Goal: Task Accomplishment & Management: Complete application form

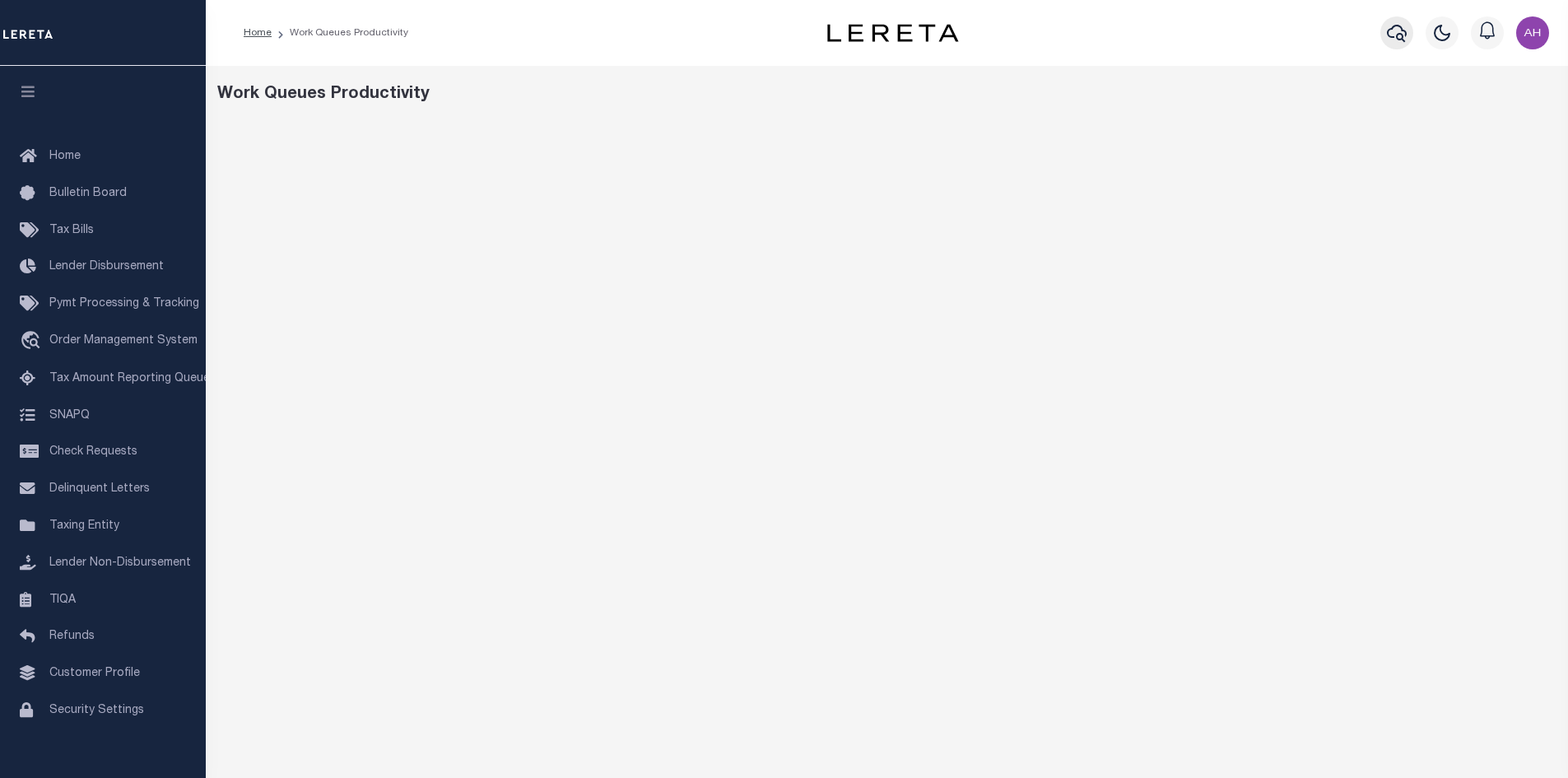
click at [1406, 26] on icon "button" at bounding box center [1397, 33] width 20 height 20
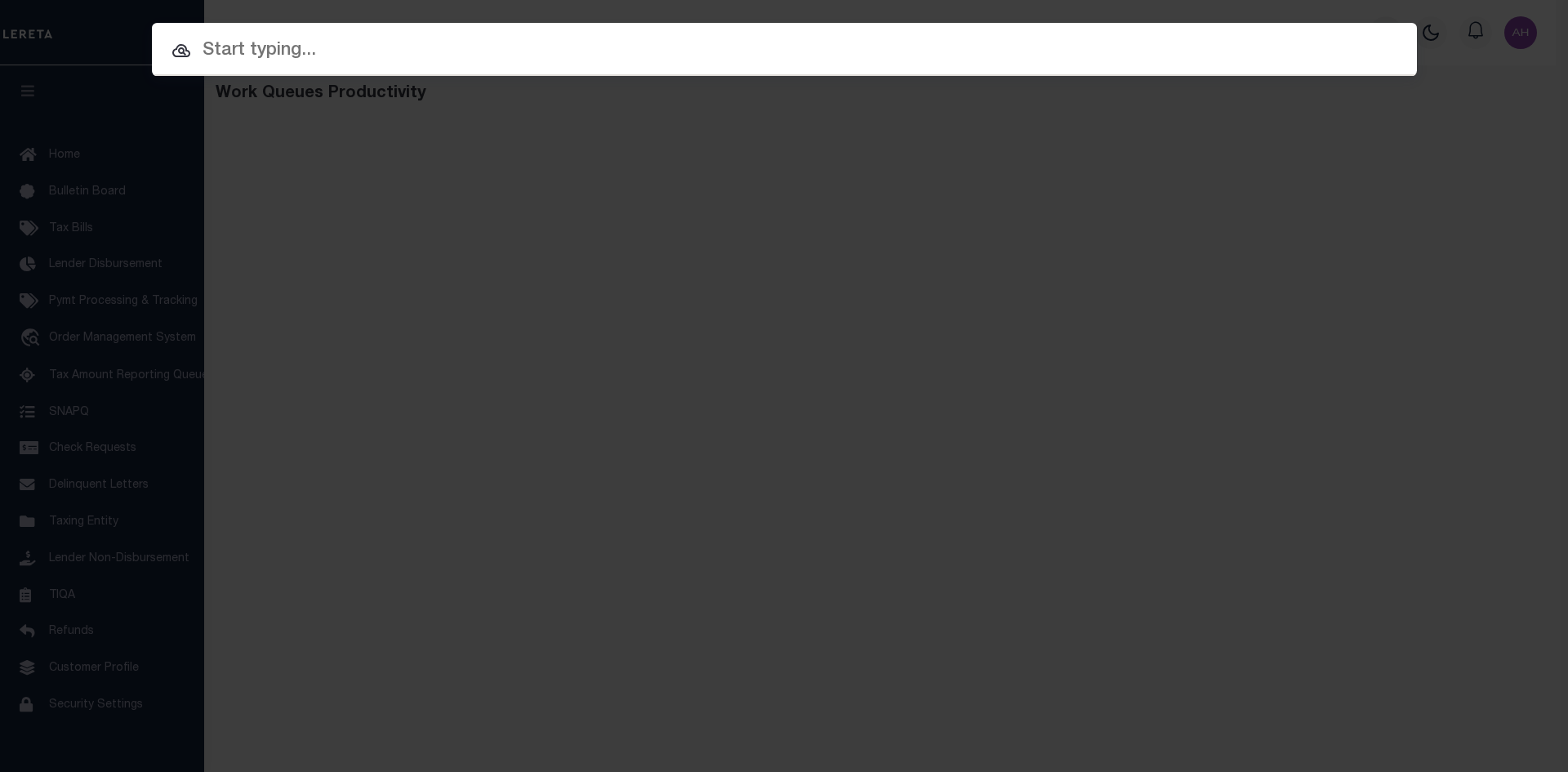
paste input "570221009"
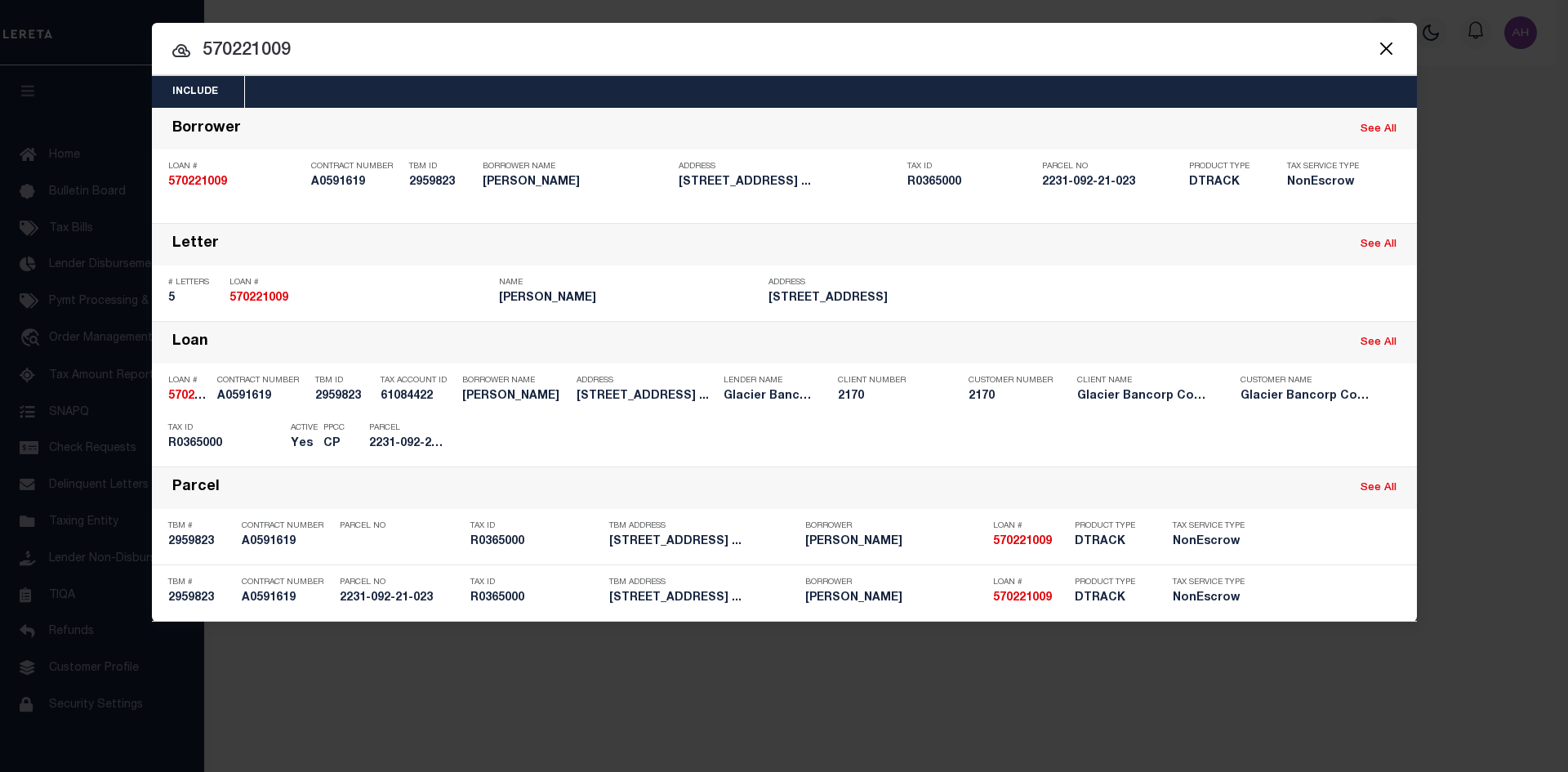
click at [374, 41] on input "570221009" at bounding box center [784, 51] width 1265 height 29
drag, startPoint x: 376, startPoint y: 48, endPoint x: 159, endPoint y: 44, distance: 217.0
click at [159, 44] on input "570221009" at bounding box center [784, 51] width 1265 height 29
paste input "100726-31155"
type input "100726-31155"
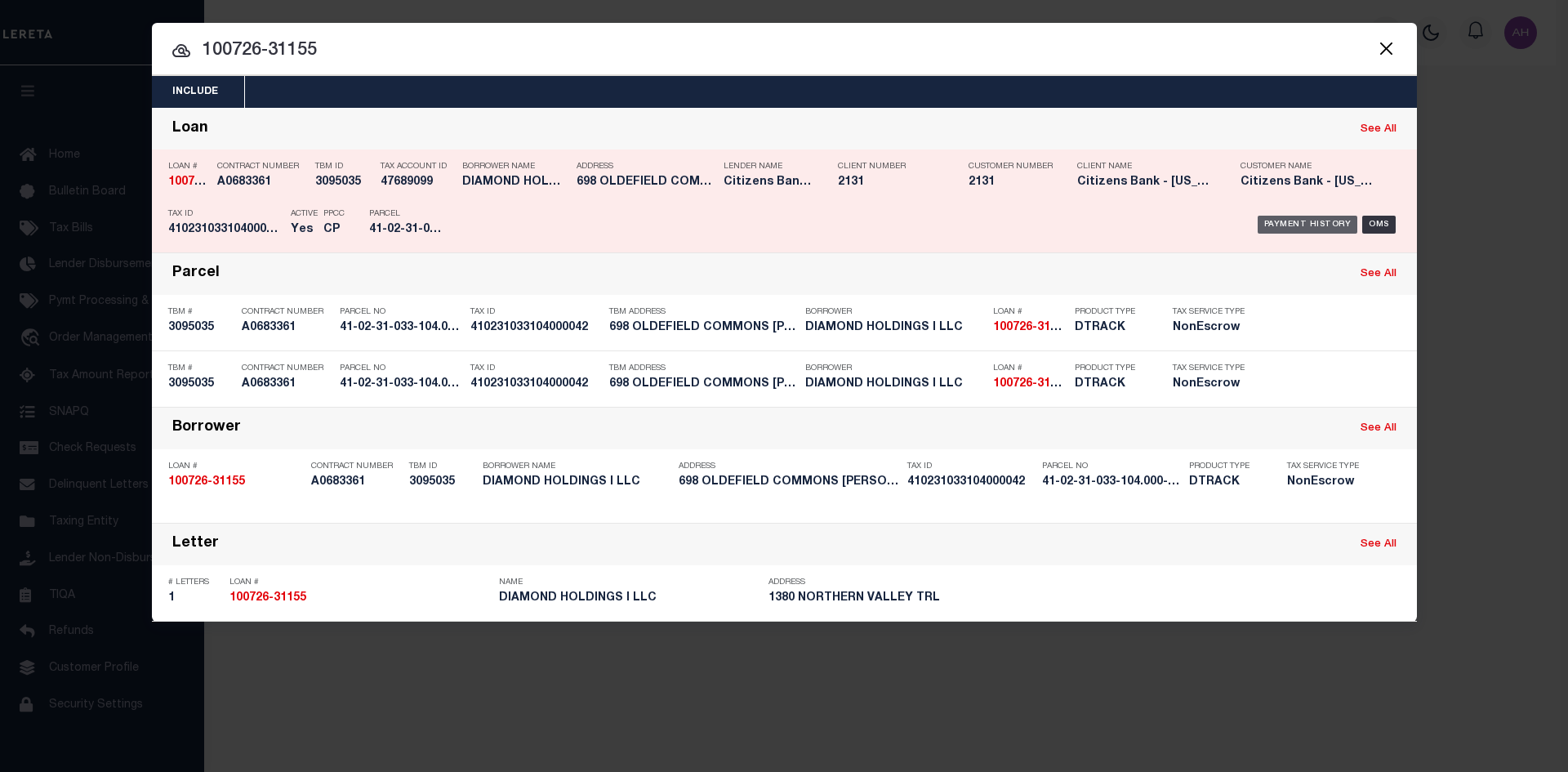
click at [1295, 220] on div "Payment History" at bounding box center [1307, 224] width 100 height 18
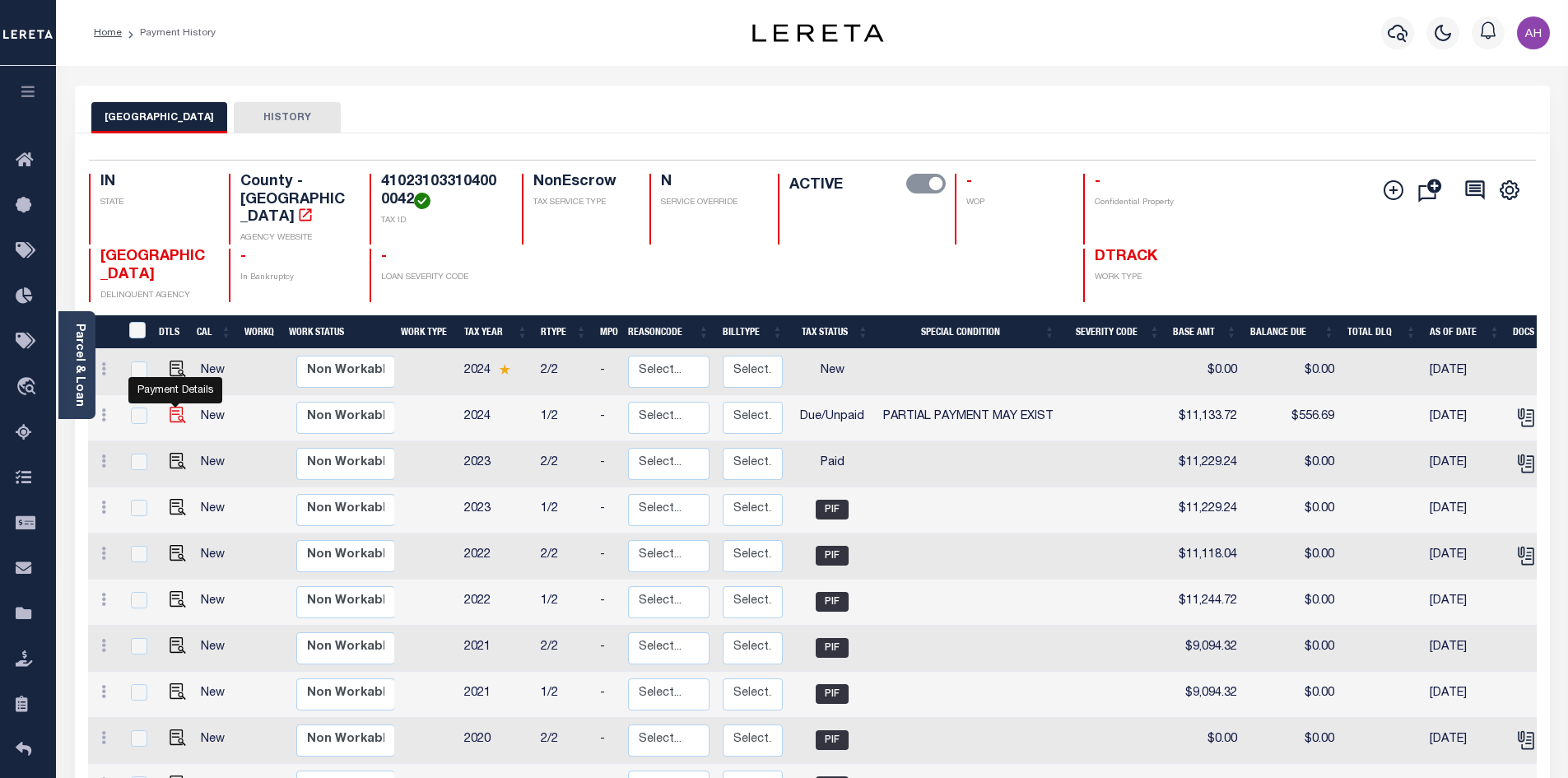
click at [171, 406] on img "" at bounding box center [177, 414] width 16 height 16
checkbox input "true"
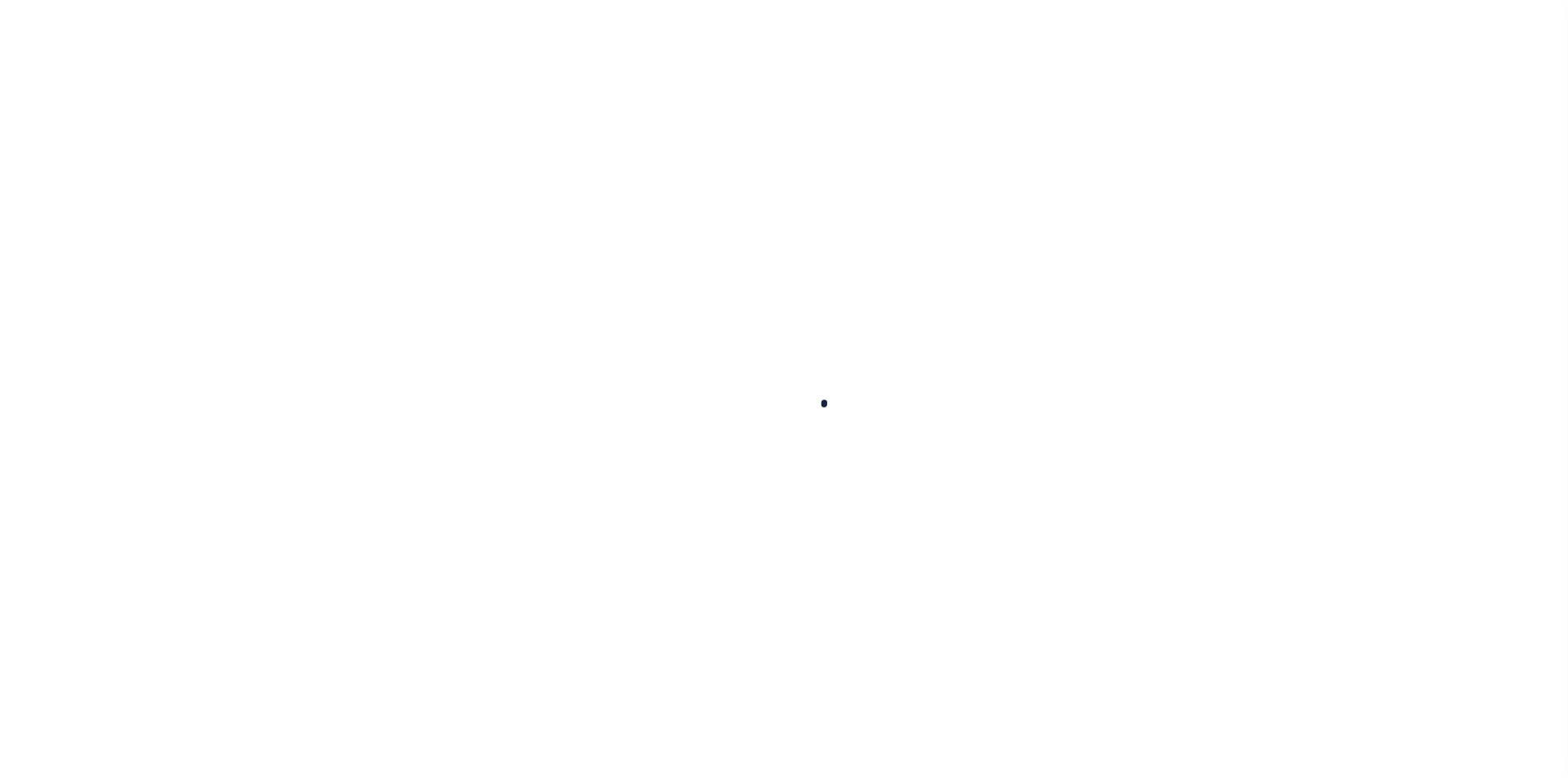
checkbox input "false"
type input "06/30/2025"
type input "[DATE]"
select select "DUE"
select select "15"
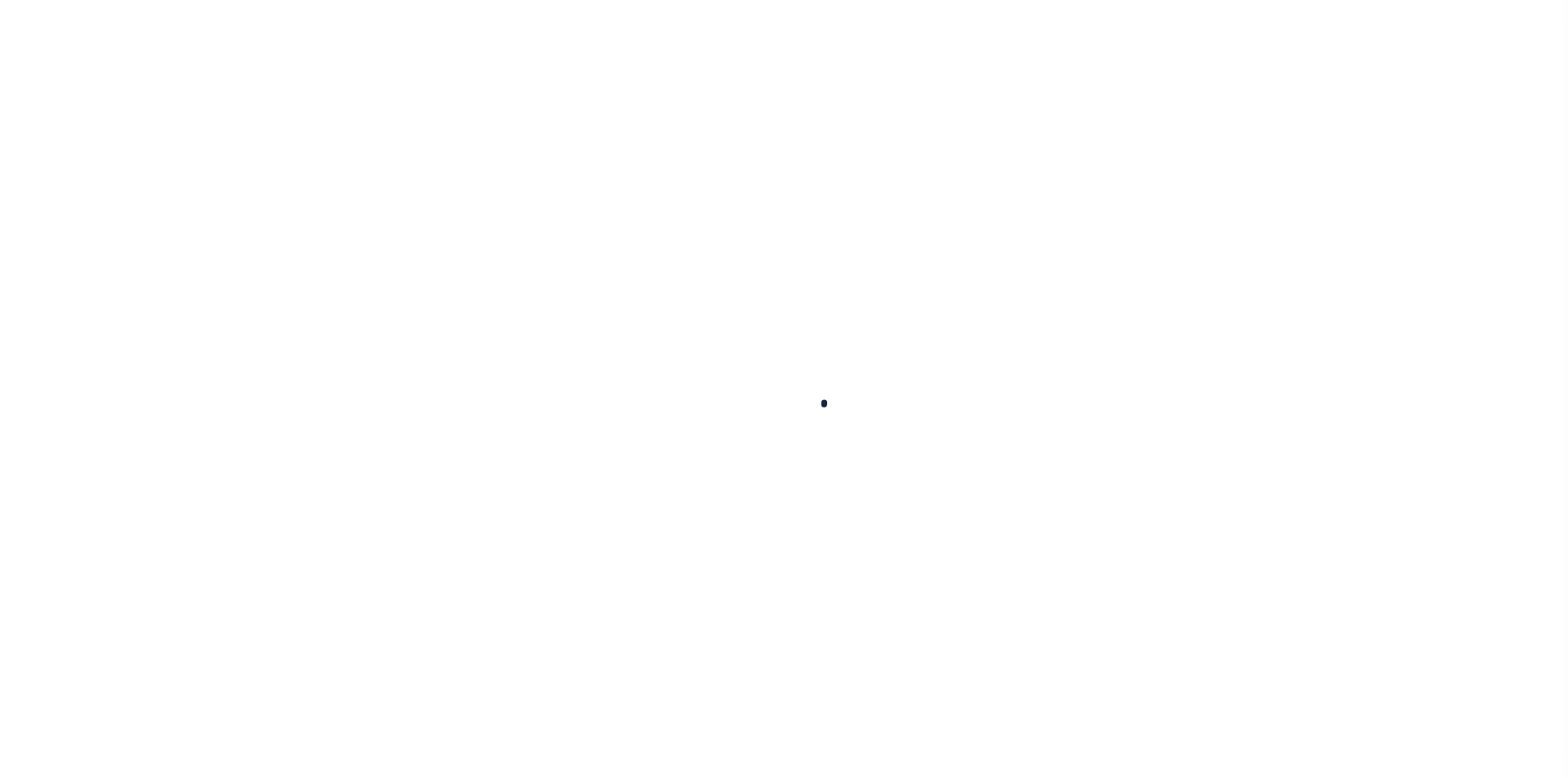
type input "$11,133.72"
type input "$556.69"
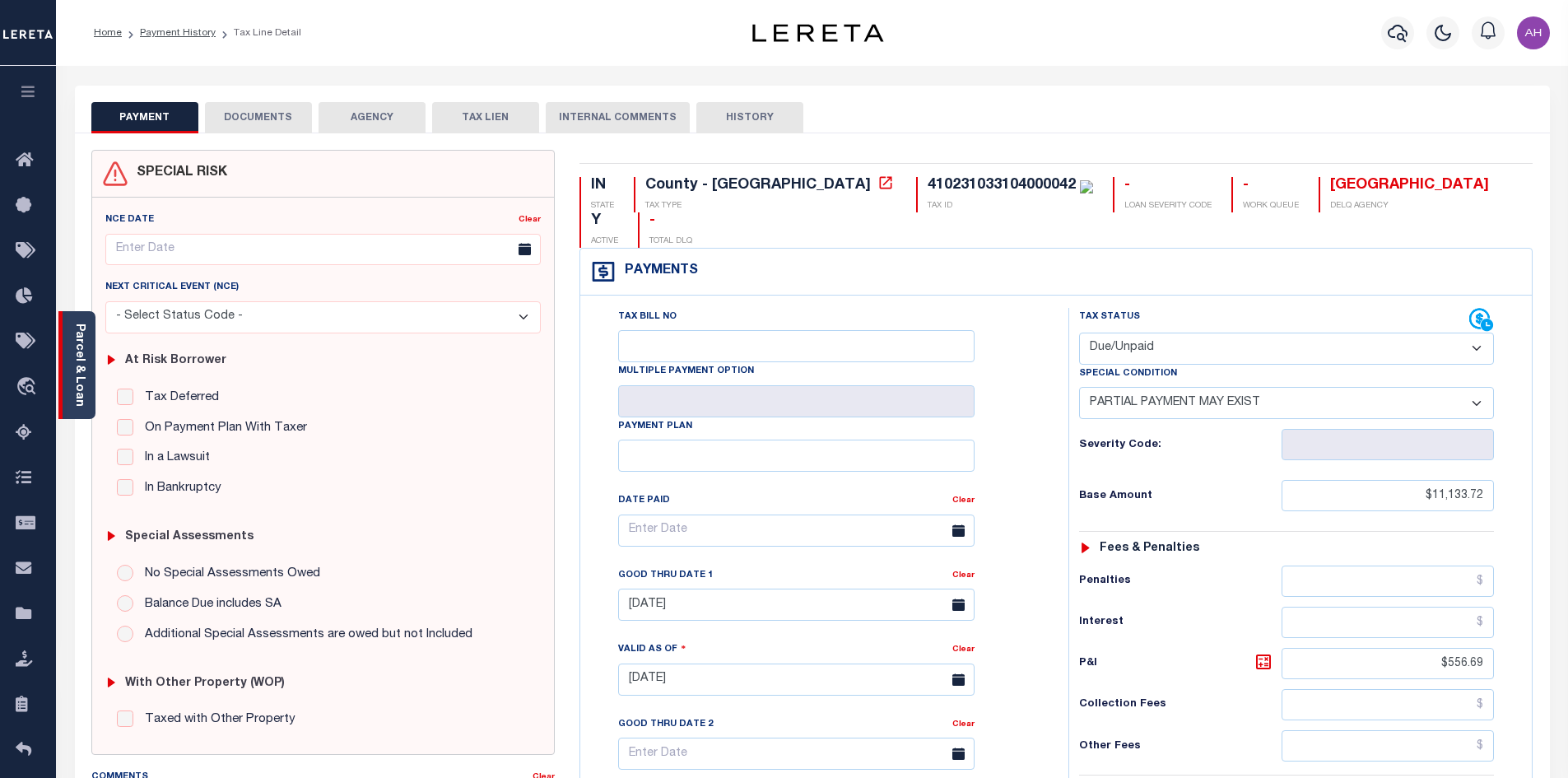
click at [81, 377] on link "Parcel & Loan" at bounding box center [78, 365] width 12 height 83
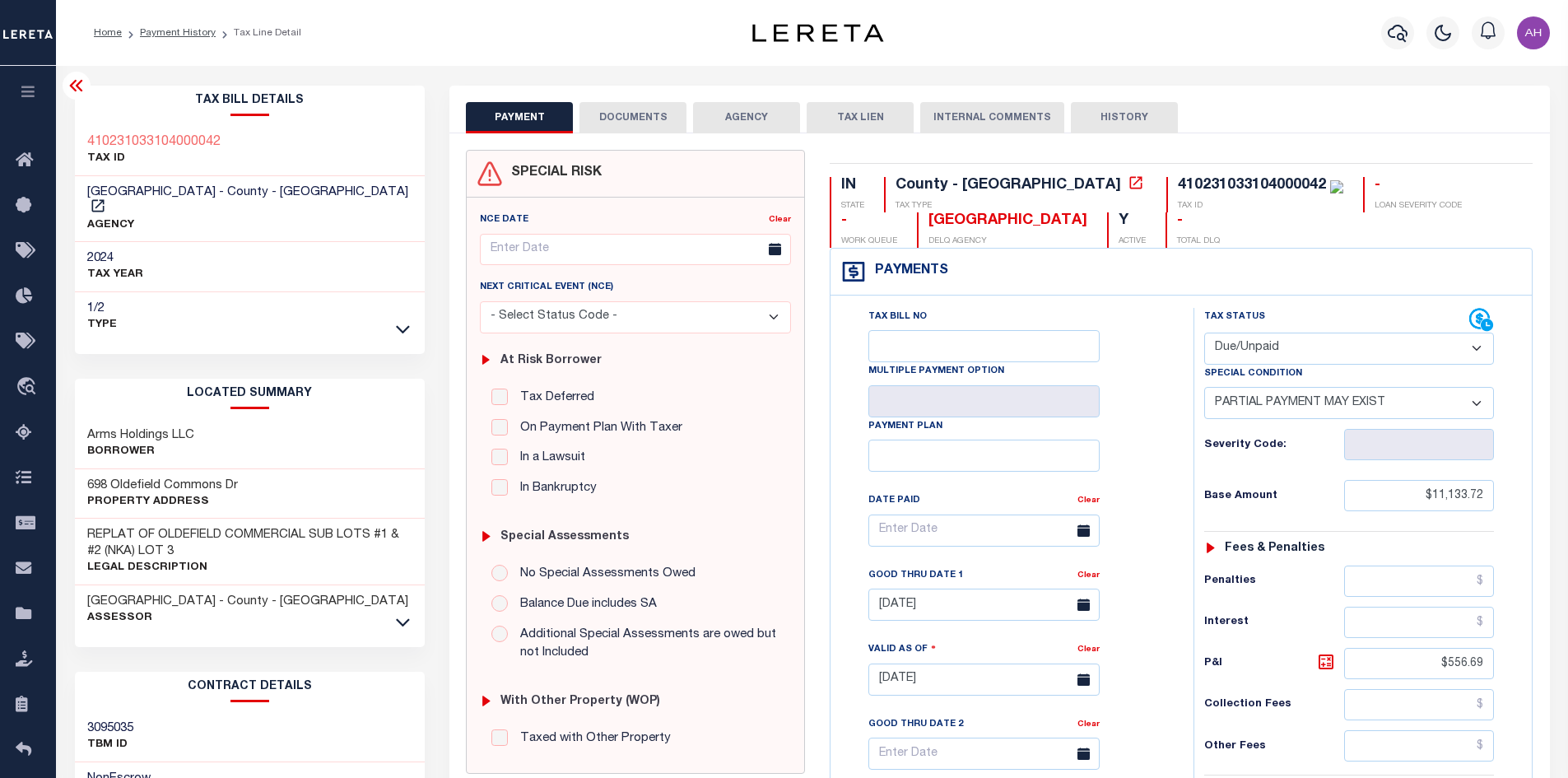
click at [395, 615] on link at bounding box center [403, 620] width 19 height 12
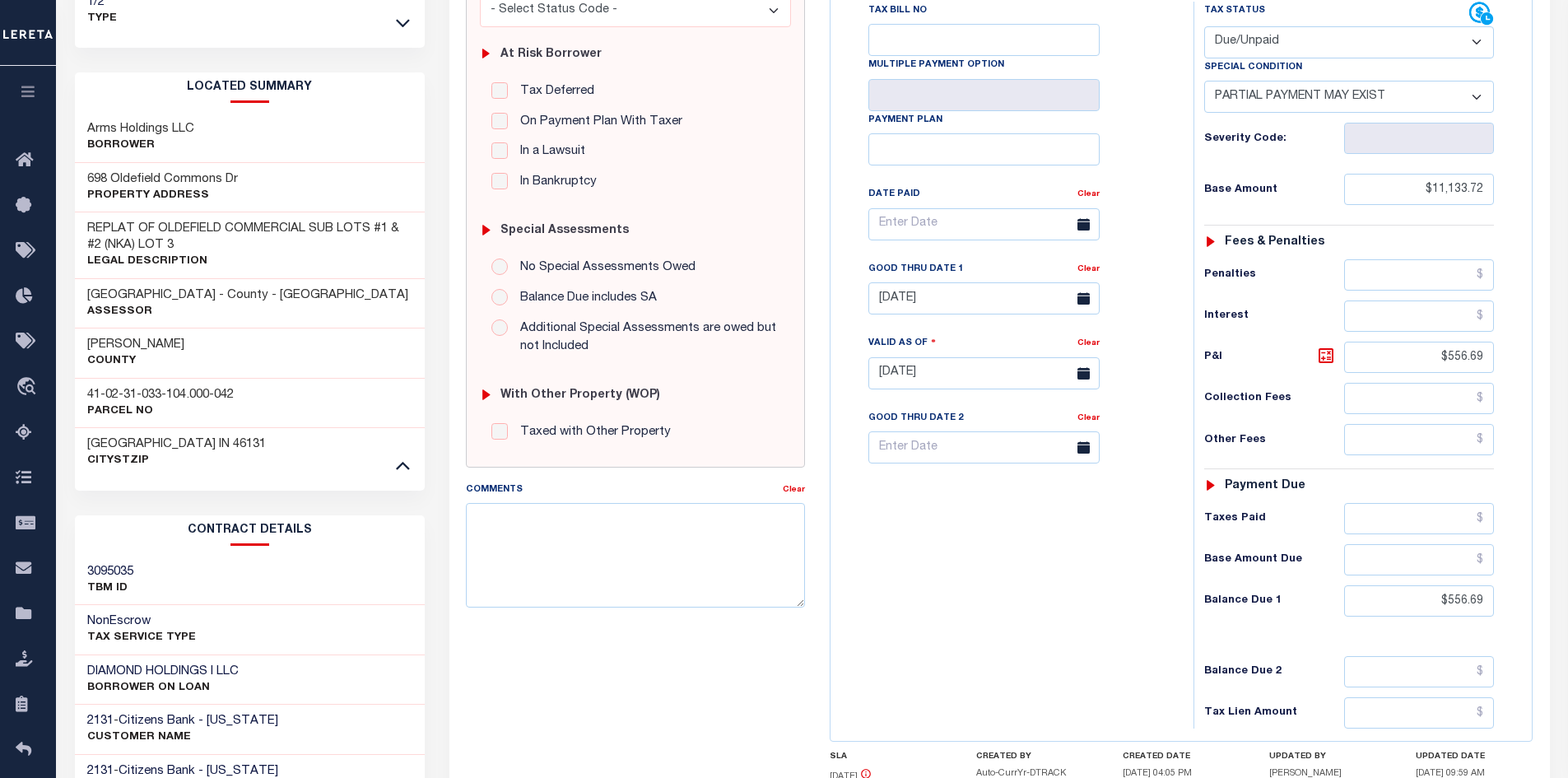
scroll to position [330, 0]
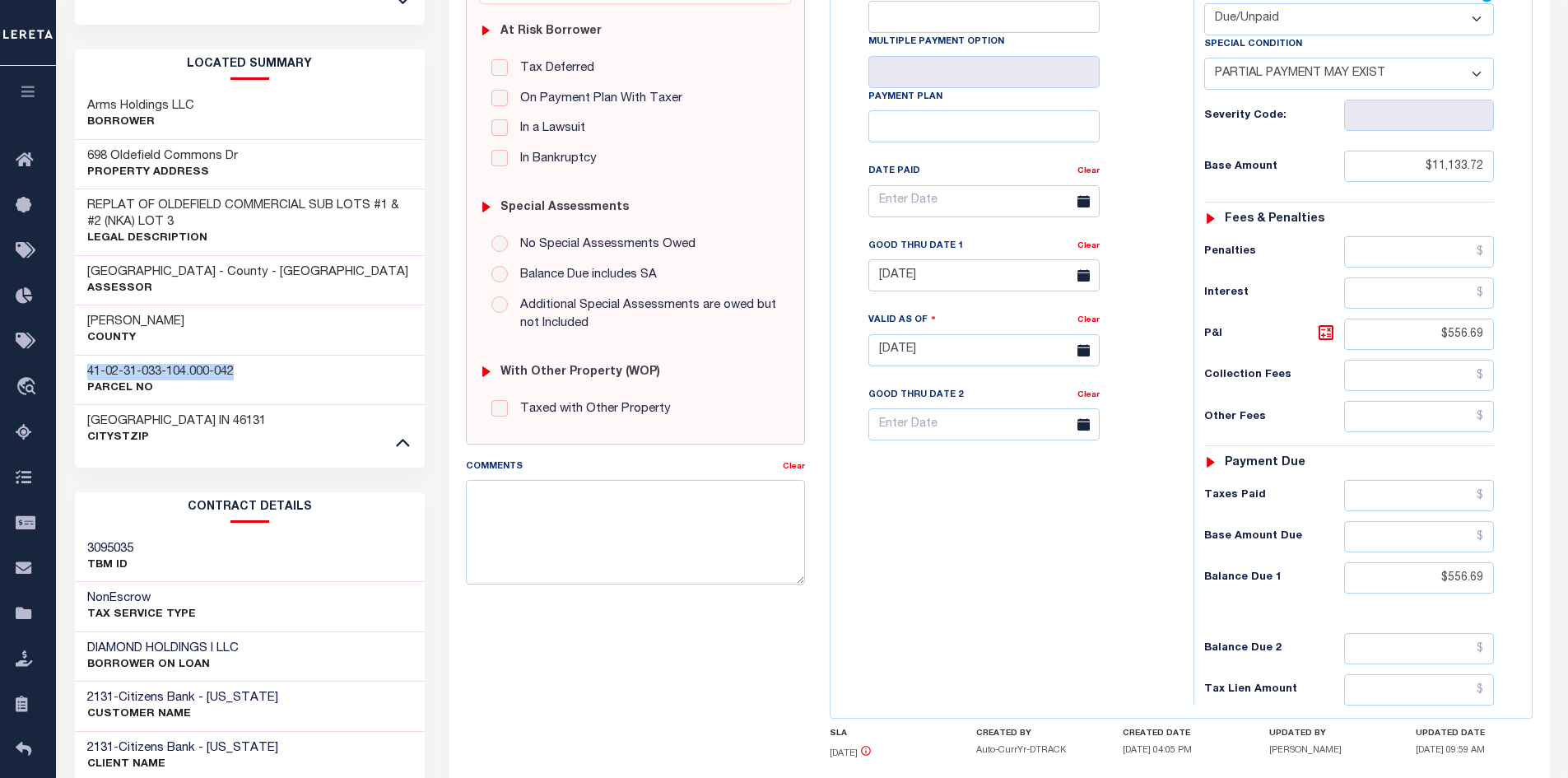
drag, startPoint x: 281, startPoint y: 355, endPoint x: 86, endPoint y: 358, distance: 195.0
click at [86, 358] on div "41-02-31-033-104.000-042 Parcel No" at bounding box center [249, 380] width 350 height 50
copy h3 "41-02-31-033-104.000-042"
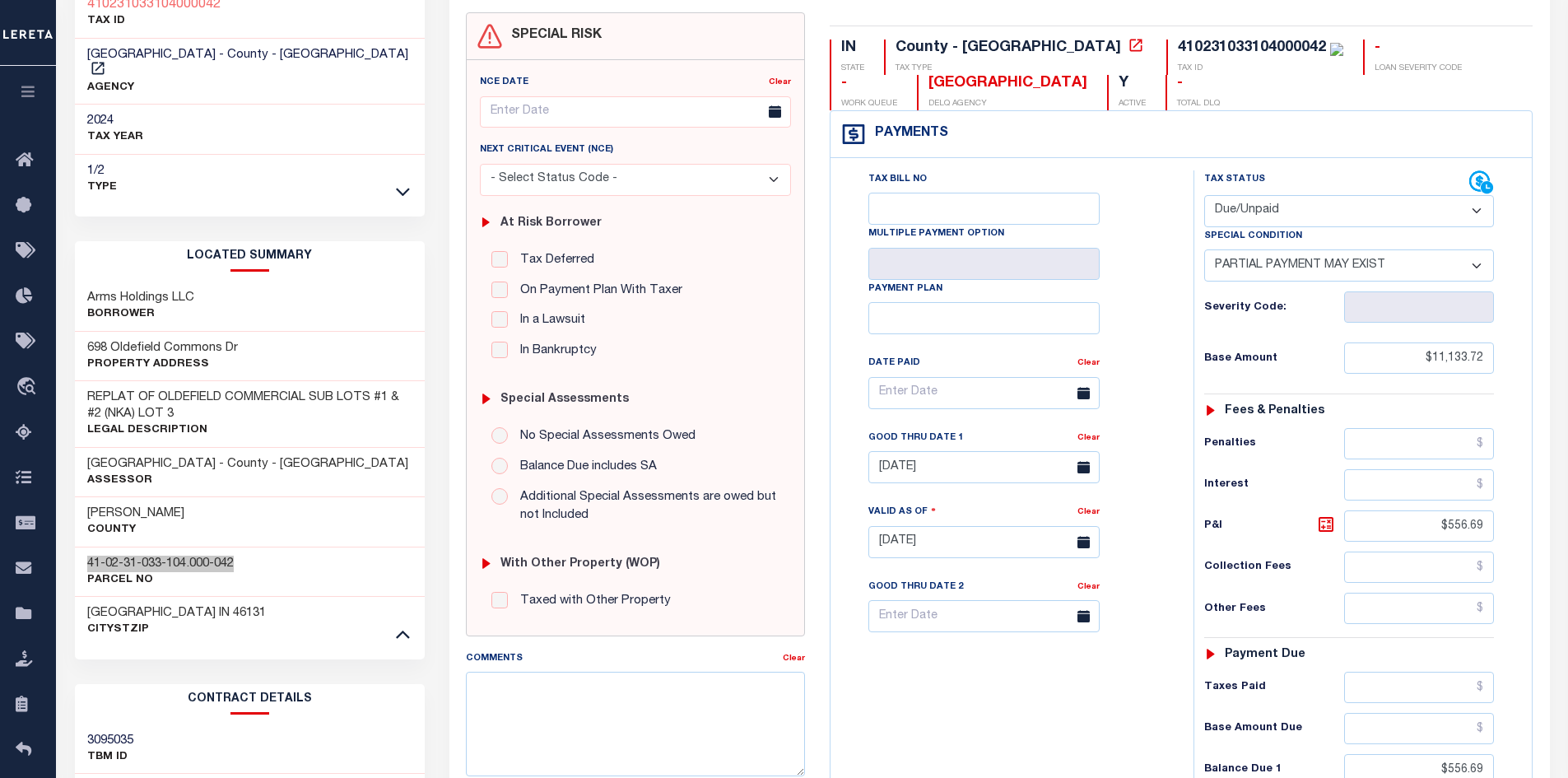
scroll to position [165, 0]
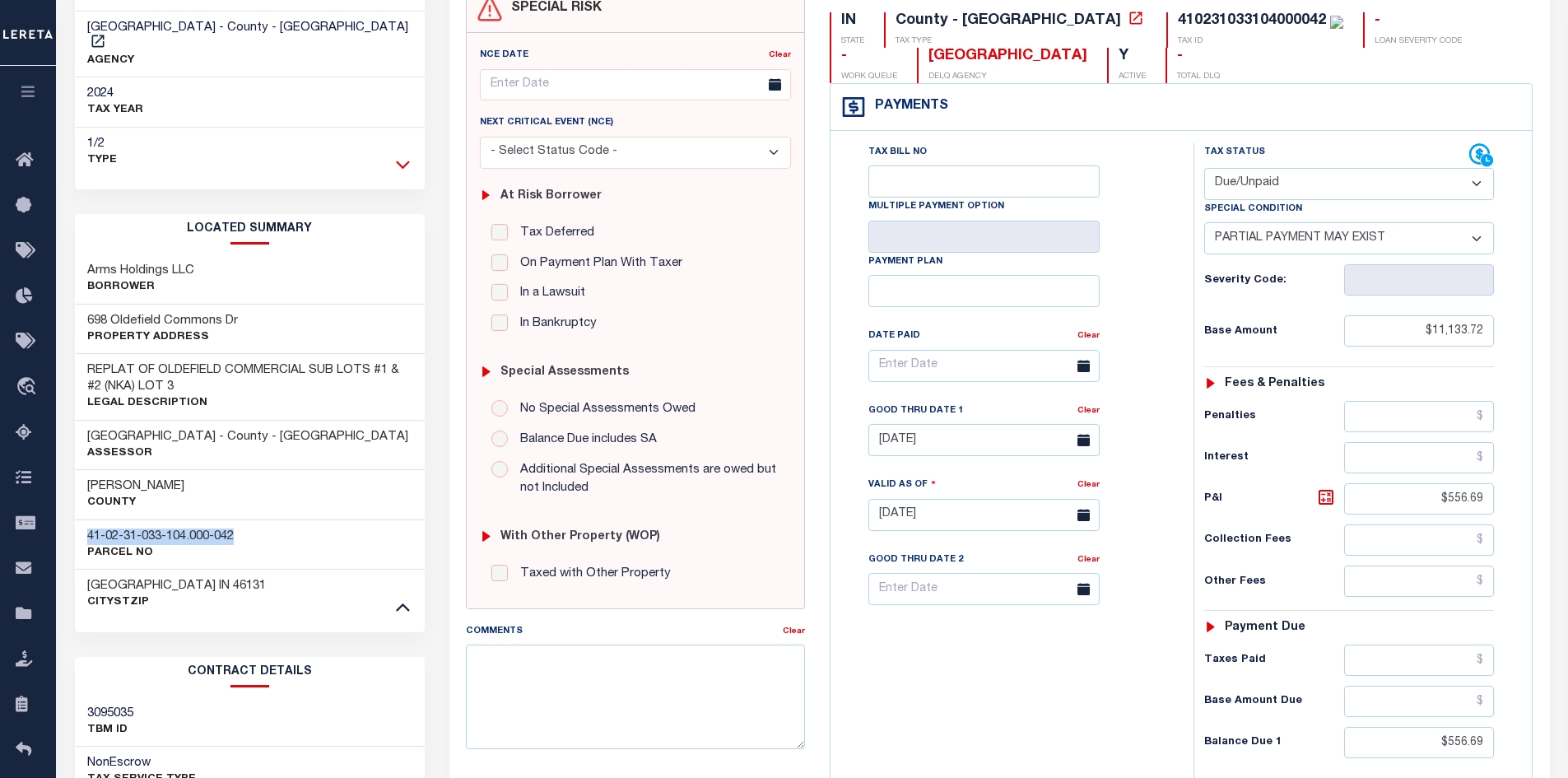
click at [404, 160] on icon at bounding box center [403, 164] width 14 height 8
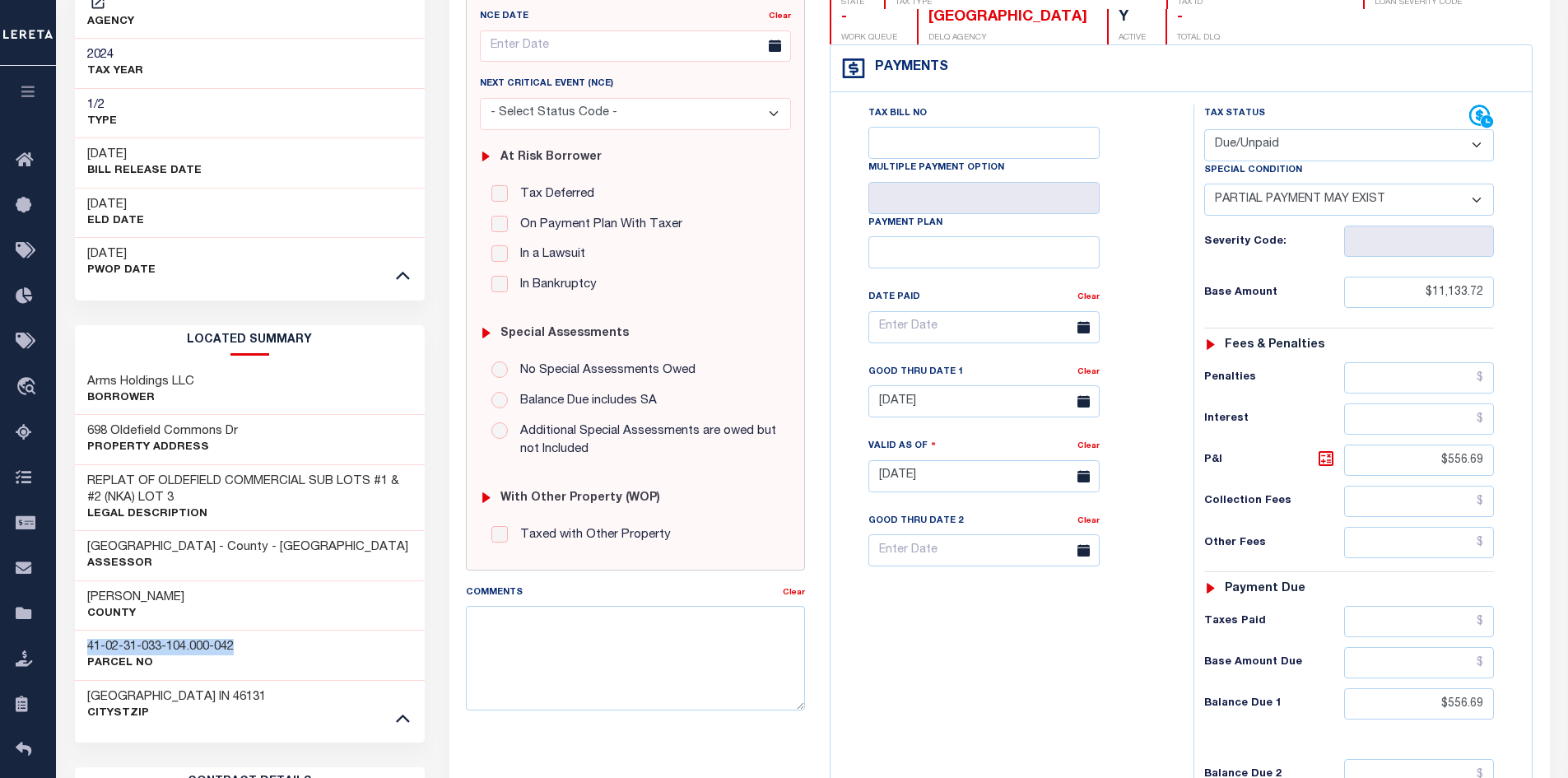
scroll to position [0, 0]
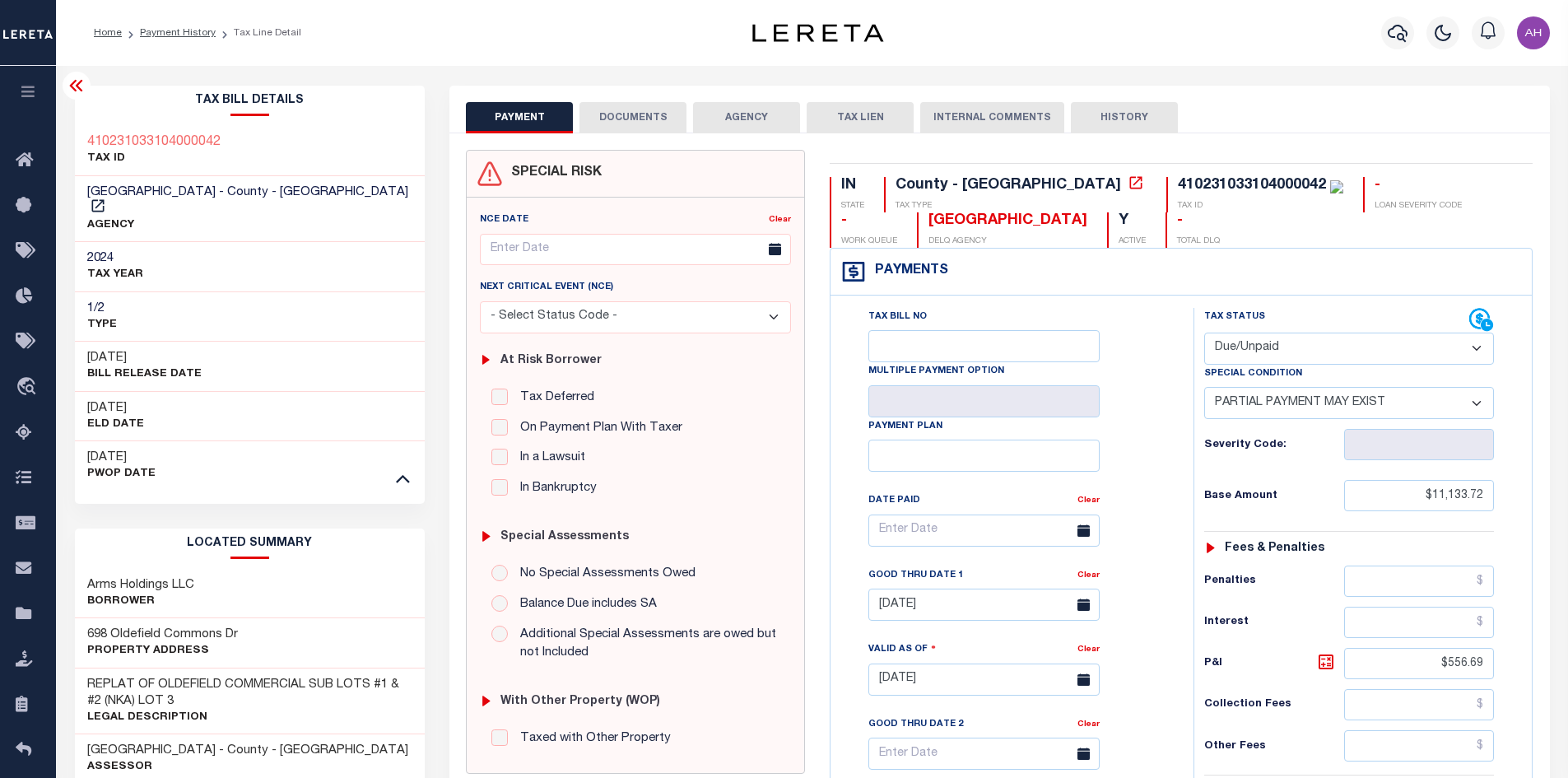
click at [1292, 352] on select "- Select Status Code - Open Due/Unpaid Paid Incomplete No Tax Due Internal Refu…" at bounding box center [1349, 348] width 290 height 32
select select "PYD"
click at [1204, 333] on select "- Select Status Code - Open Due/Unpaid Paid Incomplete No Tax Due Internal Refu…" at bounding box center [1349, 348] width 290 height 32
select select "0"
type input "08/21/2025"
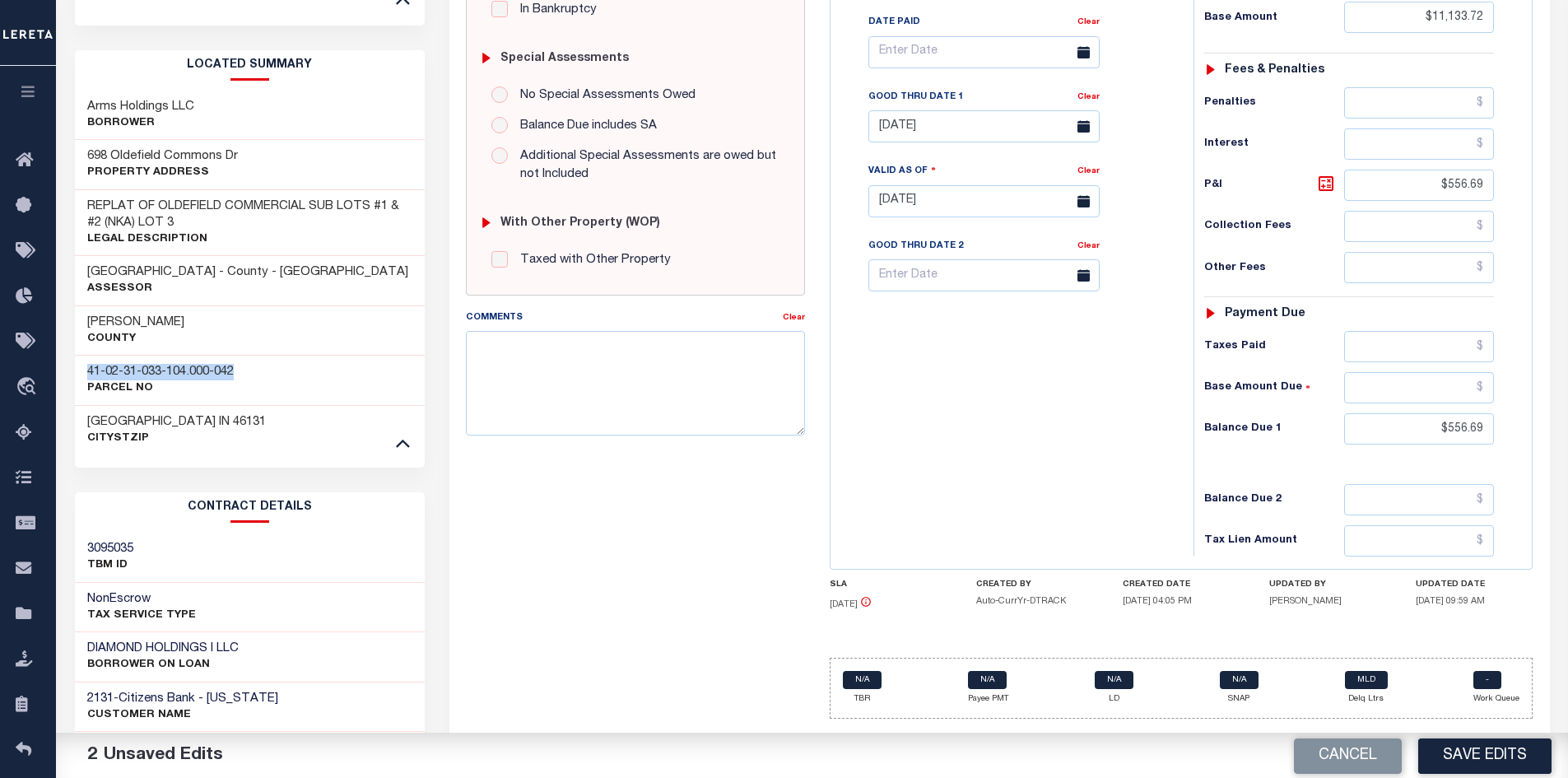
scroll to position [493, 0]
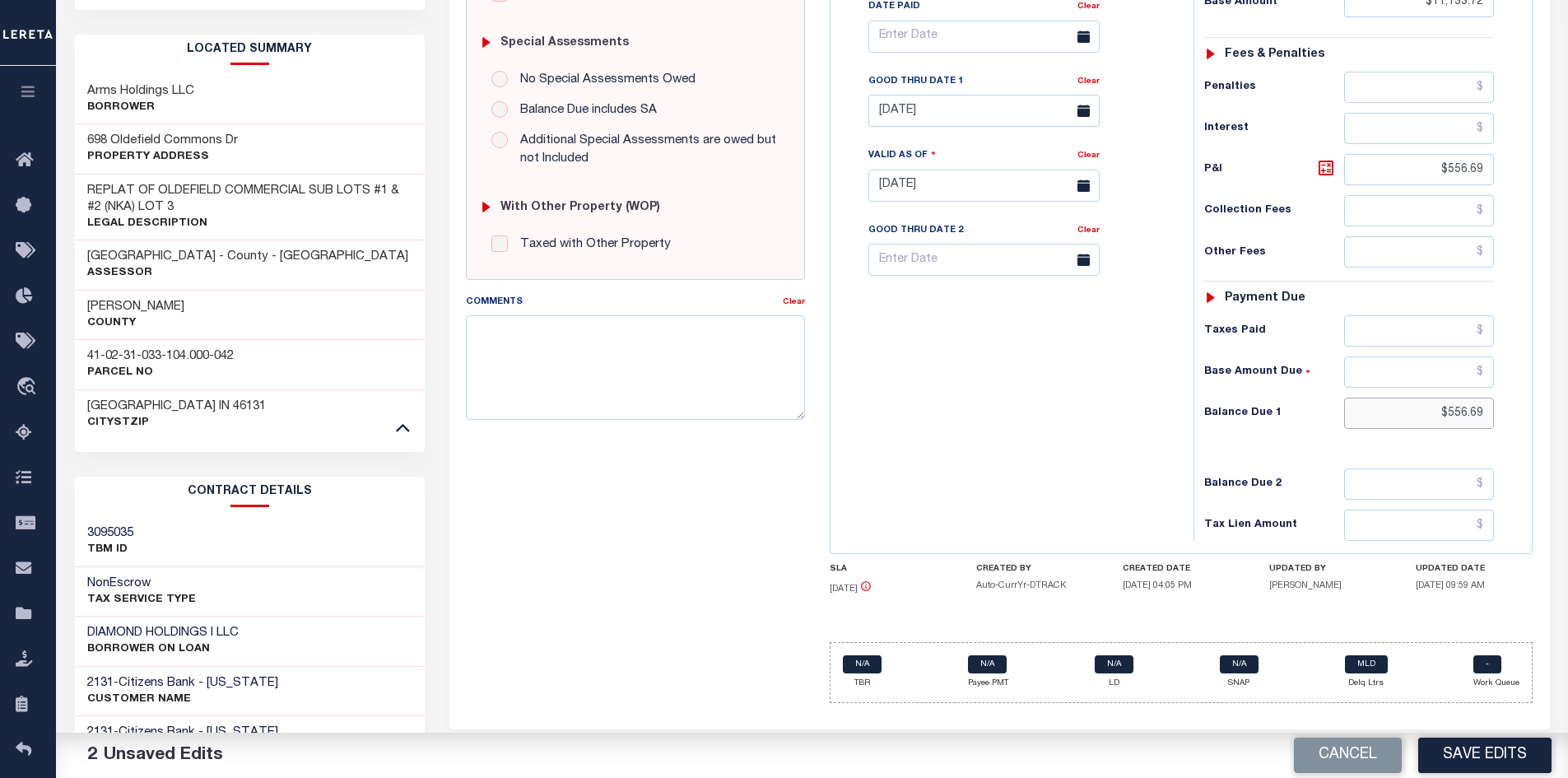
drag, startPoint x: 1390, startPoint y: 419, endPoint x: 1580, endPoint y: 409, distance: 190.3
click at [1567, 409] on html "Home Payment History Tax Line Detail" at bounding box center [784, 230] width 1568 height 1446
type input "$0.00"
click at [1089, 86] on link "Clear" at bounding box center [1088, 81] width 23 height 8
click at [1501, 763] on button "Save Edits" at bounding box center [1485, 755] width 133 height 35
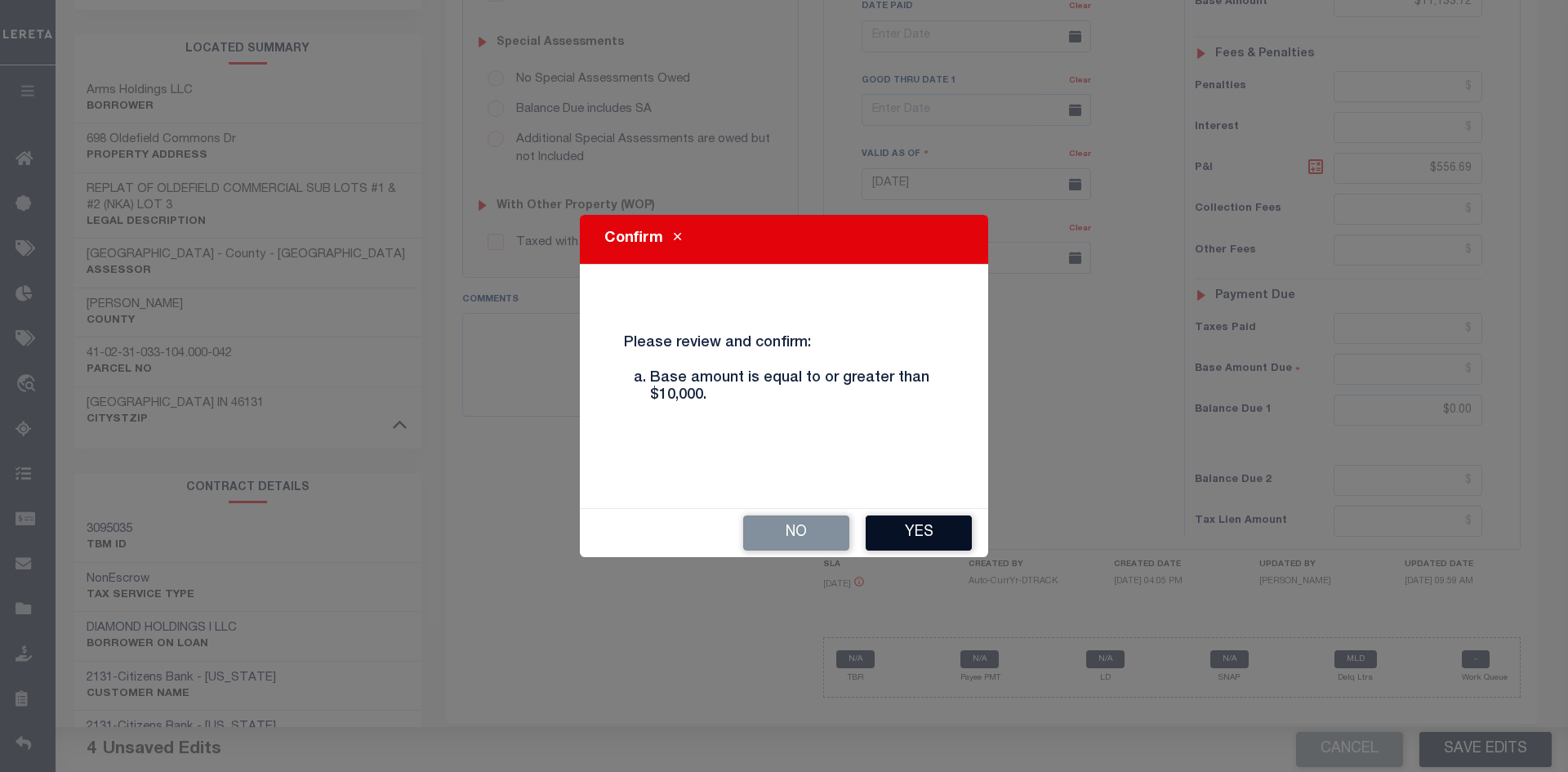
click at [925, 534] on button "Yes" at bounding box center [918, 533] width 106 height 35
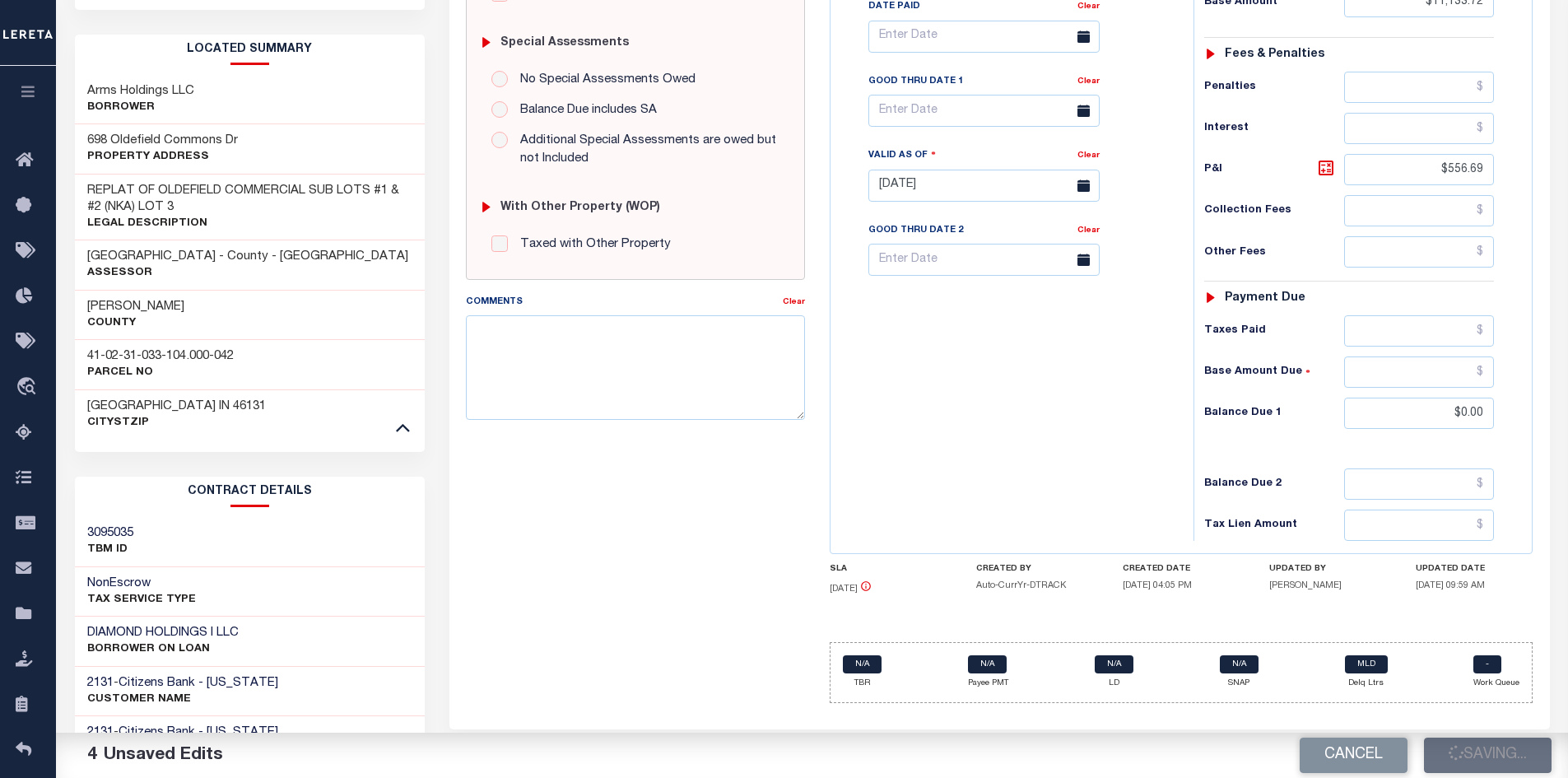
checkbox input "false"
type input "$11,133.72"
type input "$0"
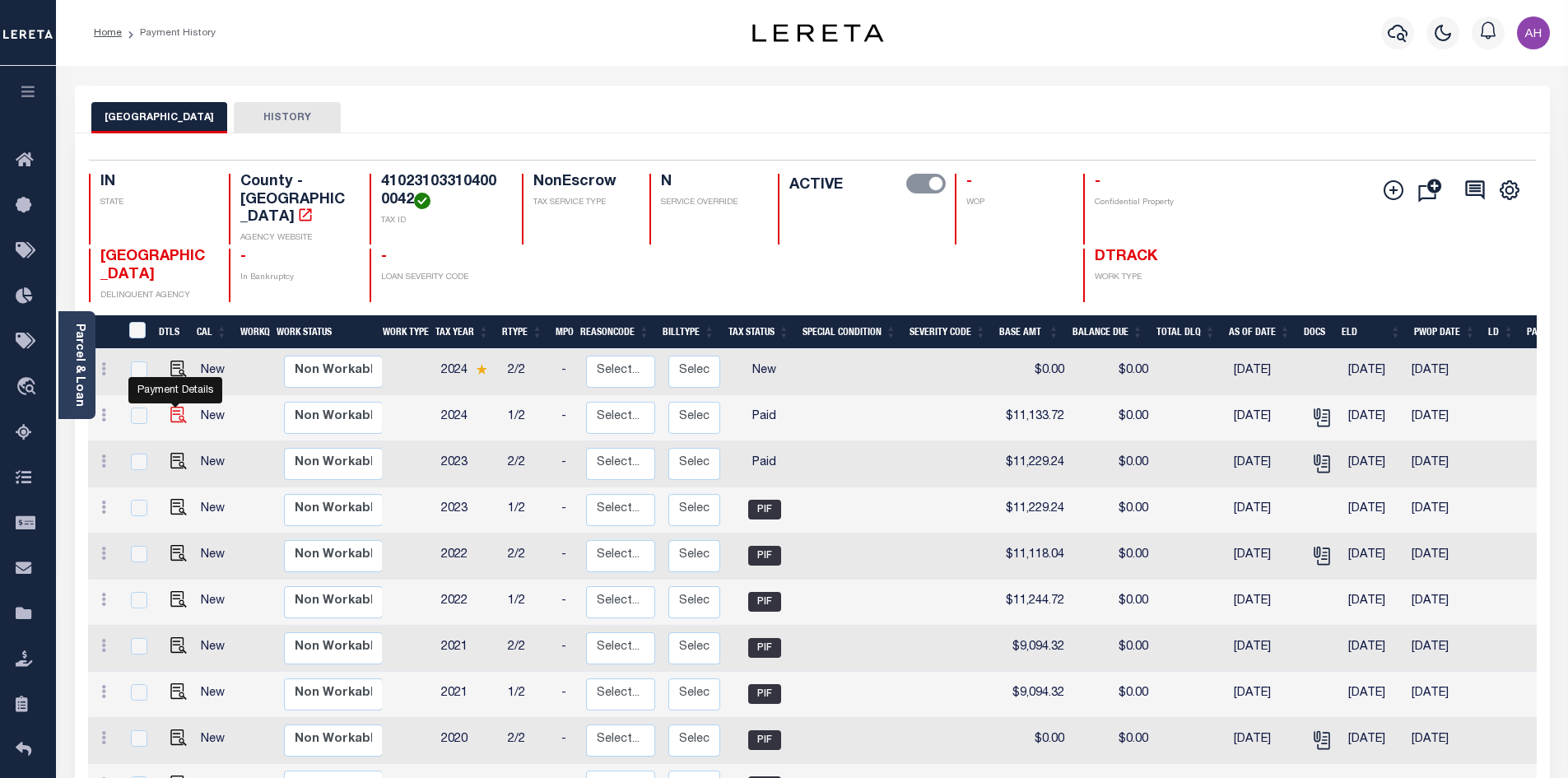
click at [177, 406] on img "" at bounding box center [178, 414] width 16 height 16
checkbox input "true"
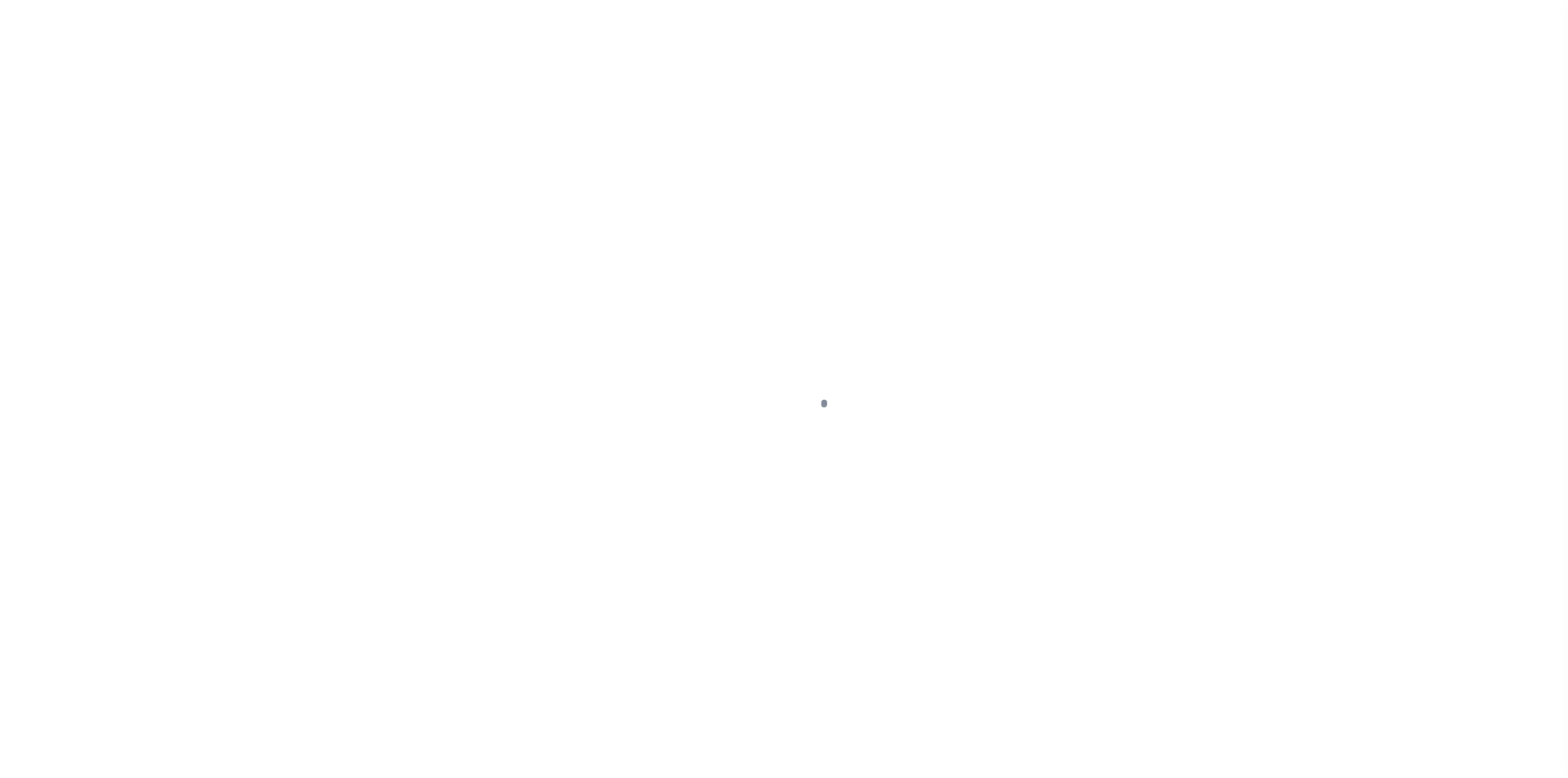
select select "PYD"
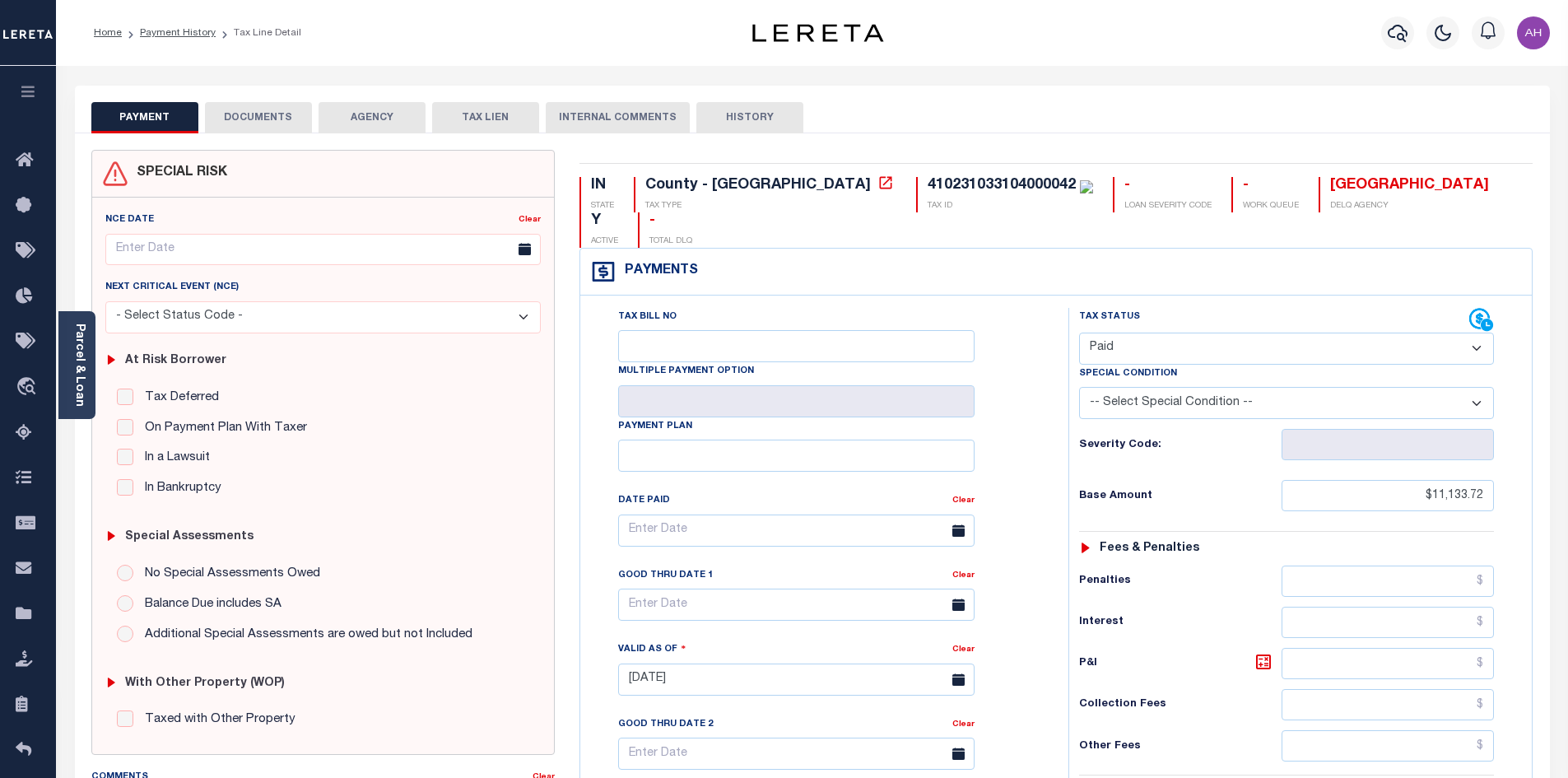
drag, startPoint x: 270, startPoint y: 120, endPoint x: 321, endPoint y: 149, distance: 58.7
click at [272, 120] on button "DOCUMENTS" at bounding box center [258, 117] width 107 height 32
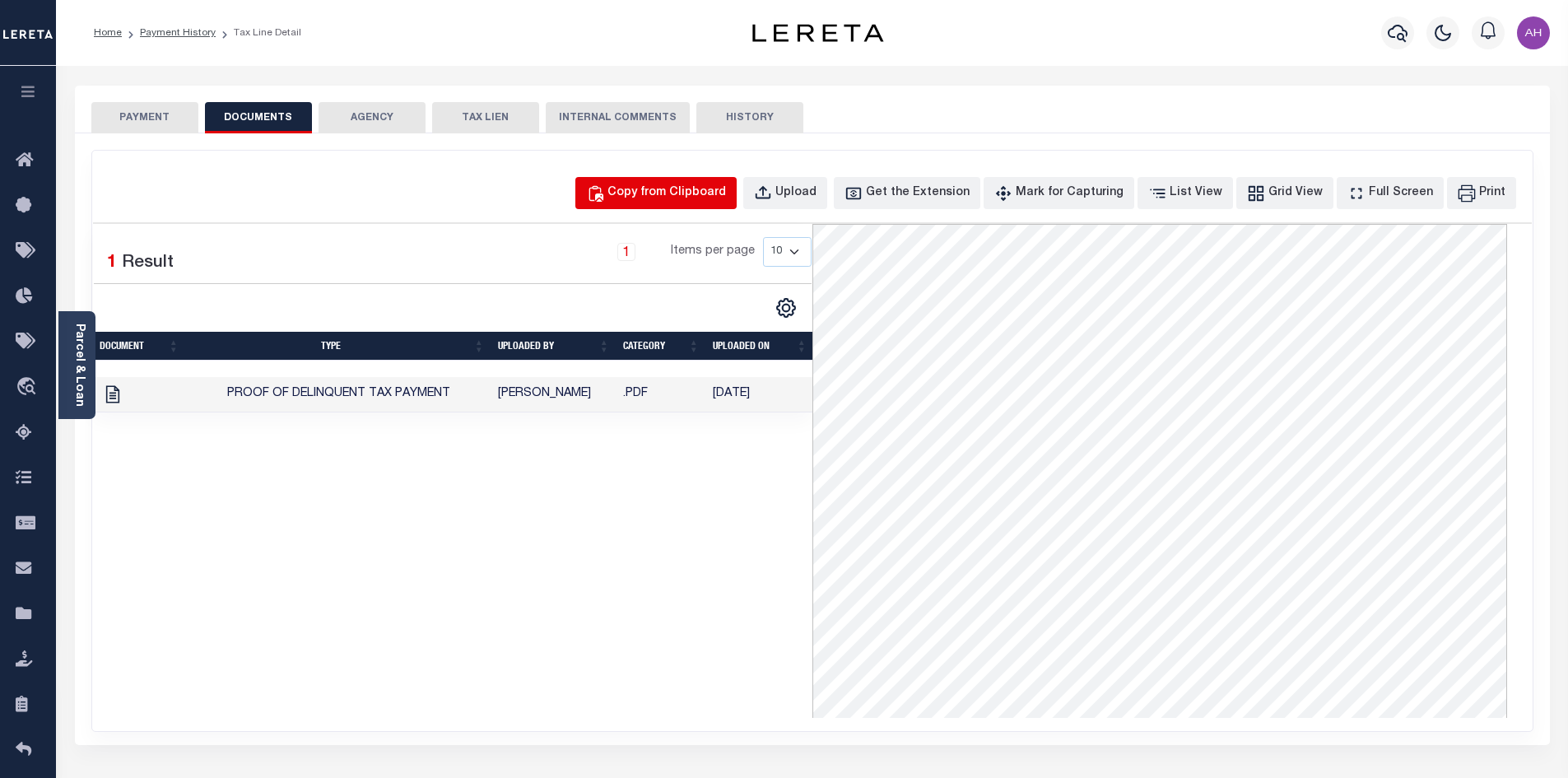
click at [662, 181] on button "Copy from Clipboard" at bounding box center [656, 193] width 161 height 32
select select "POP"
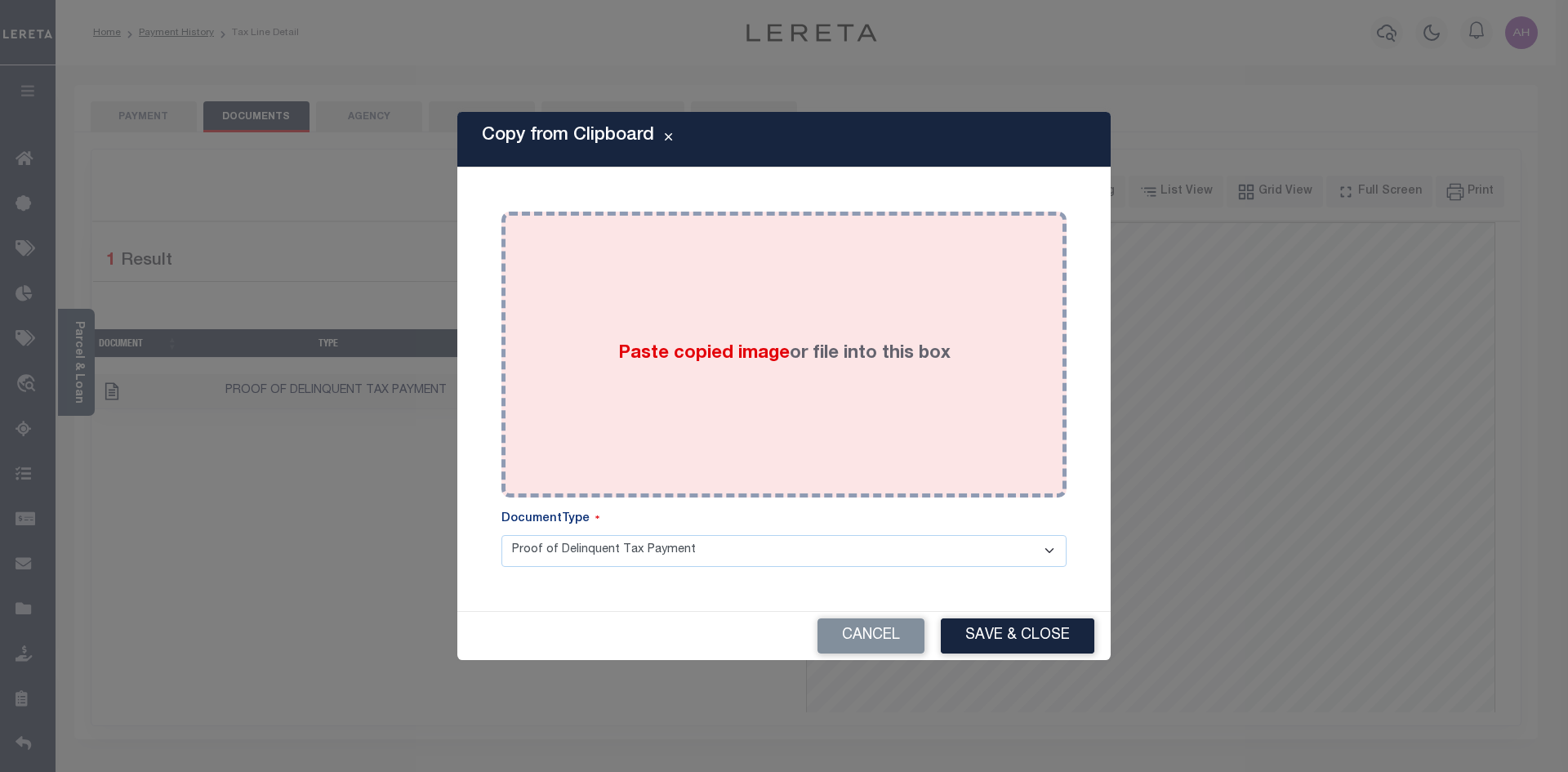
click at [618, 356] on span "Paste copied image" at bounding box center [704, 354] width 172 height 18
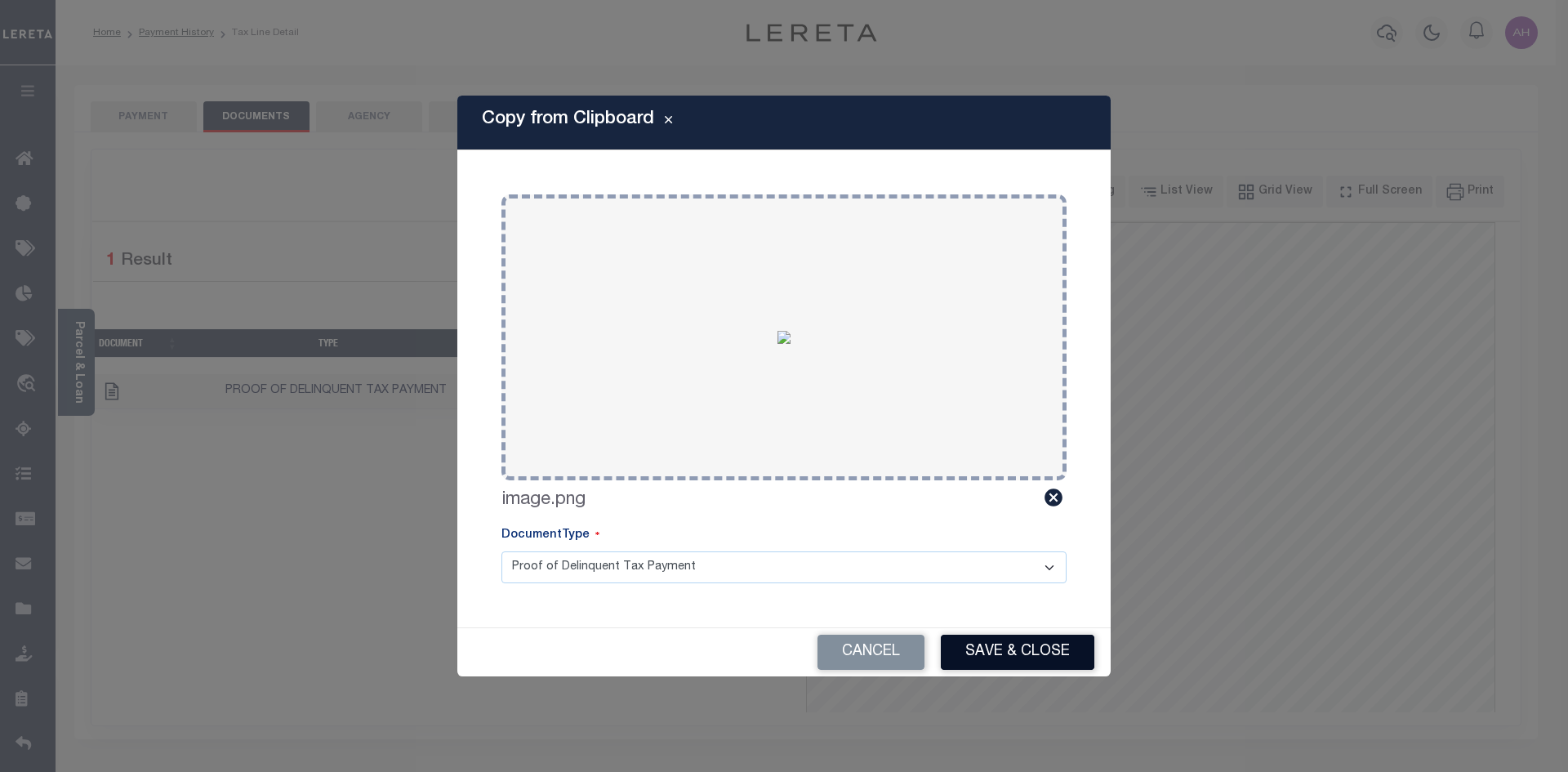
click at [1001, 645] on button "Save & Close" at bounding box center [1018, 651] width 154 height 35
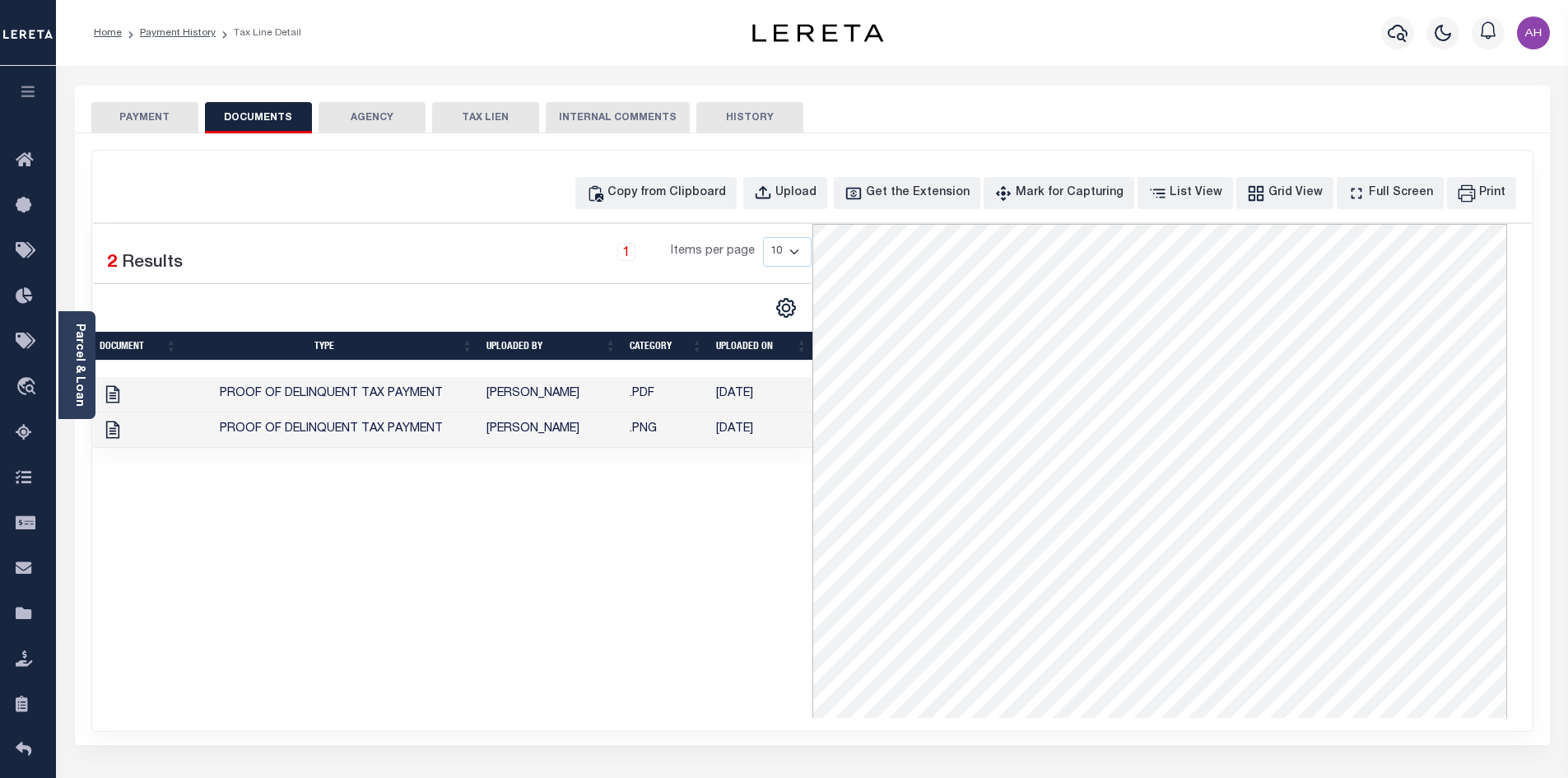
click at [148, 111] on button "PAYMENT" at bounding box center [144, 117] width 107 height 32
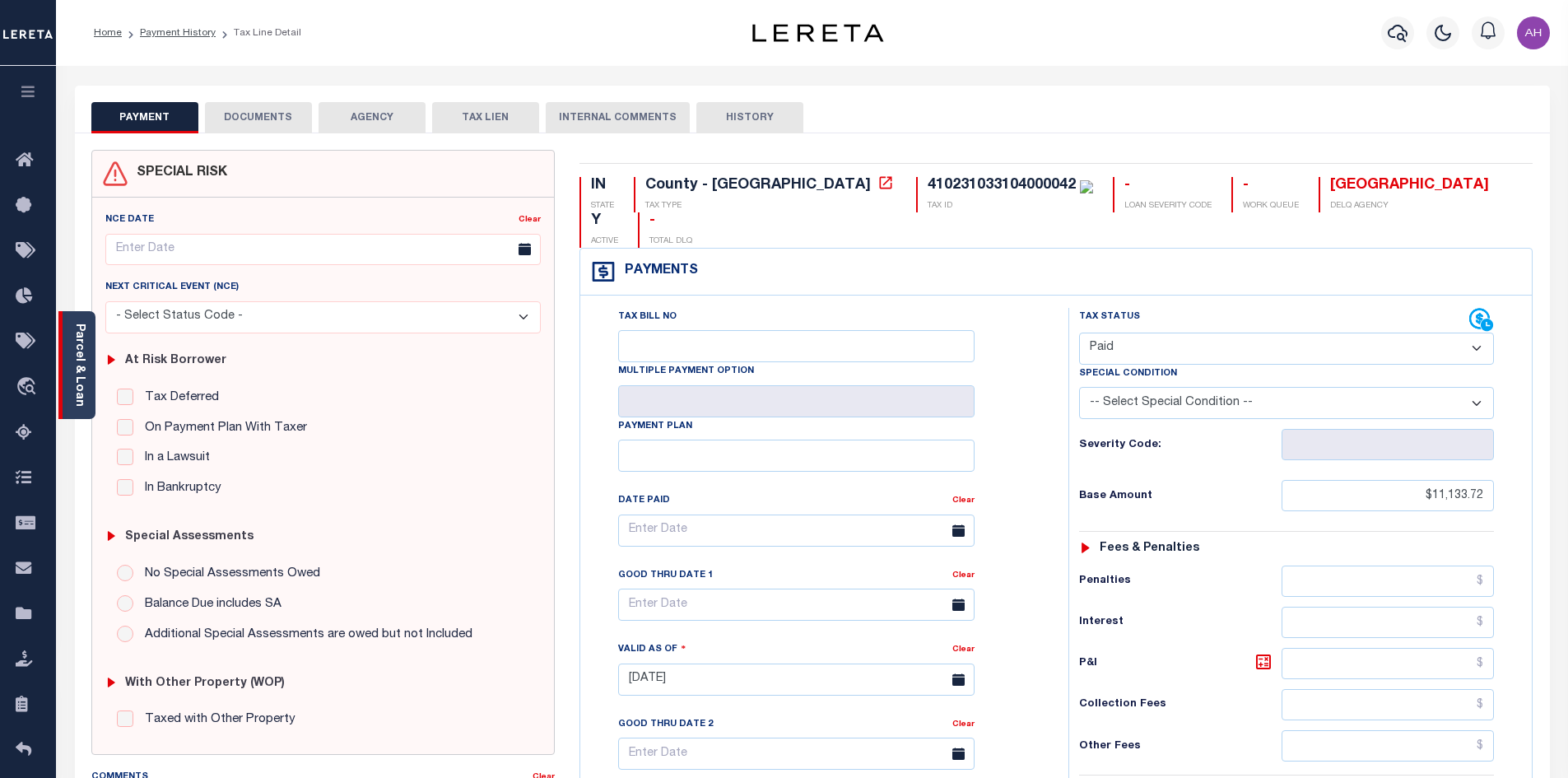
click at [82, 373] on link "Parcel & Loan" at bounding box center [78, 365] width 12 height 83
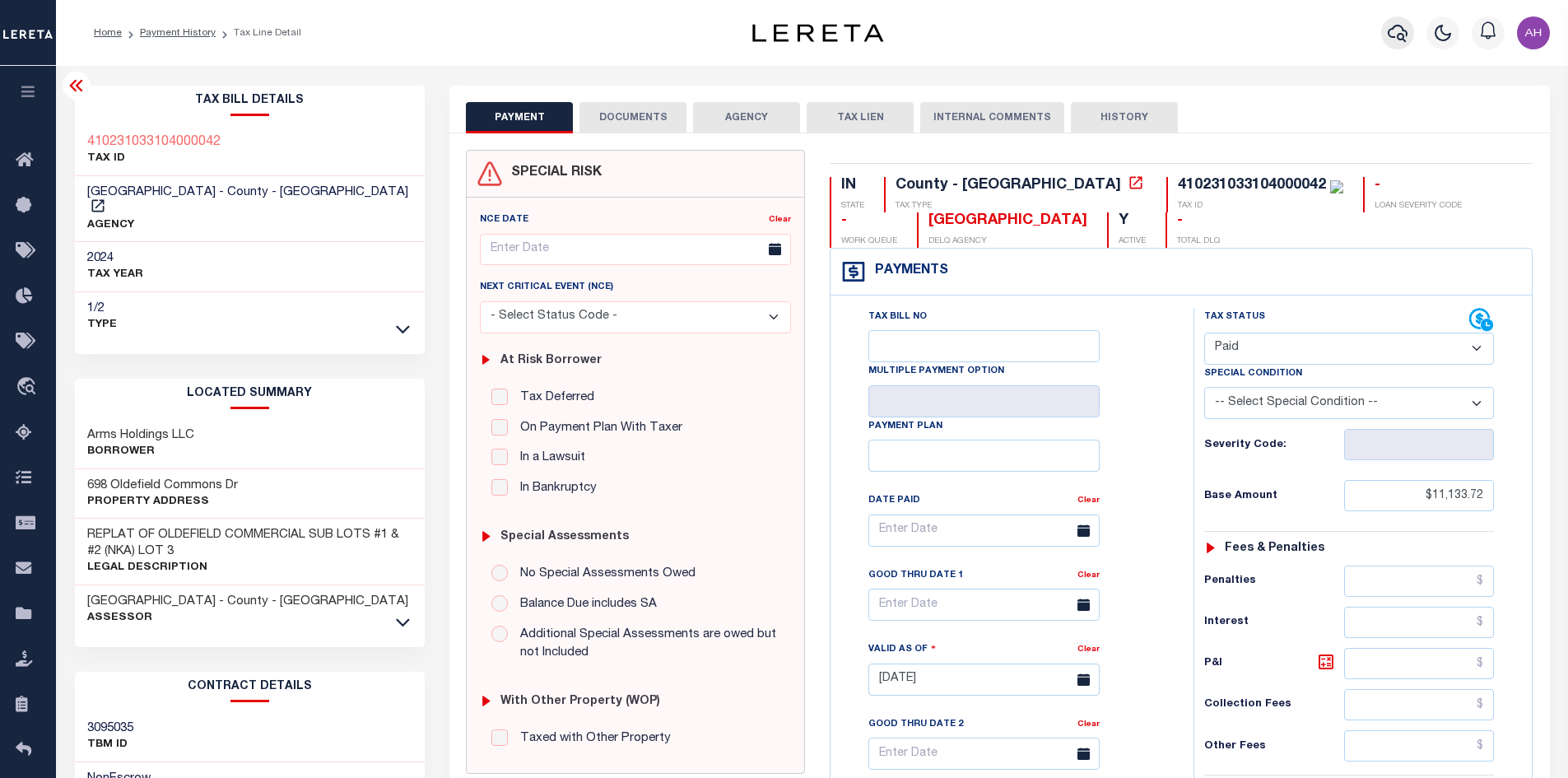
click at [1398, 32] on icon "button" at bounding box center [1398, 33] width 20 height 20
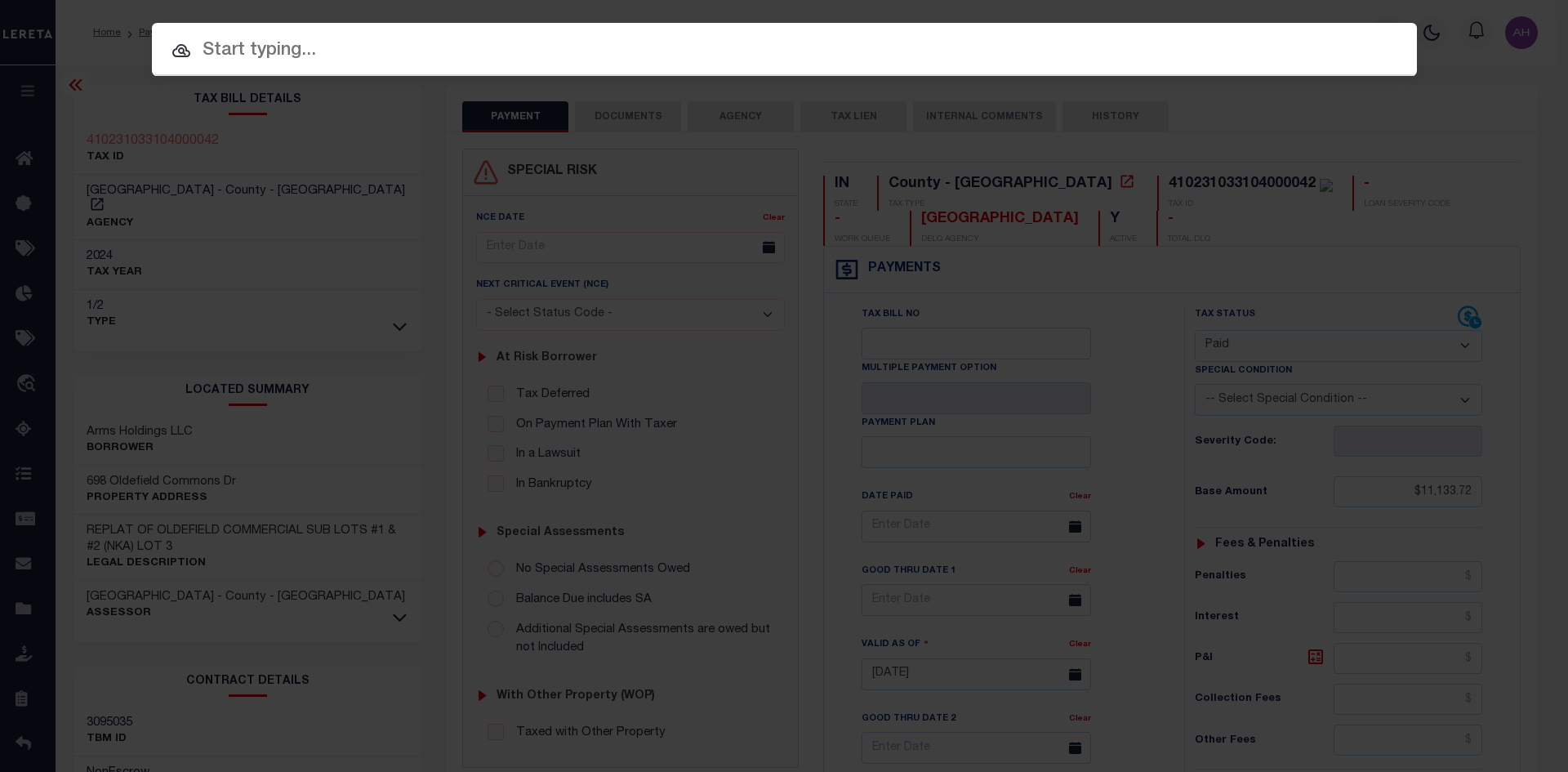
paste input "93159-21608"
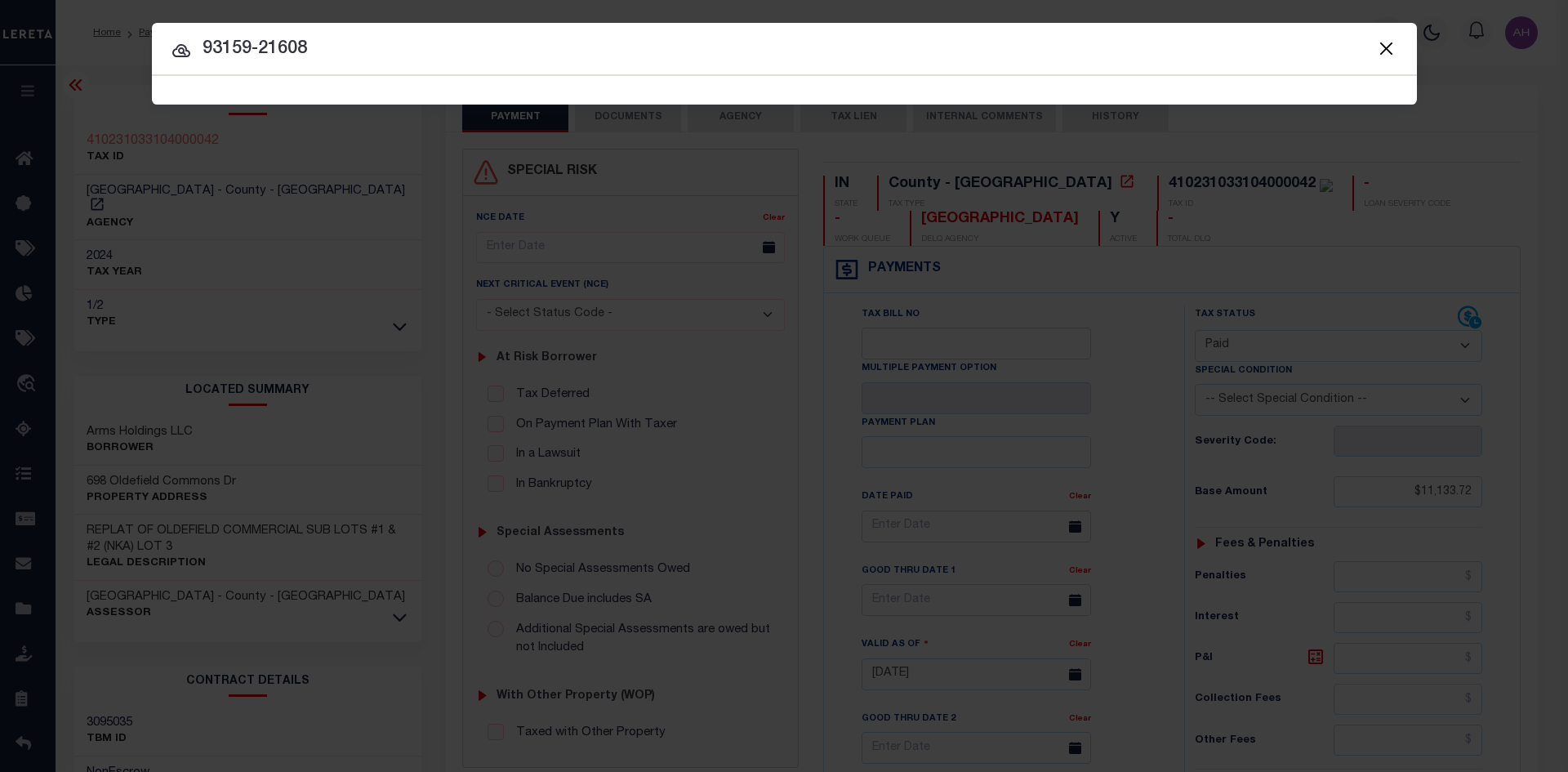
type input "93159-21608"
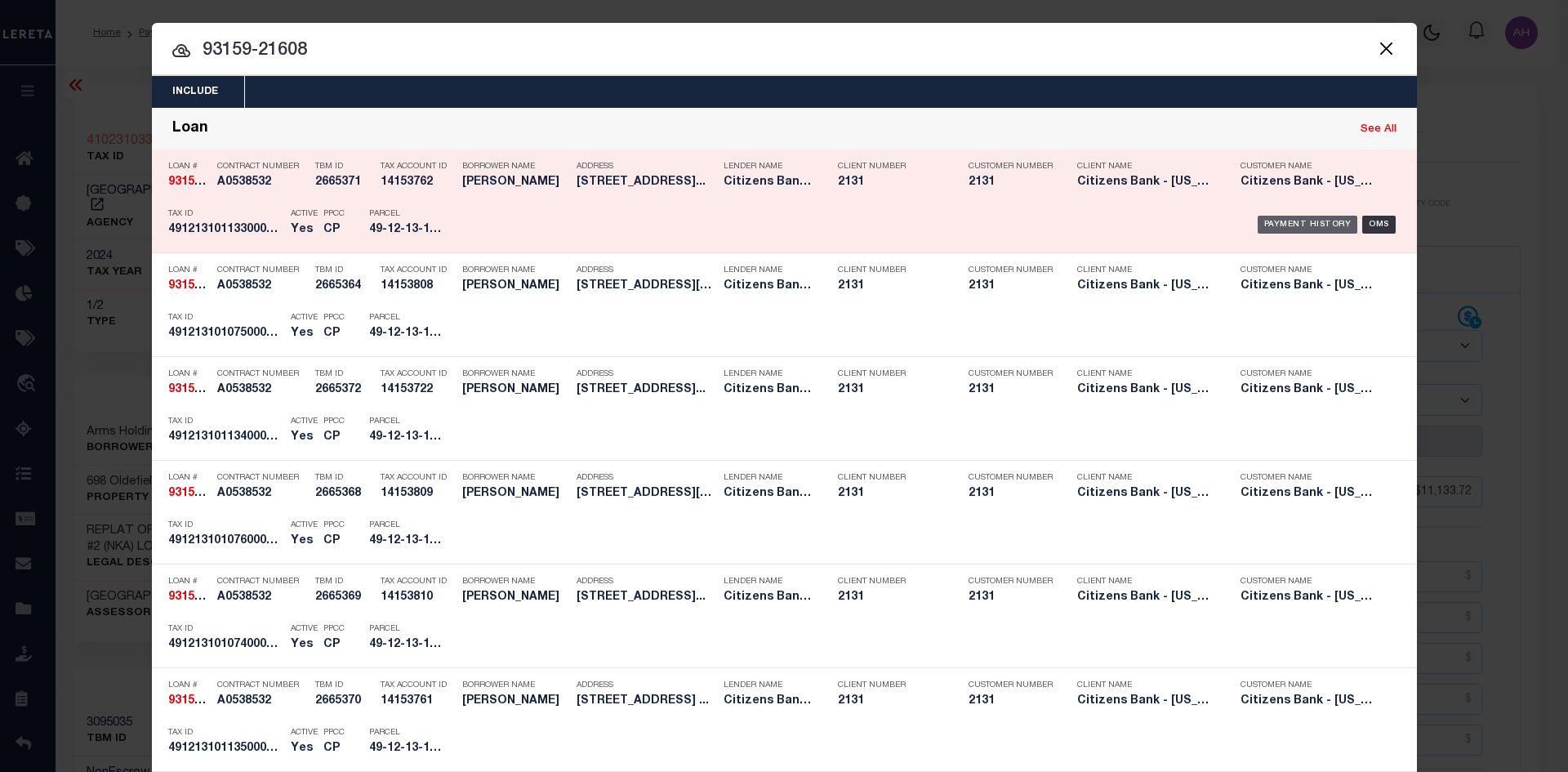
click at [1291, 222] on div "Payment History" at bounding box center [1307, 224] width 100 height 18
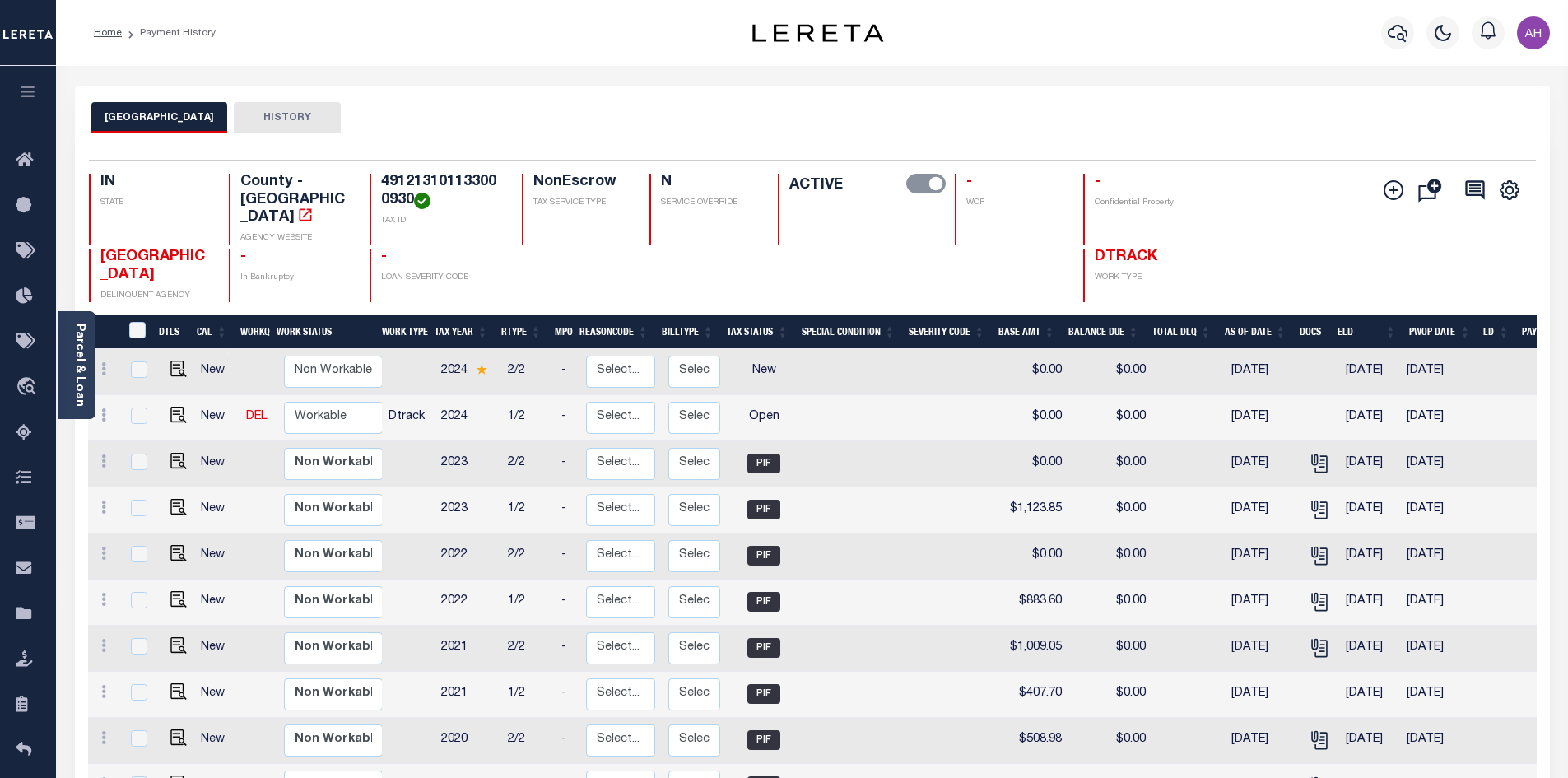
click at [1399, 50] on div at bounding box center [1397, 33] width 45 height 58
click at [1400, 39] on icon "button" at bounding box center [1398, 33] width 20 height 20
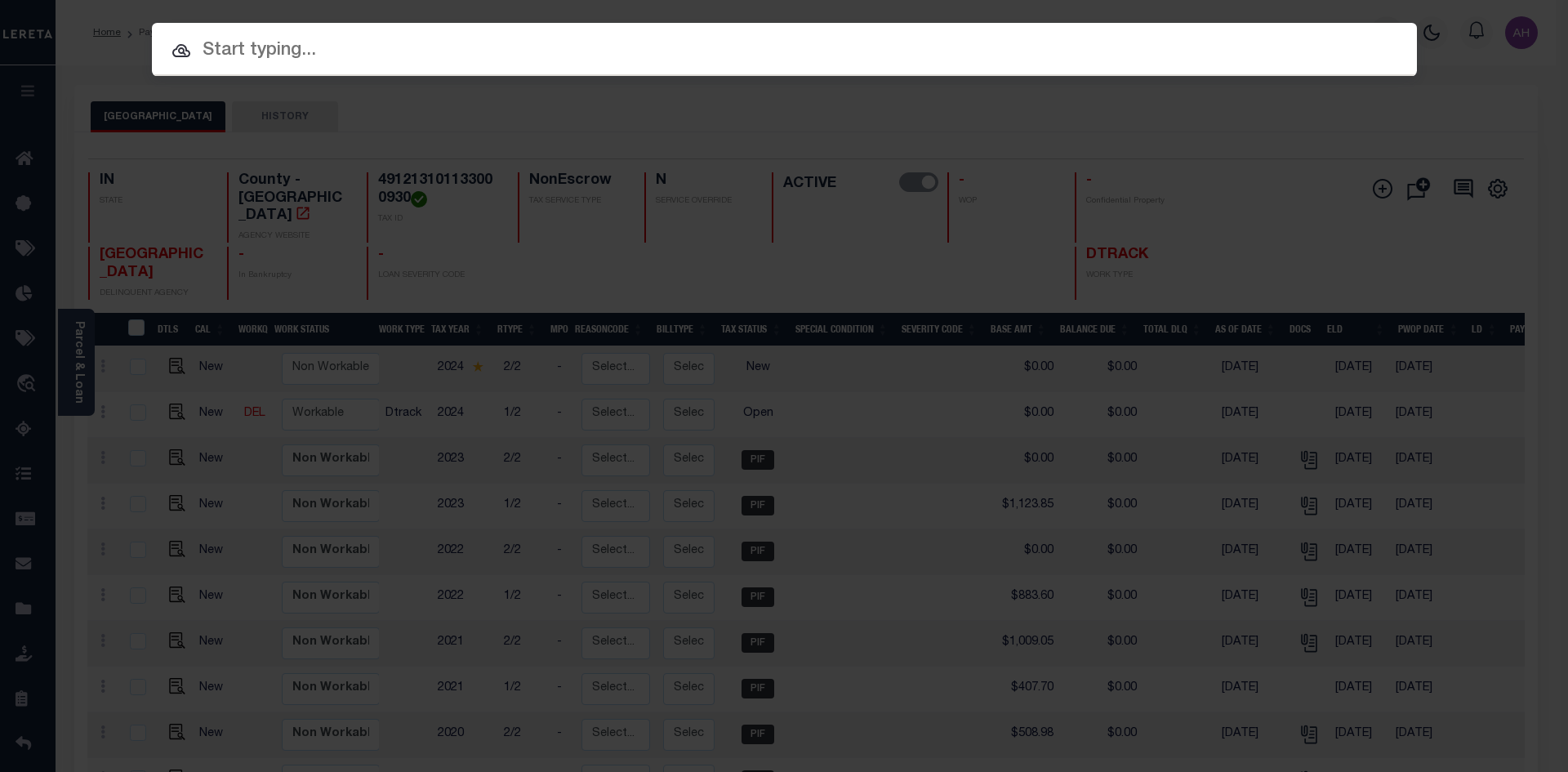
click at [298, 46] on input "text" at bounding box center [784, 51] width 1265 height 29
paste input "491213101074000930"
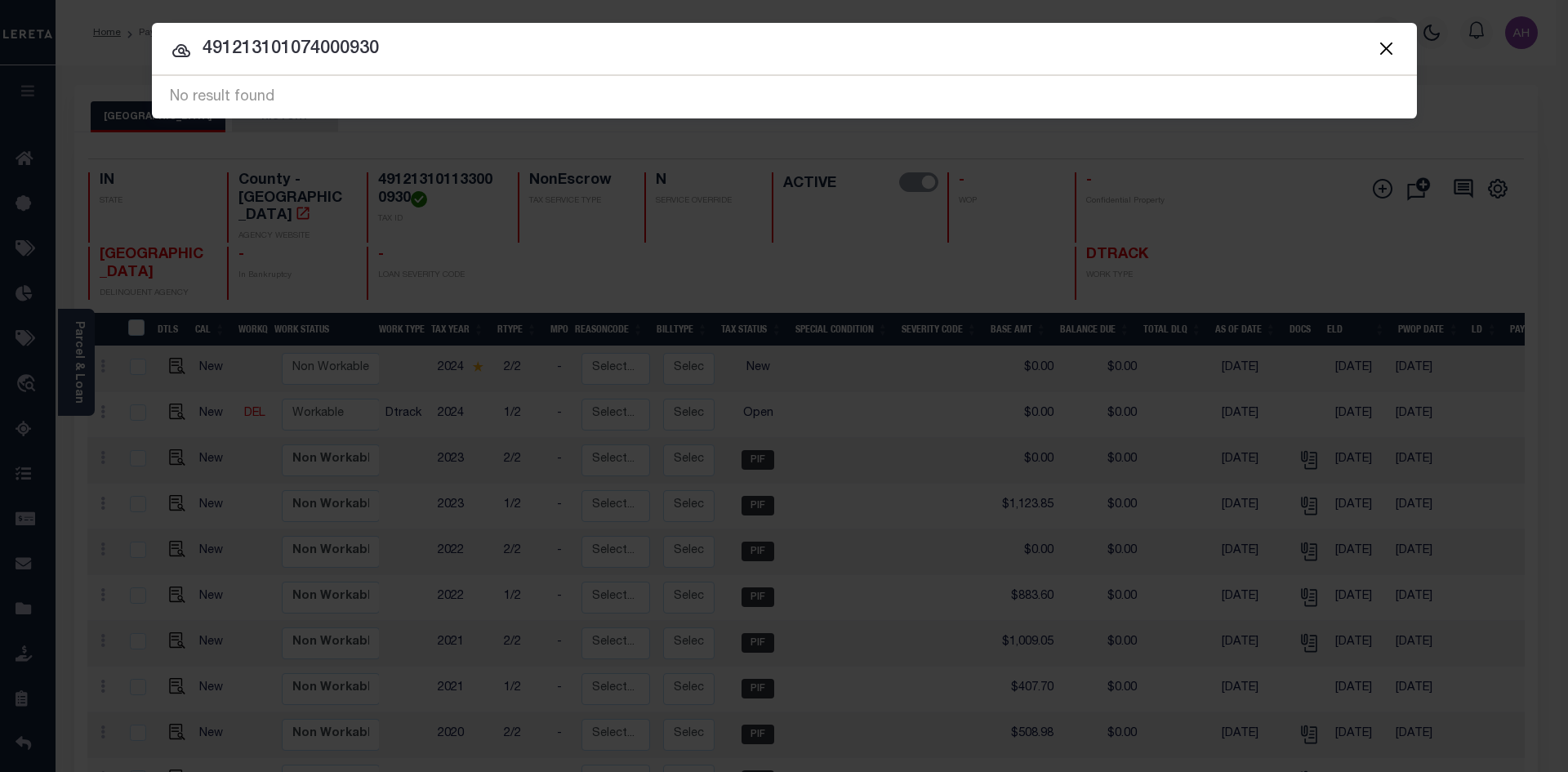
click at [441, 48] on input "491213101074000930" at bounding box center [784, 49] width 1265 height 29
paste input "93159-21608"
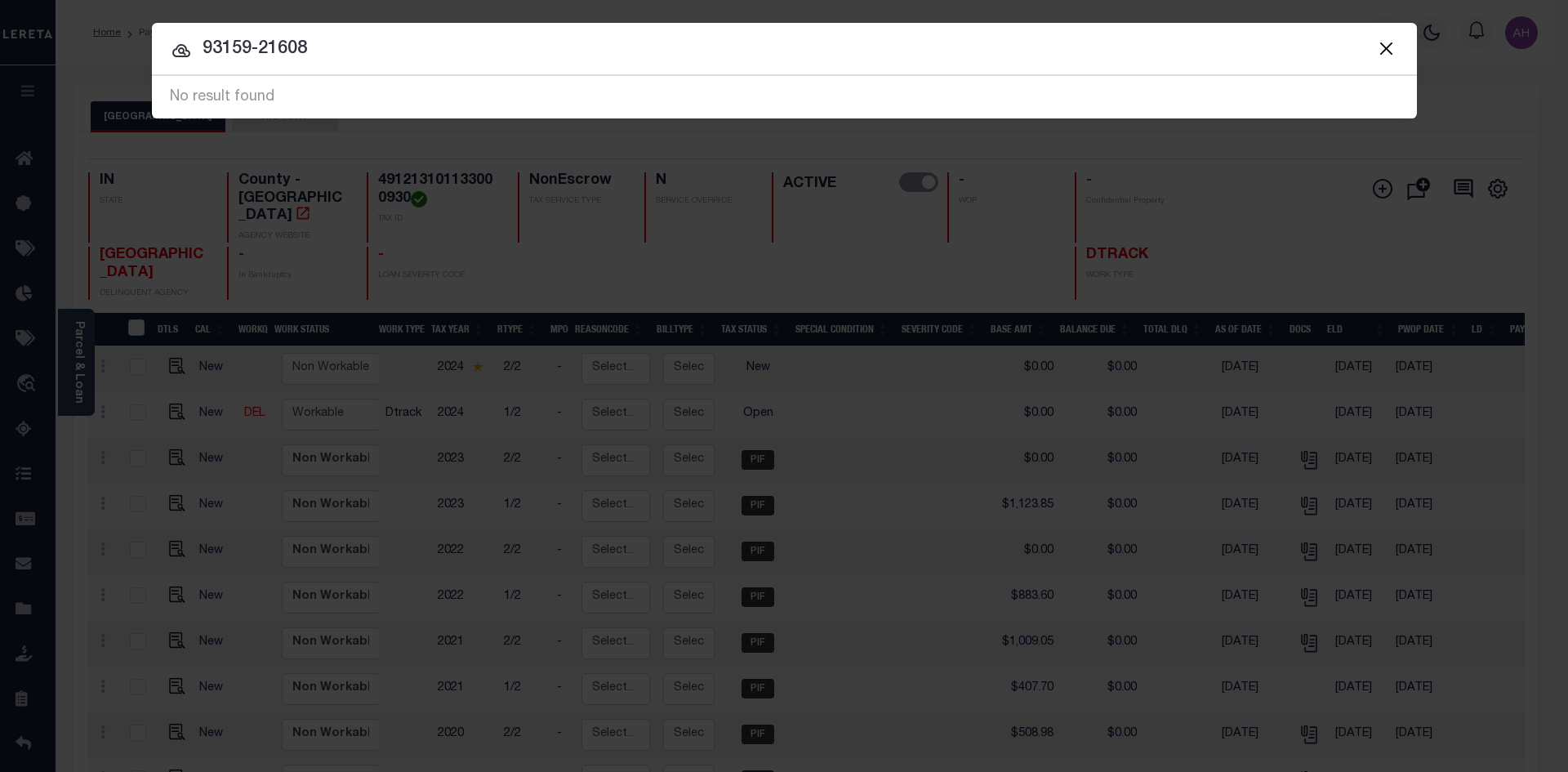
type input "93159-21608"
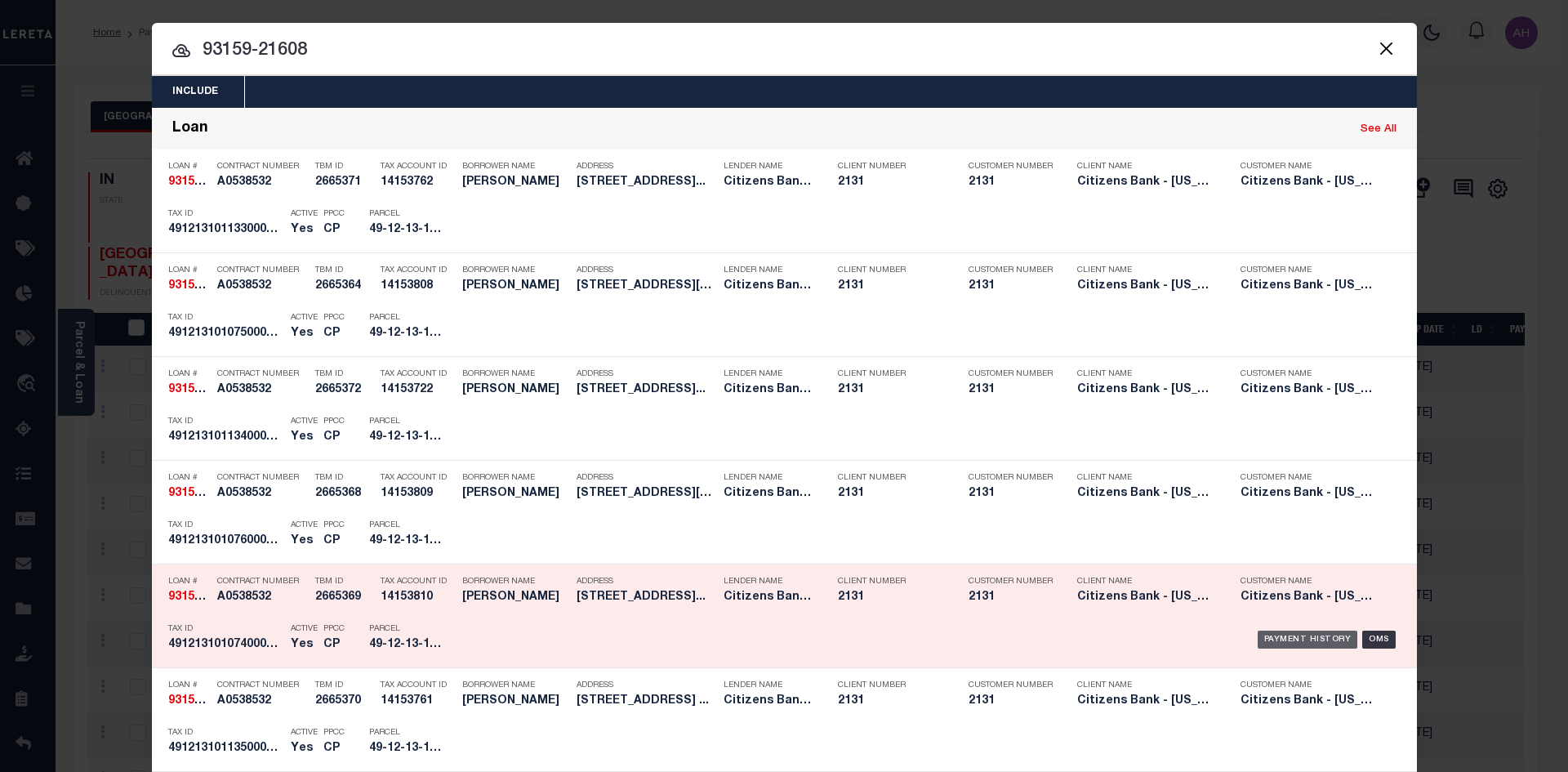
click at [1291, 641] on div "Payment History" at bounding box center [1307, 640] width 100 height 18
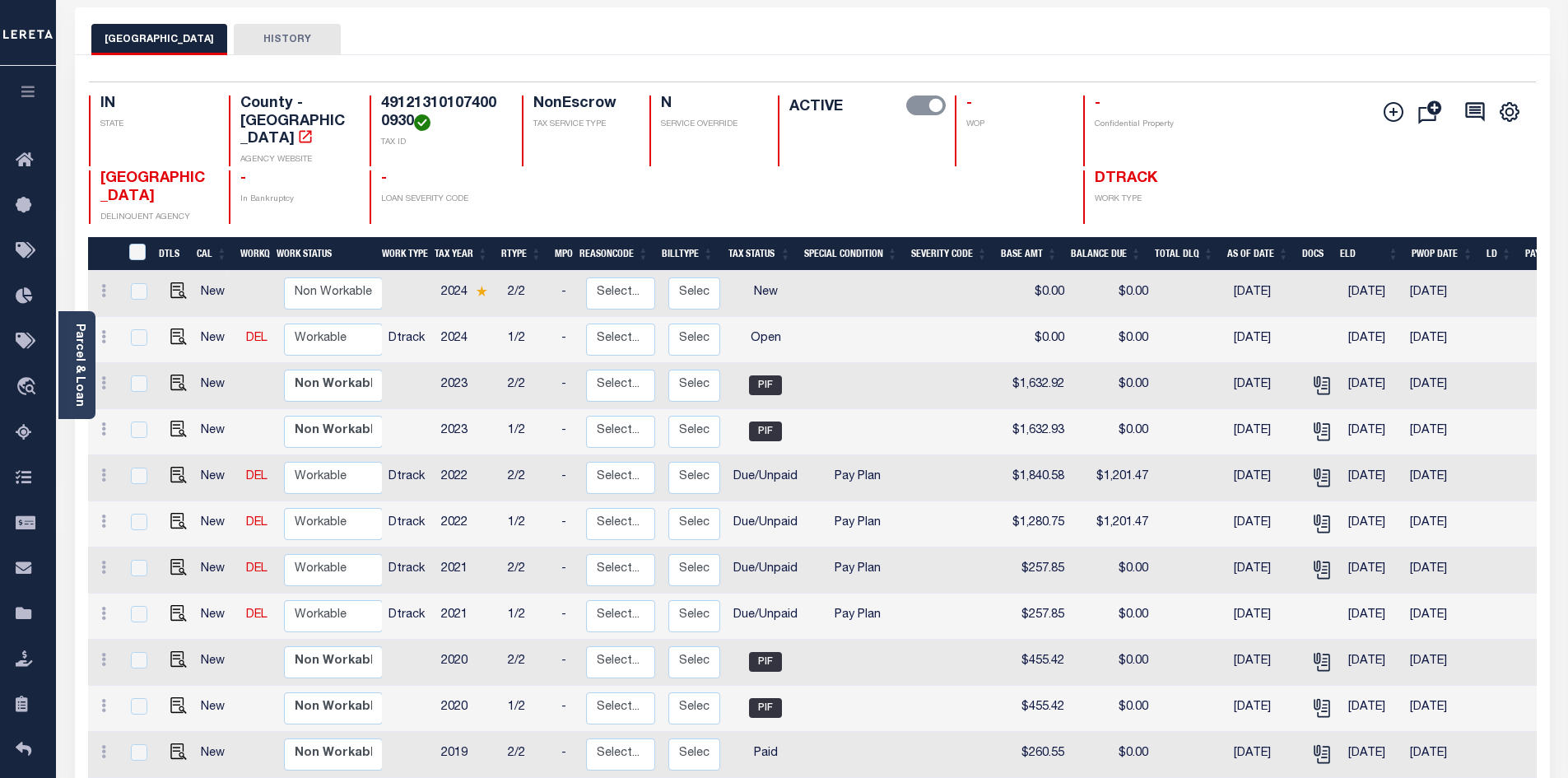
scroll to position [82, 0]
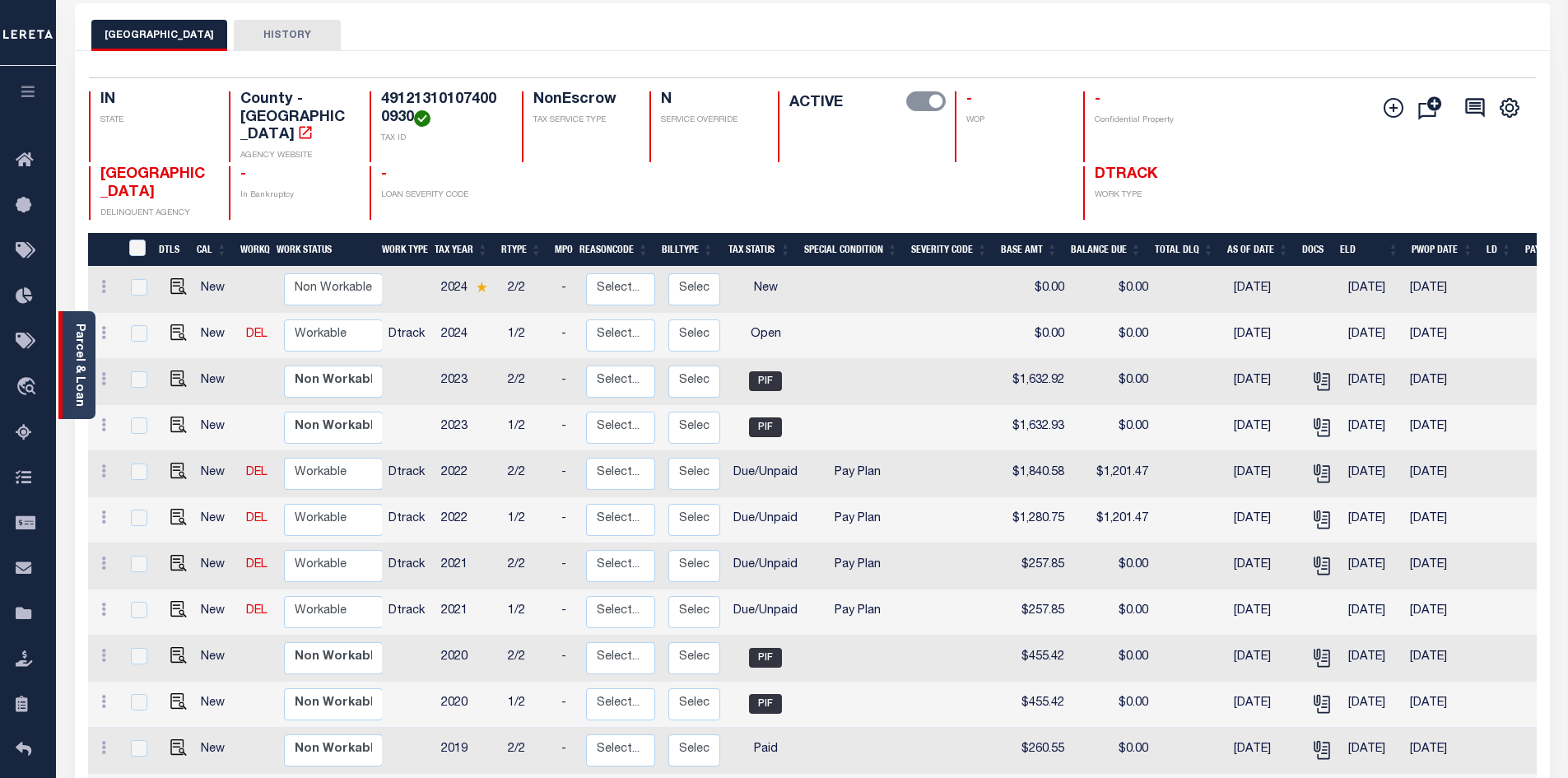
click at [75, 374] on link "Parcel & Loan" at bounding box center [78, 365] width 12 height 83
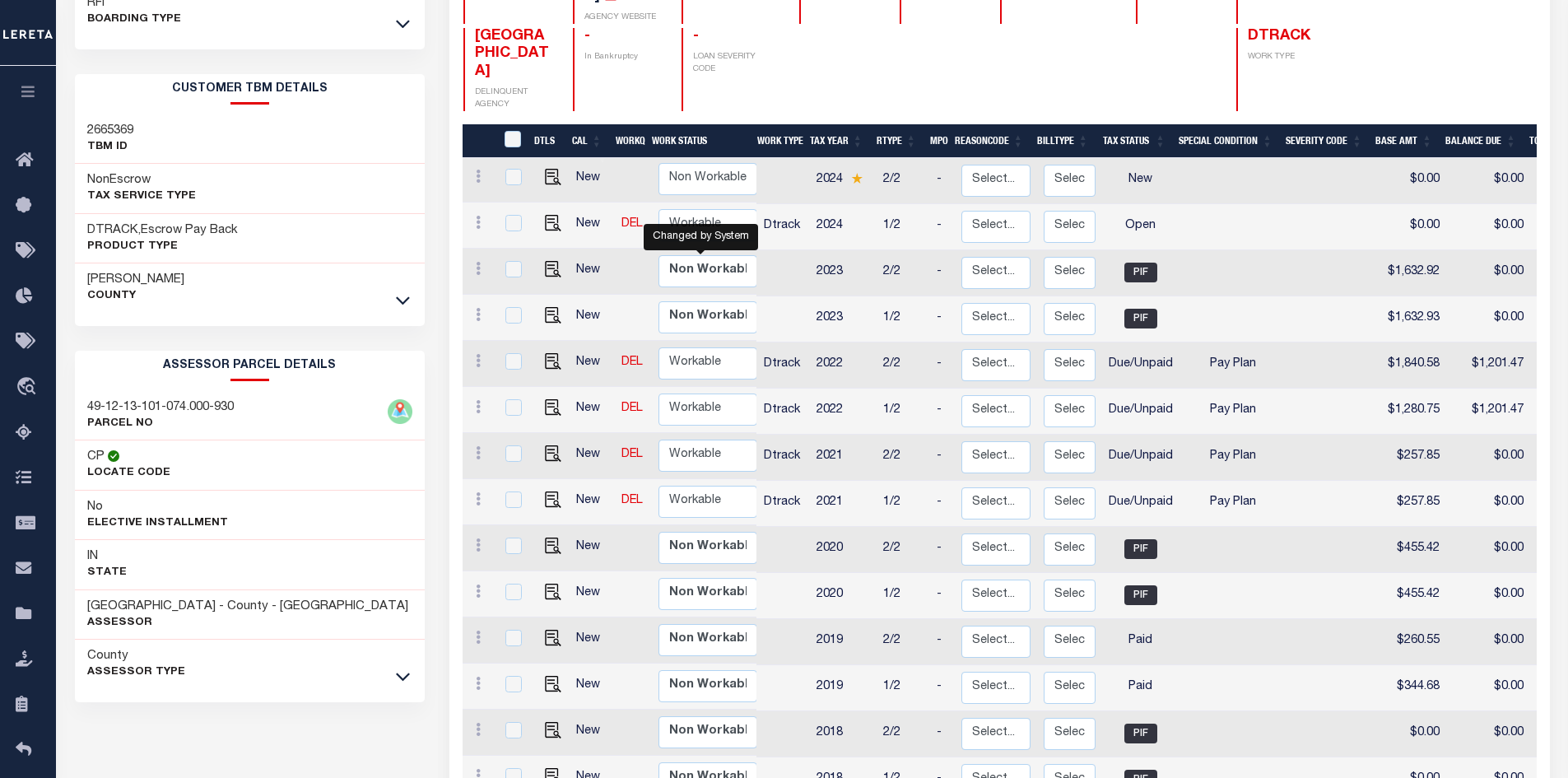
scroll to position [247, 0]
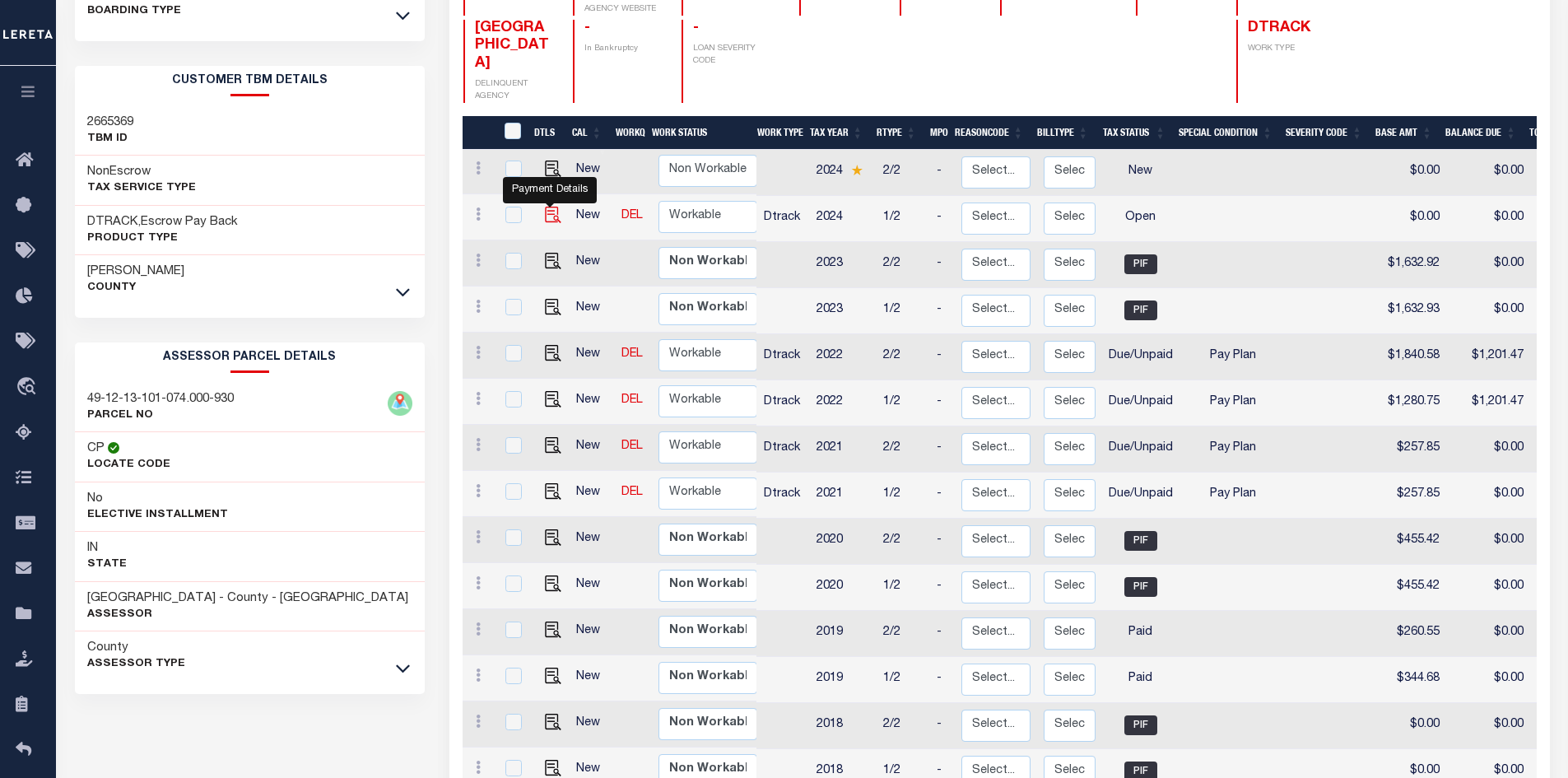
click at [551, 206] on img "" at bounding box center [553, 214] width 16 height 16
checkbox input "true"
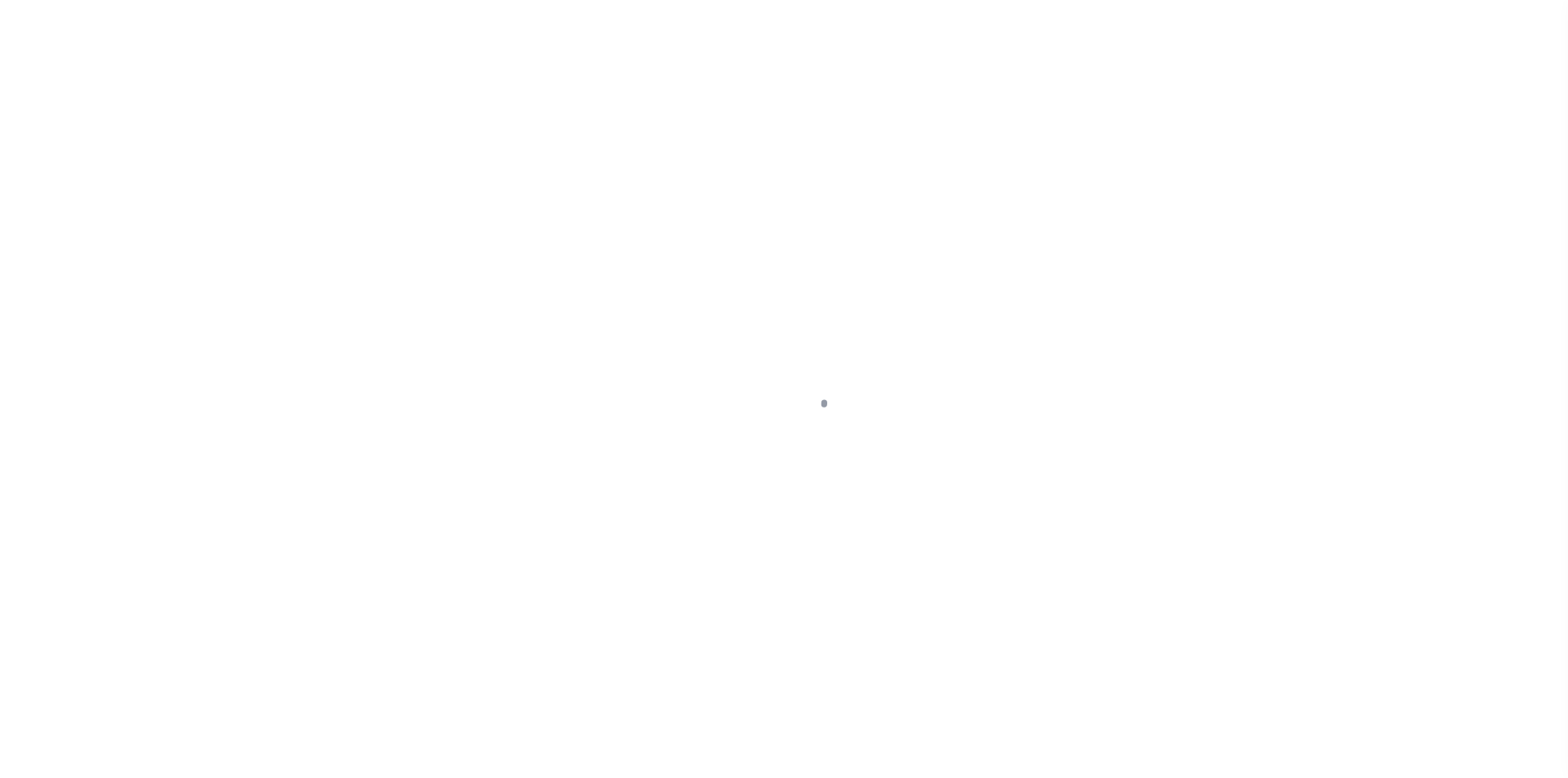
select select "OP2"
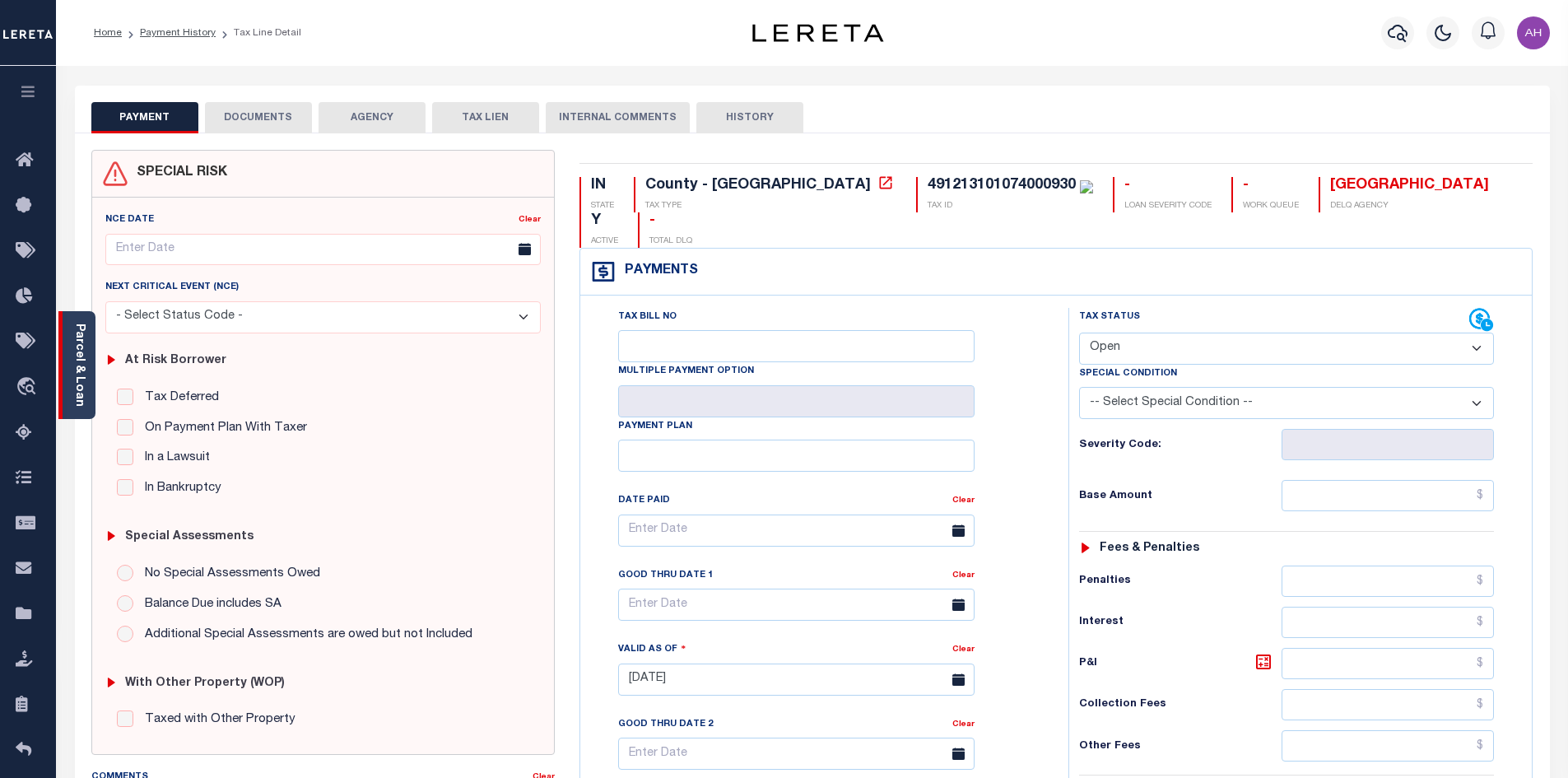
click at [83, 333] on link "Parcel & Loan" at bounding box center [78, 365] width 12 height 83
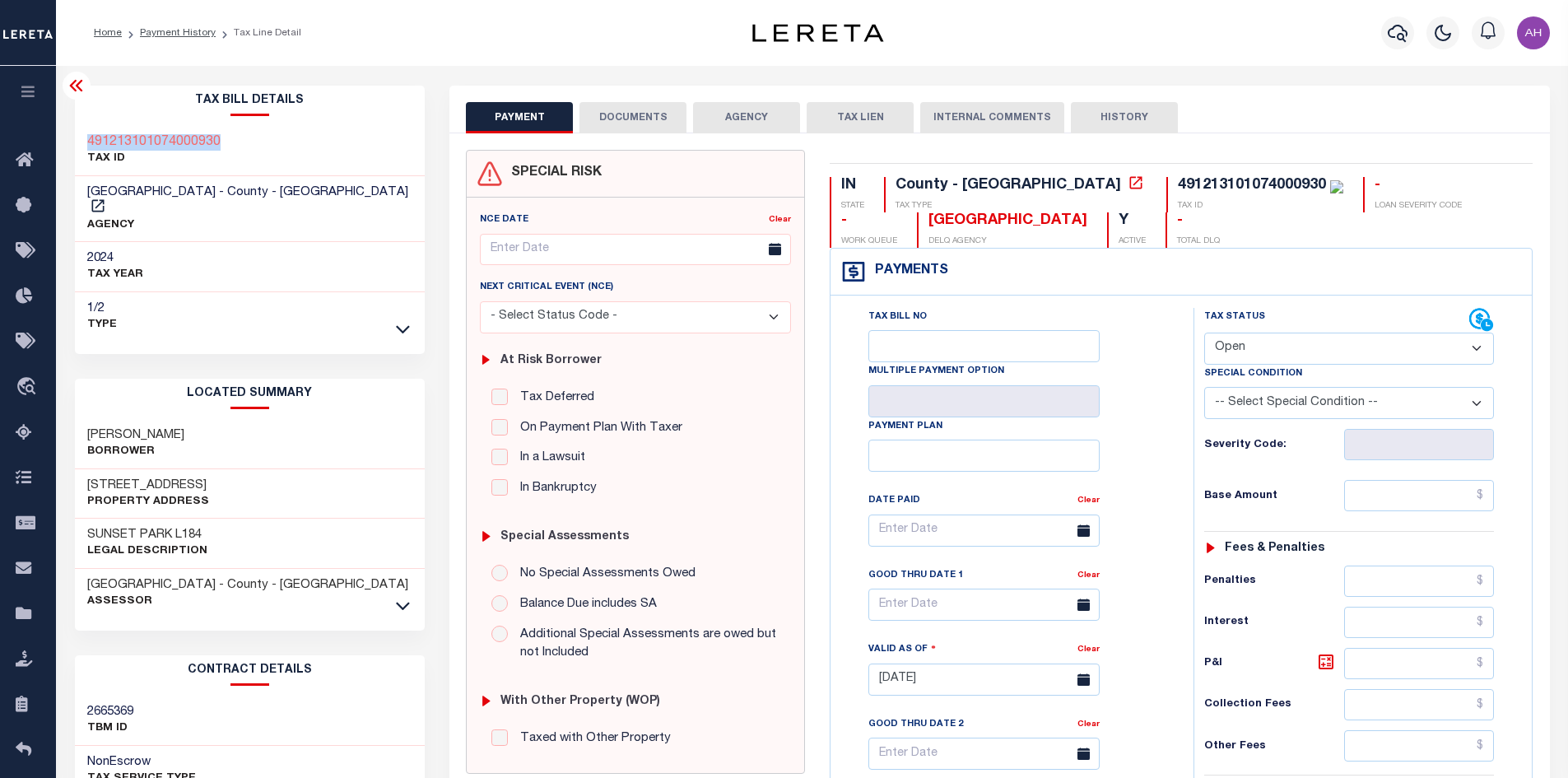
drag, startPoint x: 263, startPoint y: 135, endPoint x: 76, endPoint y: 144, distance: 187.2
click at [76, 144] on div "491213101074000930 TAX ID" at bounding box center [249, 151] width 350 height 50
copy h3 "491213101074000930"
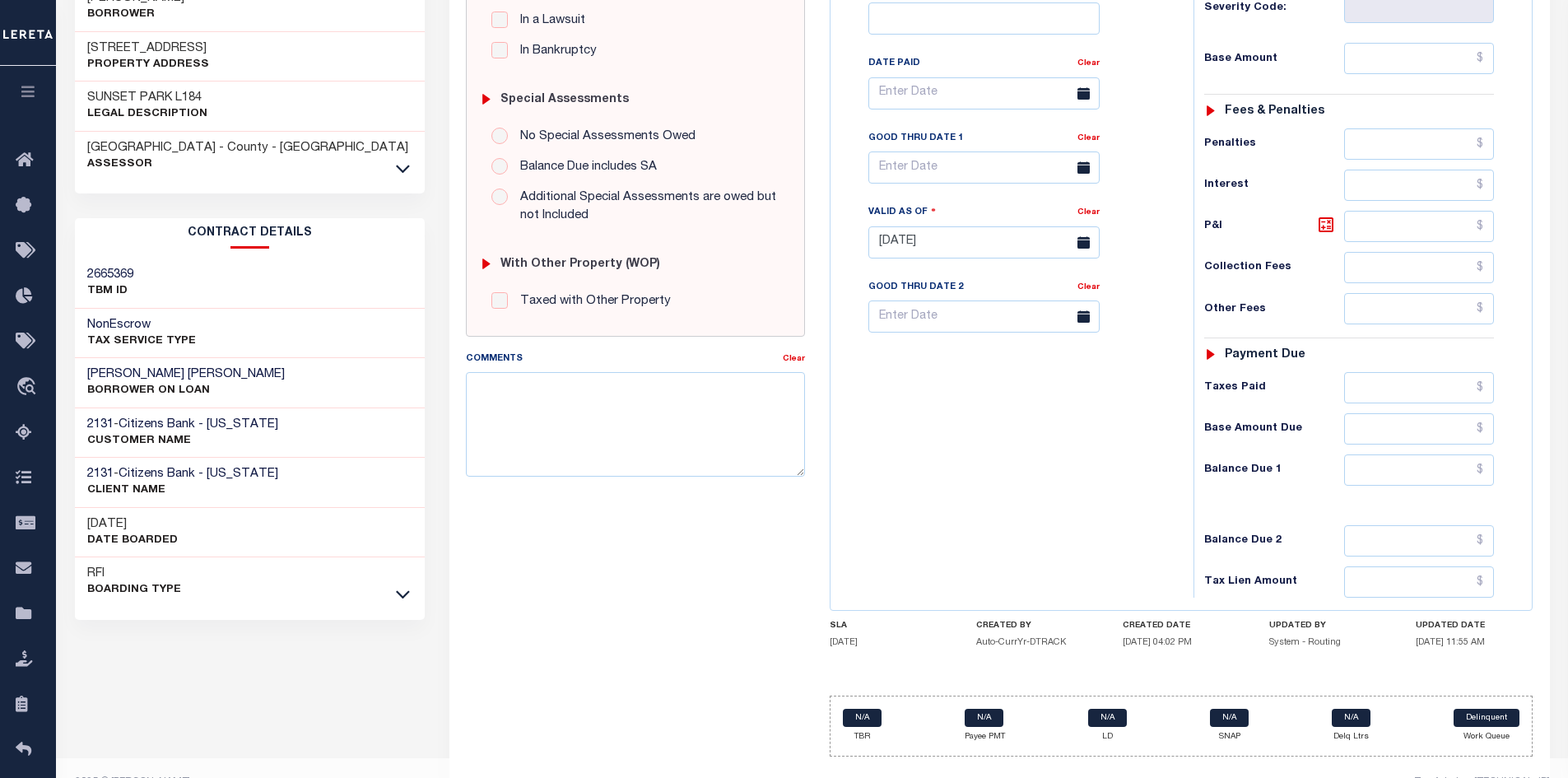
scroll to position [469, 0]
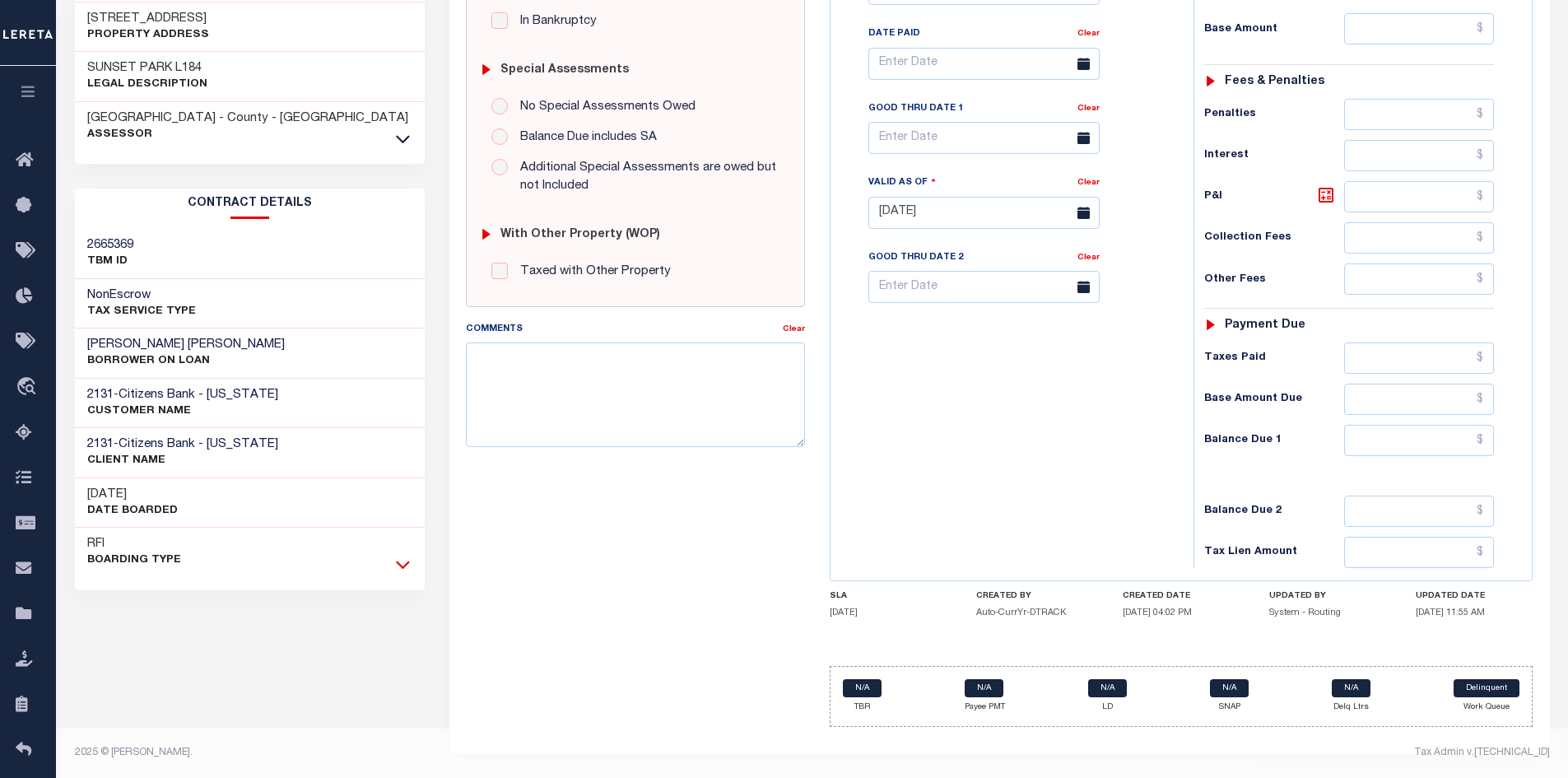
click at [397, 561] on icon at bounding box center [403, 565] width 14 height 8
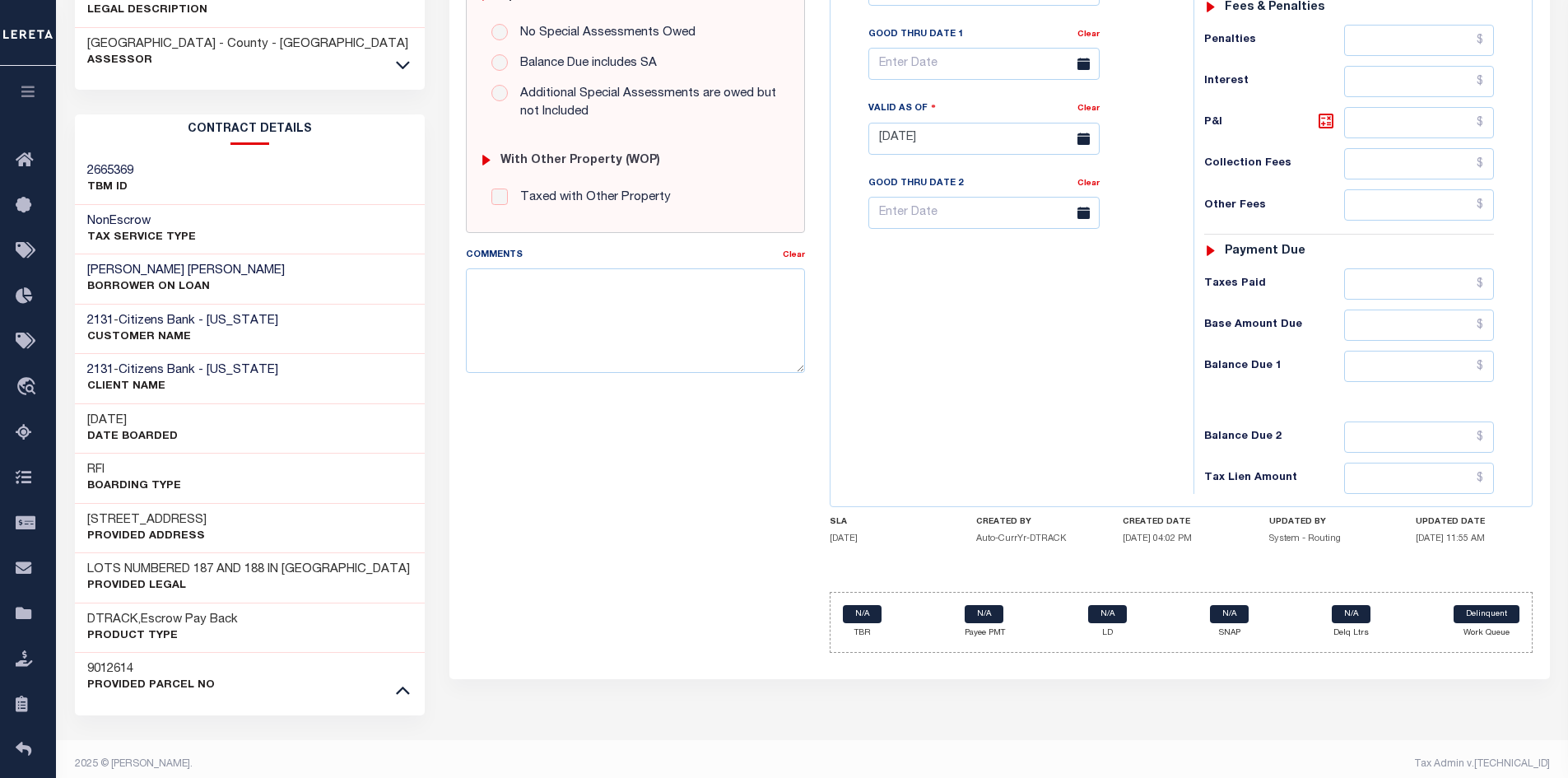
scroll to position [552, 0]
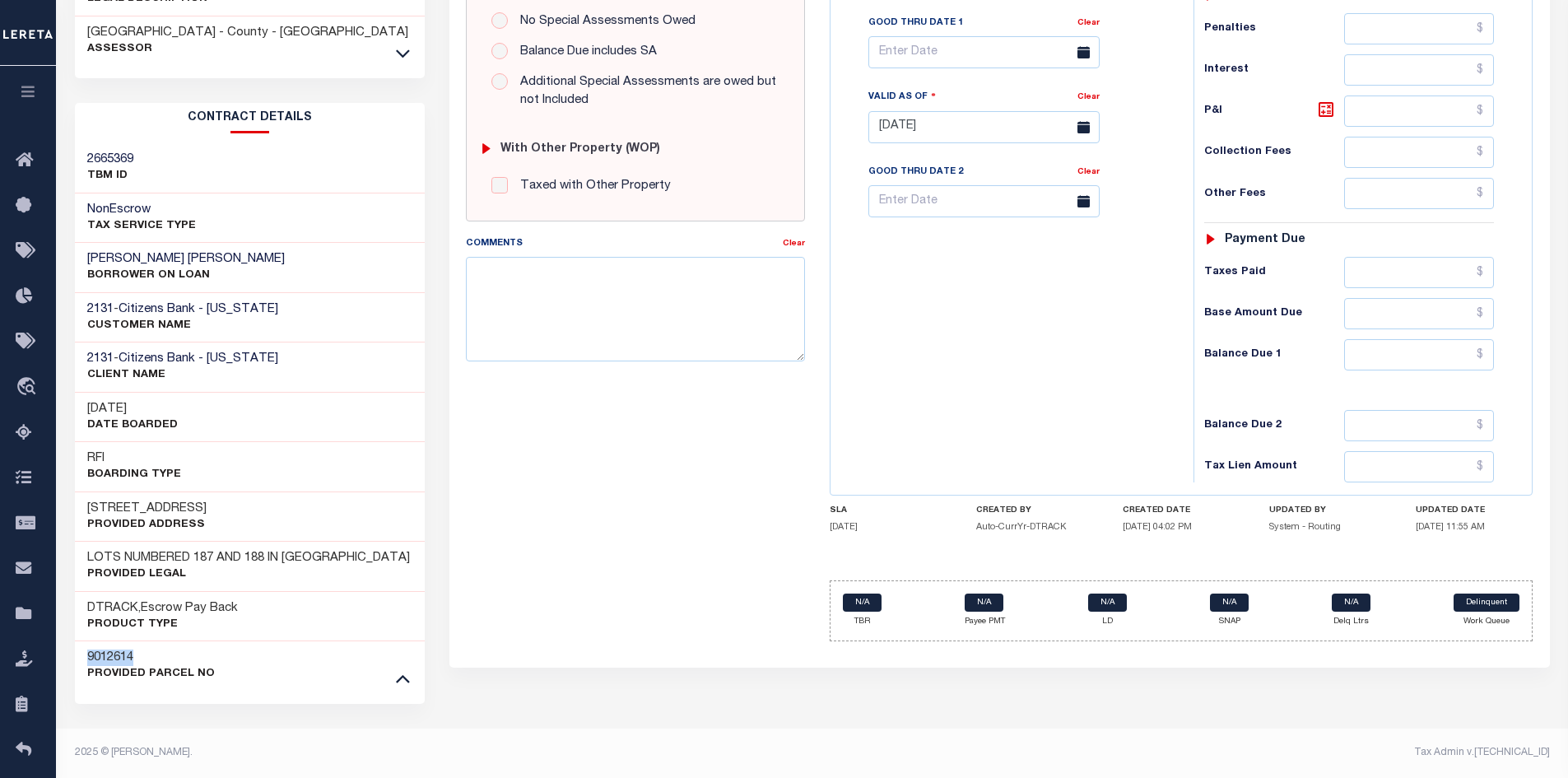
drag, startPoint x: 147, startPoint y: 654, endPoint x: 69, endPoint y: 657, distance: 78.1
click at [69, 657] on div "Tax Bill Details 491213101074000930 TAX ID AGENCY 2024 TAX YEAR 2025 1/2 Type" at bounding box center [249, 156] width 376 height 1244
copy h3 "9012614"
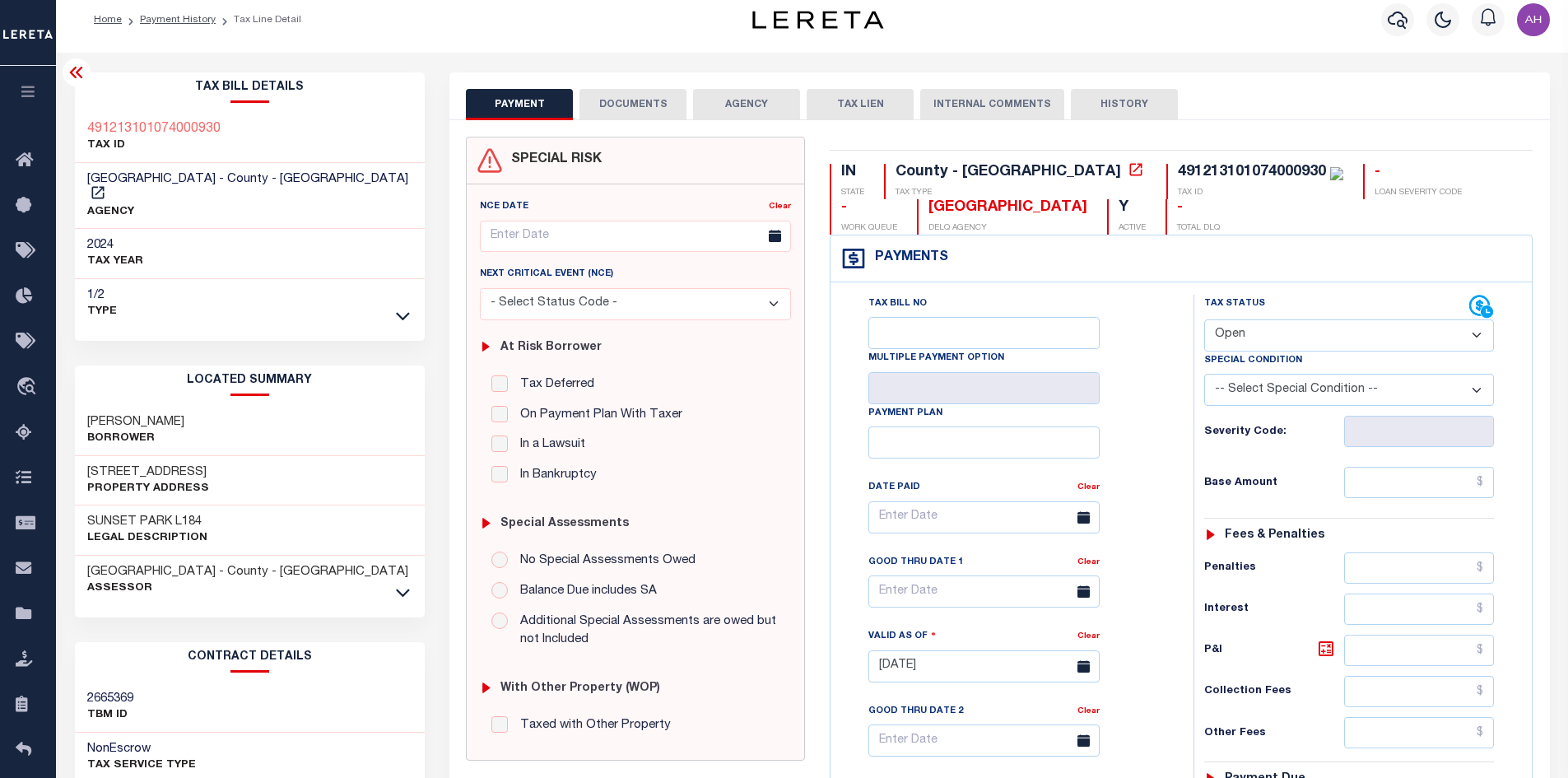
scroll to position [0, 0]
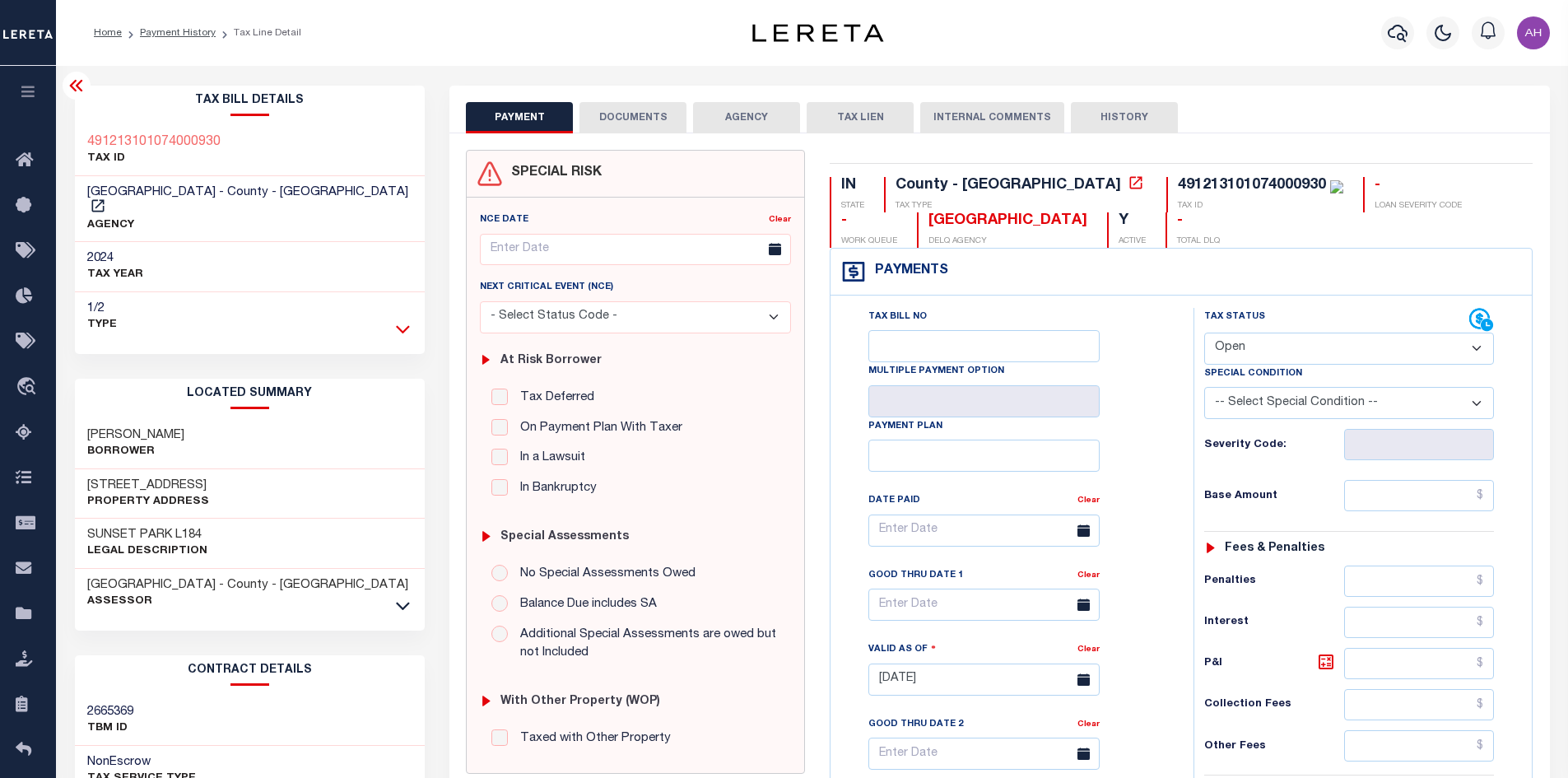
click at [399, 321] on icon at bounding box center [403, 329] width 14 height 17
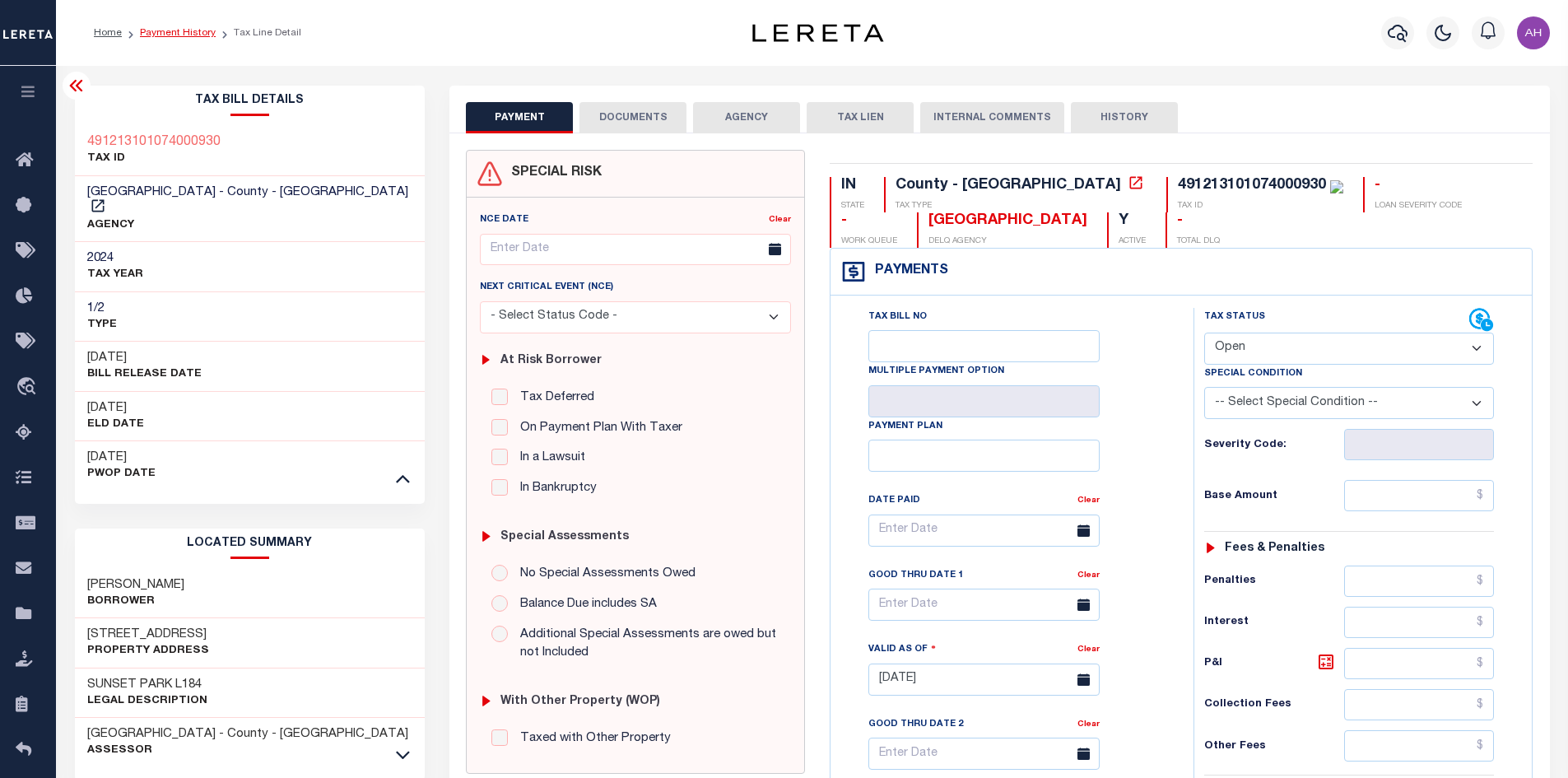
click at [195, 29] on link "Payment History" at bounding box center [177, 32] width 76 height 10
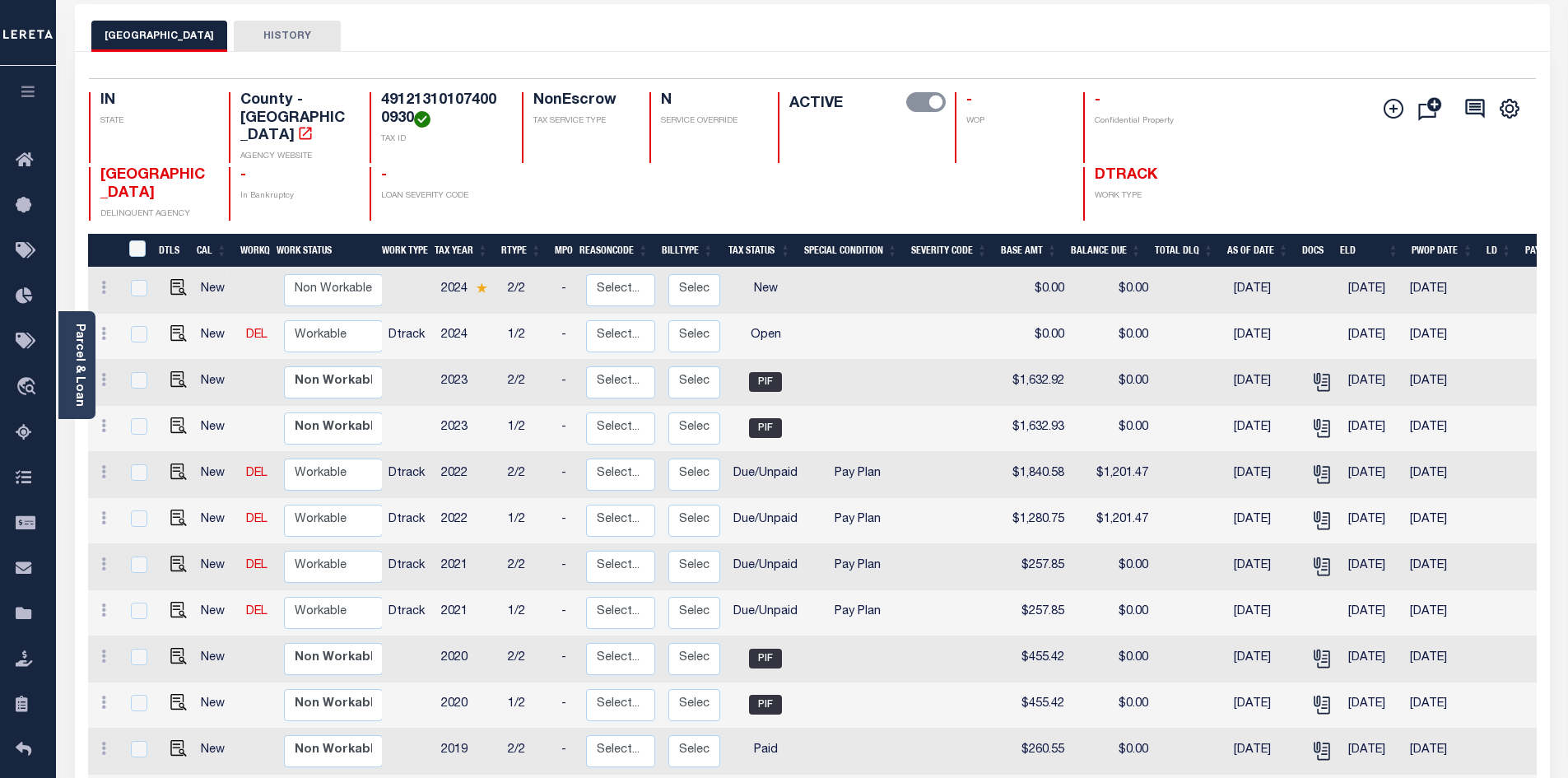
scroll to position [82, 0]
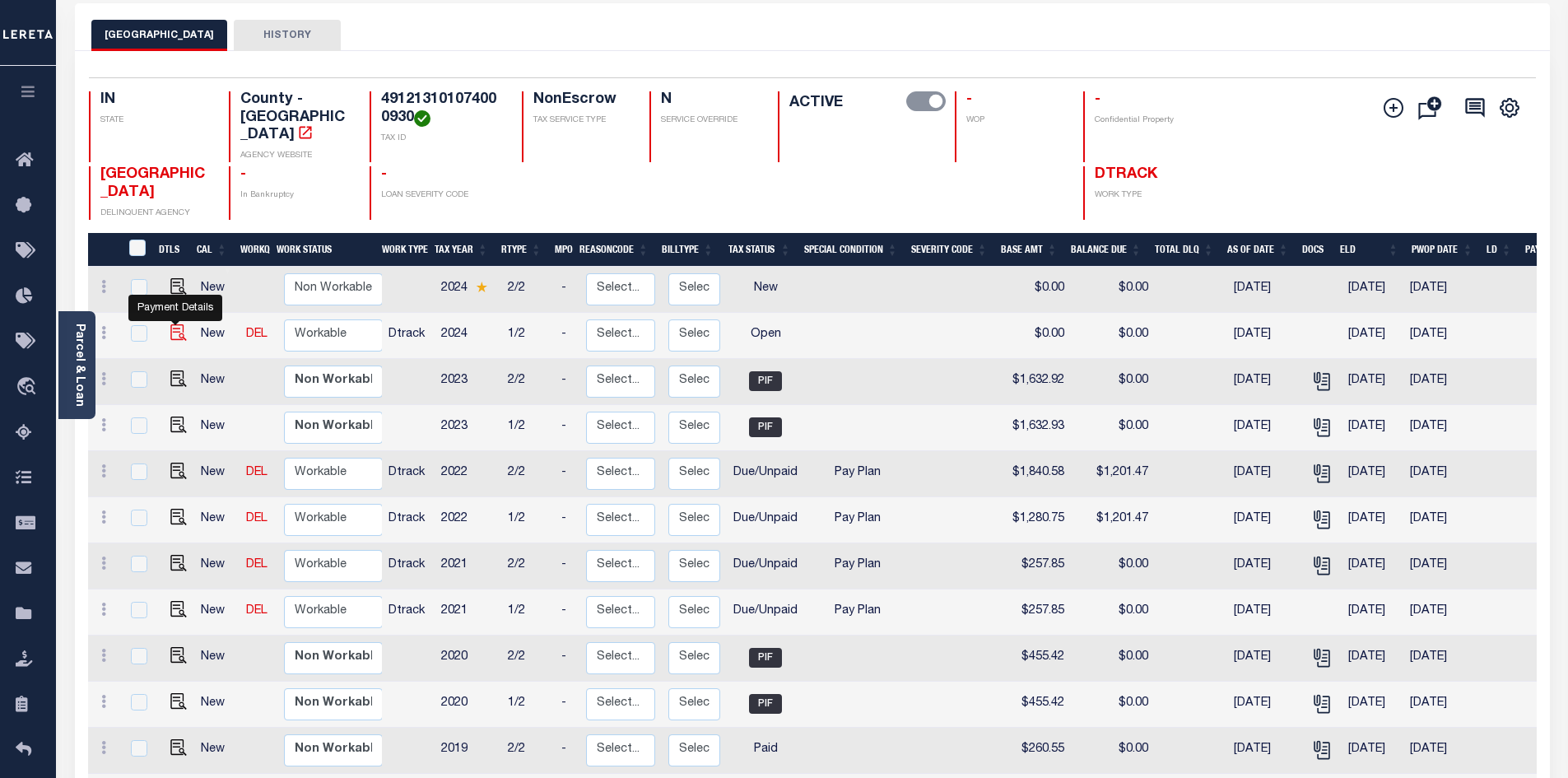
click at [175, 324] on img "" at bounding box center [178, 332] width 16 height 16
checkbox input "true"
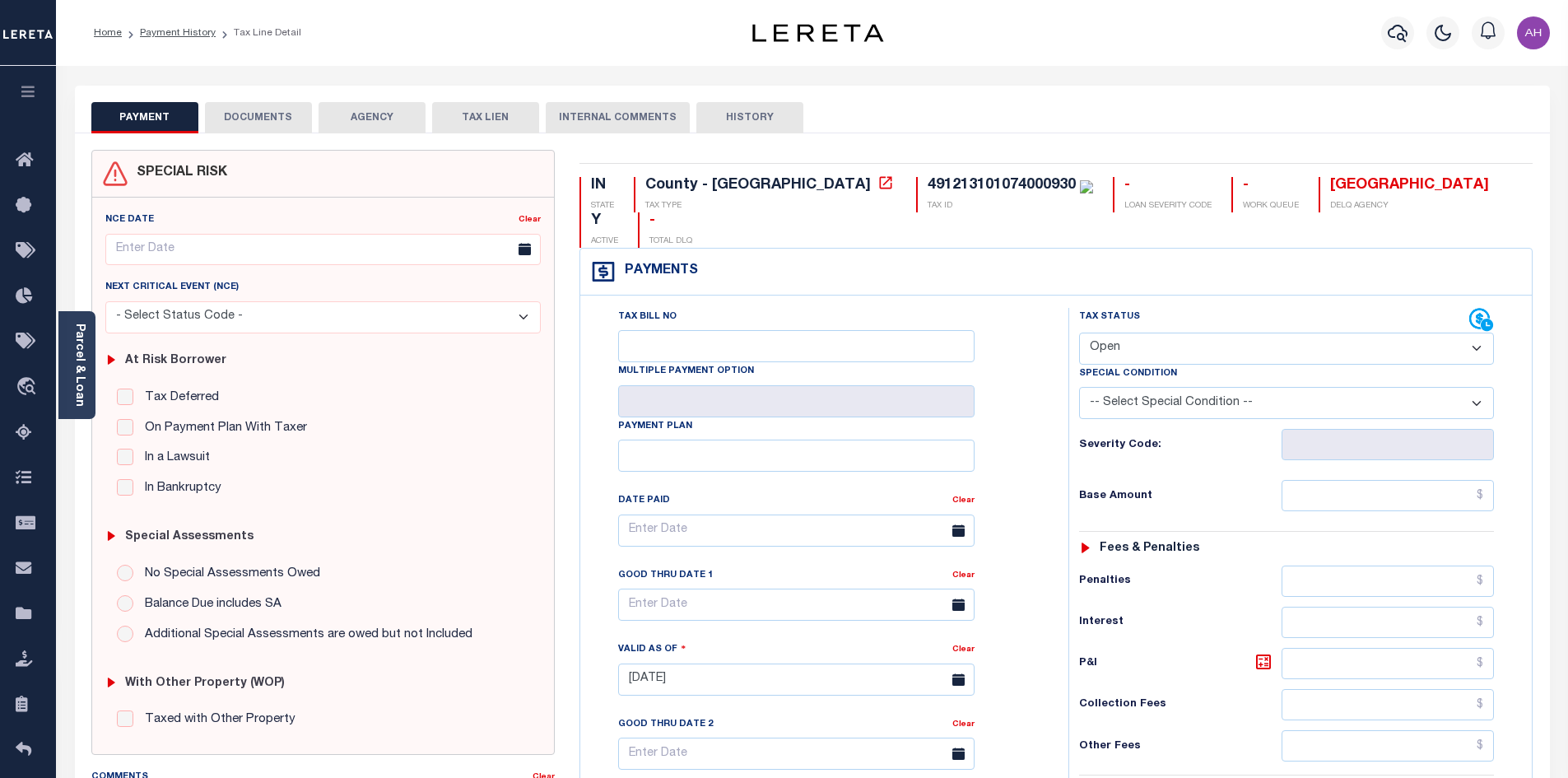
click at [1145, 332] on select "- Select Status Code - Open Due/Unpaid Paid Incomplete No Tax Due Internal Refu…" at bounding box center [1286, 348] width 415 height 32
select select "PYD"
click at [1079, 332] on select "- Select Status Code - Open Due/Unpaid Paid Incomplete No Tax Due Internal Refu…" at bounding box center [1286, 348] width 415 height 32
type input "[DATE]"
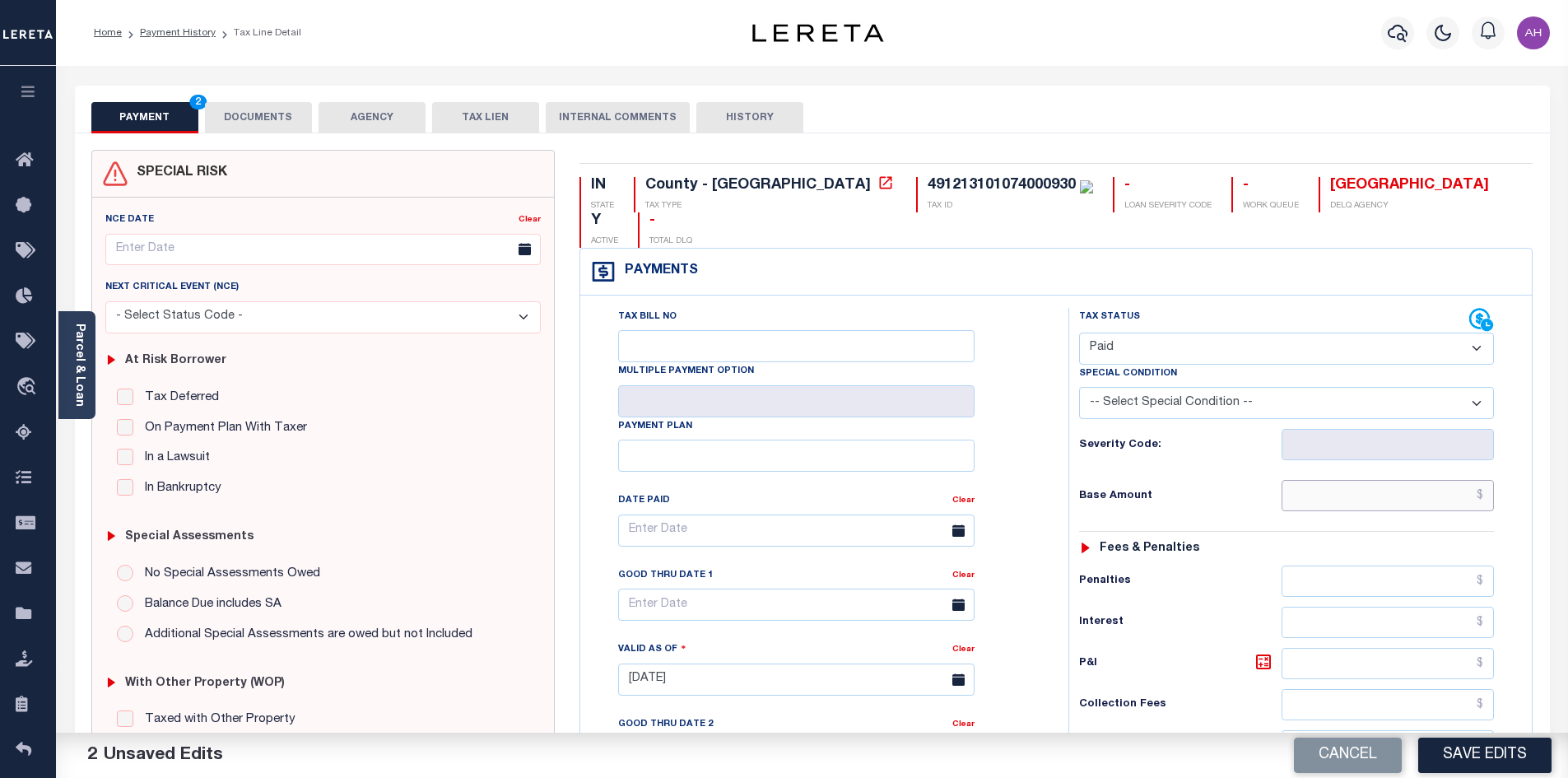
click at [1351, 480] on input "text" at bounding box center [1388, 495] width 213 height 32
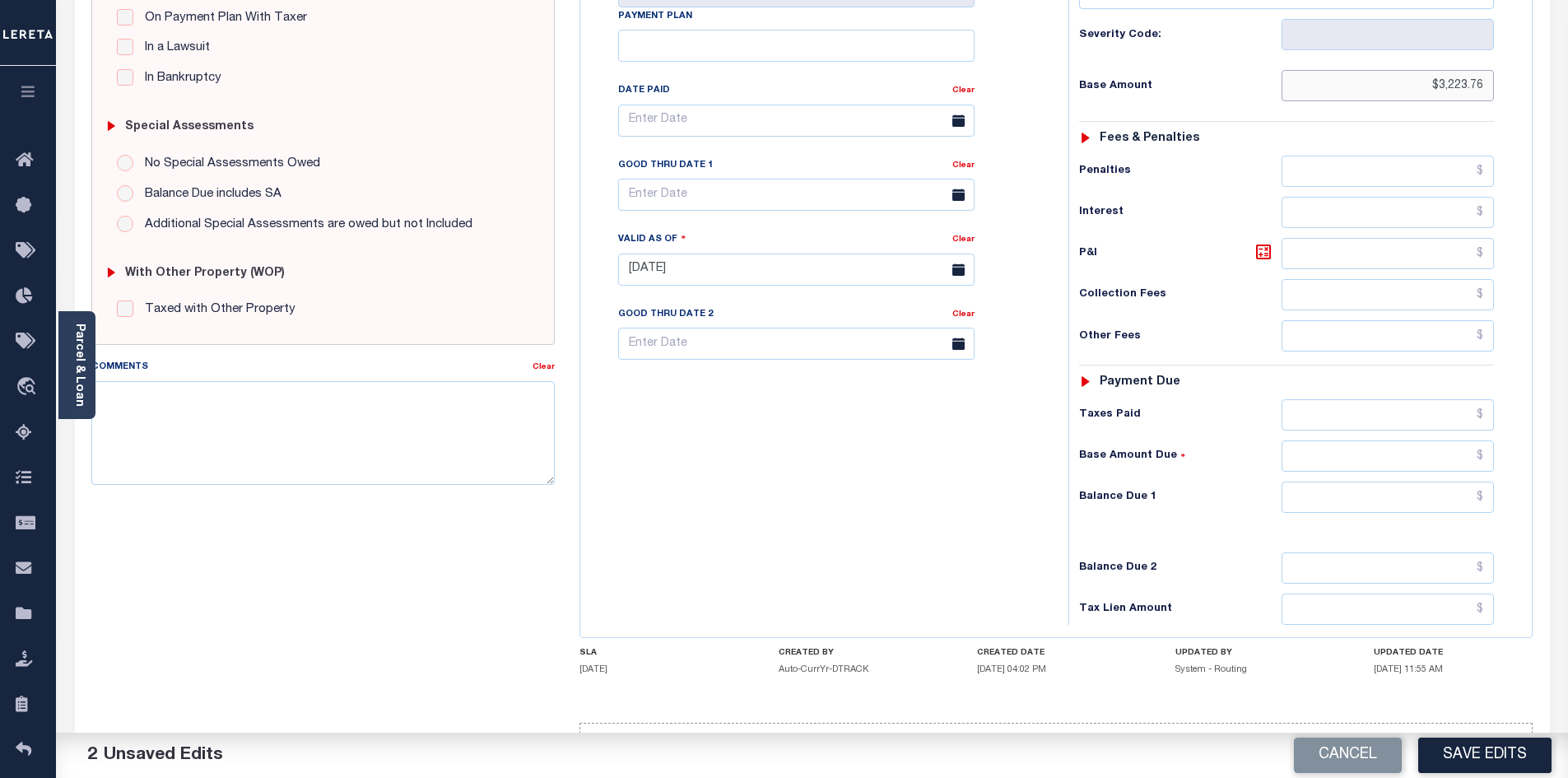
scroll to position [434, 0]
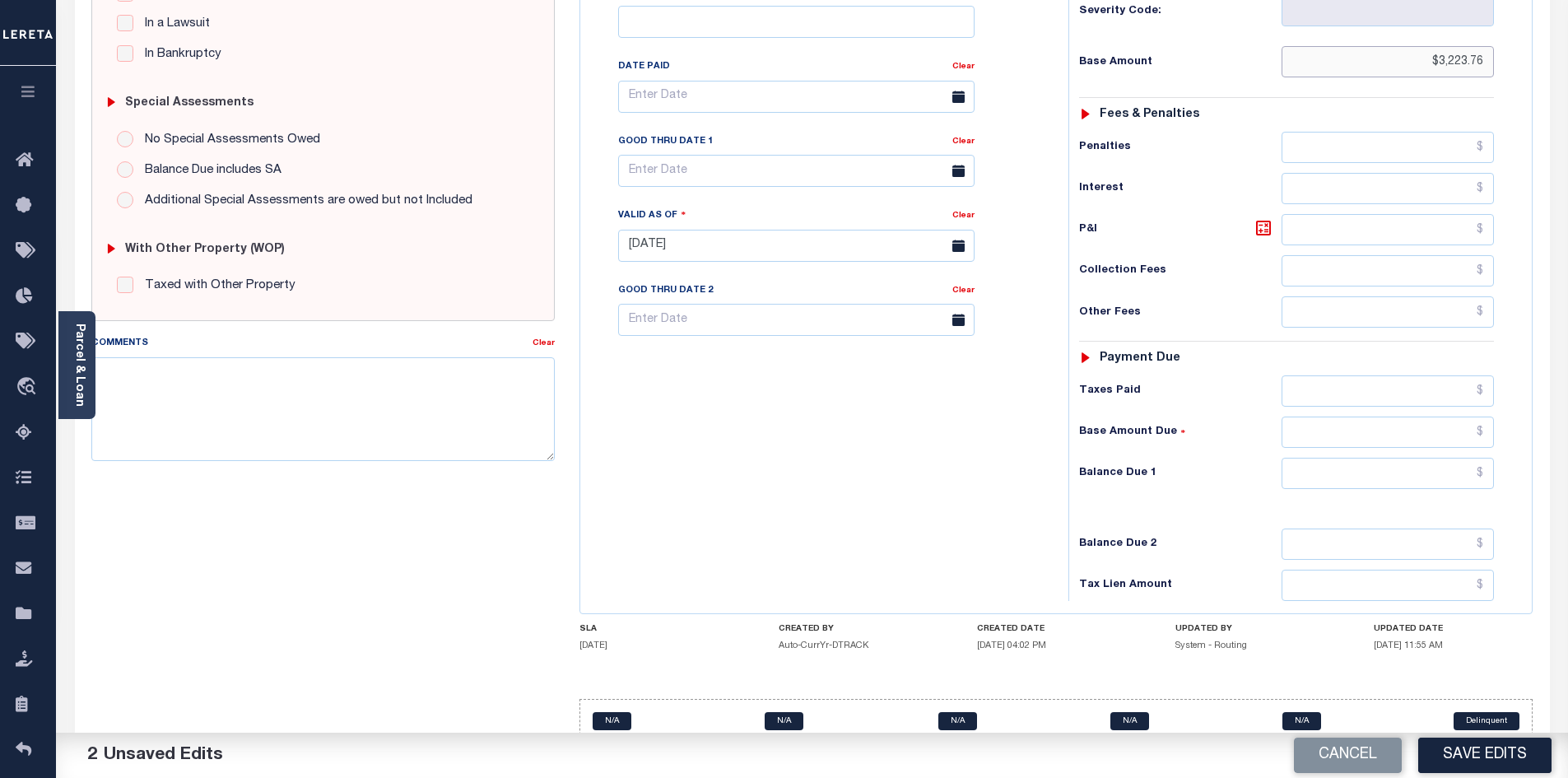
type input "$3,223.76"
click at [1352, 457] on input "text" at bounding box center [1388, 473] width 213 height 32
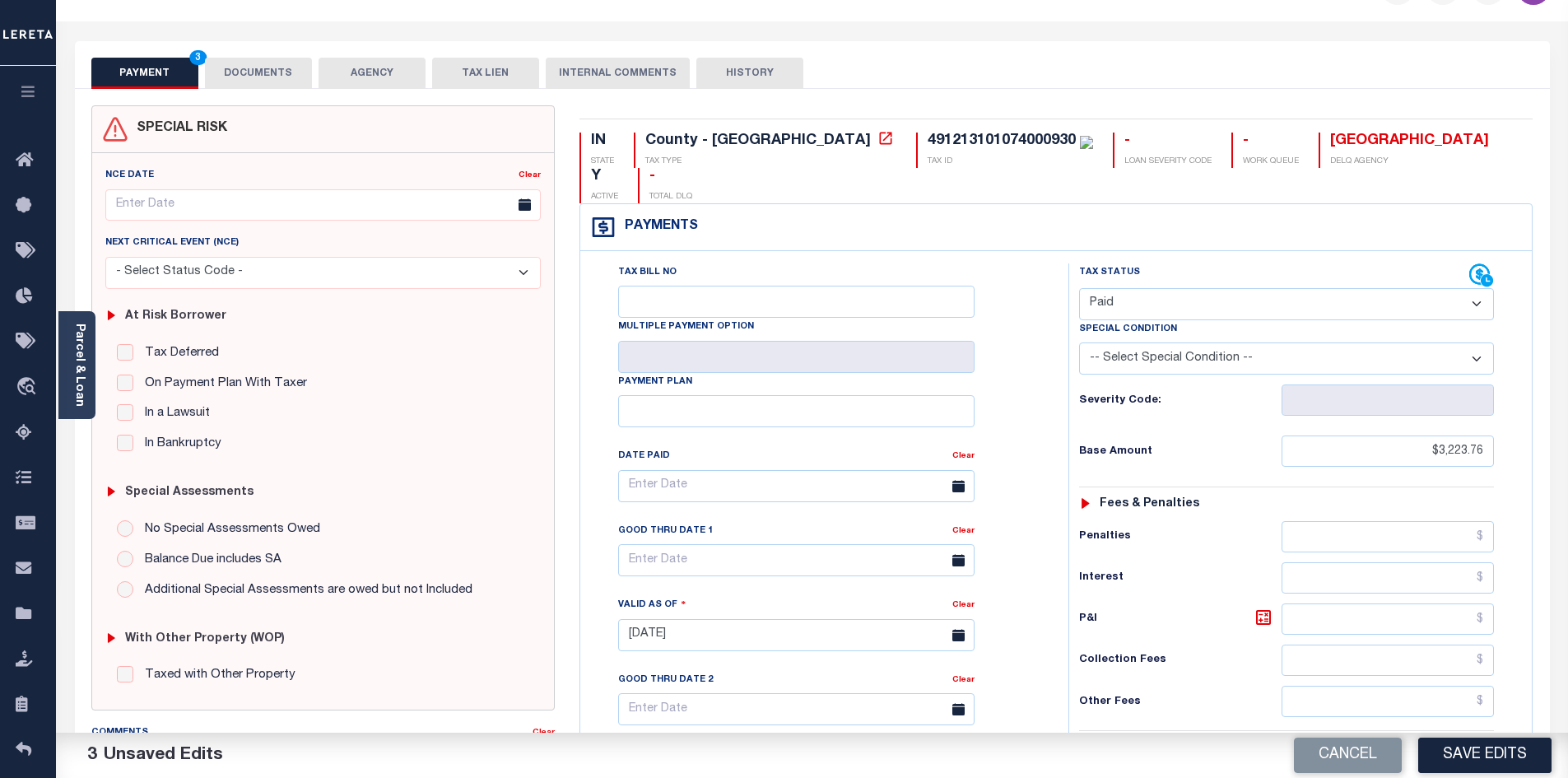
scroll to position [0, 0]
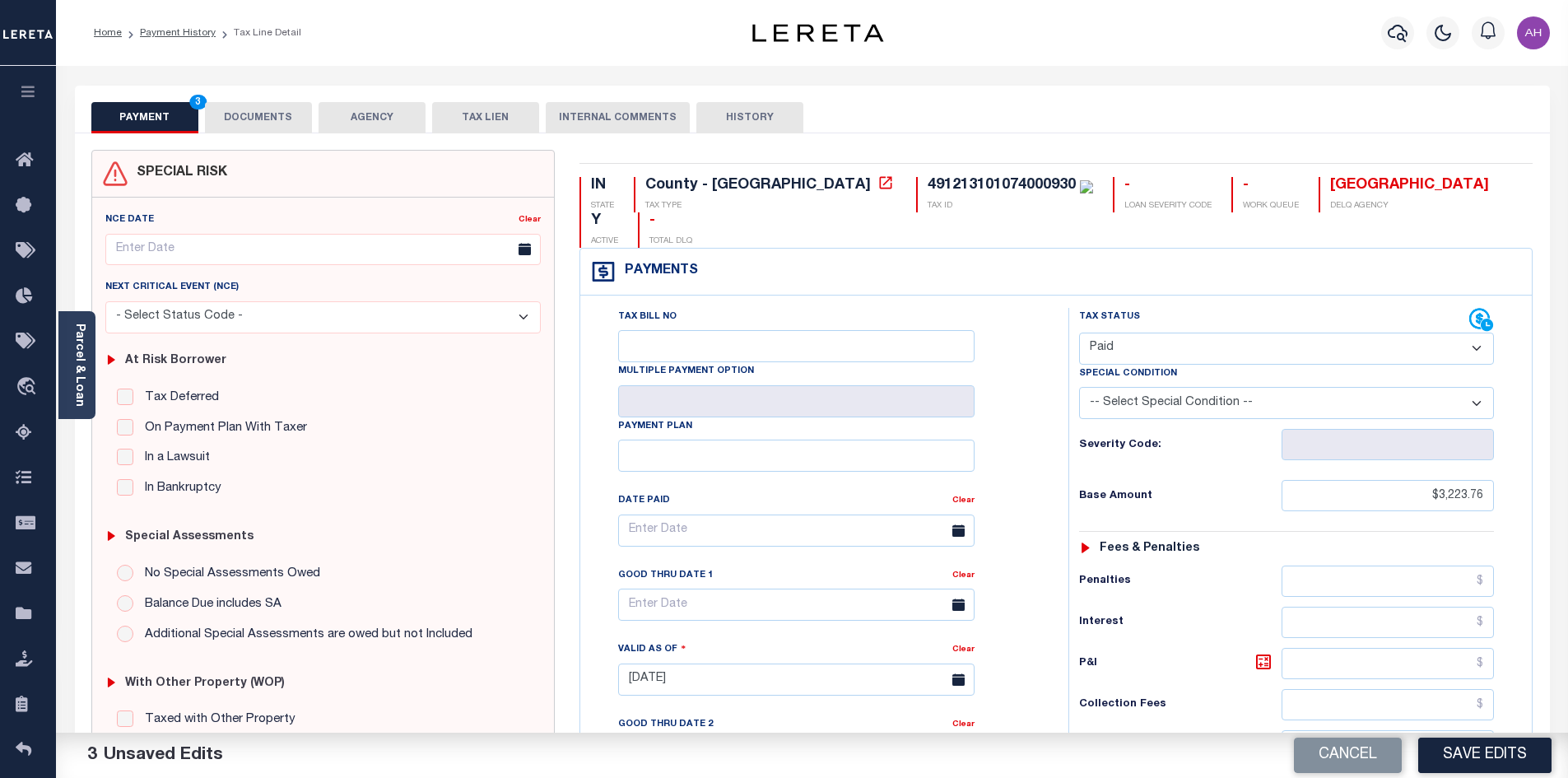
type input "$0.00"
click at [276, 108] on button "DOCUMENTS" at bounding box center [258, 117] width 107 height 32
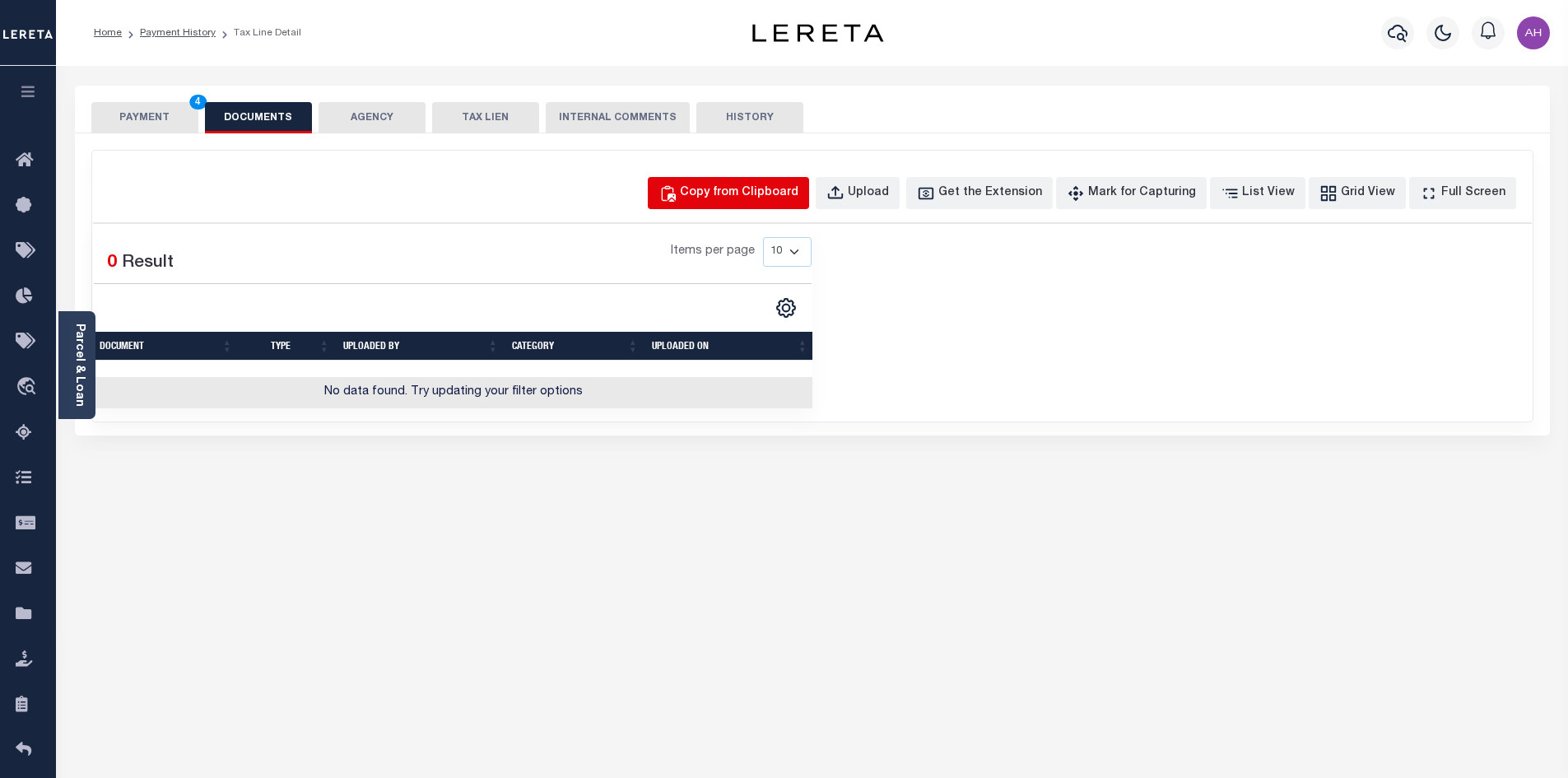
click at [788, 195] on div "Copy from Clipboard" at bounding box center [739, 194] width 119 height 18
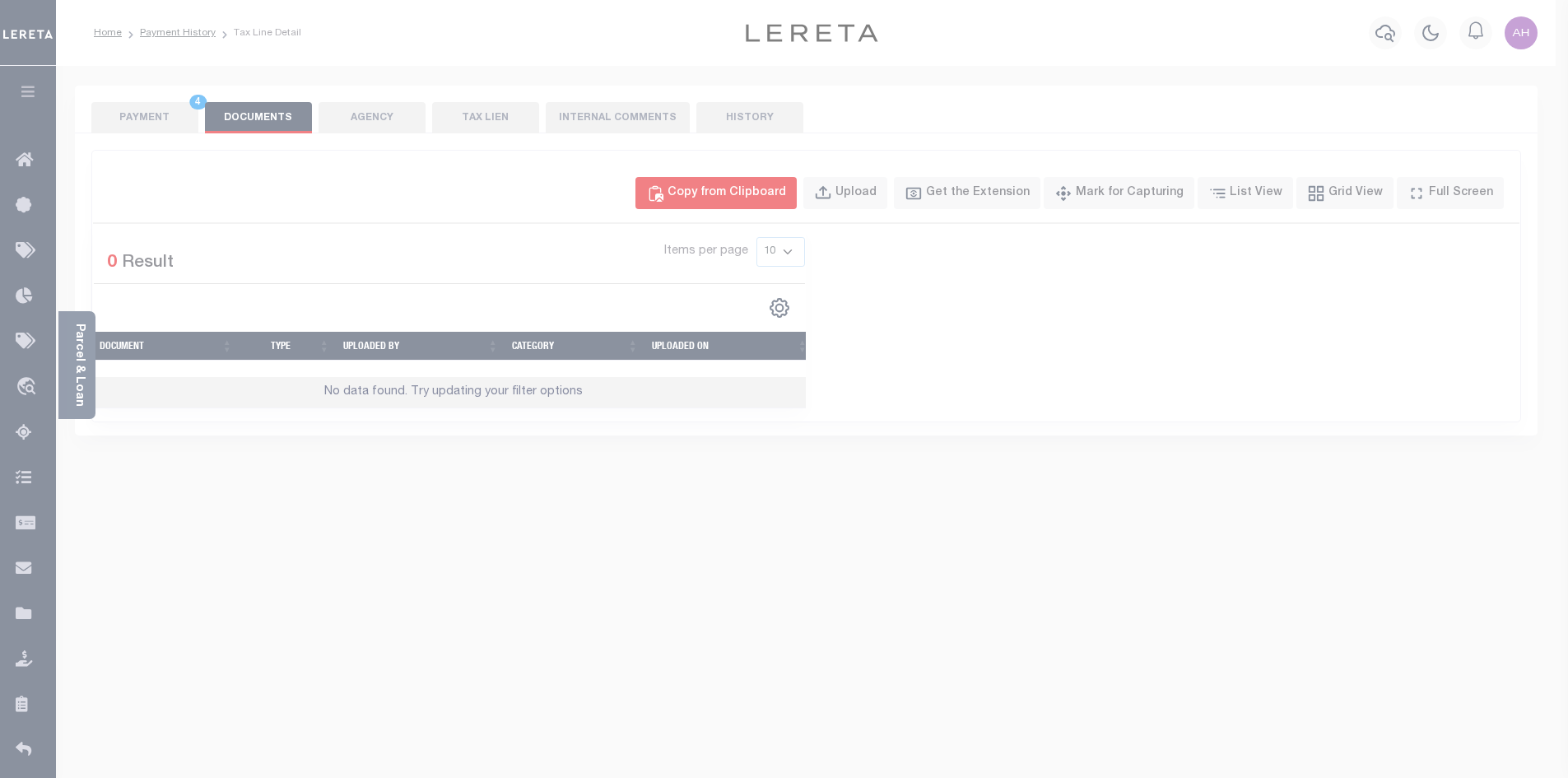
select select "POP"
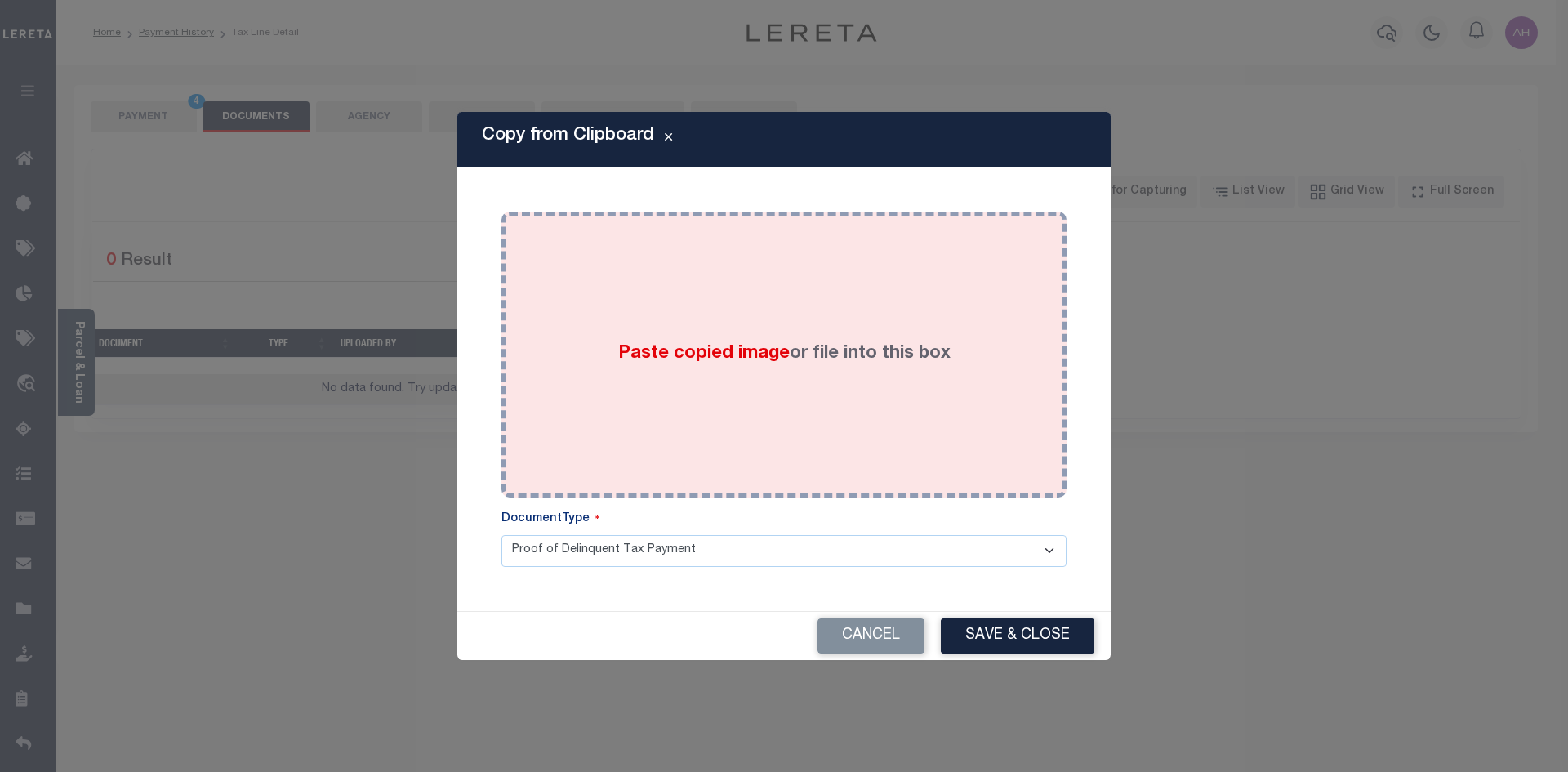
click at [705, 337] on div "Paste copied image or file into this box" at bounding box center [784, 354] width 541 height 261
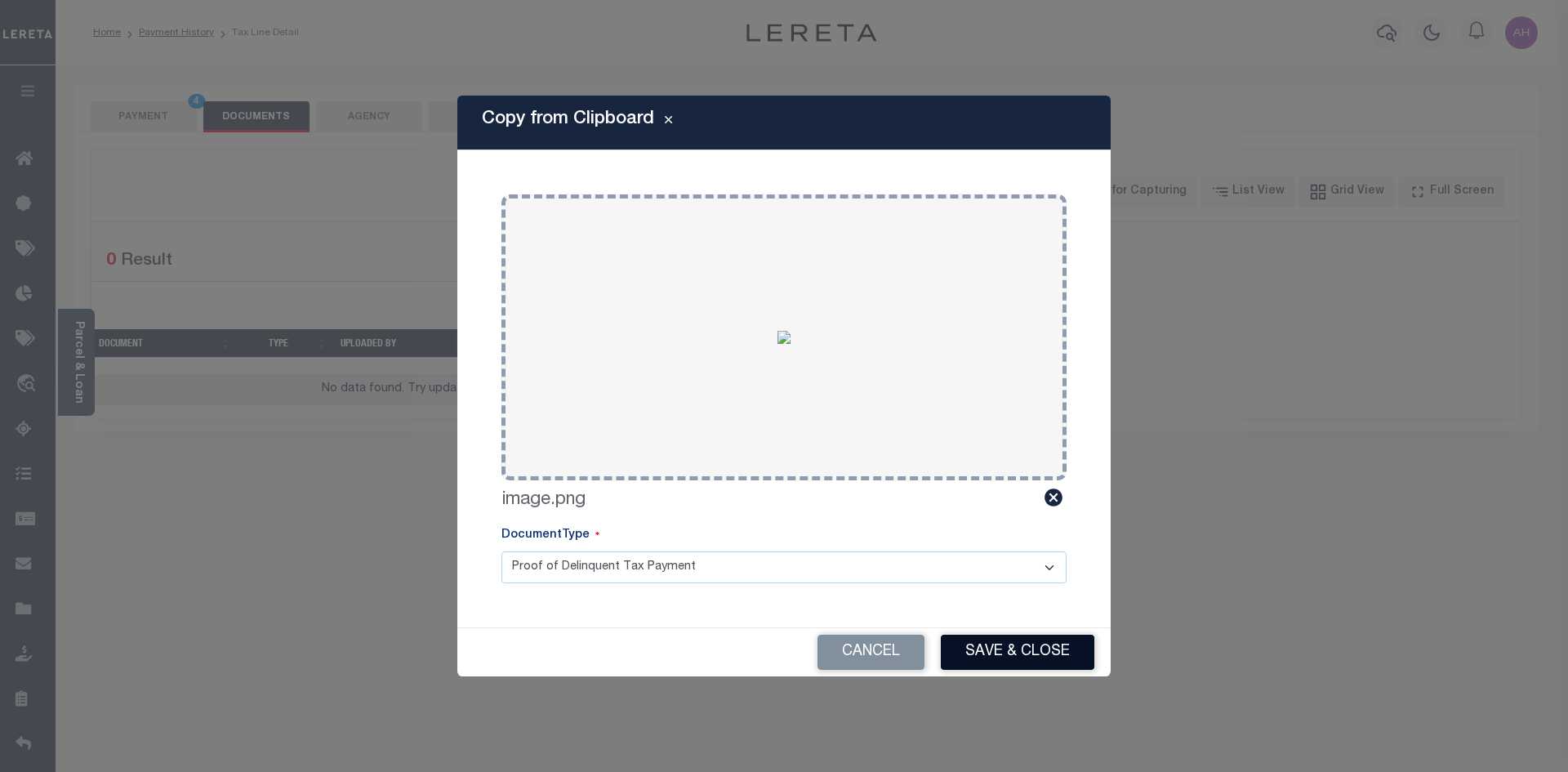
click at [995, 653] on button "Save & Close" at bounding box center [1018, 651] width 154 height 35
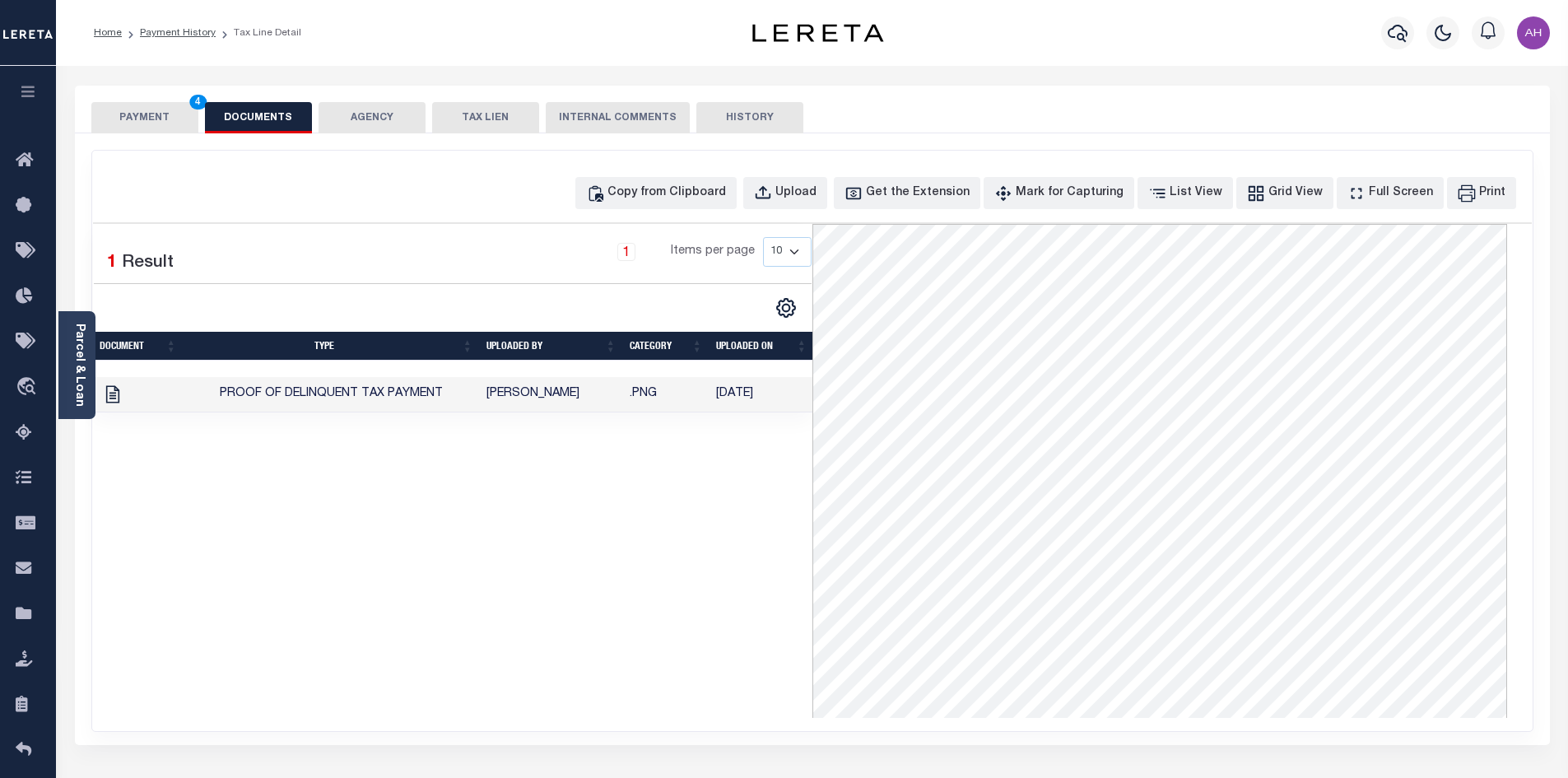
click at [150, 110] on button "PAYMENT 4" at bounding box center [144, 117] width 107 height 32
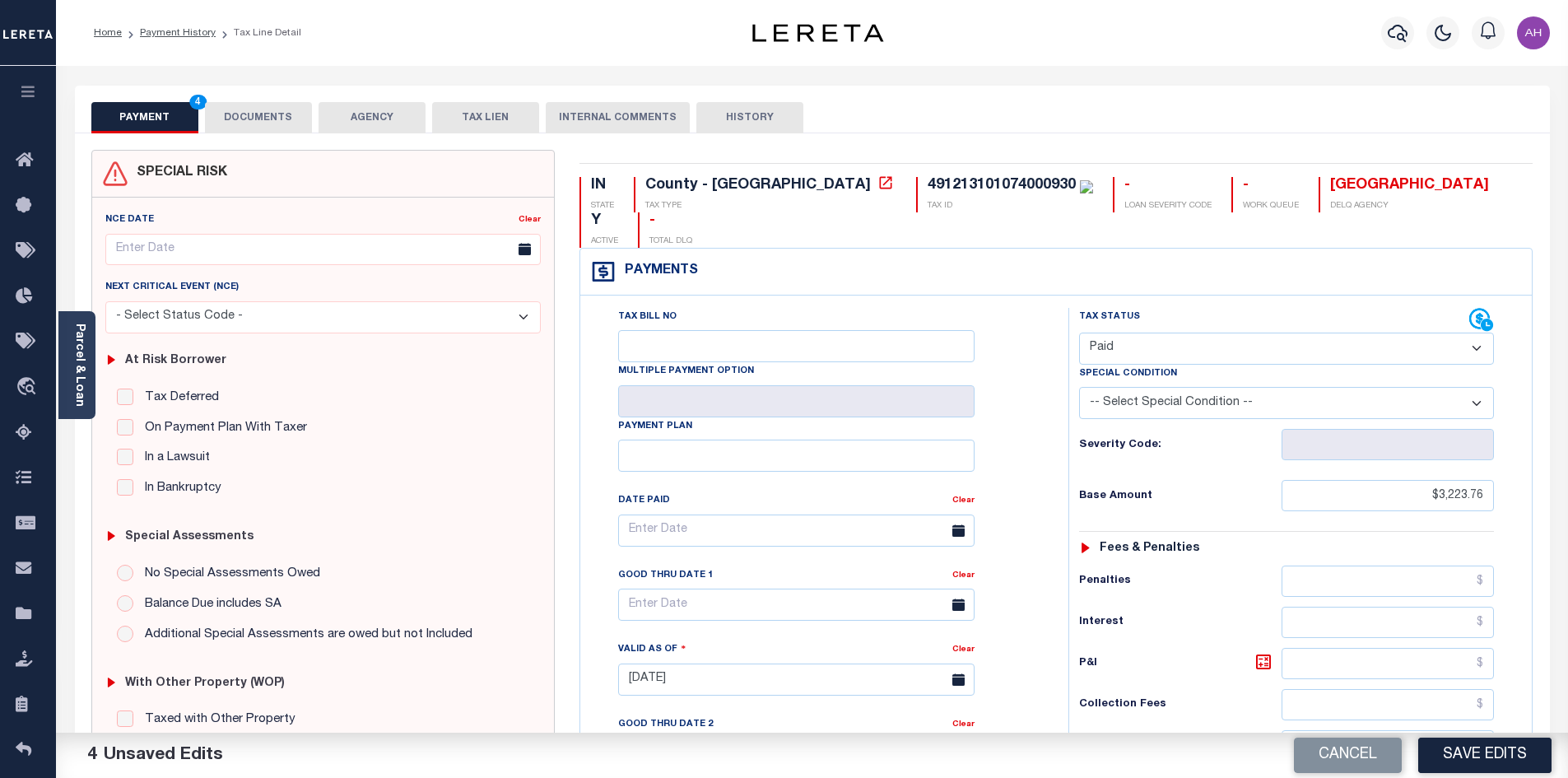
click at [1491, 745] on button "Save Edits" at bounding box center [1485, 755] width 133 height 35
checkbox input "false"
type input "$3,223.76"
type input "$0"
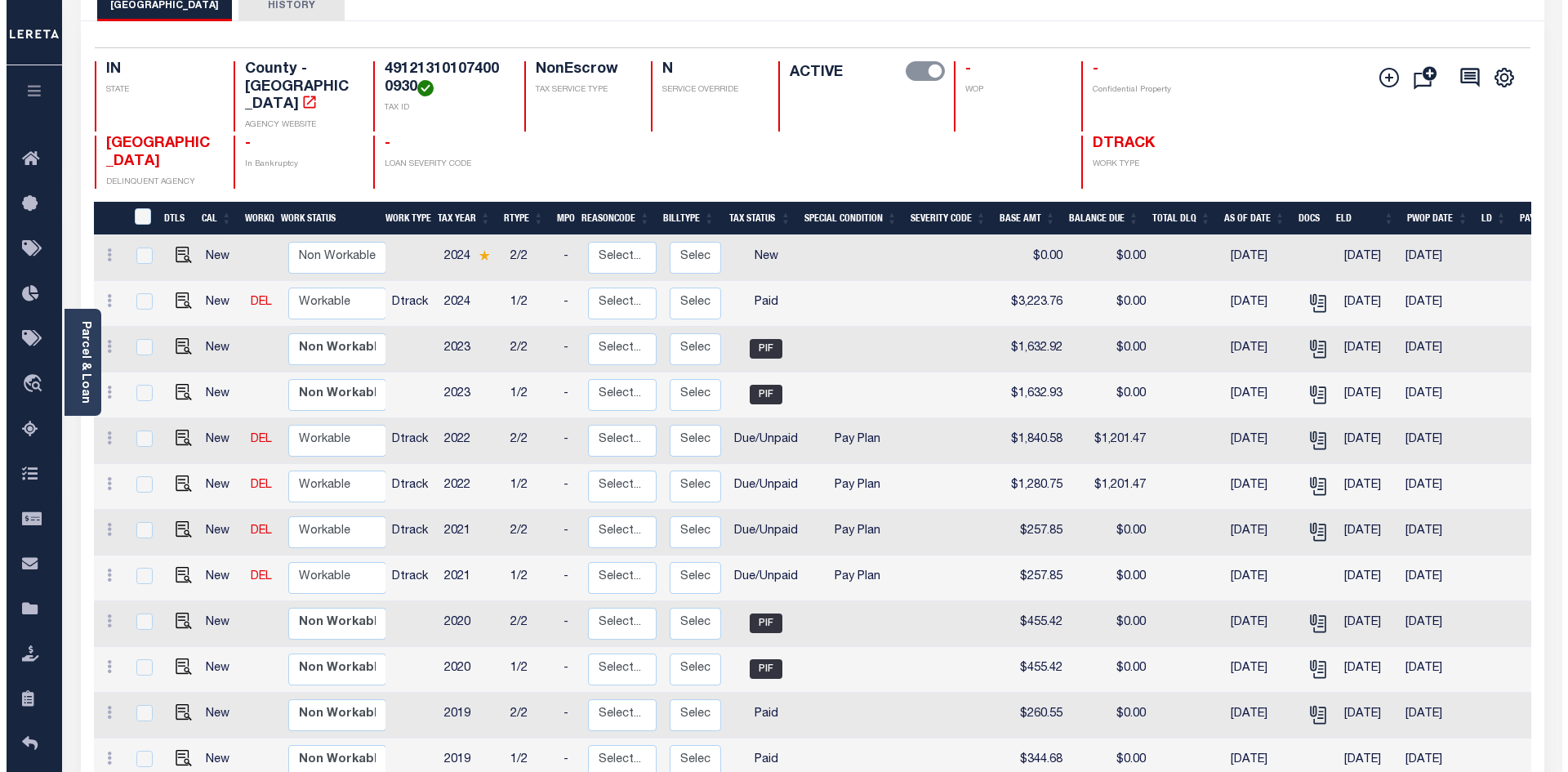
scroll to position [164, 0]
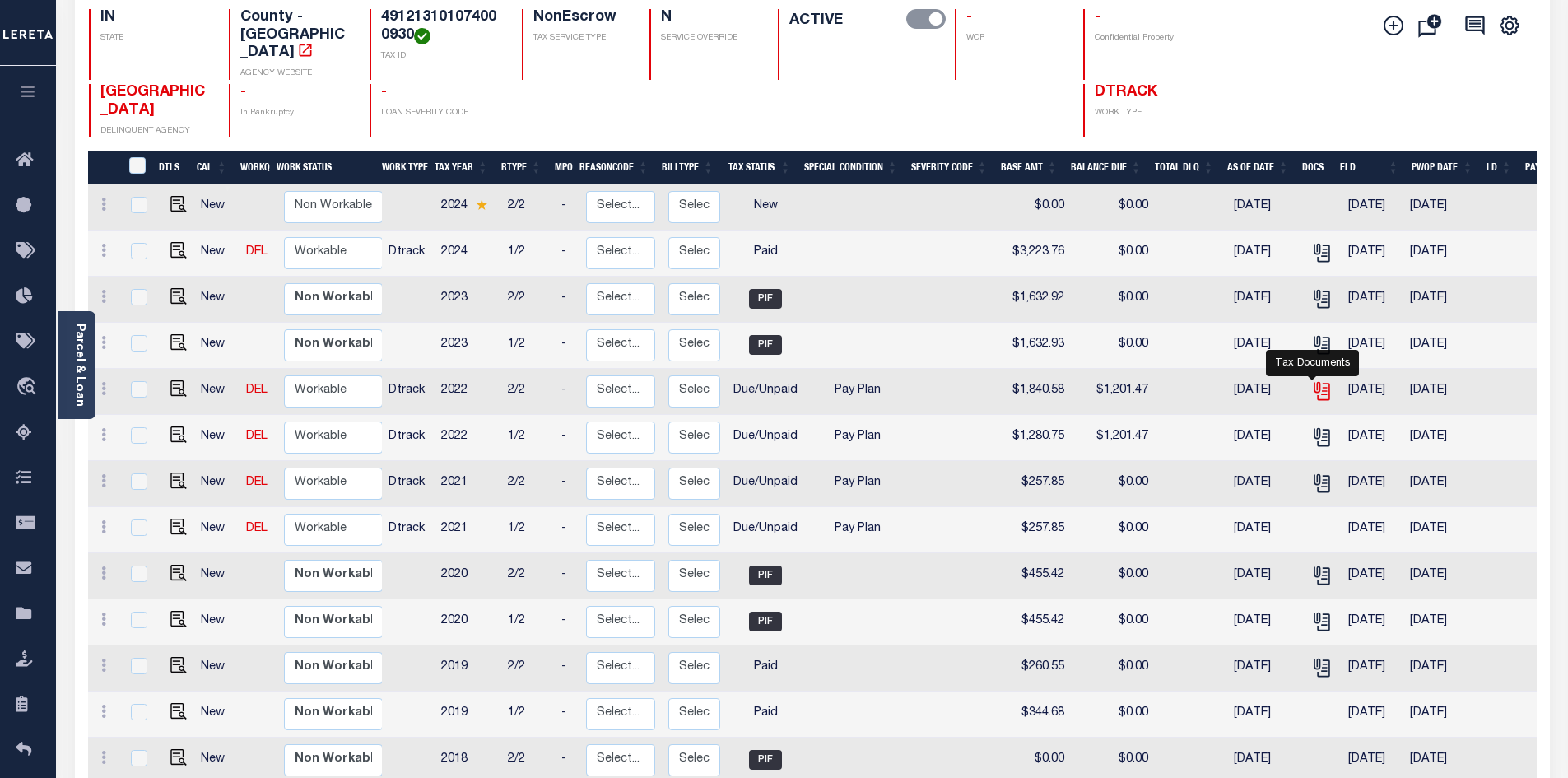
click at [1319, 384] on icon "" at bounding box center [1324, 392] width 13 height 17
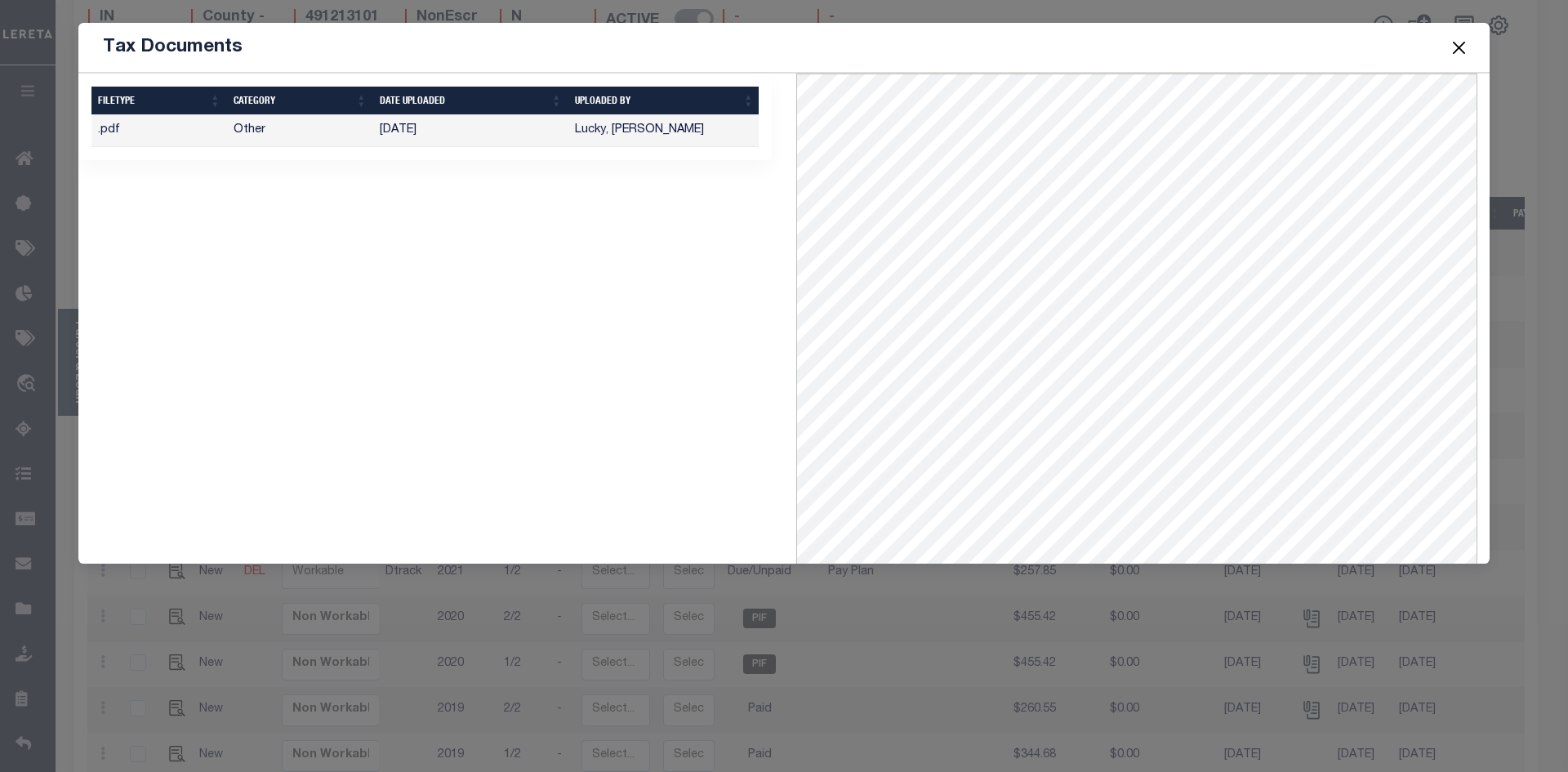
click at [1453, 38] on button "Close" at bounding box center [1459, 47] width 21 height 21
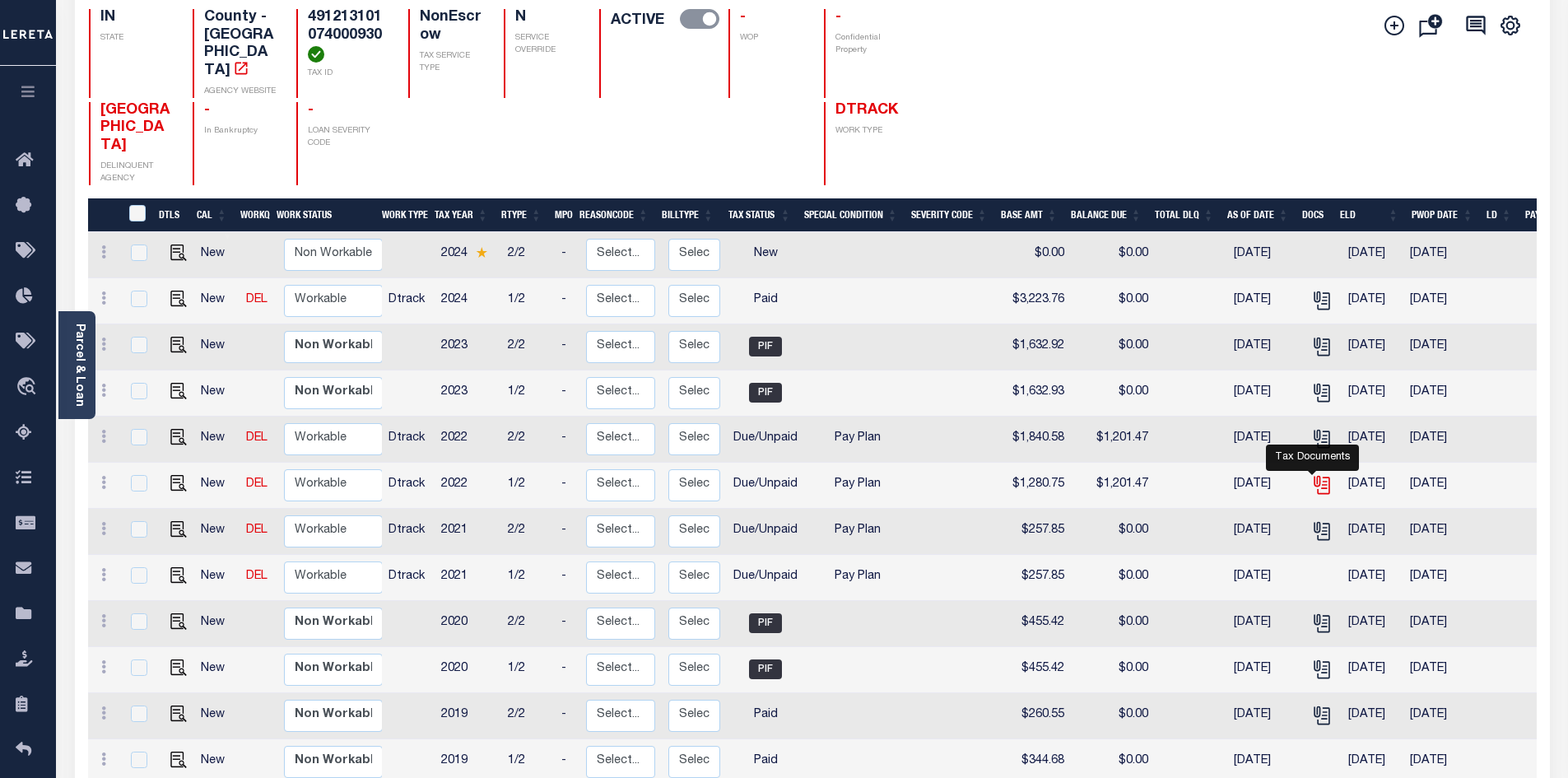
click at [1314, 475] on icon "" at bounding box center [1320, 482] width 14 height 14
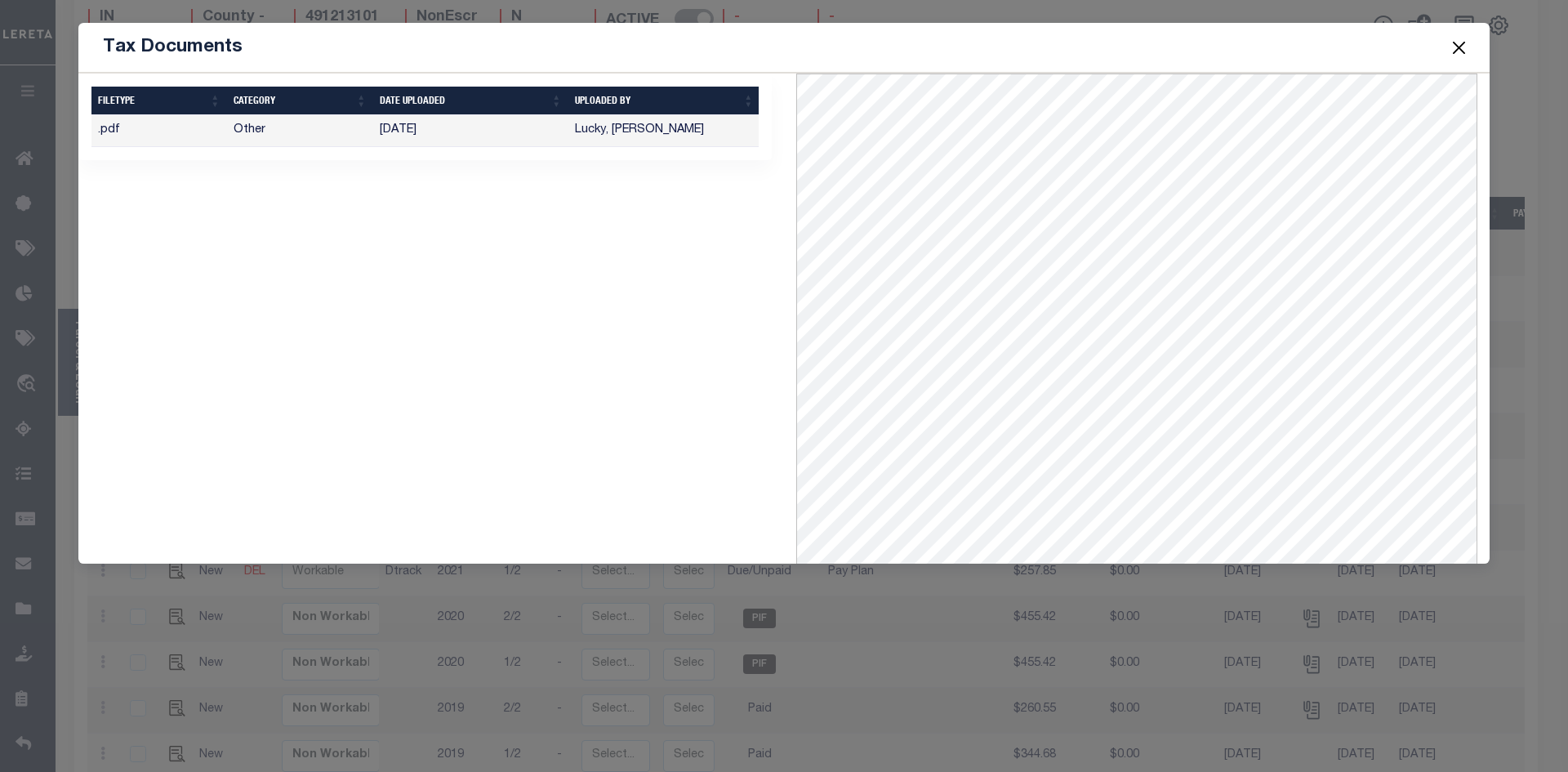
click at [1470, 51] on span at bounding box center [1457, 46] width 62 height 46
click at [1463, 54] on button "Close" at bounding box center [1459, 47] width 21 height 21
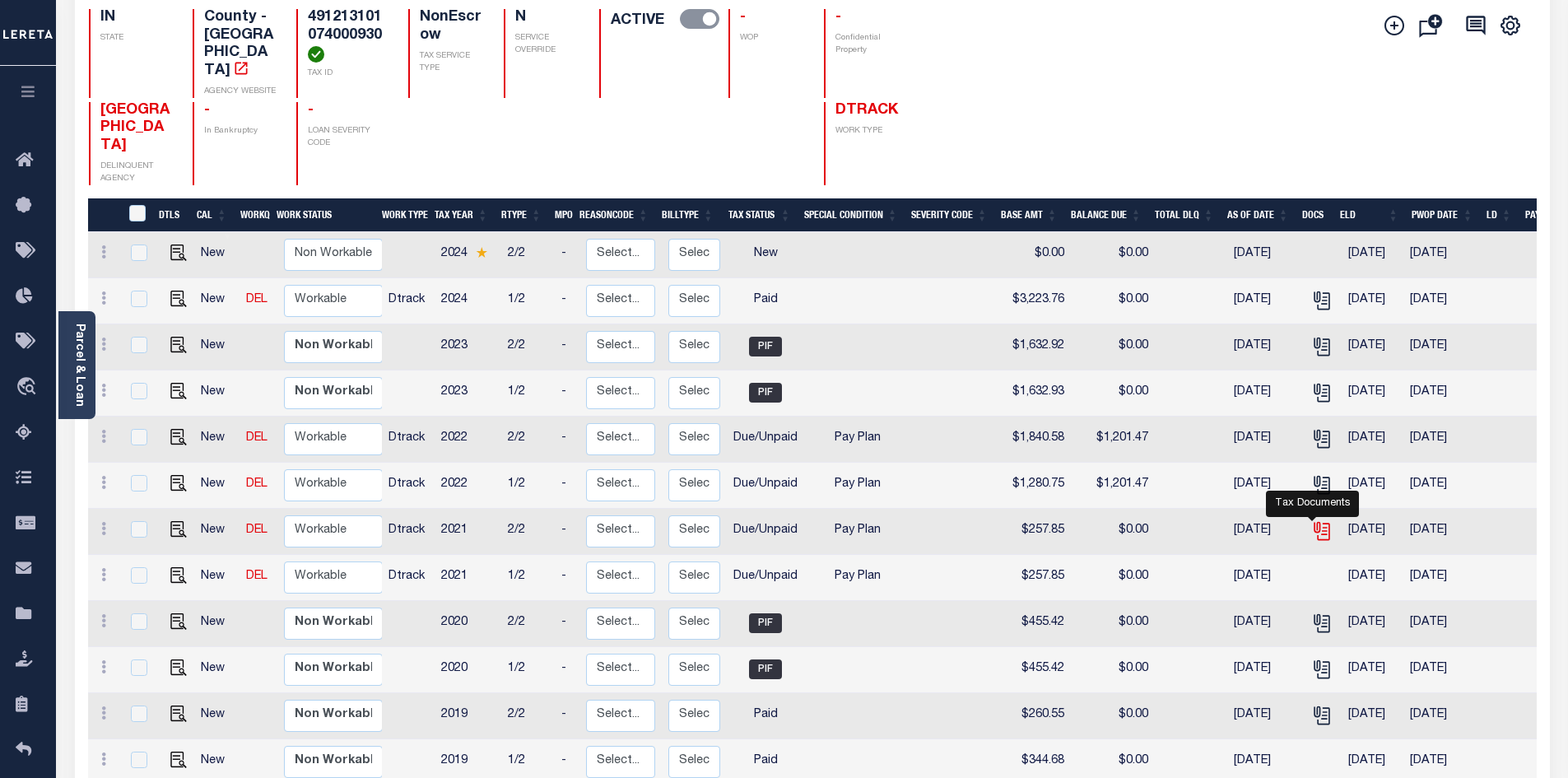
click at [1314, 521] on icon "" at bounding box center [1320, 528] width 14 height 14
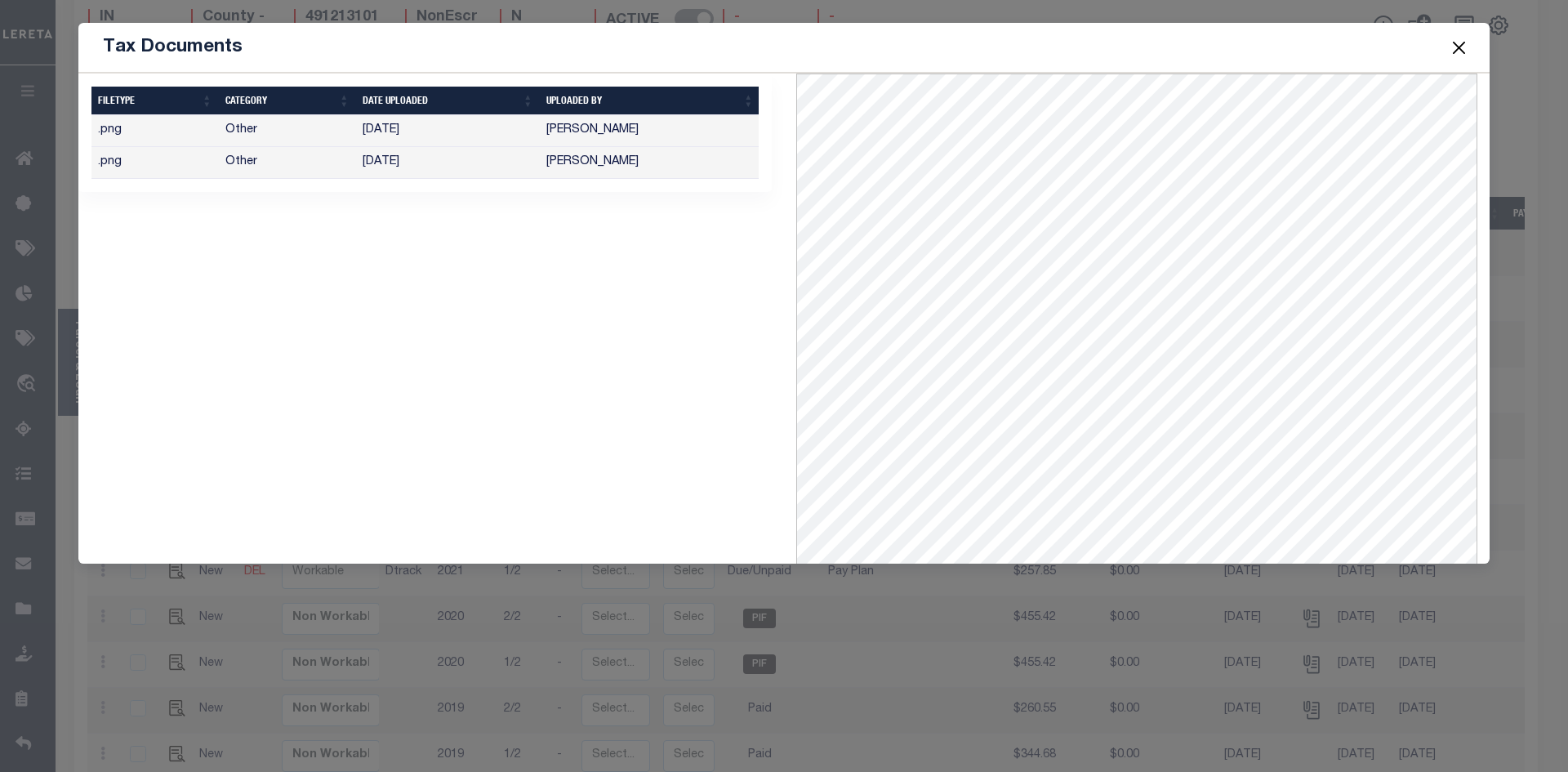
click at [607, 133] on td "Araceli Hernandez" at bounding box center [650, 131] width 221 height 32
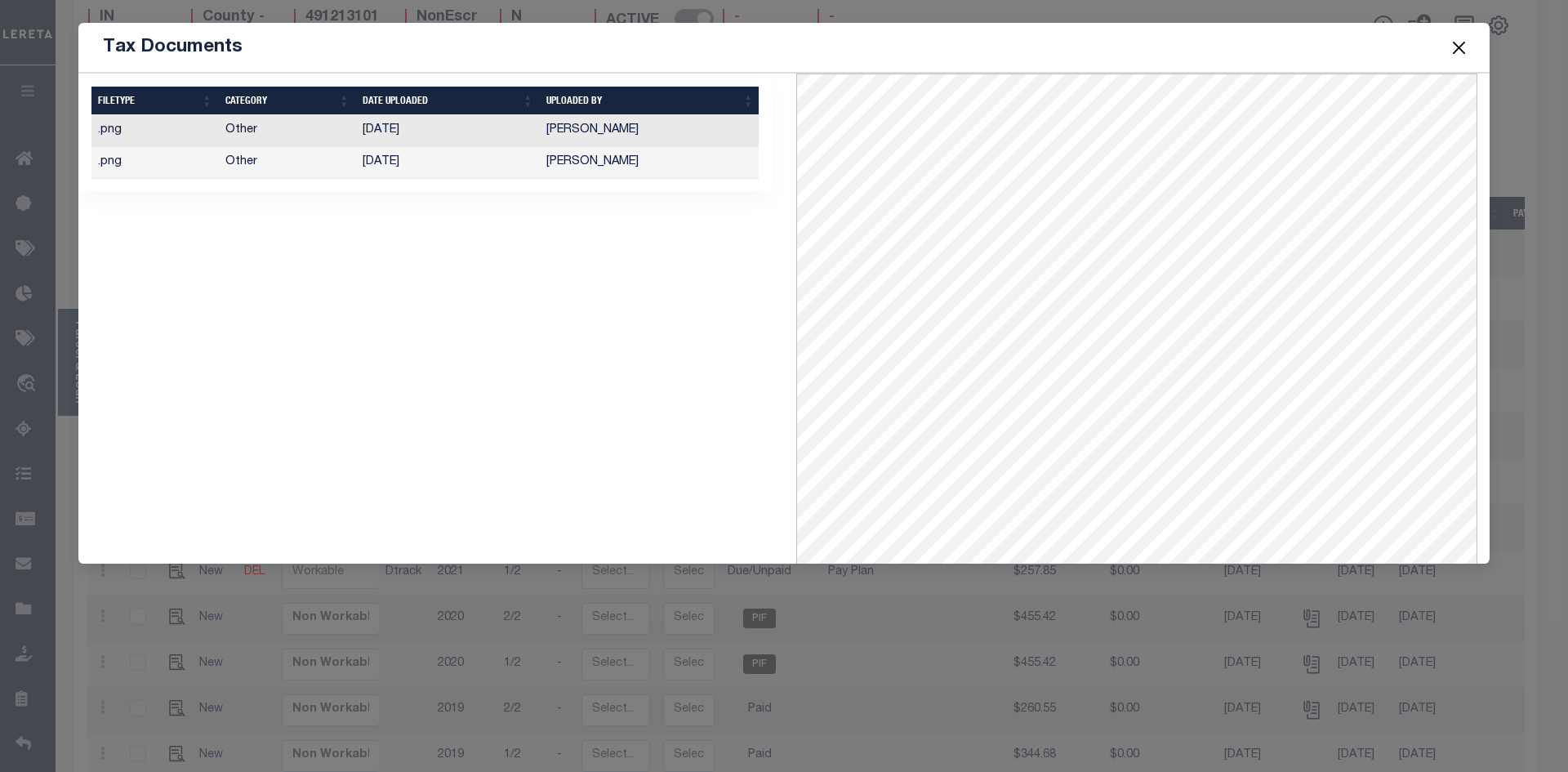
click at [607, 161] on td "Bailey Johnson" at bounding box center [650, 164] width 221 height 32
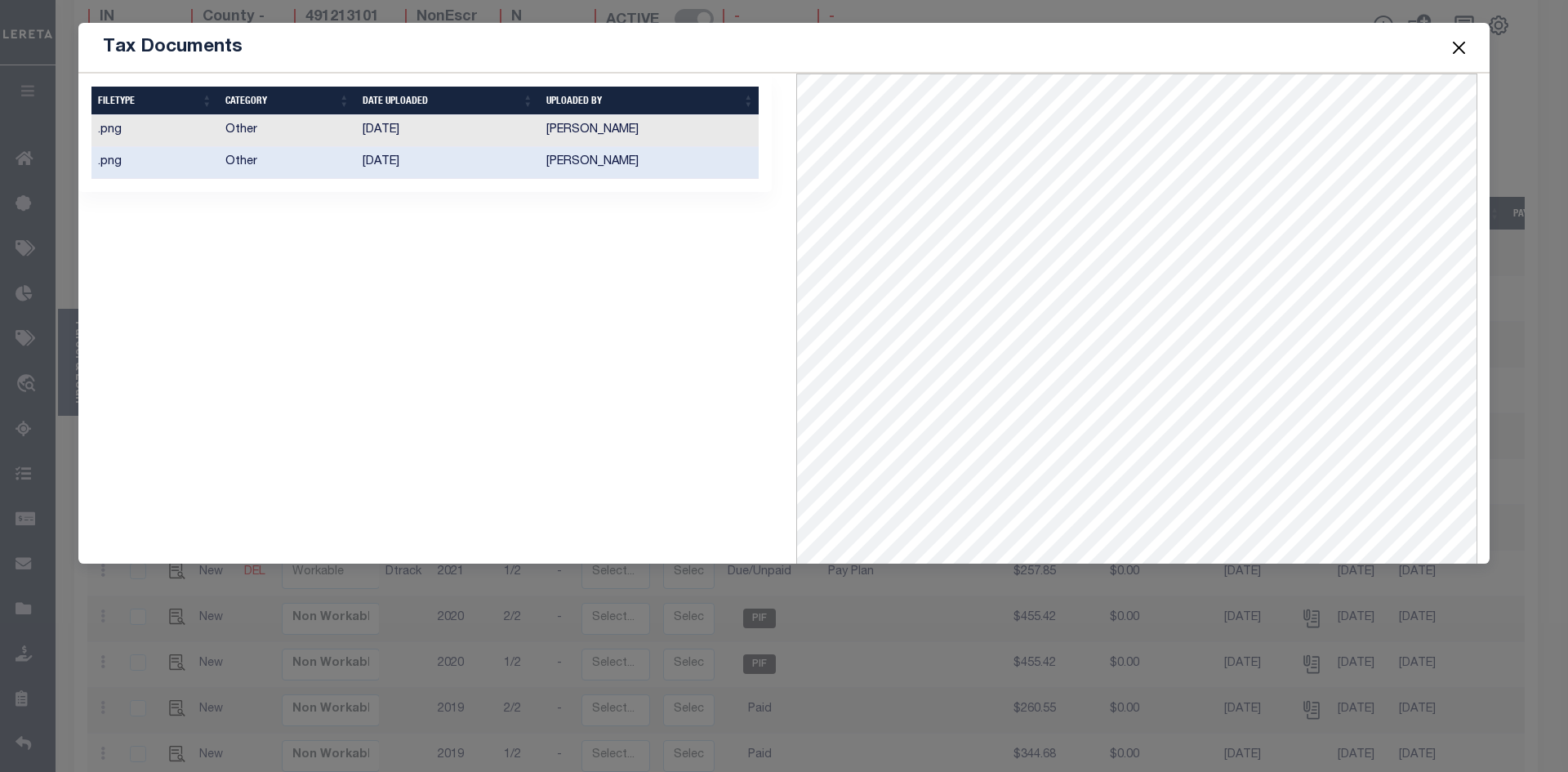
click at [634, 131] on td "Araceli Hernandez" at bounding box center [650, 131] width 221 height 32
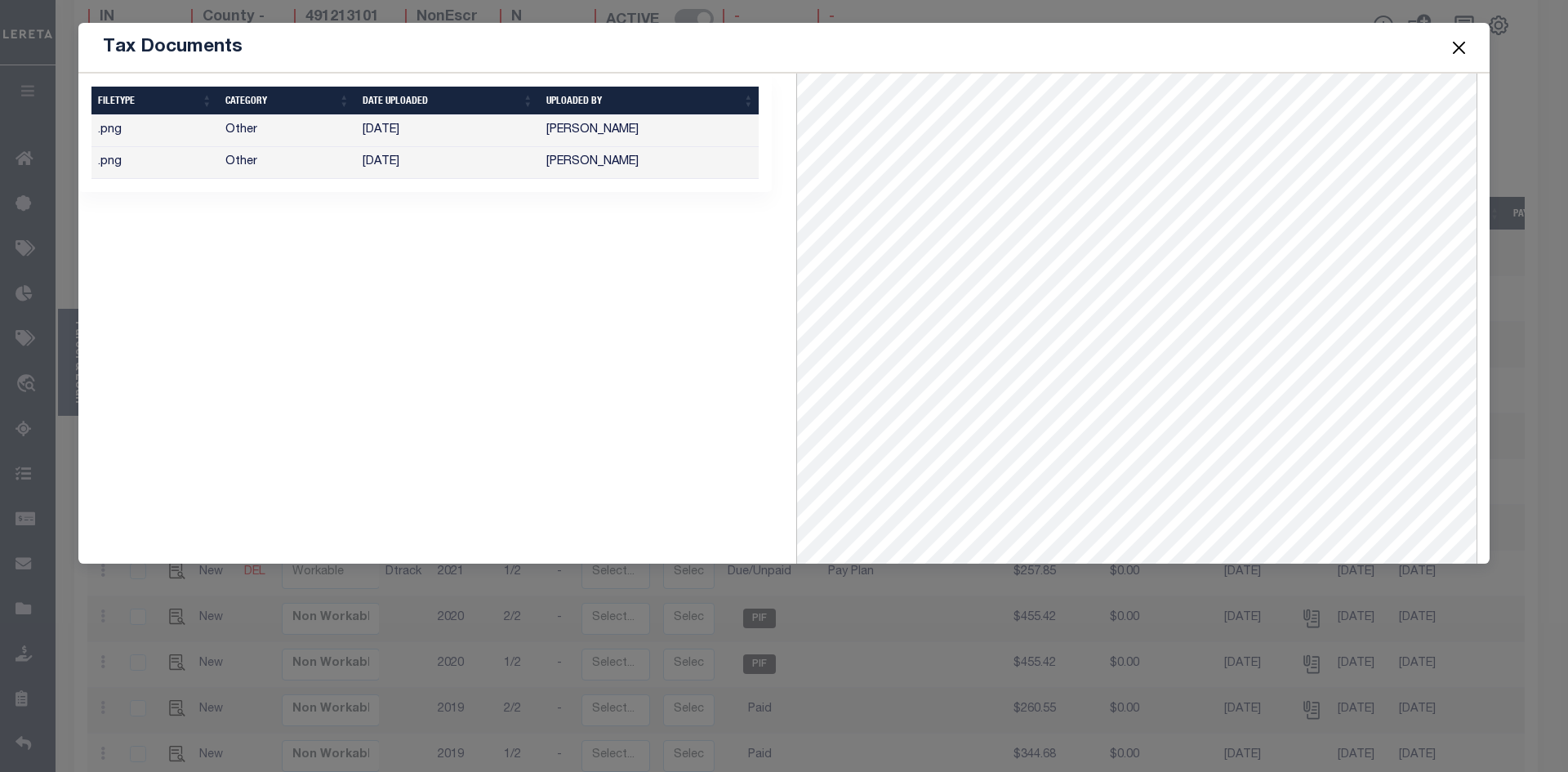
click at [651, 167] on td "Bailey Johnson" at bounding box center [650, 164] width 221 height 32
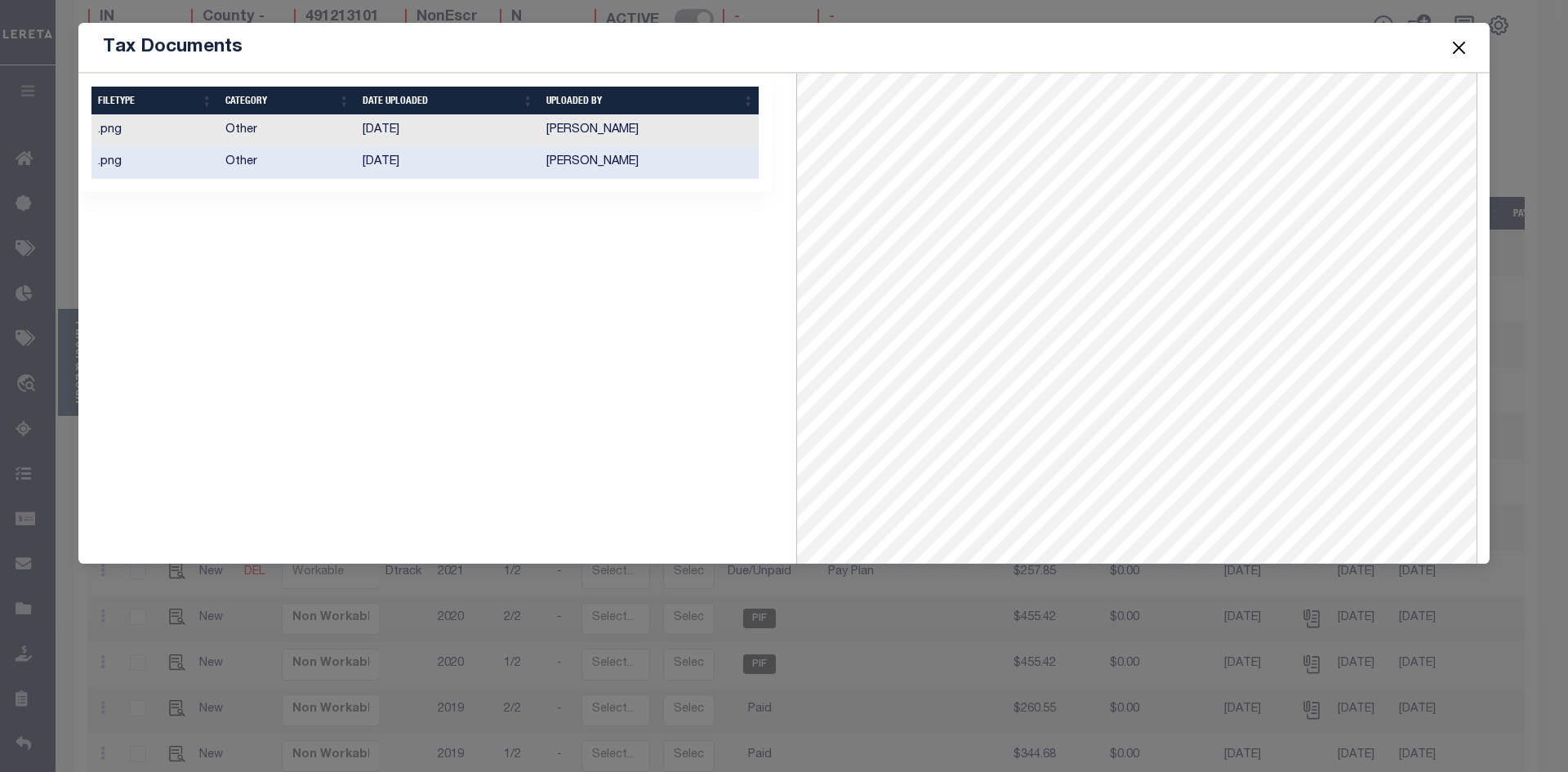
click at [1458, 43] on button "Close" at bounding box center [1459, 47] width 21 height 21
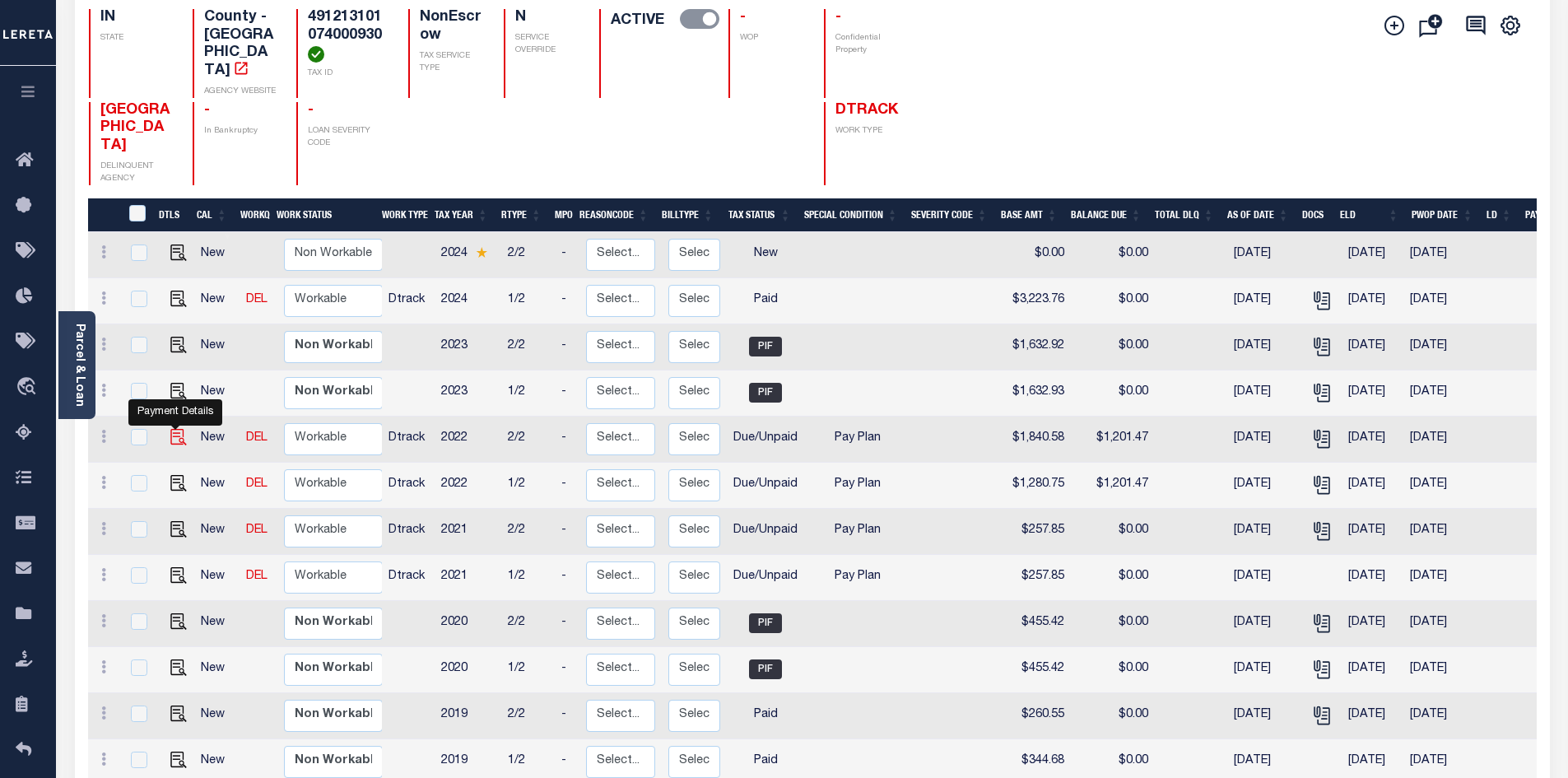
click at [177, 429] on img "" at bounding box center [178, 437] width 16 height 16
checkbox input "true"
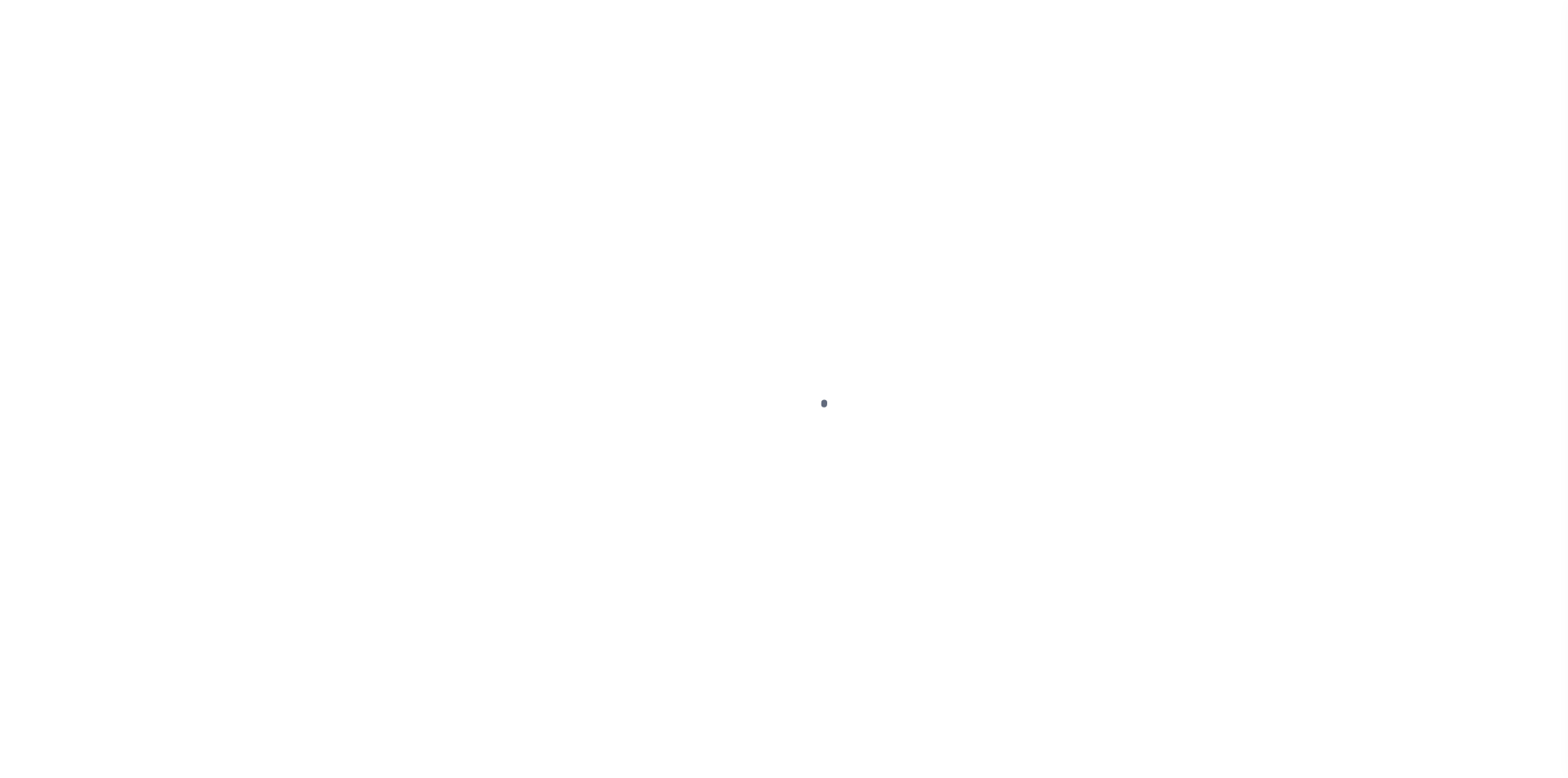
select select "DUE"
select select "26"
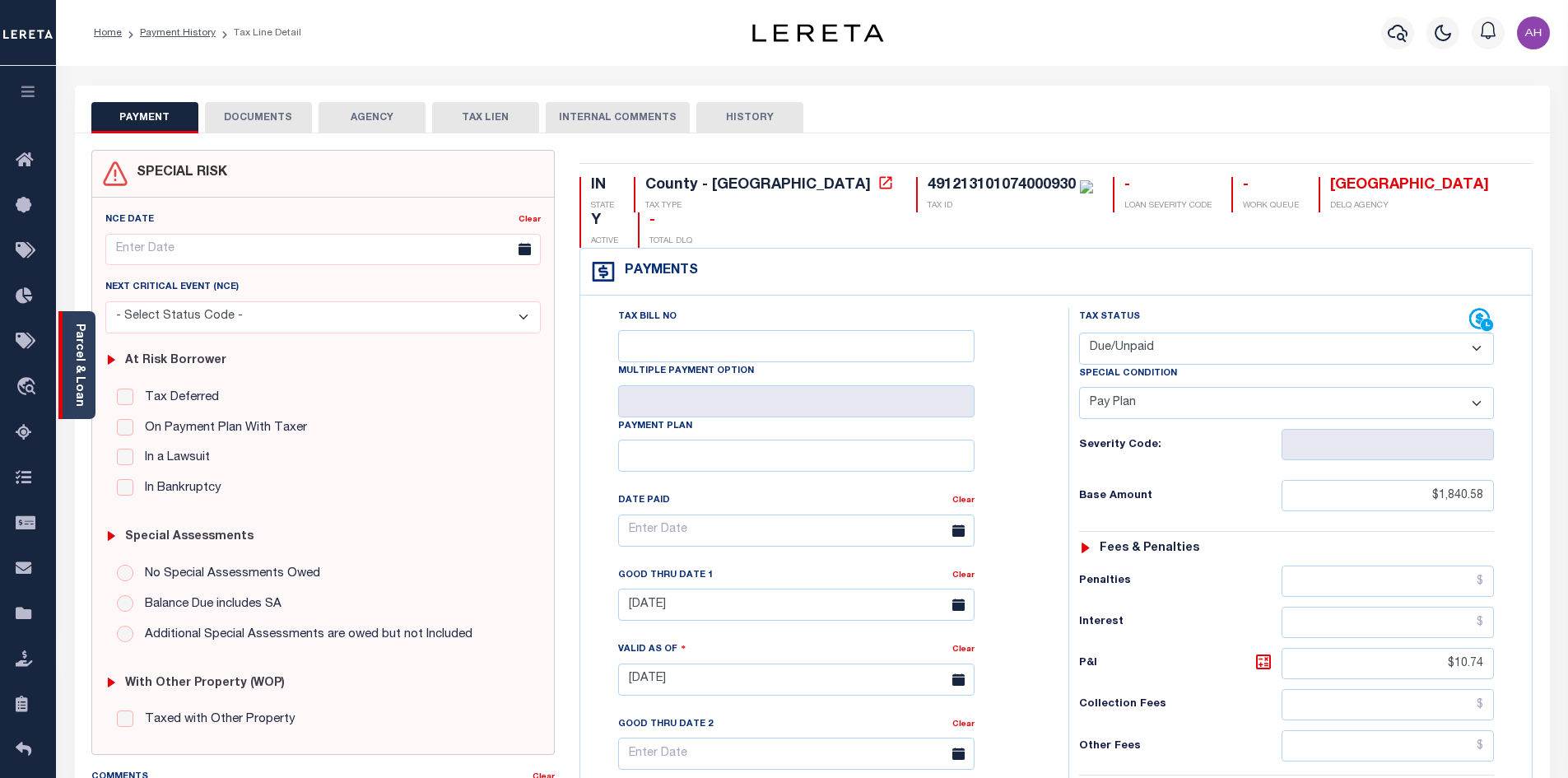
click at [71, 384] on div "Parcel & Loan" at bounding box center [77, 365] width 37 height 108
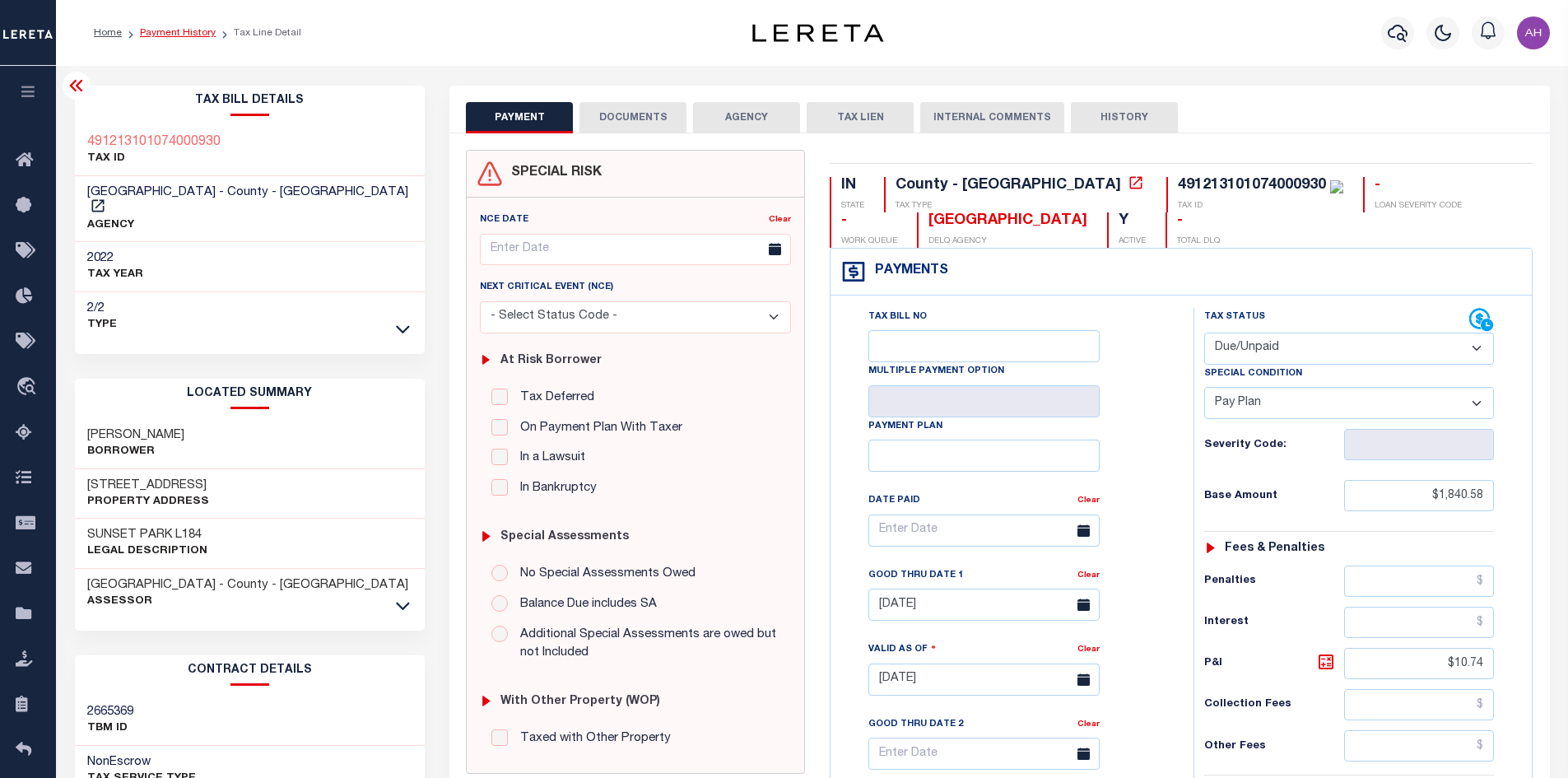
click at [178, 29] on link "Payment History" at bounding box center [177, 32] width 76 height 10
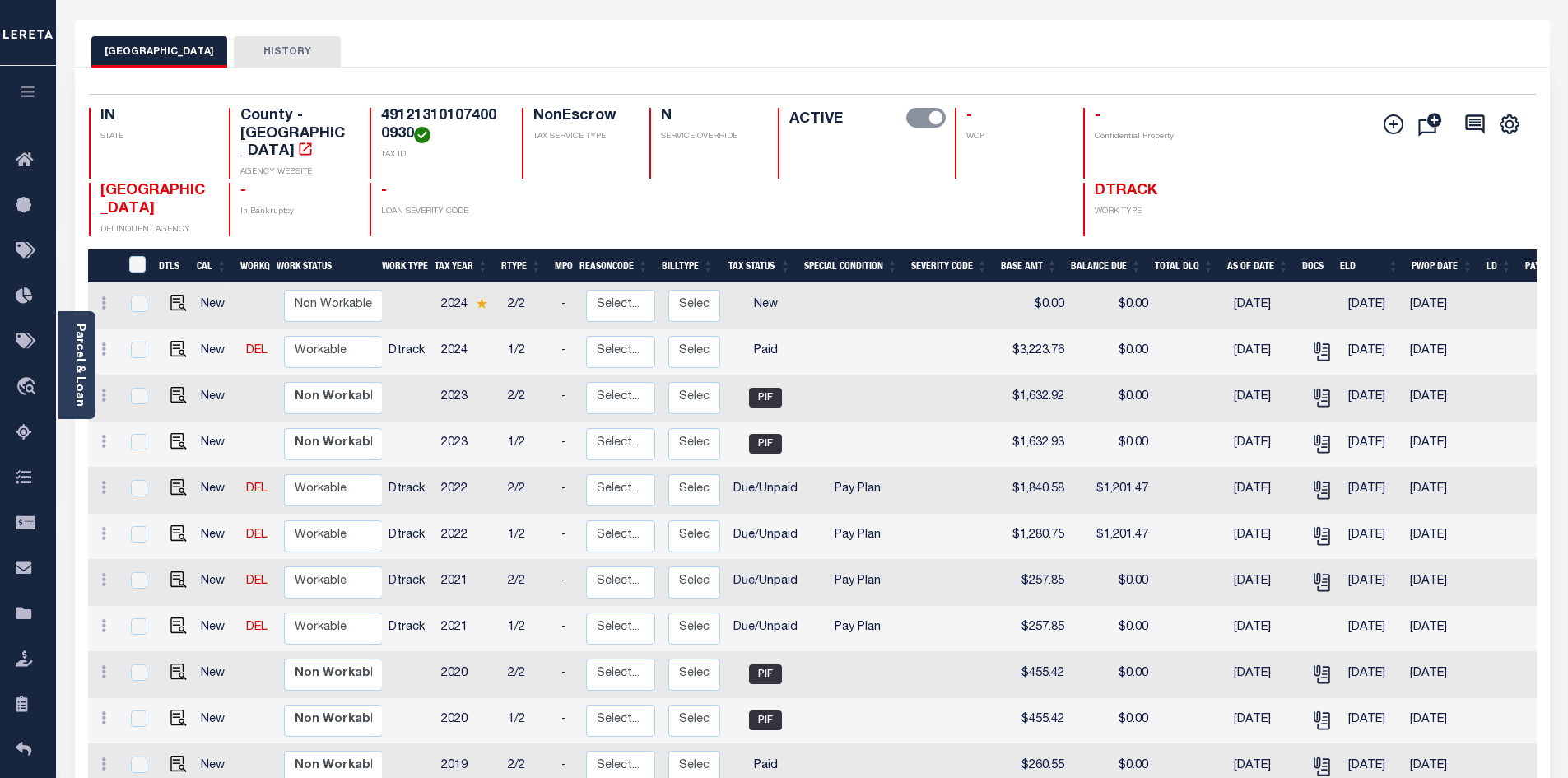
scroll to position [165, 0]
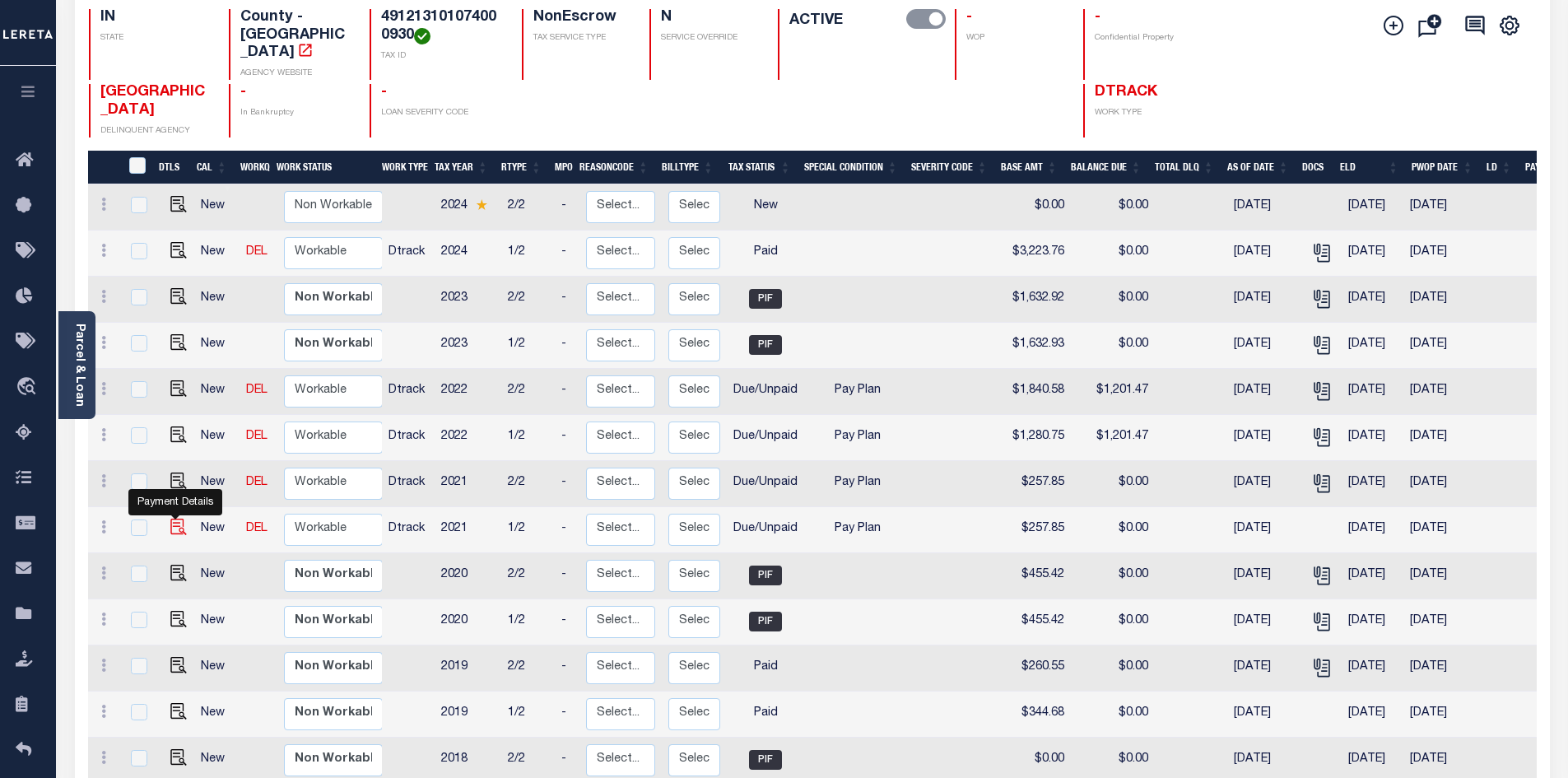
click at [179, 519] on img "" at bounding box center [178, 527] width 16 height 16
checkbox input "true"
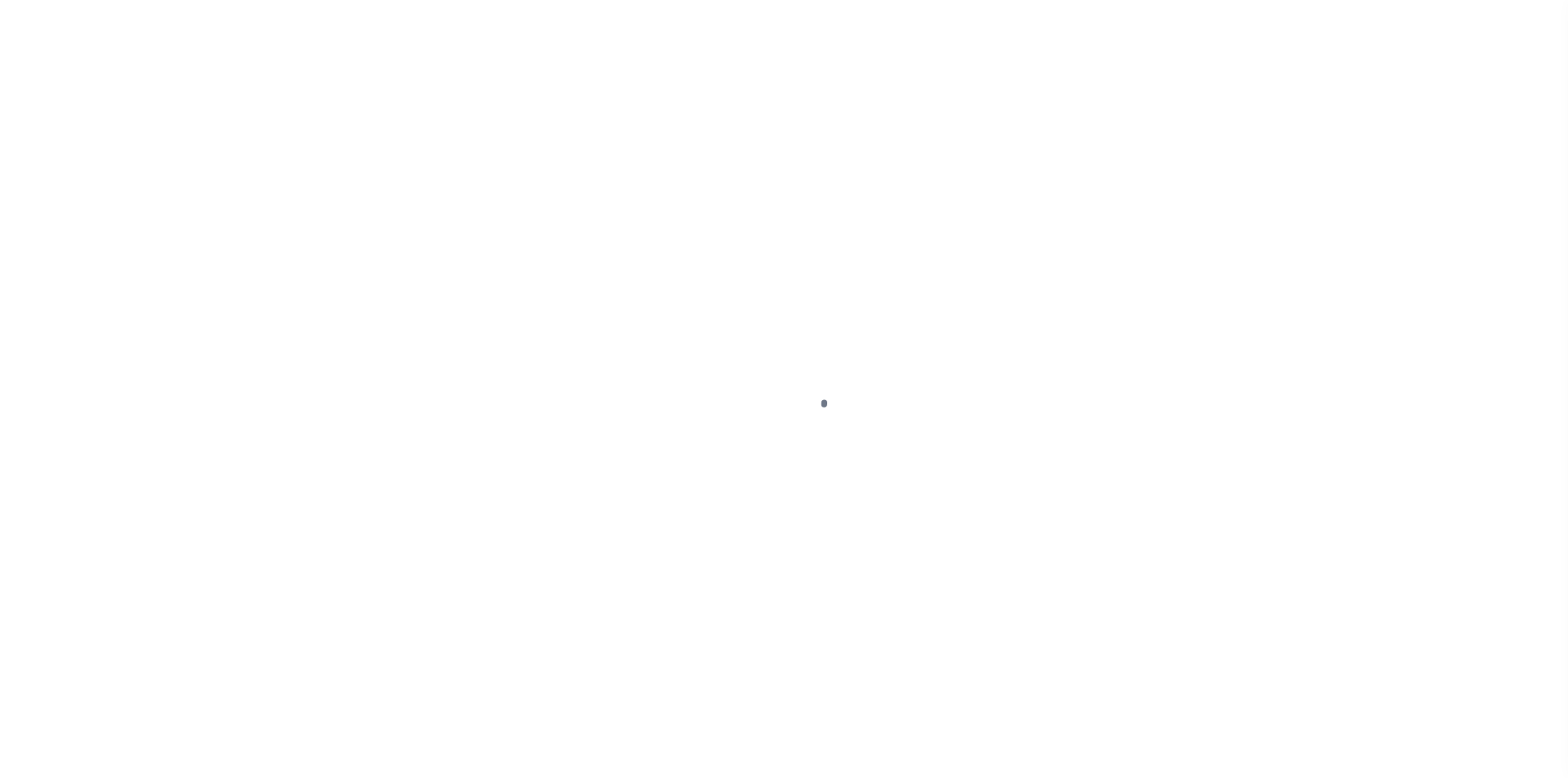
select select "DUE"
select select "26"
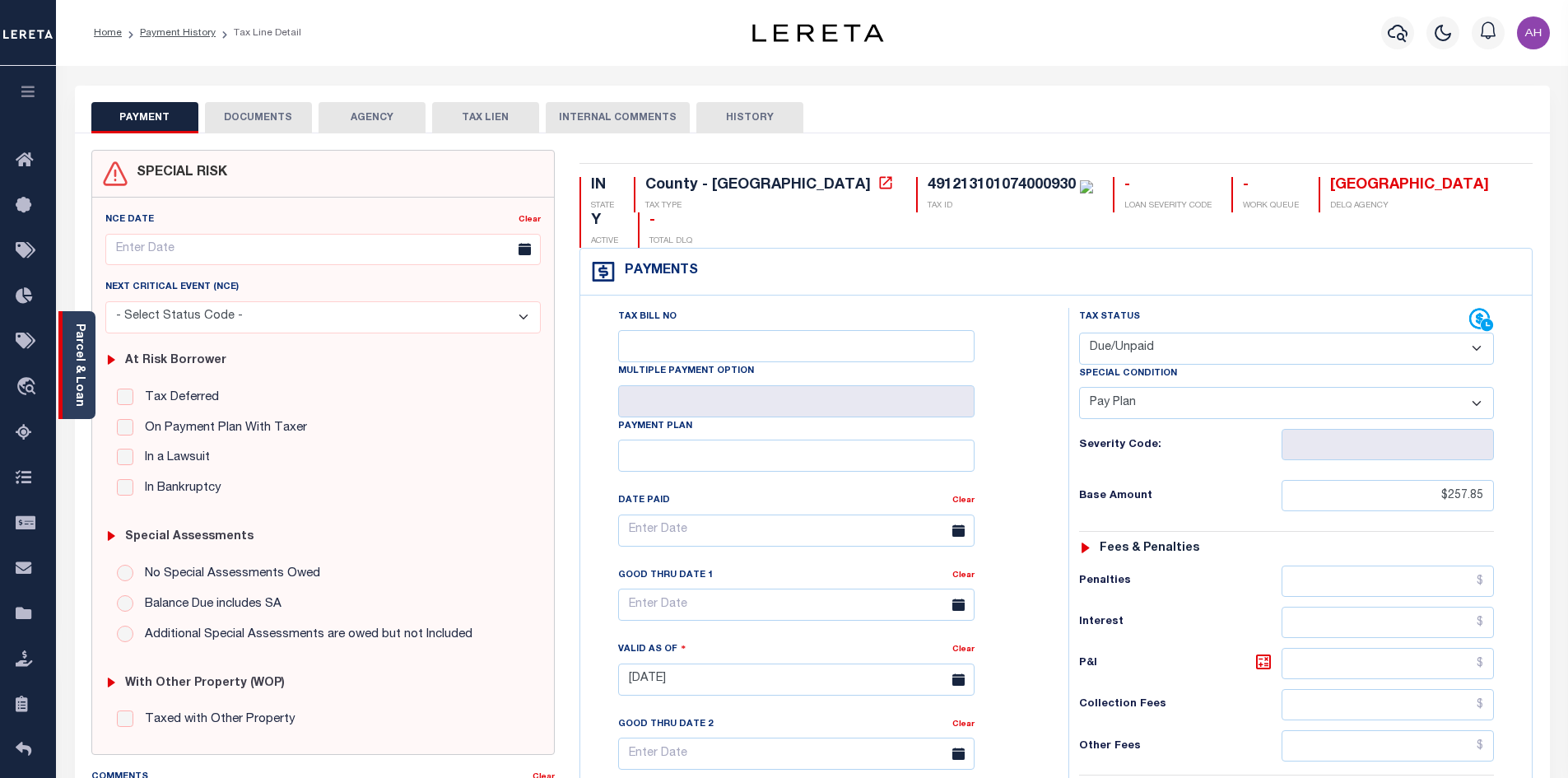
click at [79, 385] on link "Parcel & Loan" at bounding box center [78, 365] width 12 height 83
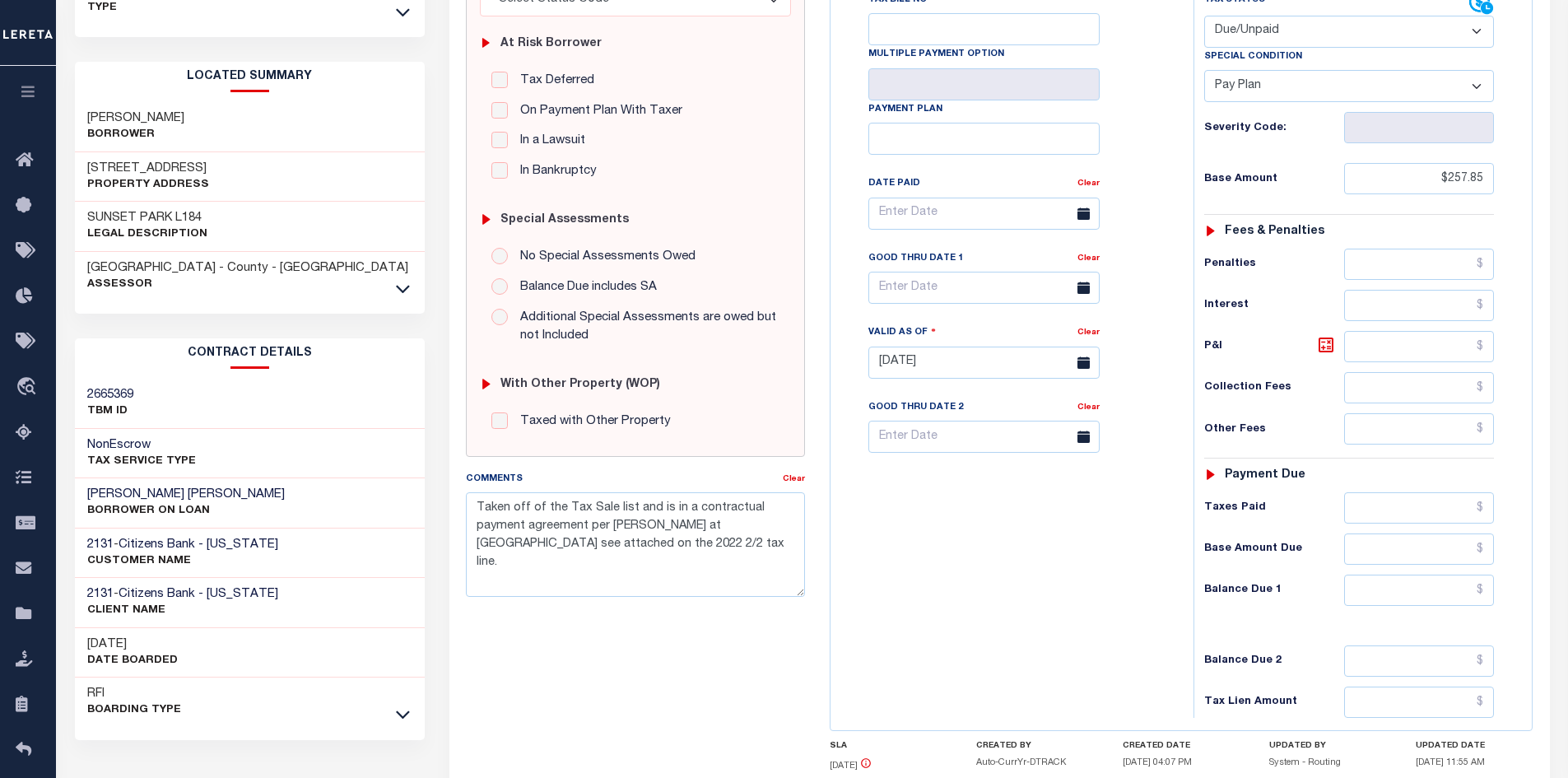
scroll to position [330, 0]
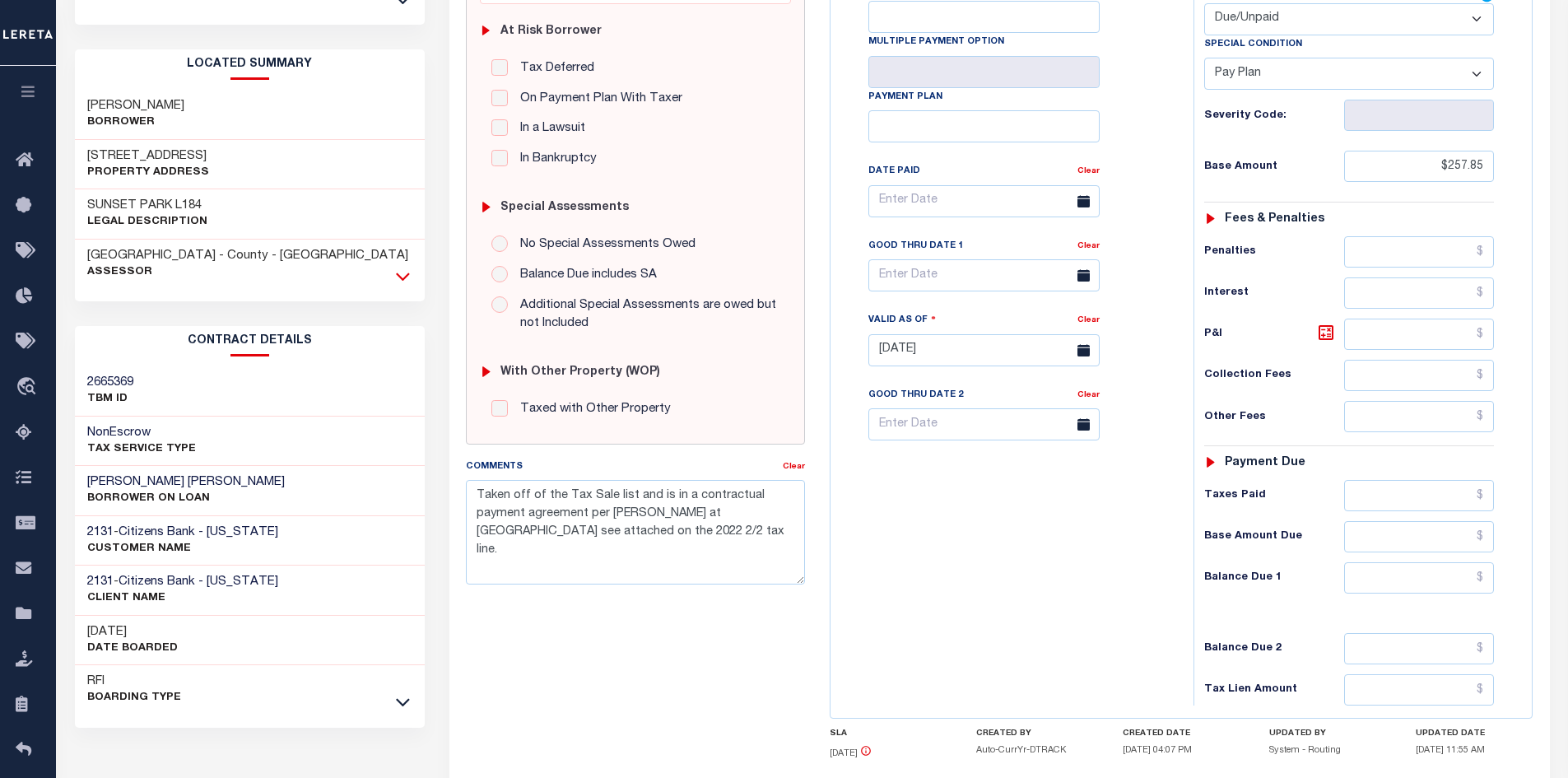
click at [401, 272] on icon at bounding box center [403, 276] width 14 height 8
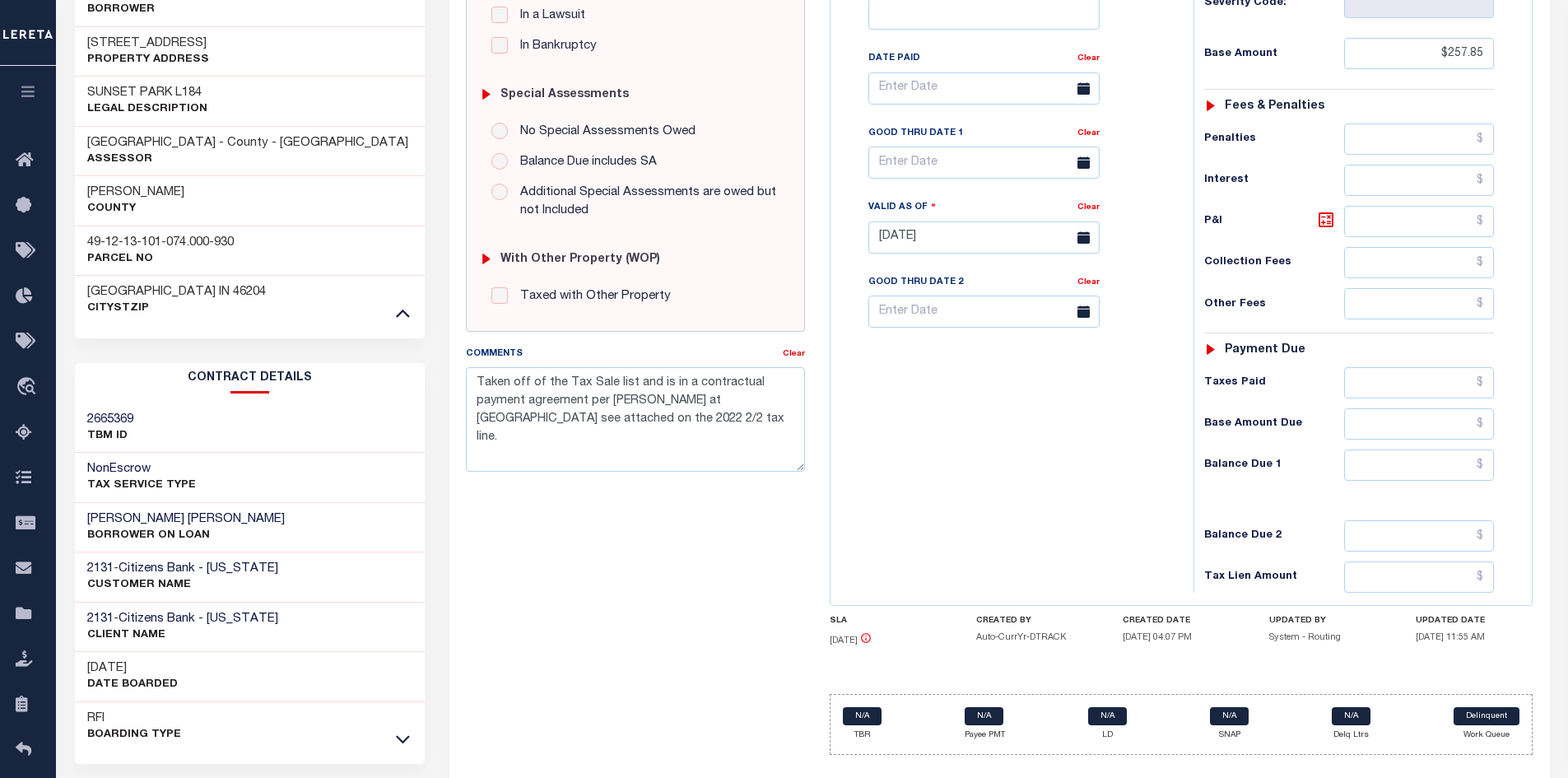
scroll to position [485, 0]
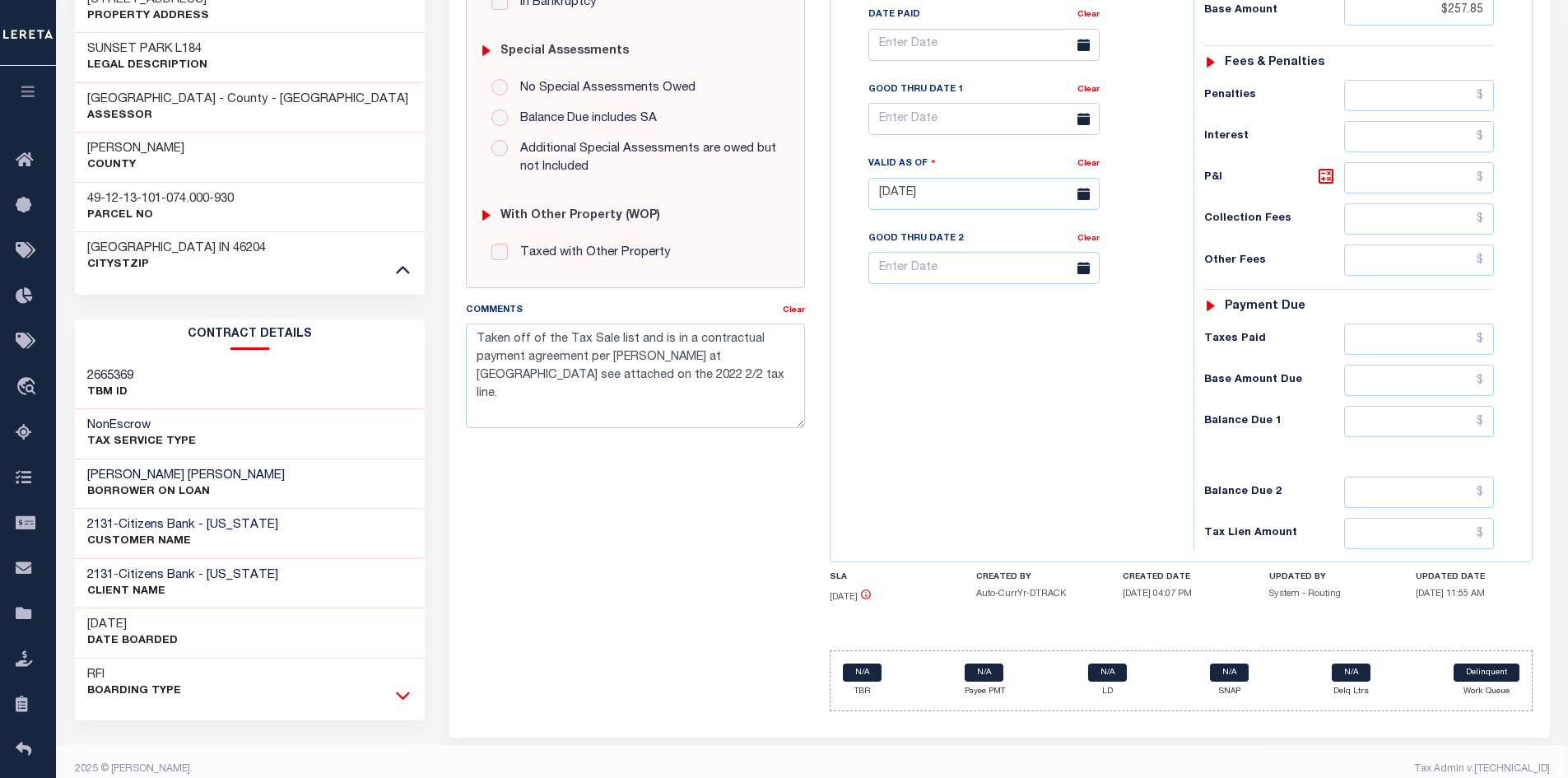
click at [408, 692] on icon at bounding box center [403, 695] width 14 height 8
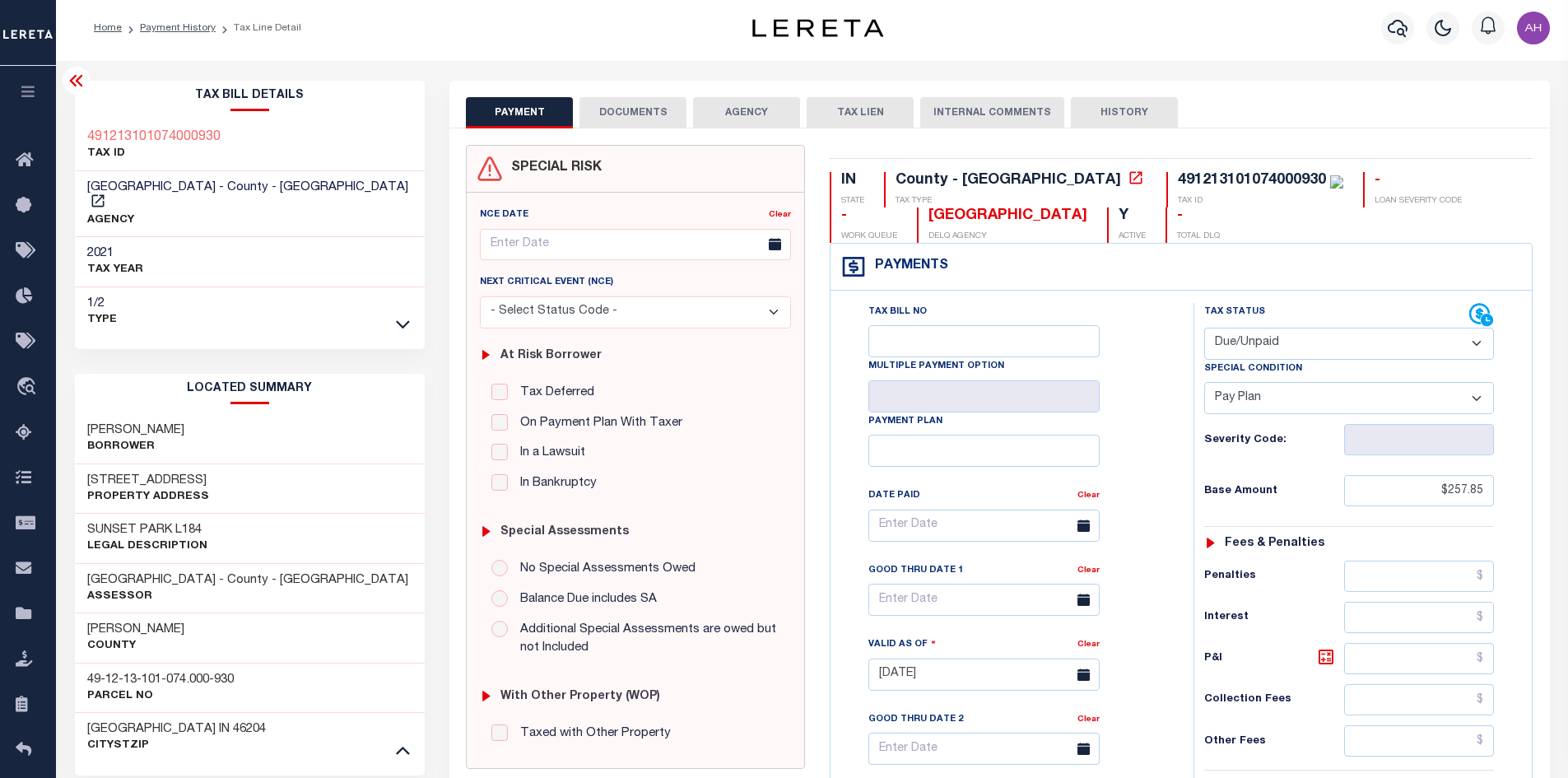
scroll to position [0, 0]
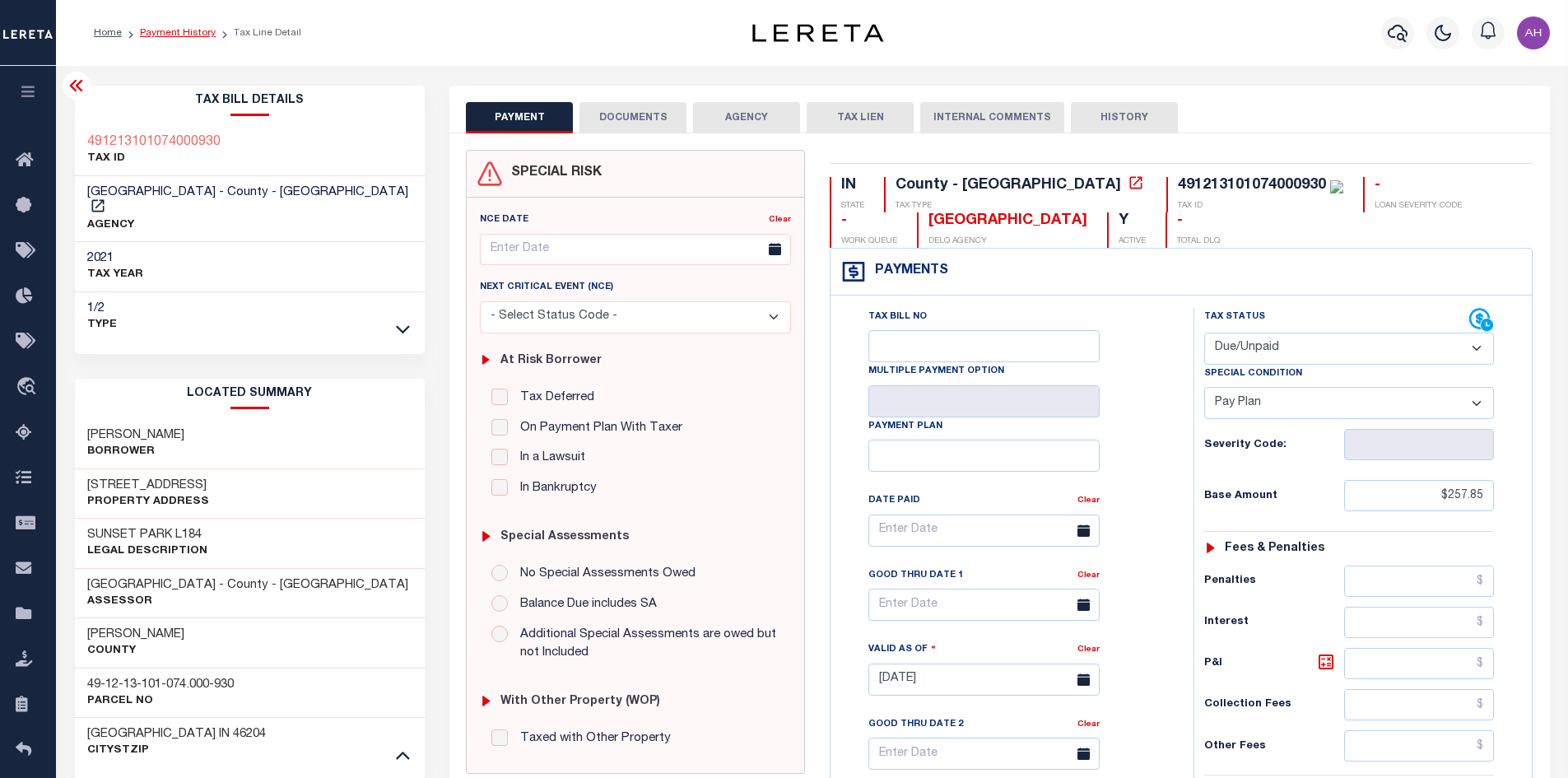
click at [166, 36] on link "Payment History" at bounding box center [177, 32] width 76 height 10
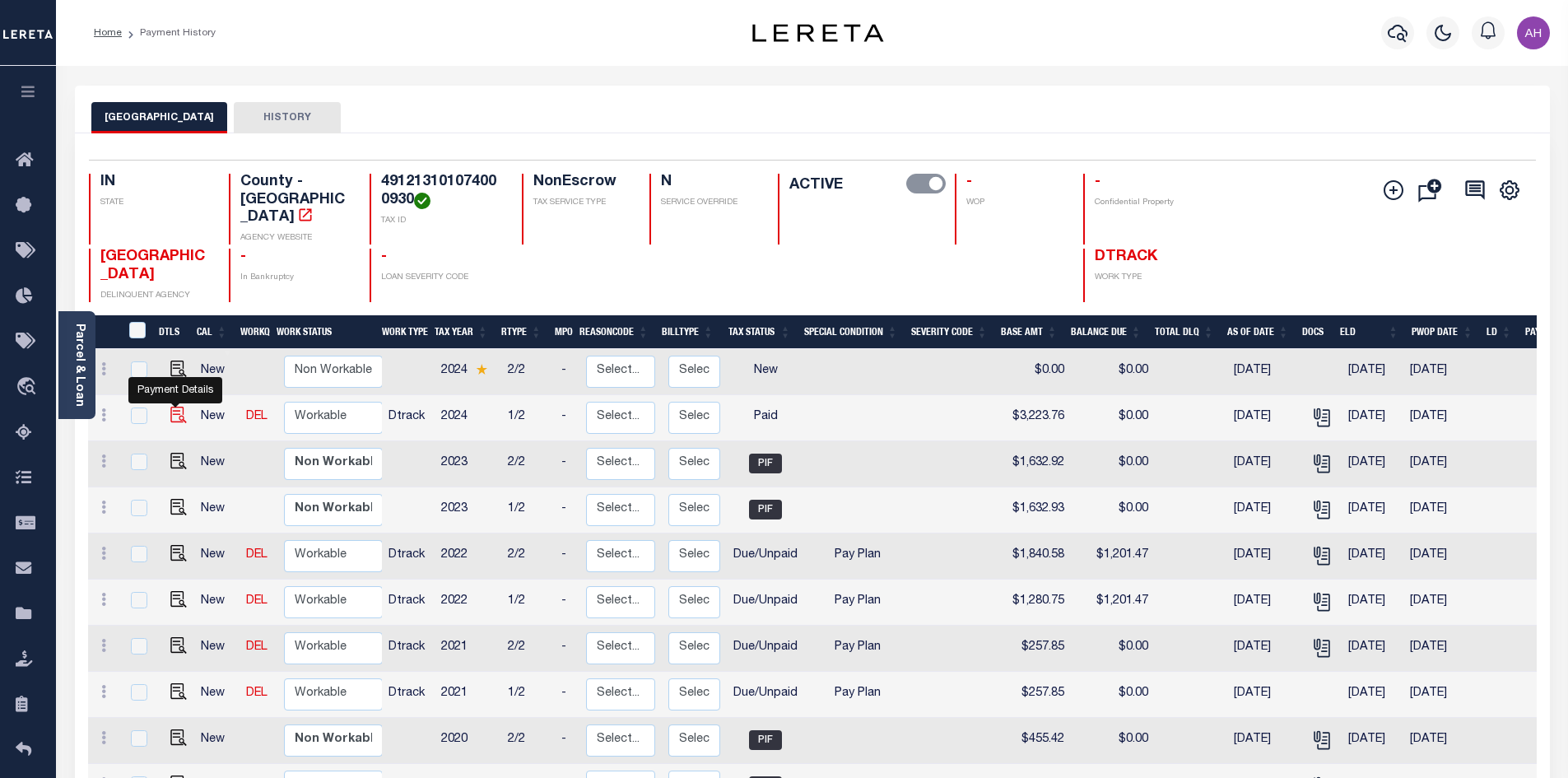
click at [172, 406] on img "" at bounding box center [178, 414] width 16 height 16
checkbox input "true"
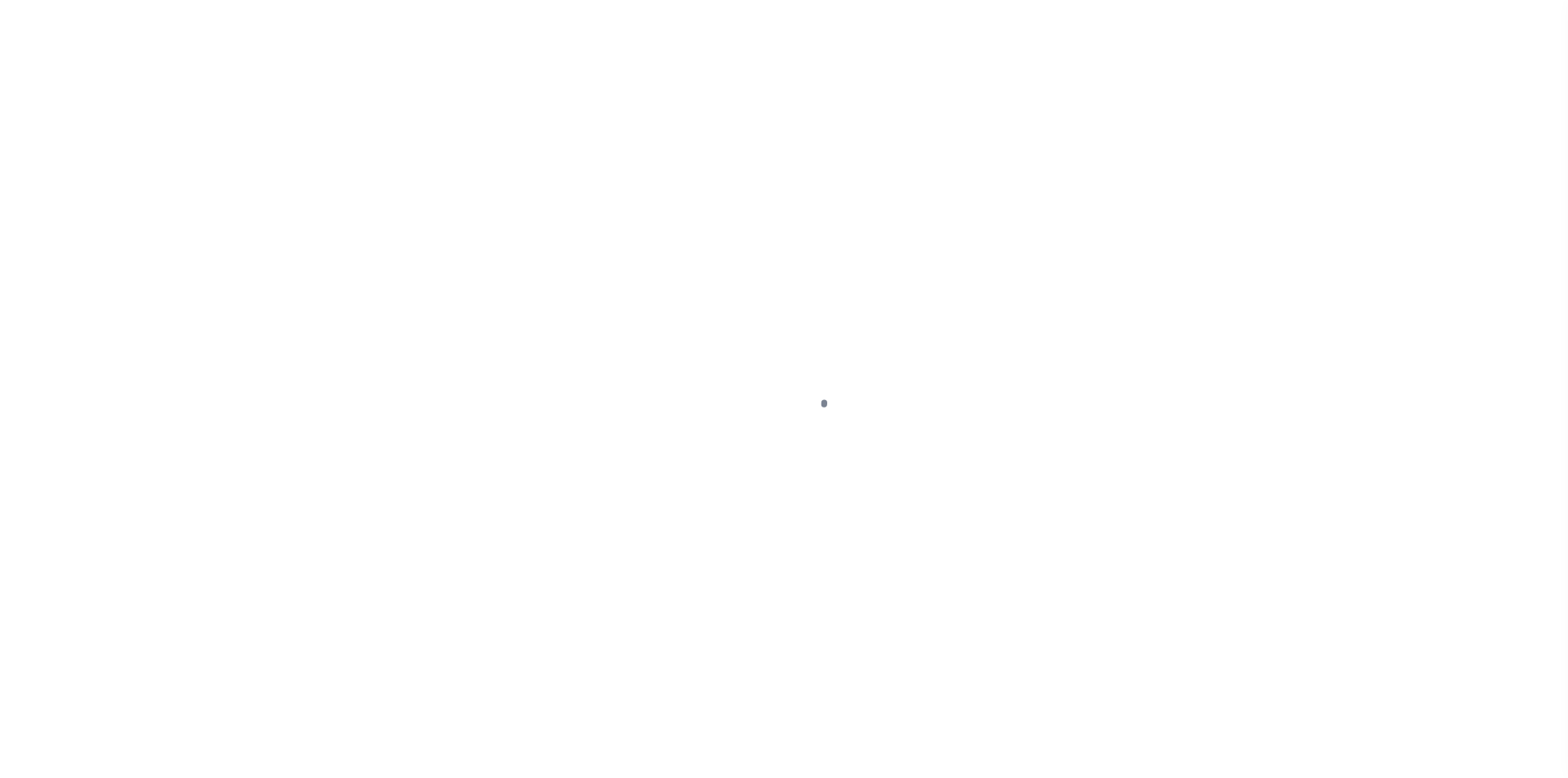
select select "PYD"
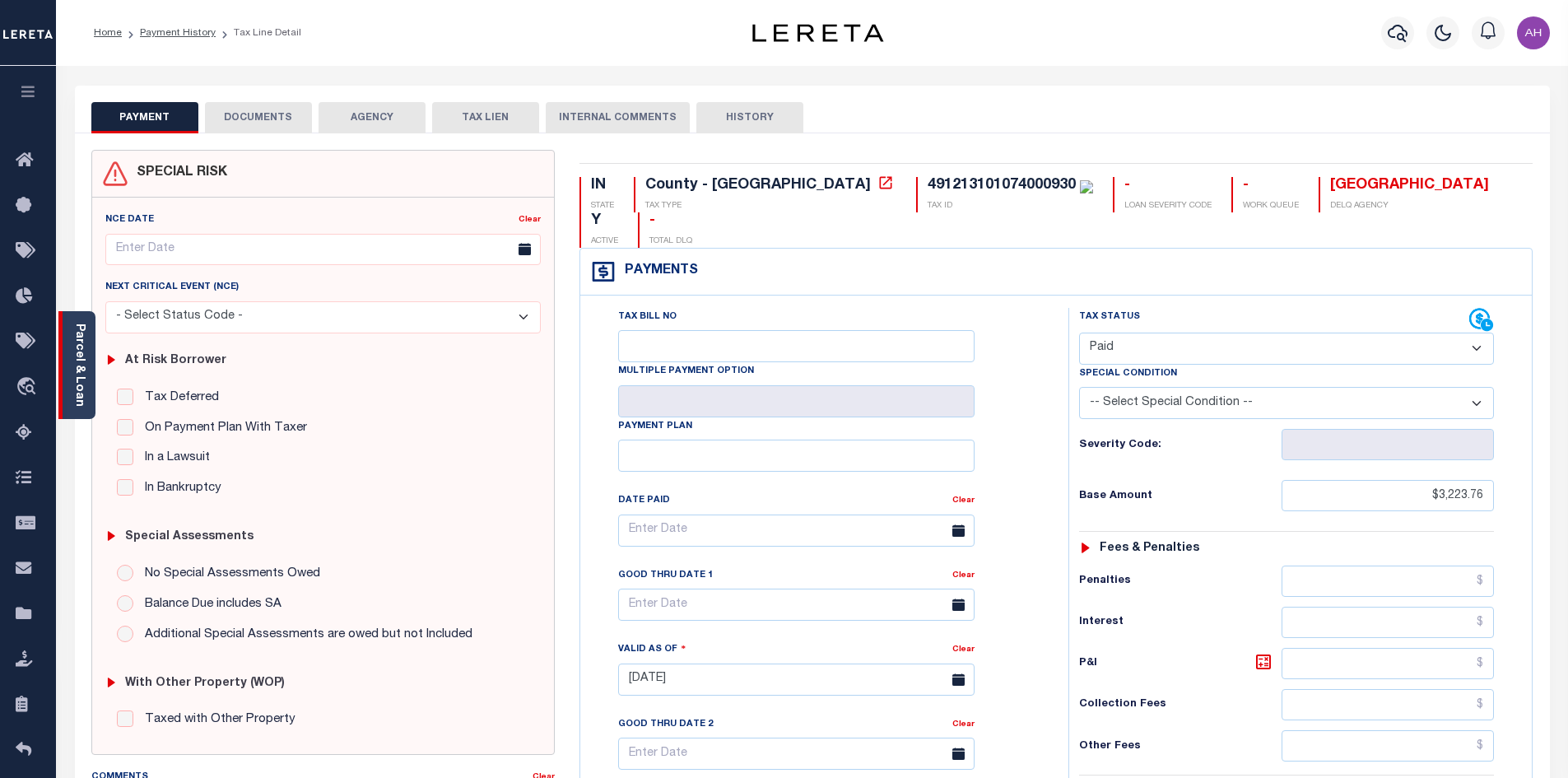
click at [77, 369] on link "Parcel & Loan" at bounding box center [78, 365] width 12 height 83
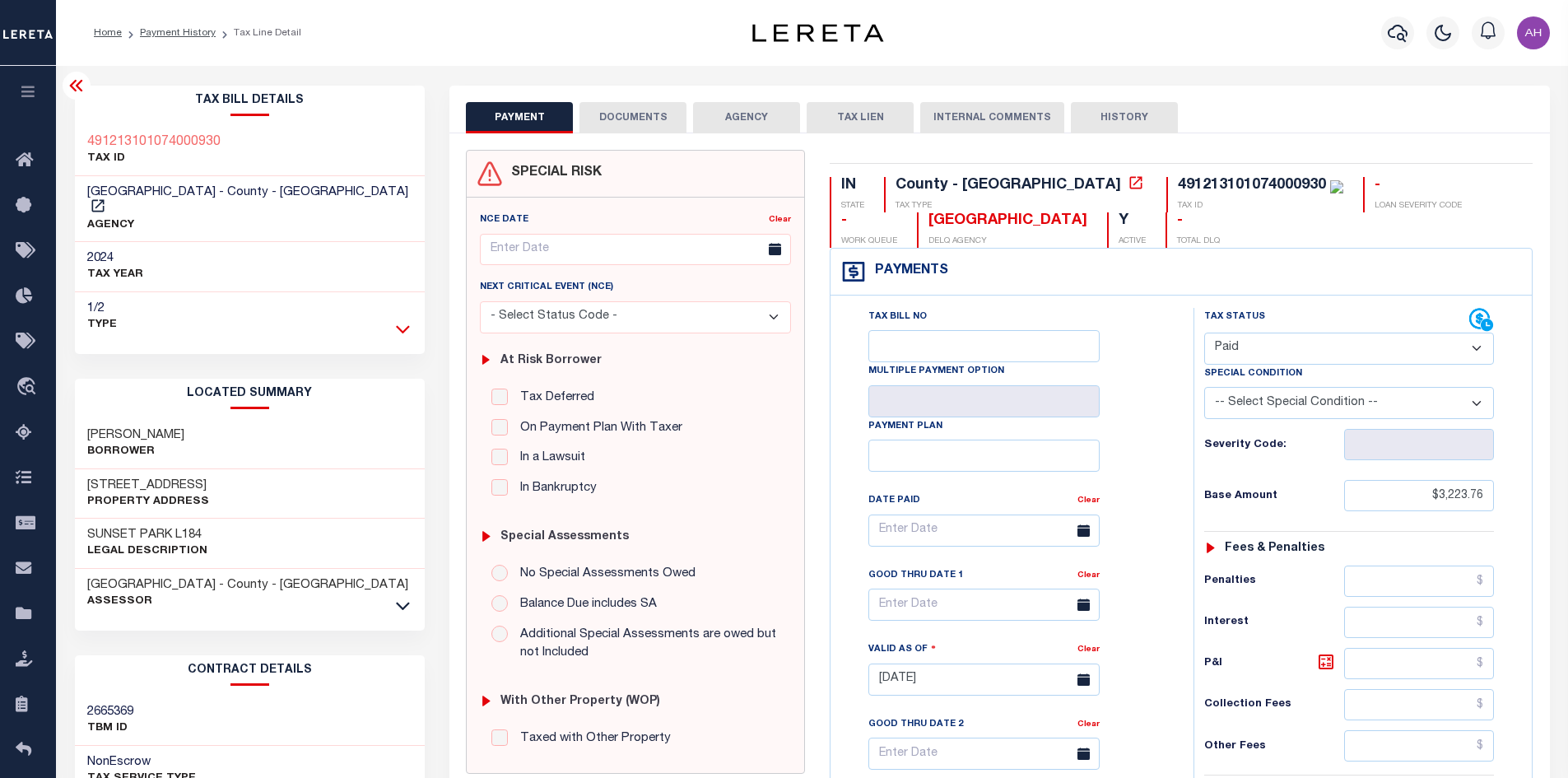
click at [399, 325] on icon at bounding box center [403, 329] width 14 height 8
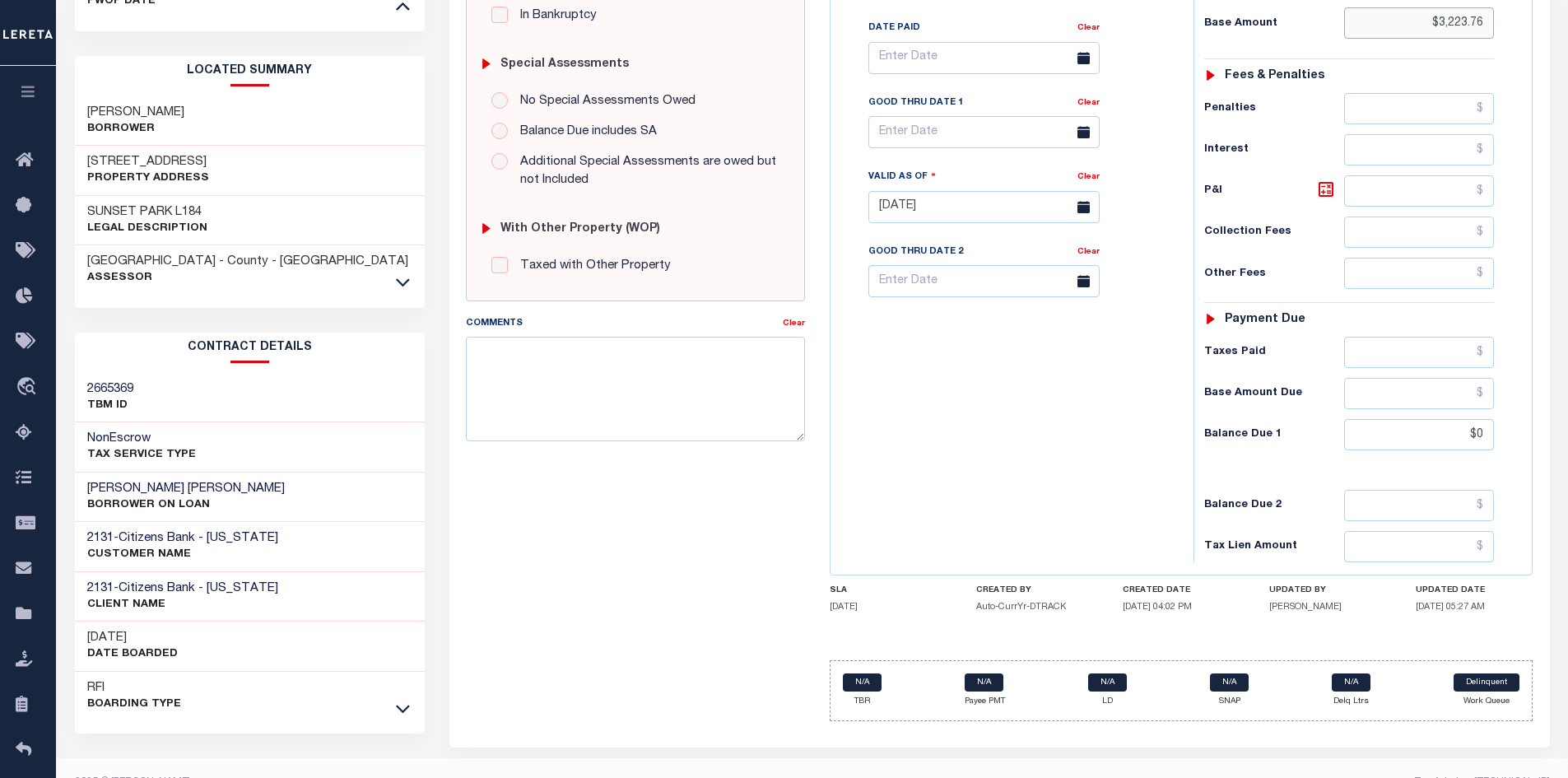
scroll to position [453, 0]
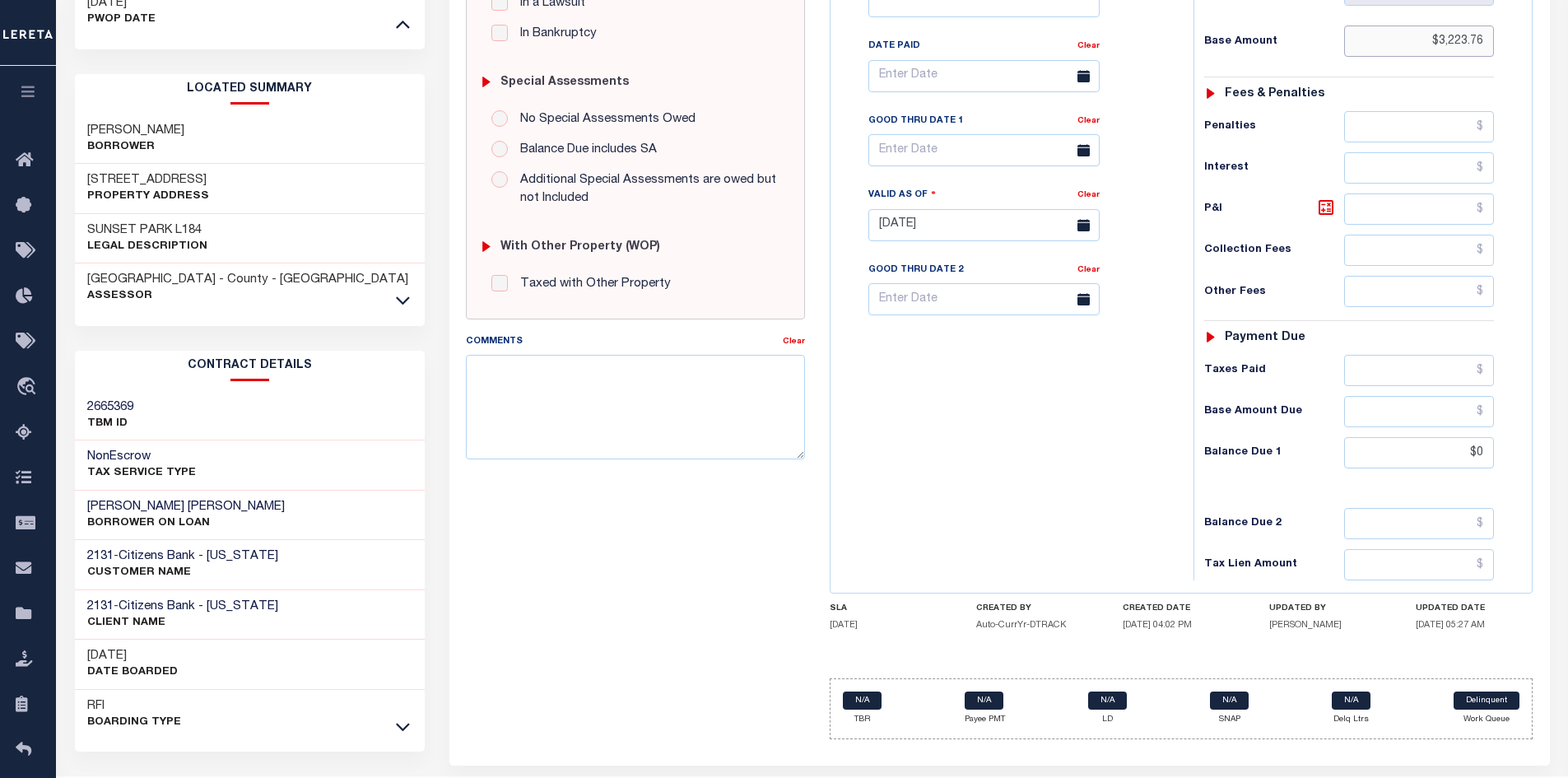
drag, startPoint x: 1409, startPoint y: 8, endPoint x: 1554, endPoint y: 14, distance: 145.1
click at [1554, 14] on div "PAYMENT DOCUMENTS AGENCY DELINQUENT PAYEE" at bounding box center [999, 229] width 1125 height 1194
type input "$1,378.27"
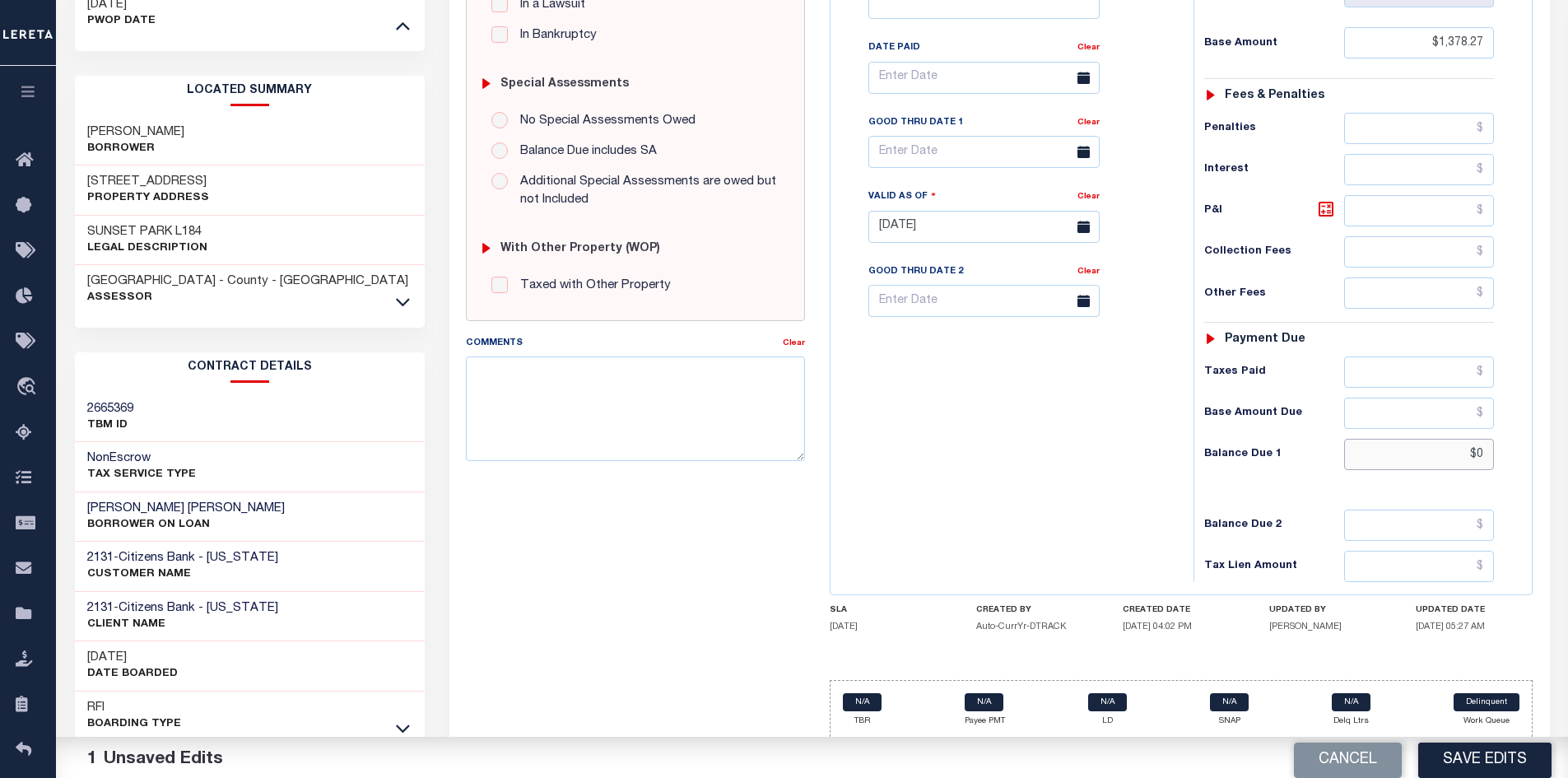
drag, startPoint x: 1440, startPoint y: 459, endPoint x: 1537, endPoint y: 453, distance: 97.2
click at [1537, 453] on div "IN STATE County - IN TAX TYPE 491213101074000930 TAX ID - LOAN SEVERITY CODE - …" at bounding box center [1181, 225] width 728 height 1056
type input "$1,688.63"
click at [1325, 211] on icon at bounding box center [1326, 209] width 20 height 20
type input "$310.36"
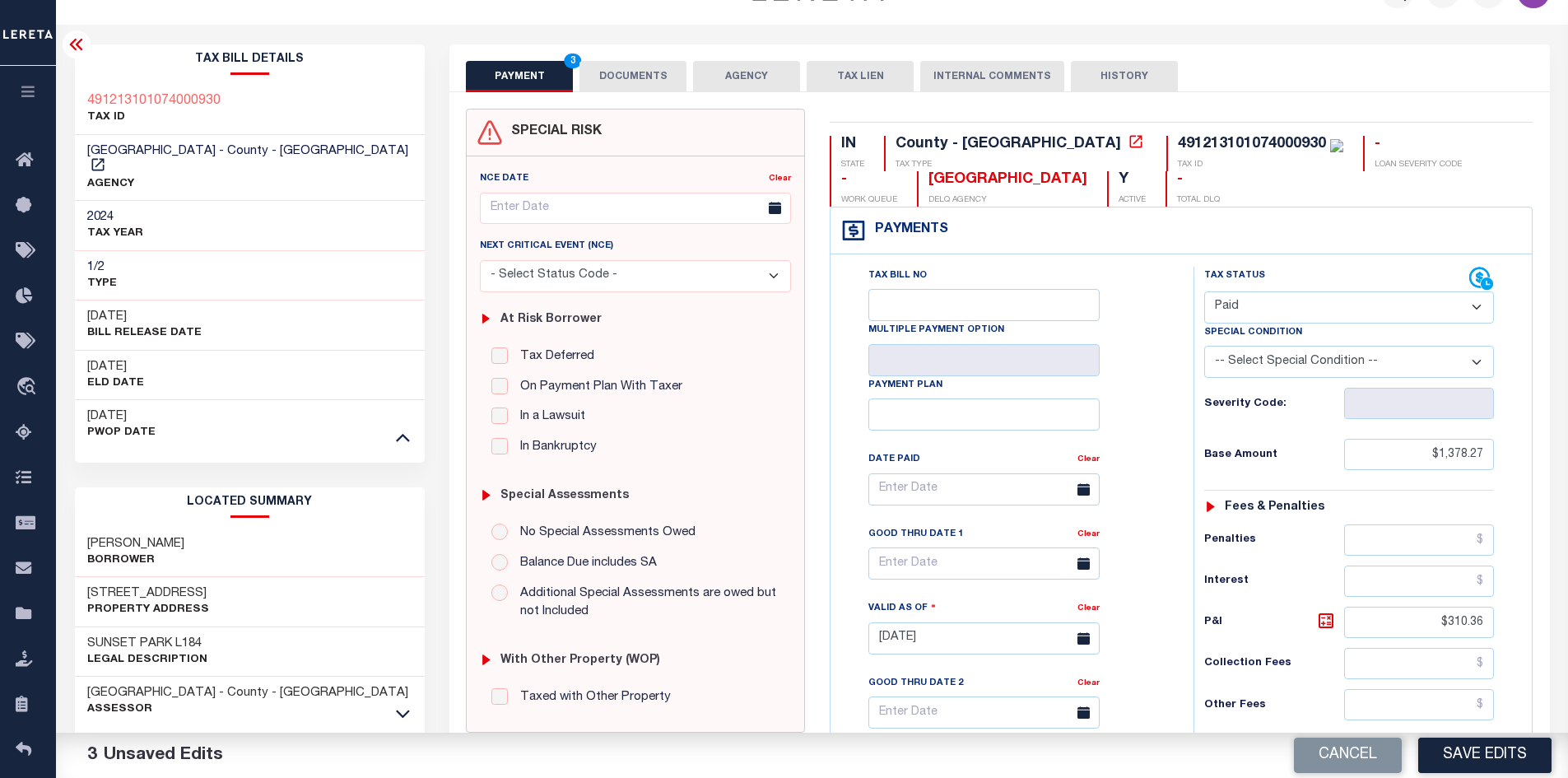
scroll to position [0, 0]
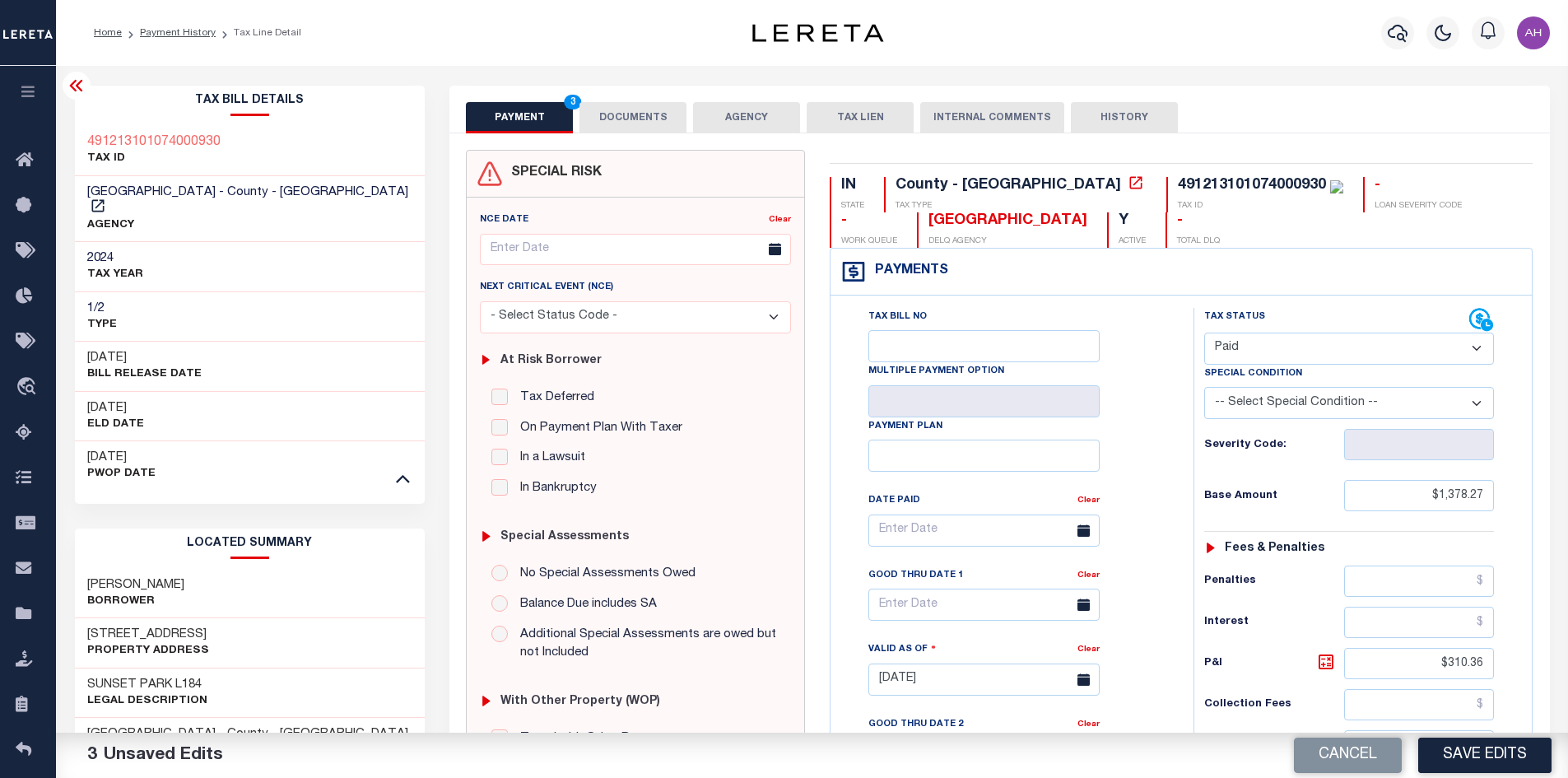
click at [626, 115] on button "DOCUMENTS" at bounding box center [632, 117] width 107 height 32
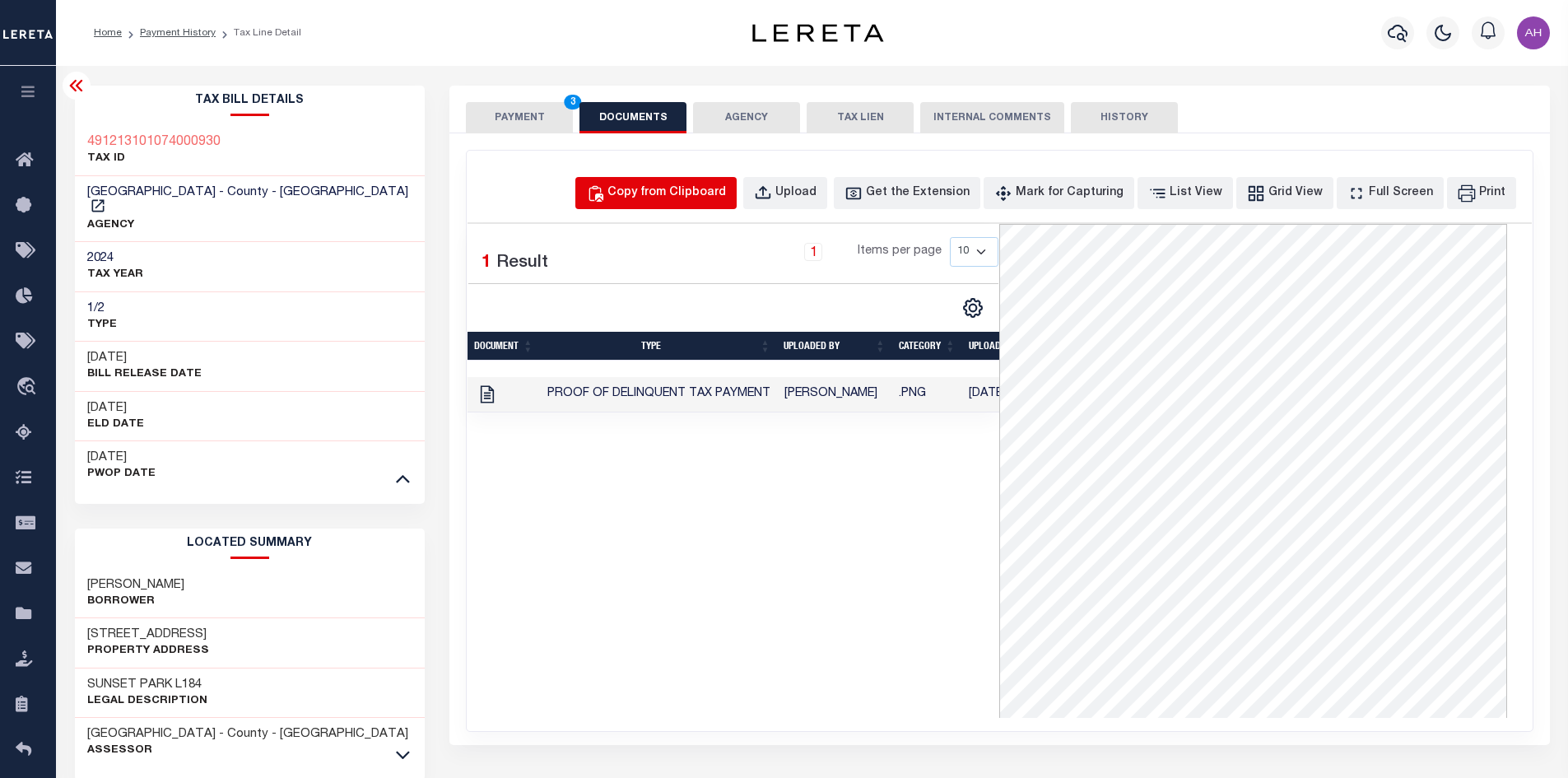
click at [693, 188] on div "Copy from Clipboard" at bounding box center [666, 194] width 119 height 18
select select "POP"
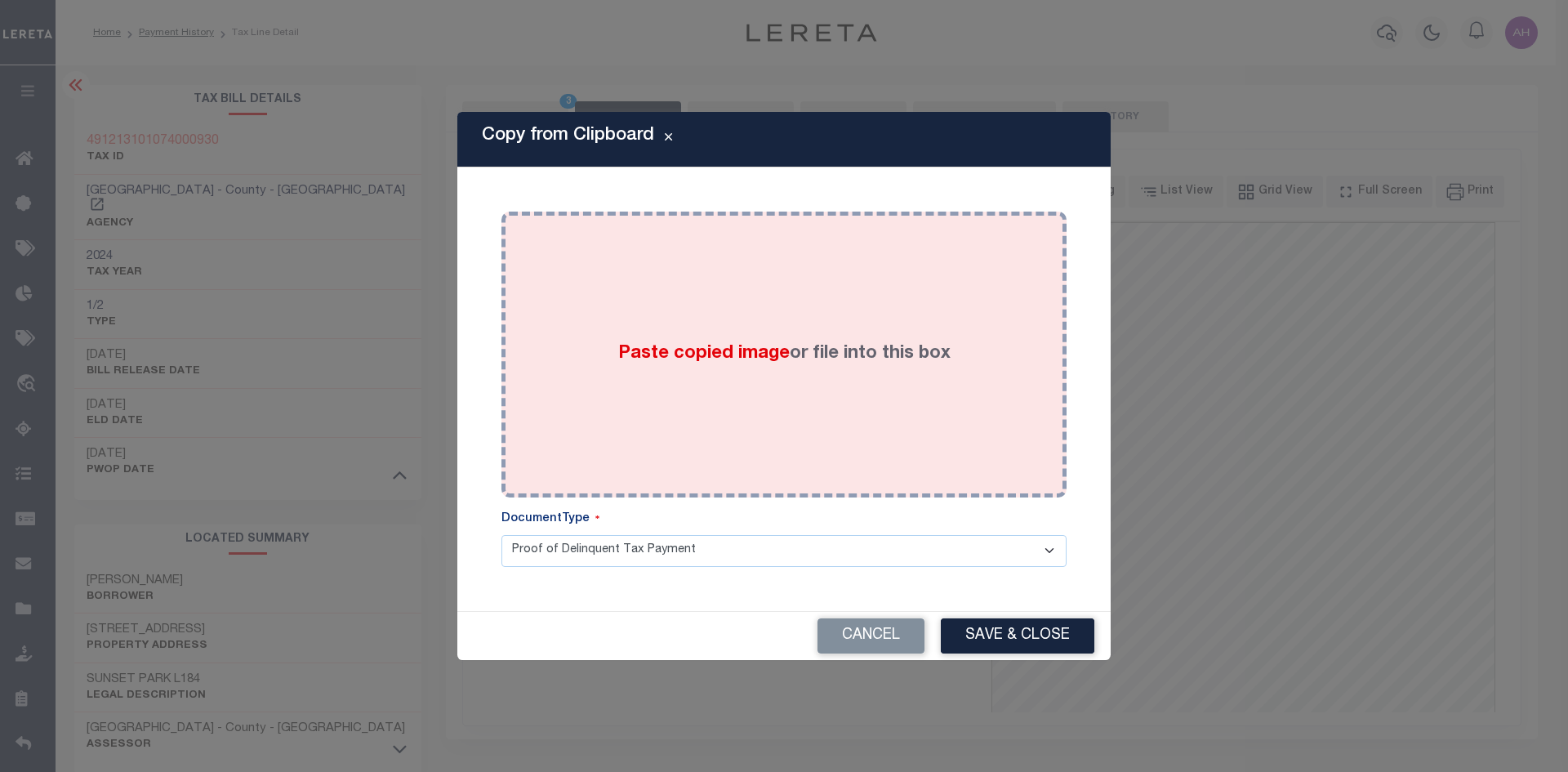
click at [750, 345] on span "Paste copied image" at bounding box center [704, 354] width 172 height 18
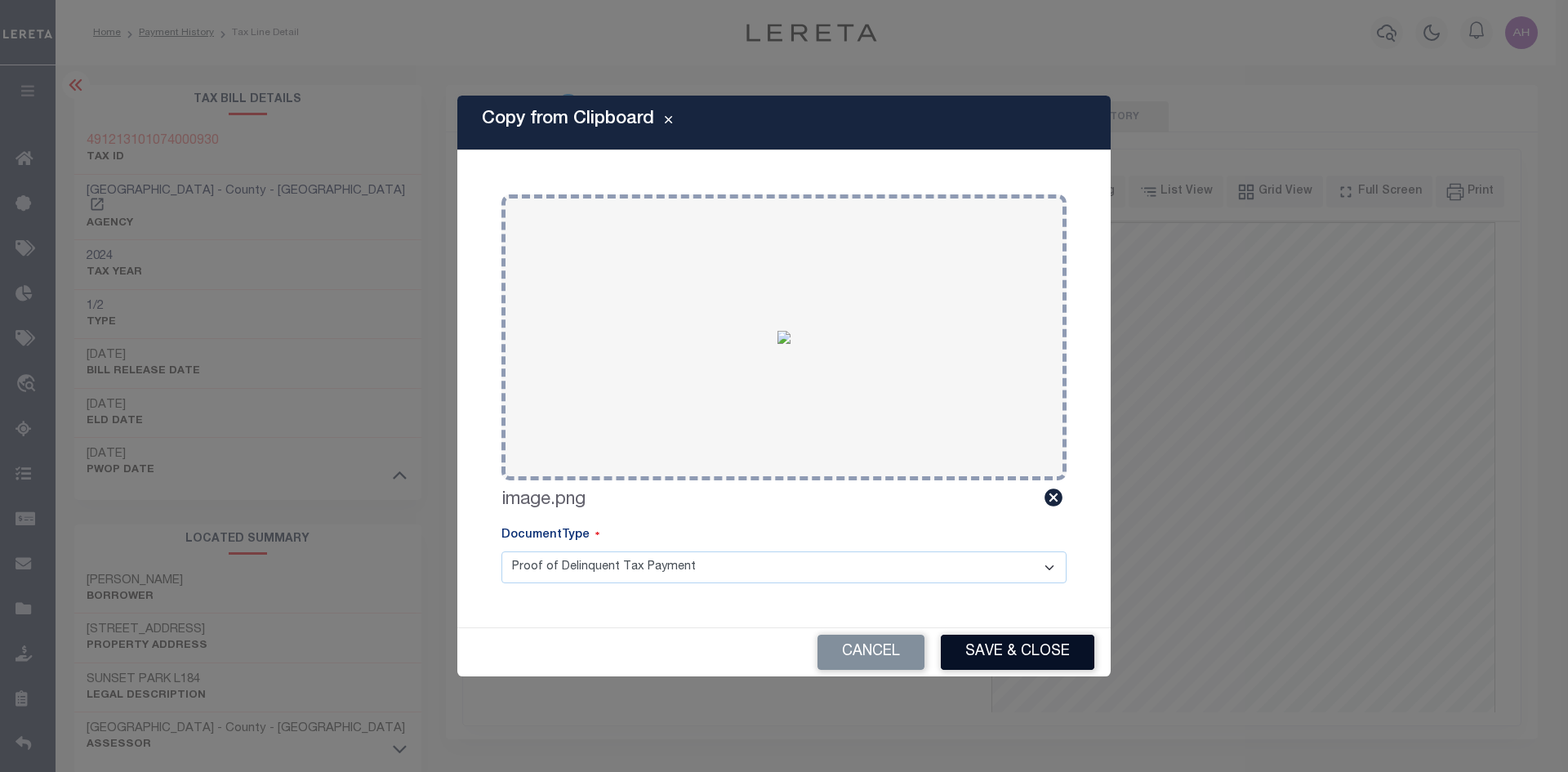
click at [987, 650] on button "Save & Close" at bounding box center [1018, 651] width 154 height 35
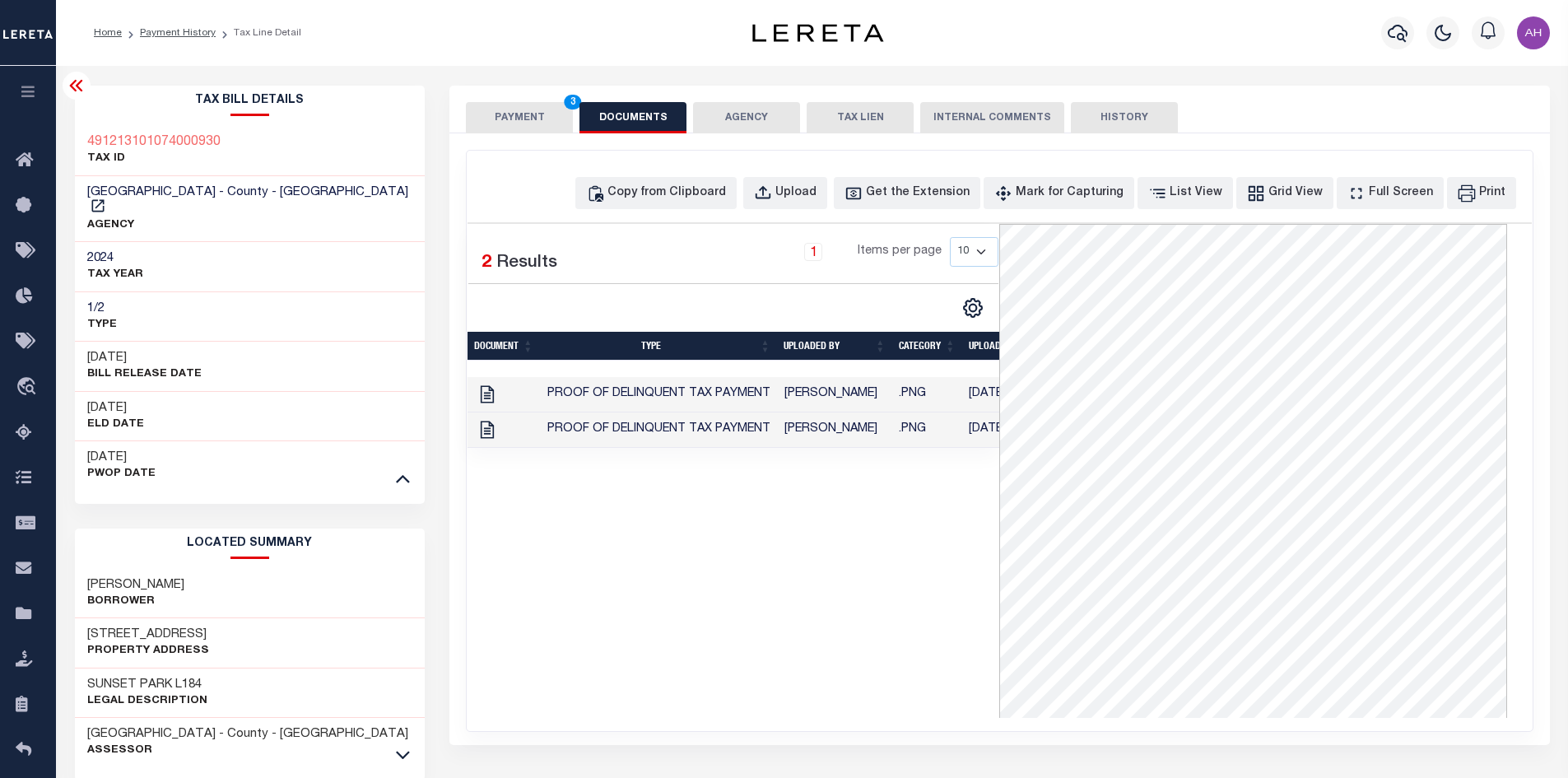
click at [514, 120] on button "PAYMENT 3" at bounding box center [519, 117] width 107 height 32
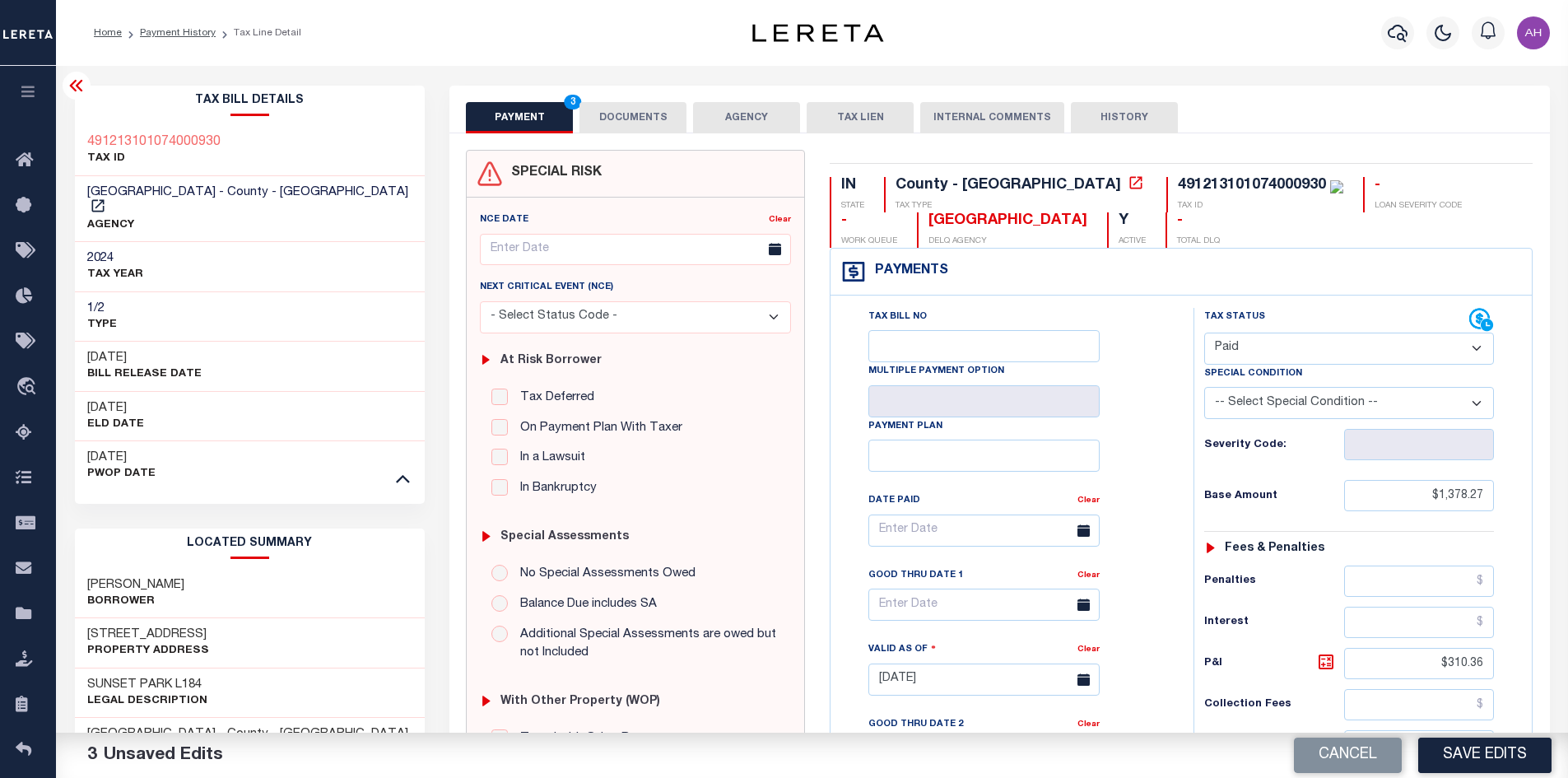
click at [1283, 348] on select "- Select Status Code - Open Due/Unpaid Paid Incomplete No Tax Due Internal Refu…" at bounding box center [1349, 348] width 290 height 32
select select "DUE"
click at [1204, 333] on select "- Select Status Code - Open Due/Unpaid Paid Incomplete No Tax Due Internal Refu…" at bounding box center [1349, 348] width 290 height 32
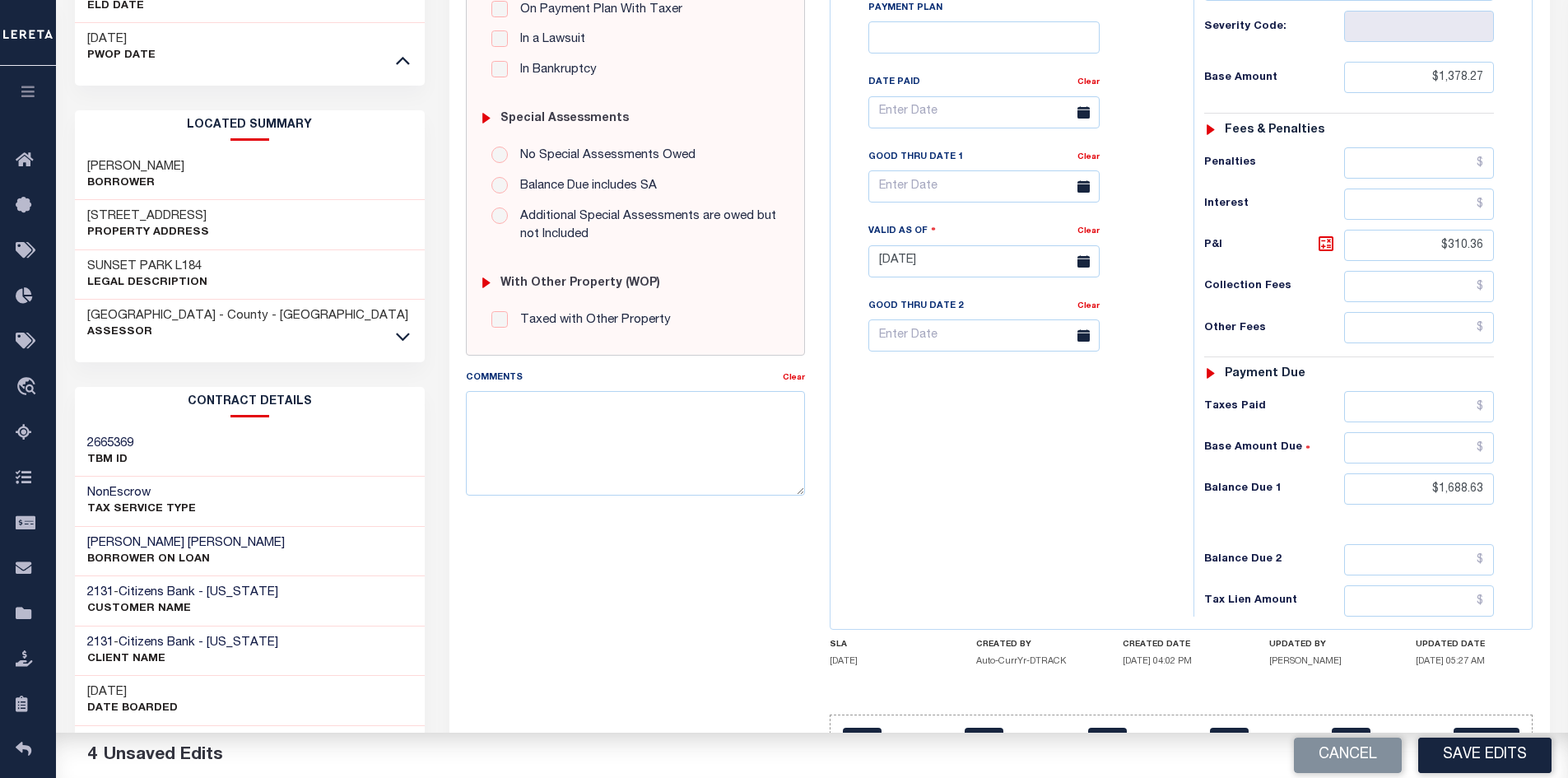
scroll to position [485, 0]
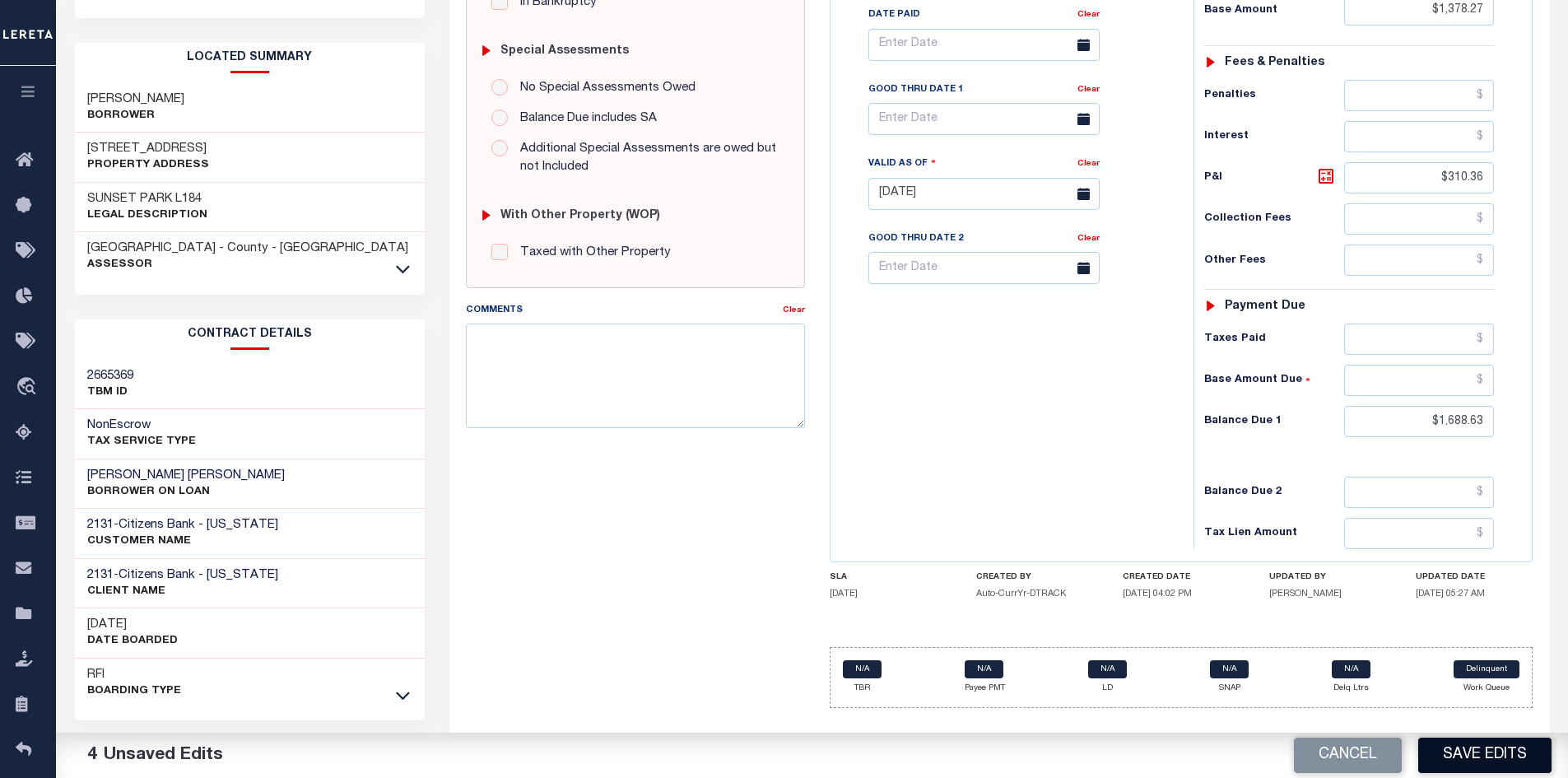
click at [1503, 748] on button "Save Edits" at bounding box center [1485, 755] width 133 height 35
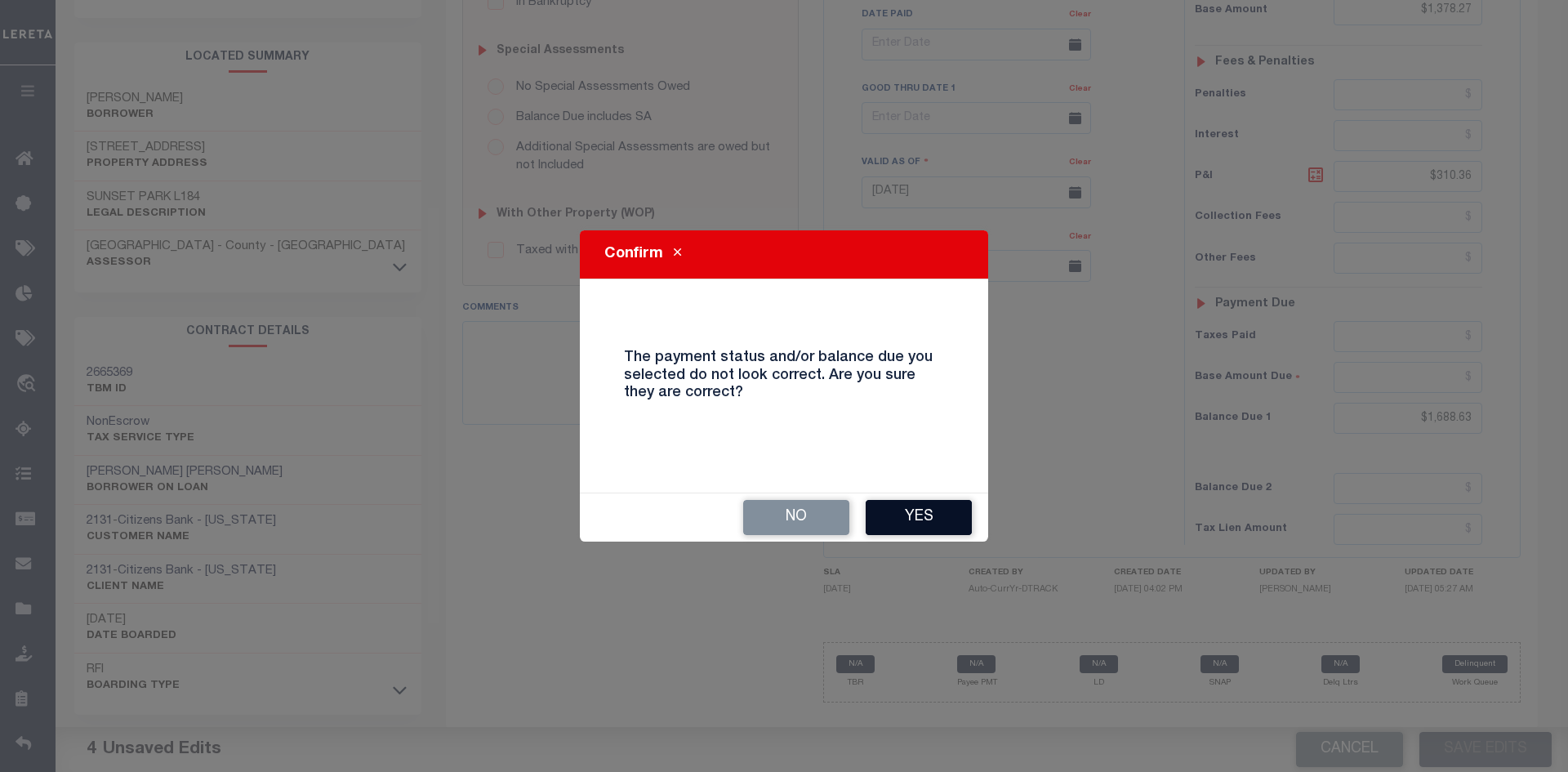
click at [925, 506] on button "Yes" at bounding box center [918, 516] width 106 height 35
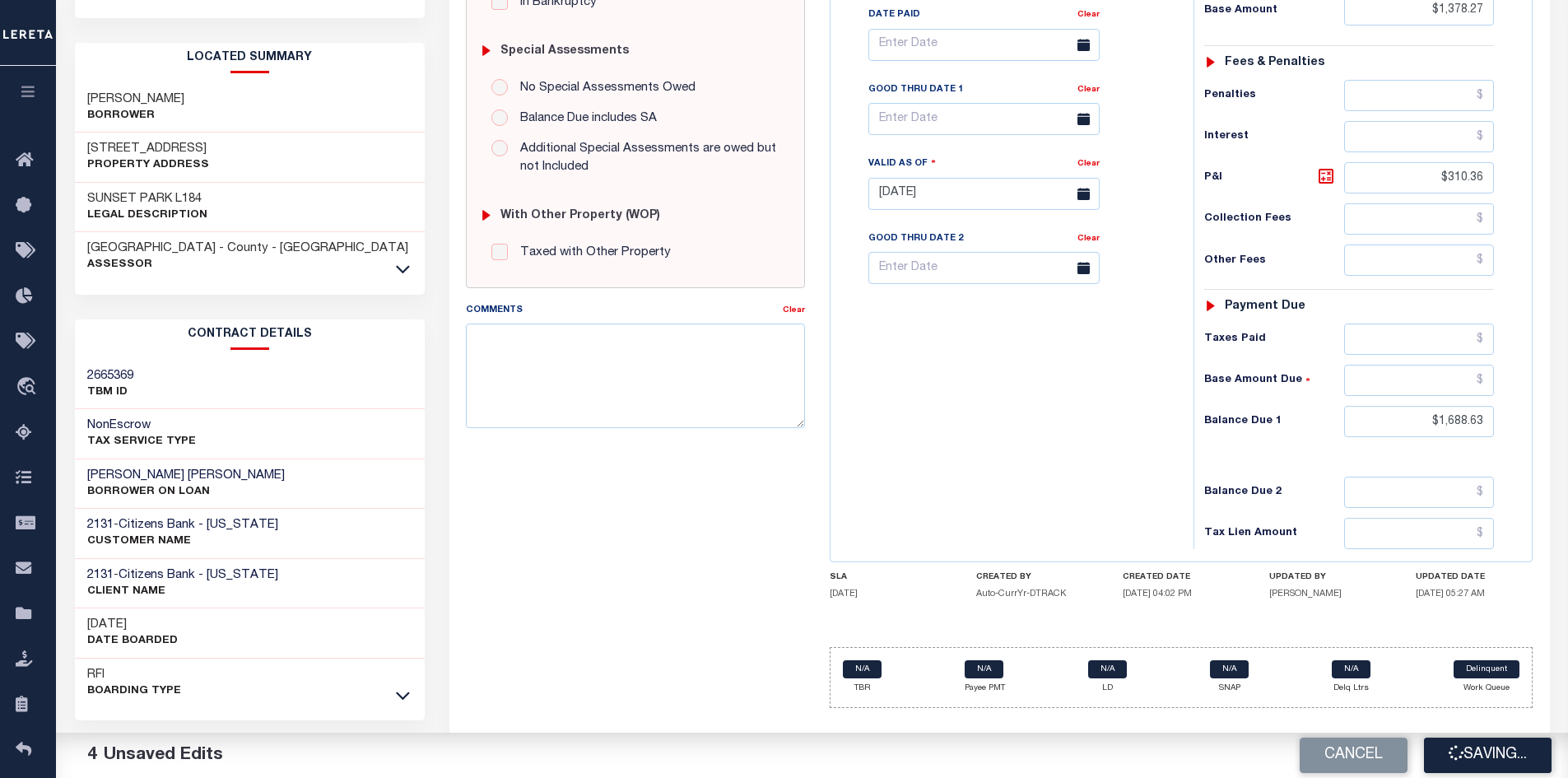
checkbox input "false"
type input "$1,378.27"
type input "$310.36"
type input "$1,688.63"
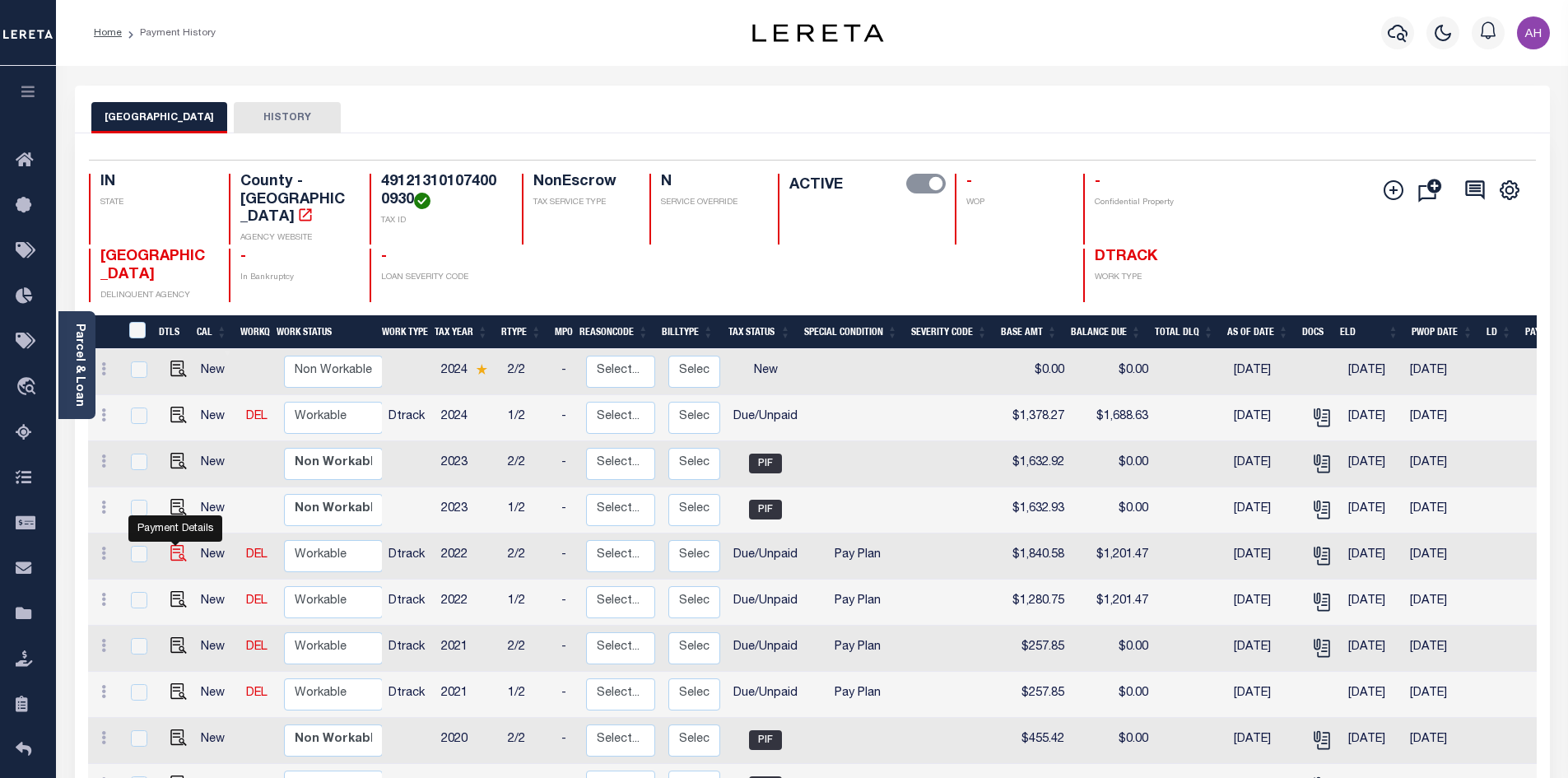
click at [174, 547] on img "" at bounding box center [178, 553] width 16 height 16
checkbox input "true"
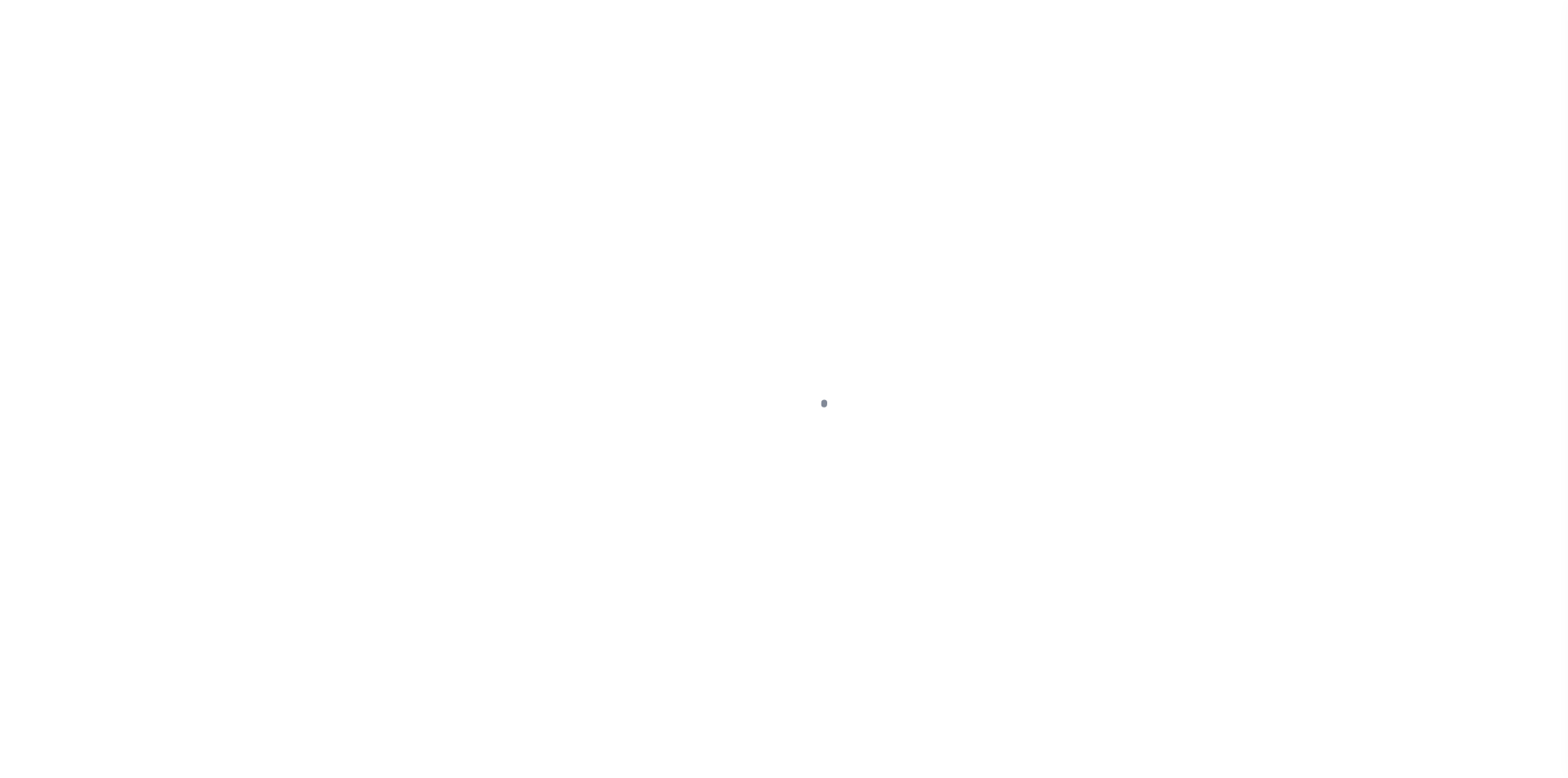
select select "DUE"
select select "26"
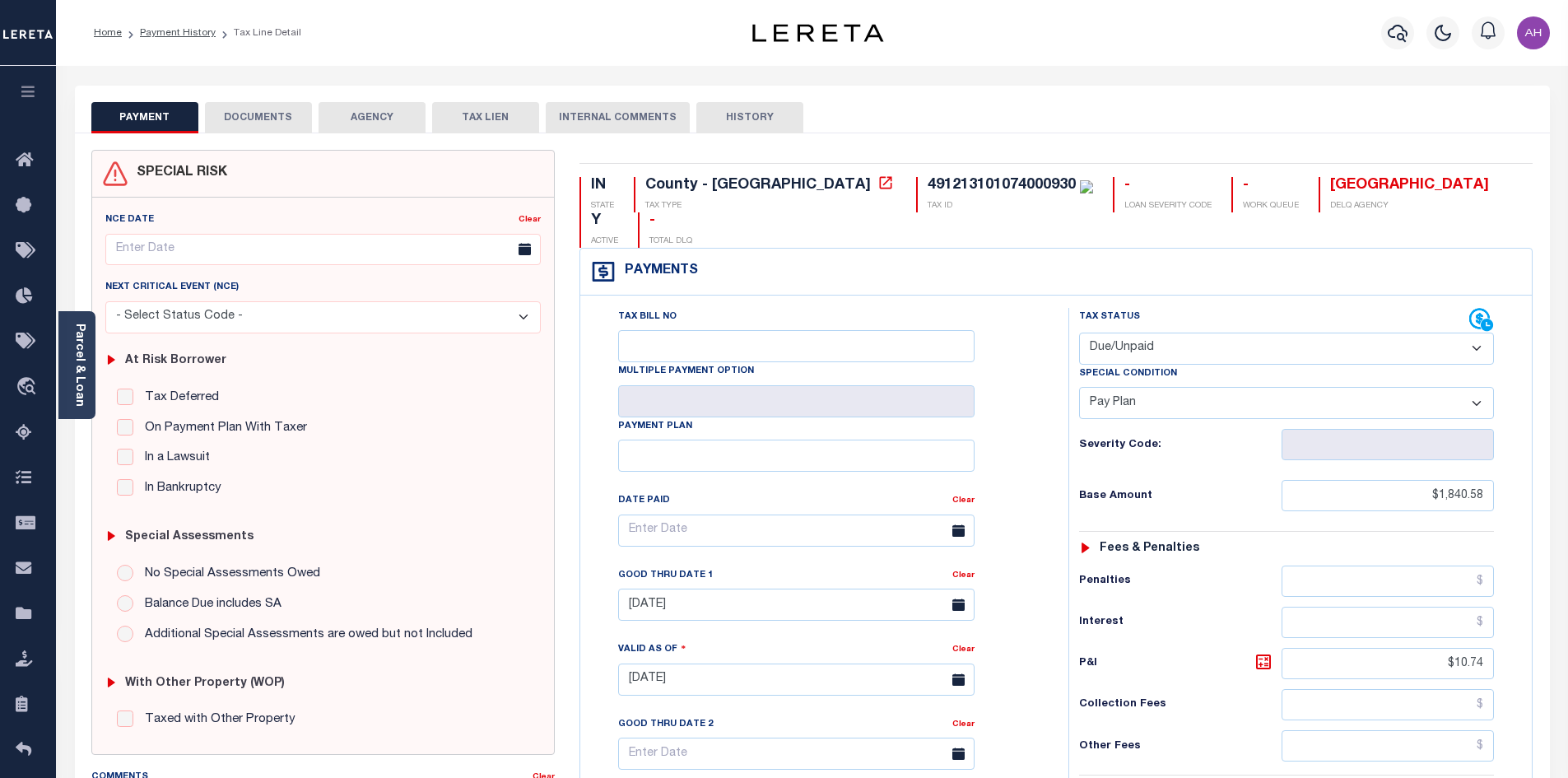
click at [1098, 332] on select "- Select Status Code - Open Due/Unpaid Paid Incomplete No Tax Due Internal Refu…" at bounding box center [1286, 348] width 415 height 32
select select "PYD"
click at [1079, 332] on select "- Select Status Code - Open Due/Unpaid Paid Incomplete No Tax Due Internal Refu…" at bounding box center [1286, 348] width 415 height 32
select select "0"
type input "[DATE]"
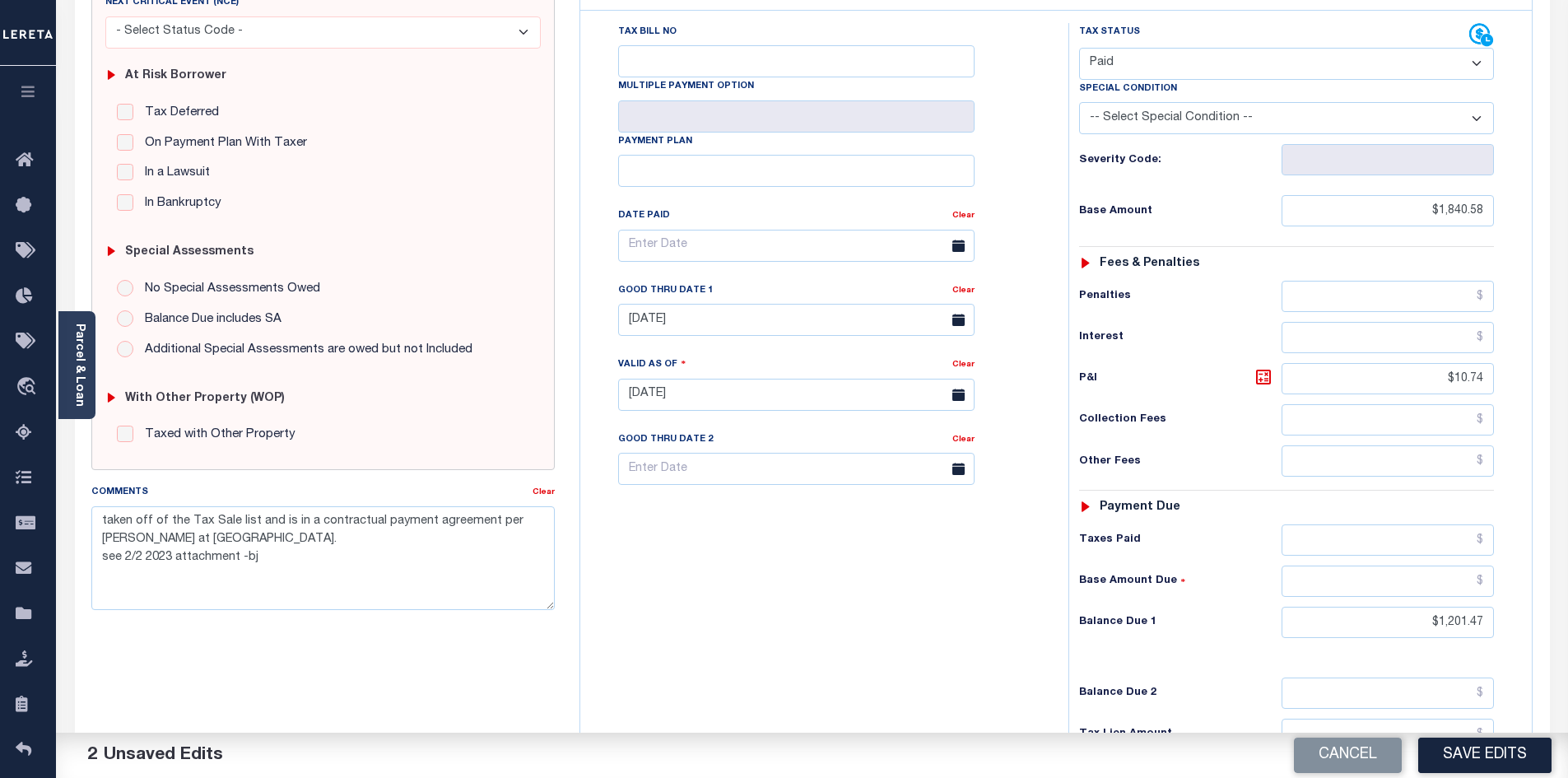
scroll to position [330, 0]
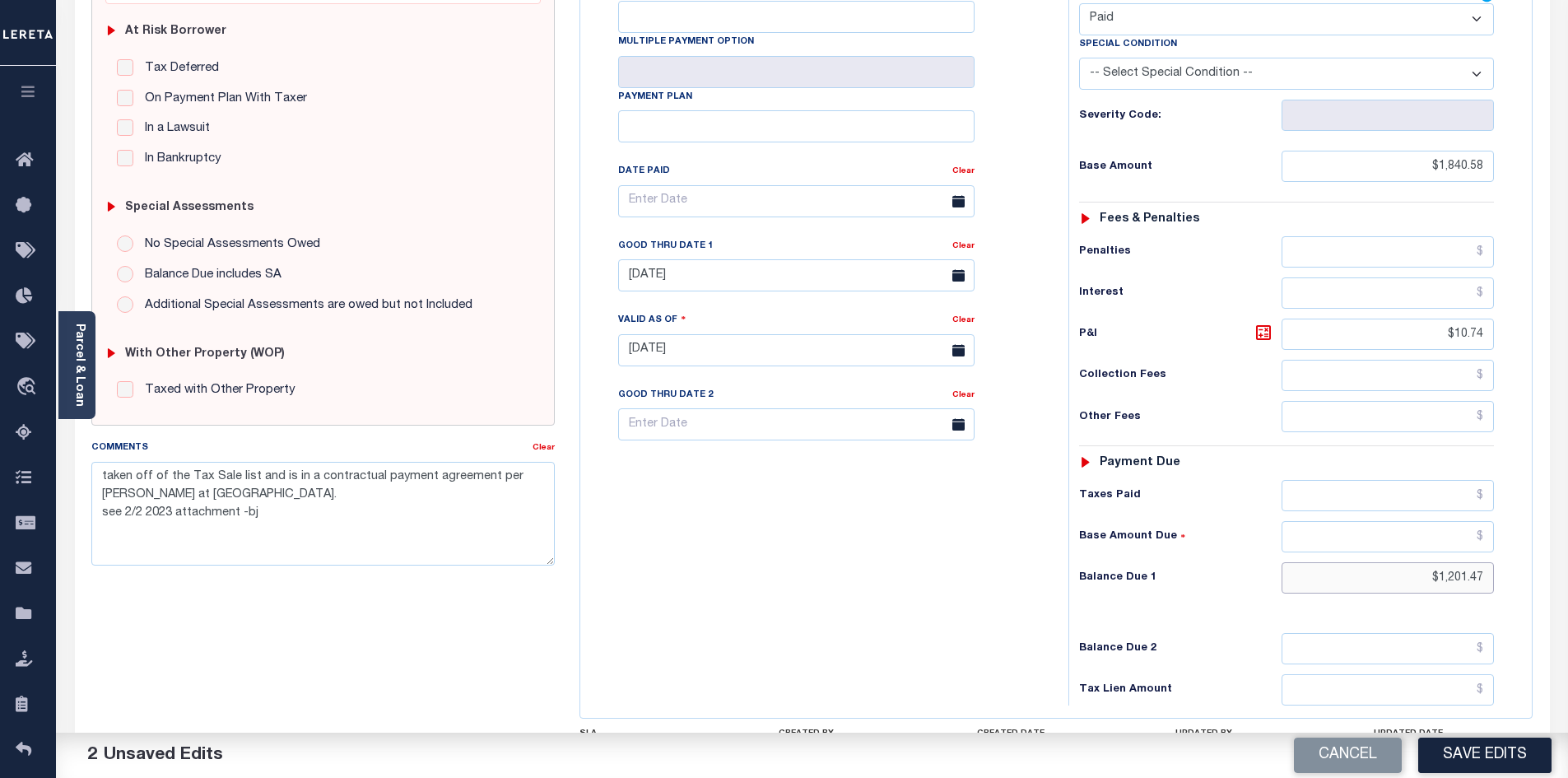
drag, startPoint x: 1417, startPoint y: 533, endPoint x: 1580, endPoint y: 538, distance: 163.1
click at [1567, 538] on html "Home Payment History Tax Line Detail" at bounding box center [784, 294] width 1568 height 1247
type input "$0.00"
drag, startPoint x: 300, startPoint y: 521, endPoint x: 80, endPoint y: 470, distance: 225.8
click at [80, 470] on div "Comments Clear taken off of the Tax Sale list and is in a contractual payment a…" at bounding box center [323, 508] width 489 height 140
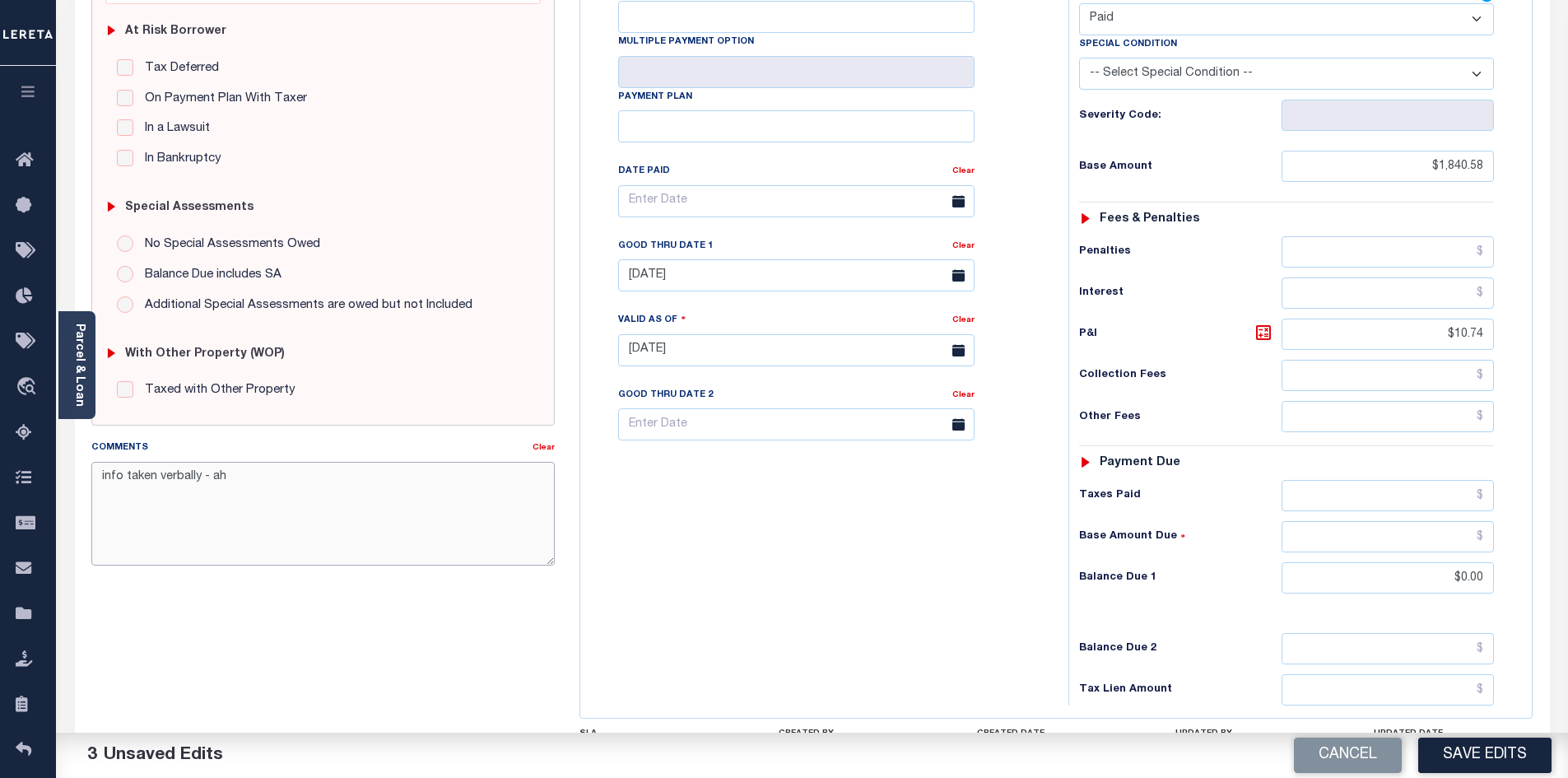
drag, startPoint x: 245, startPoint y: 476, endPoint x: 72, endPoint y: 472, distance: 173.0
click at [72, 472] on div "PAYMENT 3 DOCUMENTS AGENCY DELINQUENT PAYEE" at bounding box center [811, 337] width 1500 height 1162
type textarea "info taken verbally - ah"
drag, startPoint x: 739, startPoint y: 539, endPoint x: 750, endPoint y: 541, distance: 11.2
click at [741, 540] on div "Tax Bill No Multiple Payment Option Payment Plan Clear" at bounding box center [820, 341] width 472 height 727
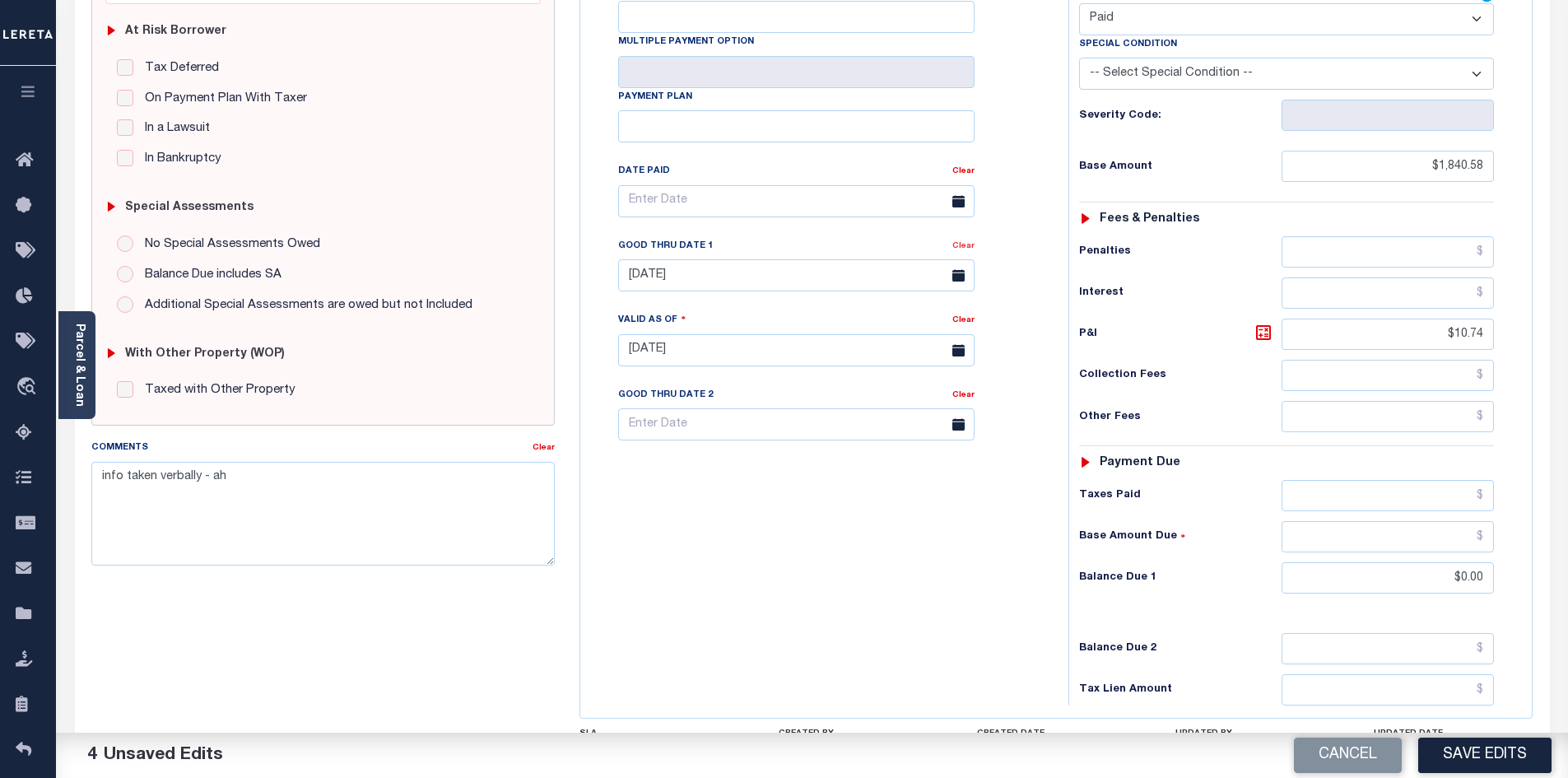
click at [961, 242] on link "Clear" at bounding box center [963, 246] width 23 height 8
click at [1516, 762] on button "Save Edits" at bounding box center [1485, 755] width 133 height 35
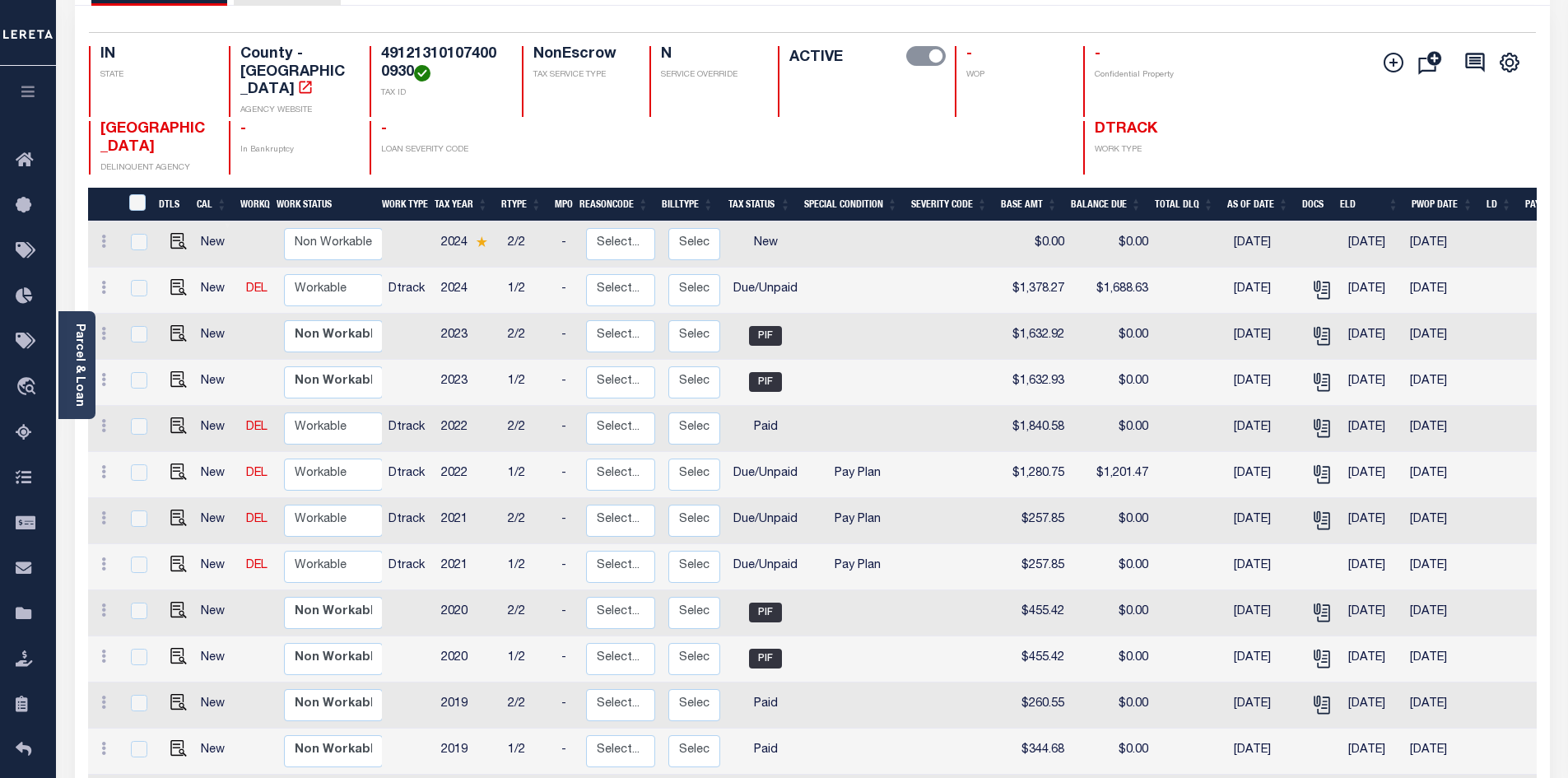
scroll to position [247, 0]
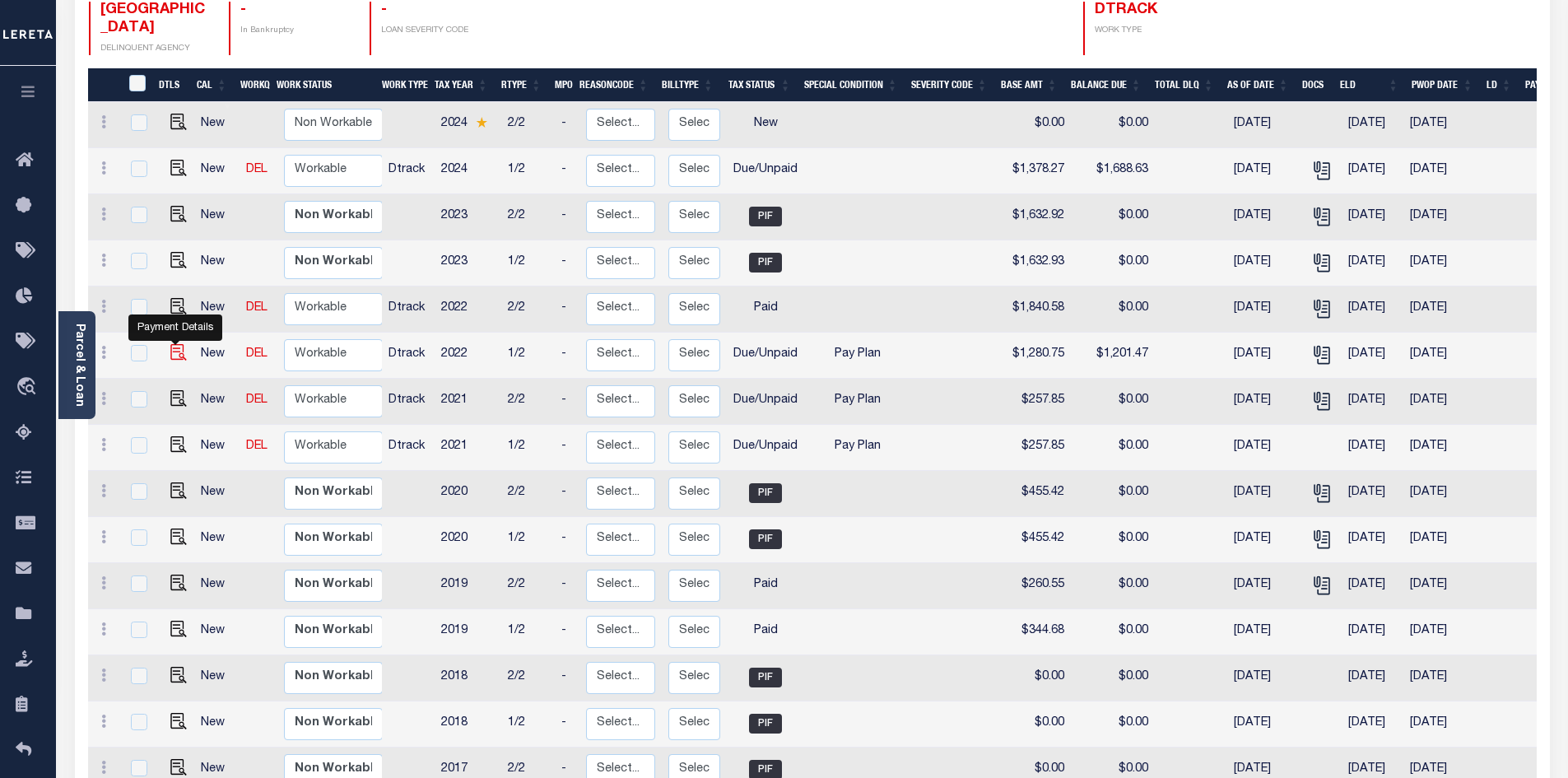
click at [175, 344] on img "" at bounding box center [178, 352] width 16 height 16
checkbox input "true"
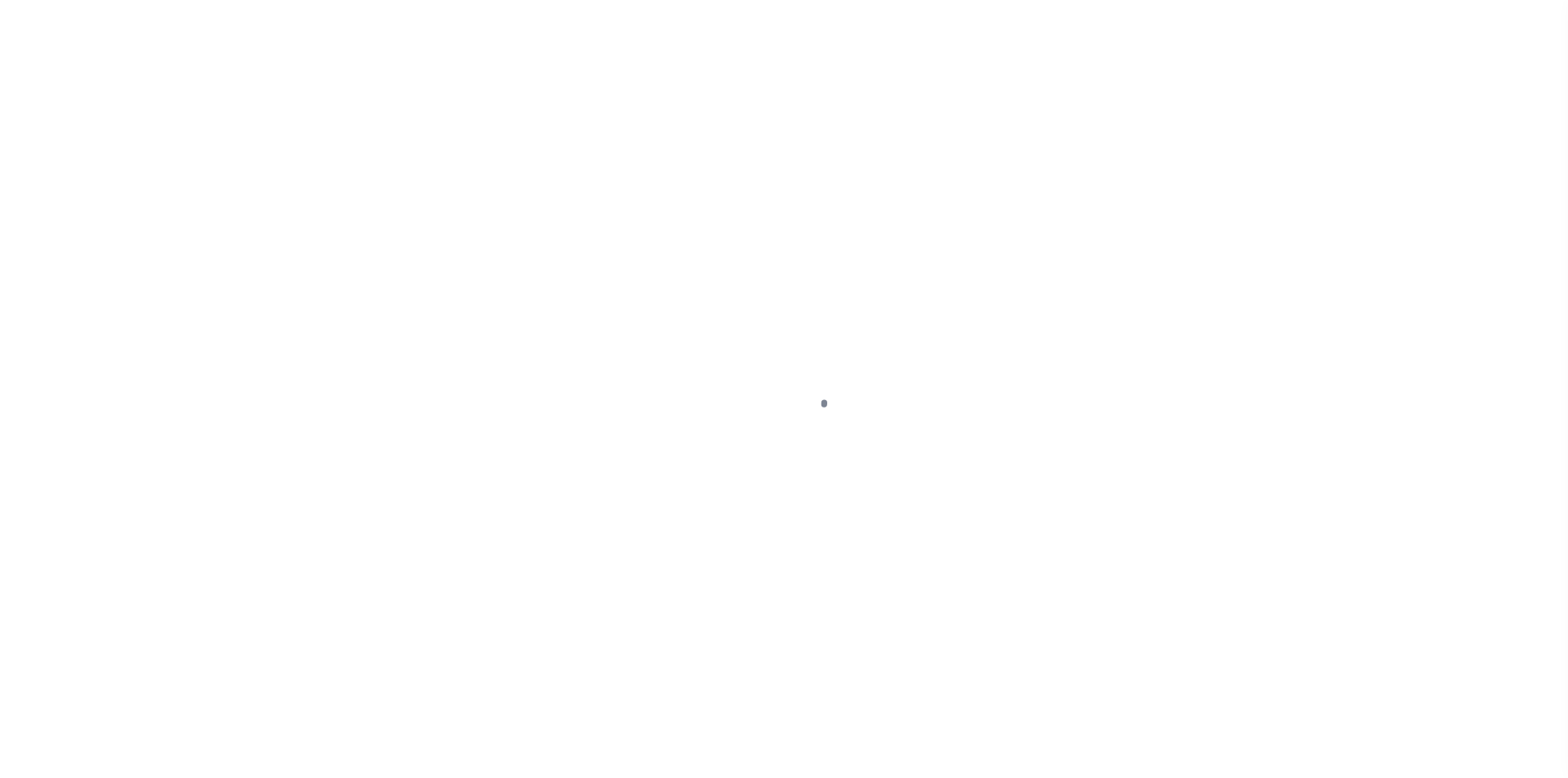
select select "DUE"
select select "26"
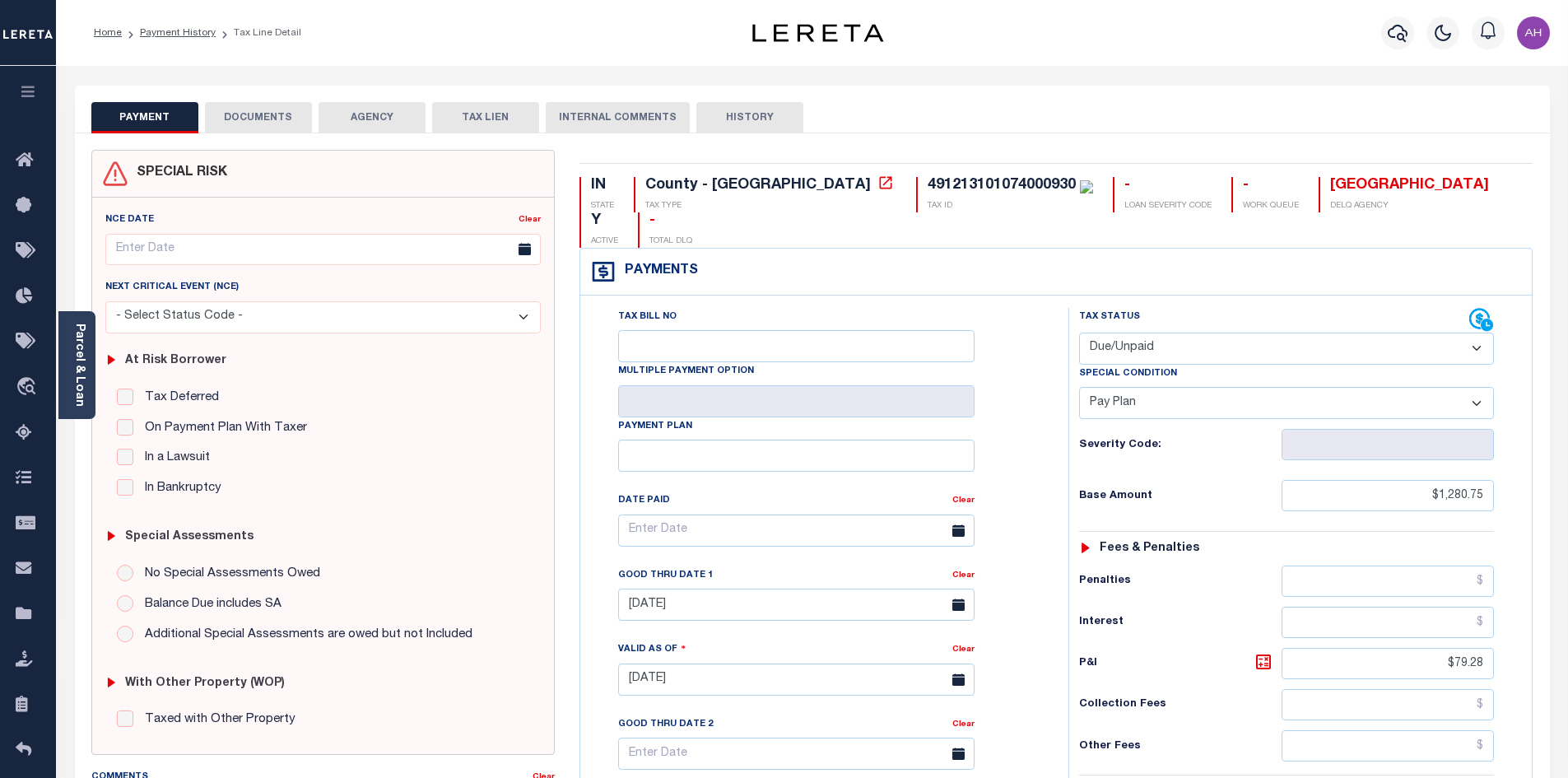
click at [1108, 332] on select "- Select Status Code - Open Due/Unpaid Paid Incomplete No Tax Due Internal Refu…" at bounding box center [1286, 348] width 415 height 32
select select "PYD"
click at [1079, 332] on select "- Select Status Code - Open Due/Unpaid Paid Incomplete No Tax Due Internal Refu…" at bounding box center [1286, 348] width 415 height 32
select select "0"
type input "[DATE]"
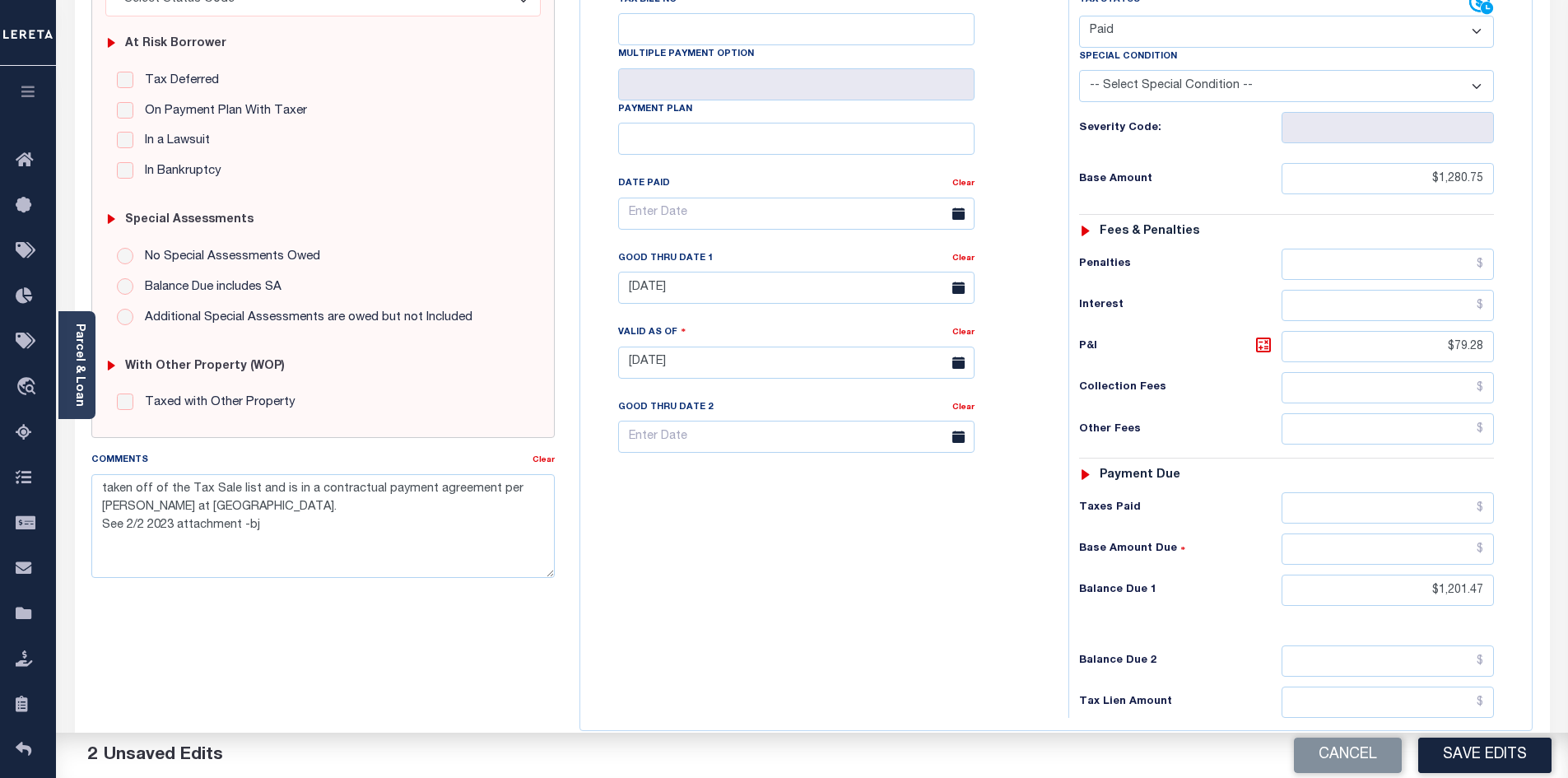
scroll to position [330, 0]
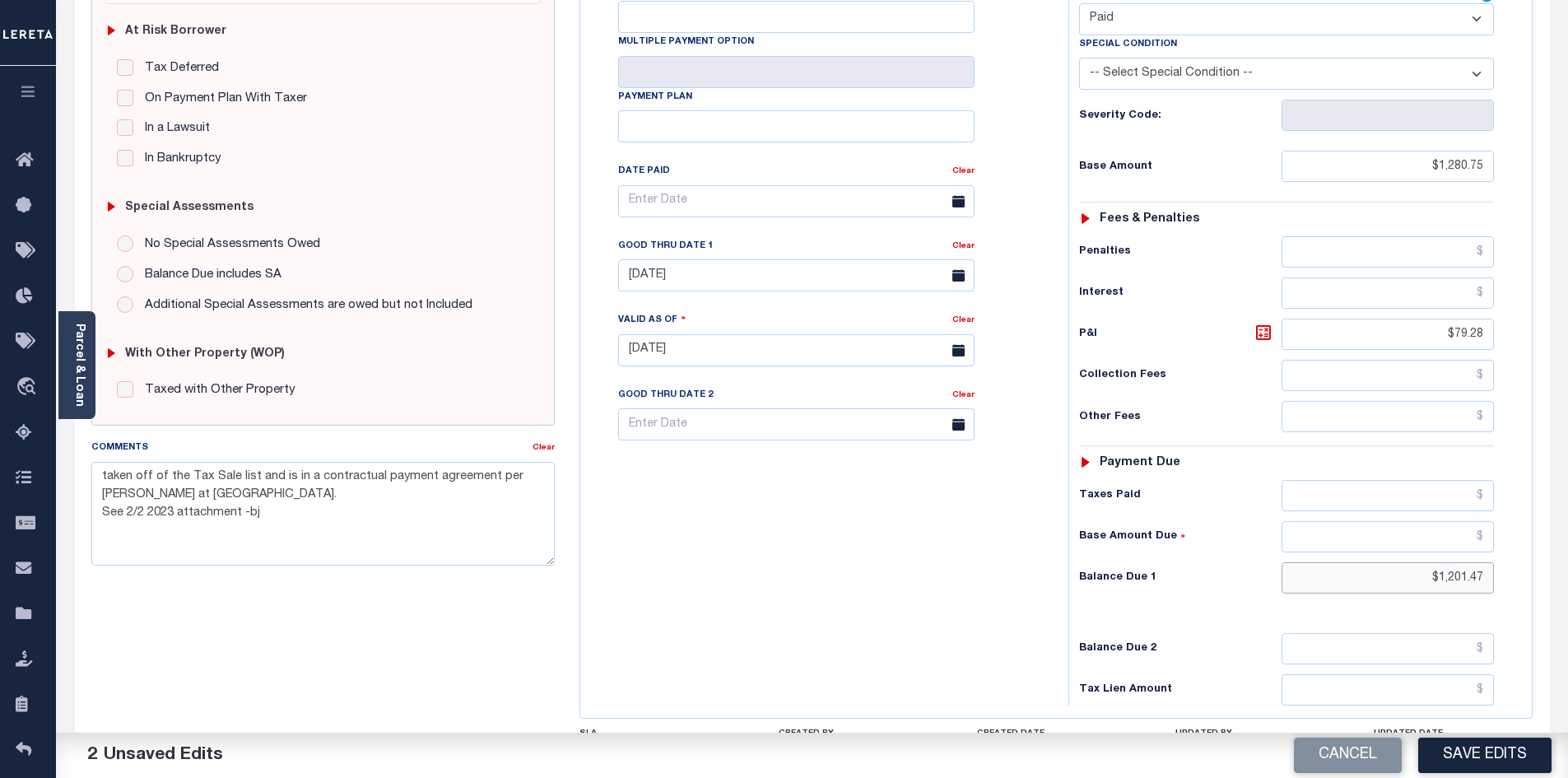
drag, startPoint x: 1364, startPoint y: 547, endPoint x: 1526, endPoint y: 539, distance: 162.2
click at [1526, 539] on div "Tax Status Status" at bounding box center [1292, 341] width 472 height 727
type input "$0.00"
click at [542, 448] on link "Clear" at bounding box center [543, 448] width 23 height 8
click at [218, 483] on textarea "Comments" at bounding box center [322, 513] width 464 height 104
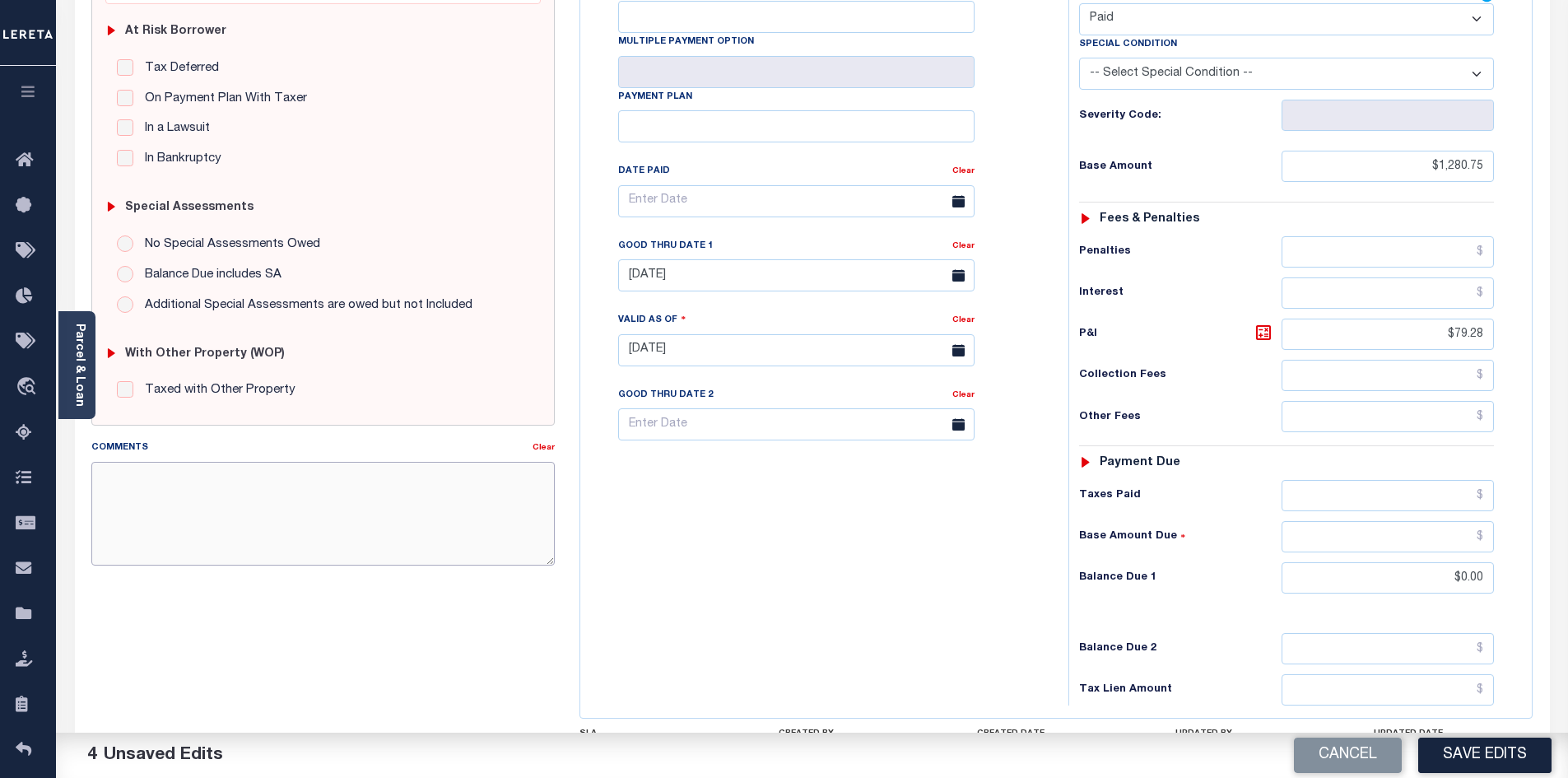
paste textarea "info taken verbally - ah"
type textarea "info taken verbally - ah"
click at [1499, 757] on button "Save Edits" at bounding box center [1485, 755] width 133 height 35
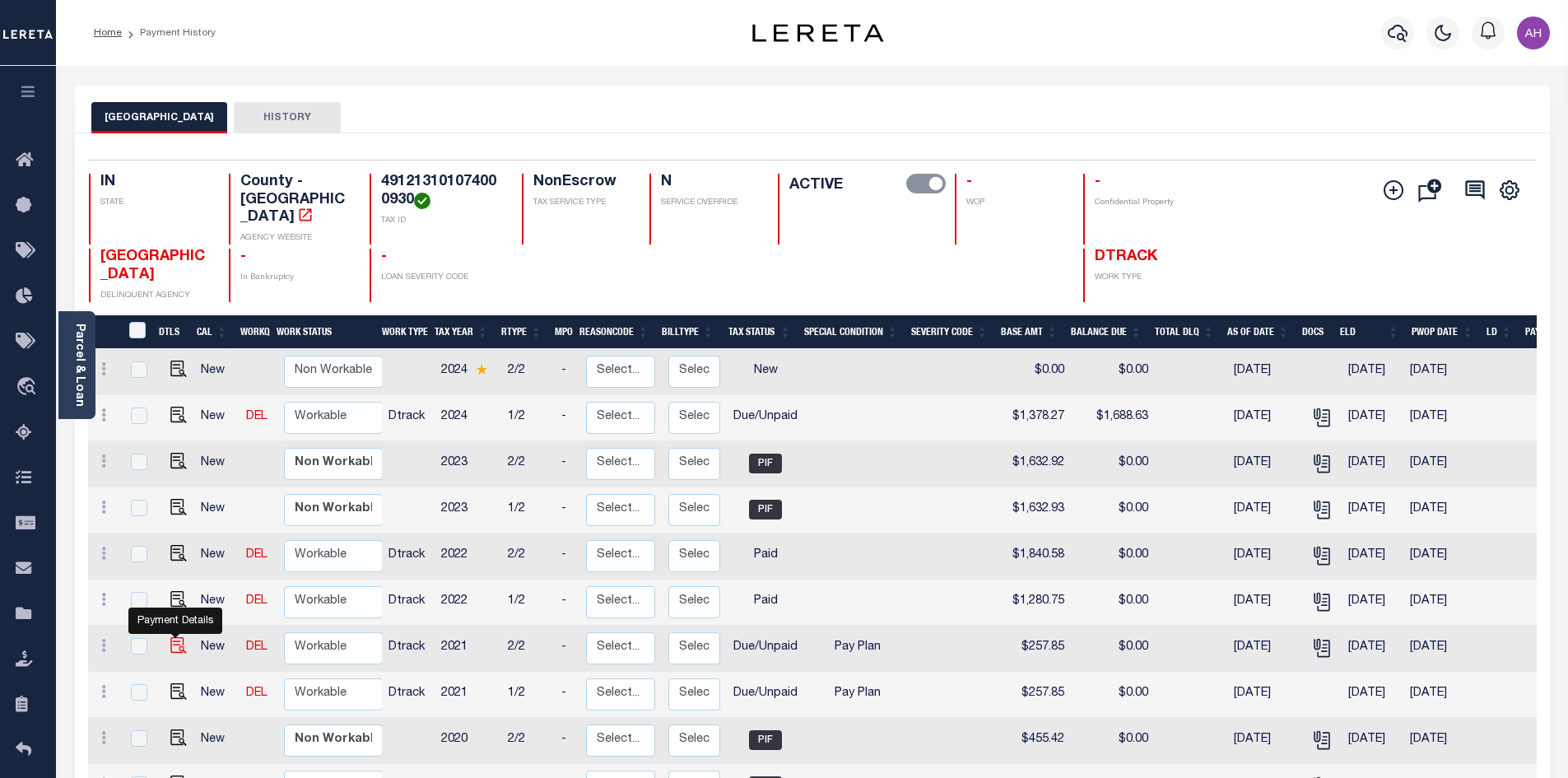
click at [181, 637] on img "" at bounding box center [178, 645] width 16 height 16
checkbox input "true"
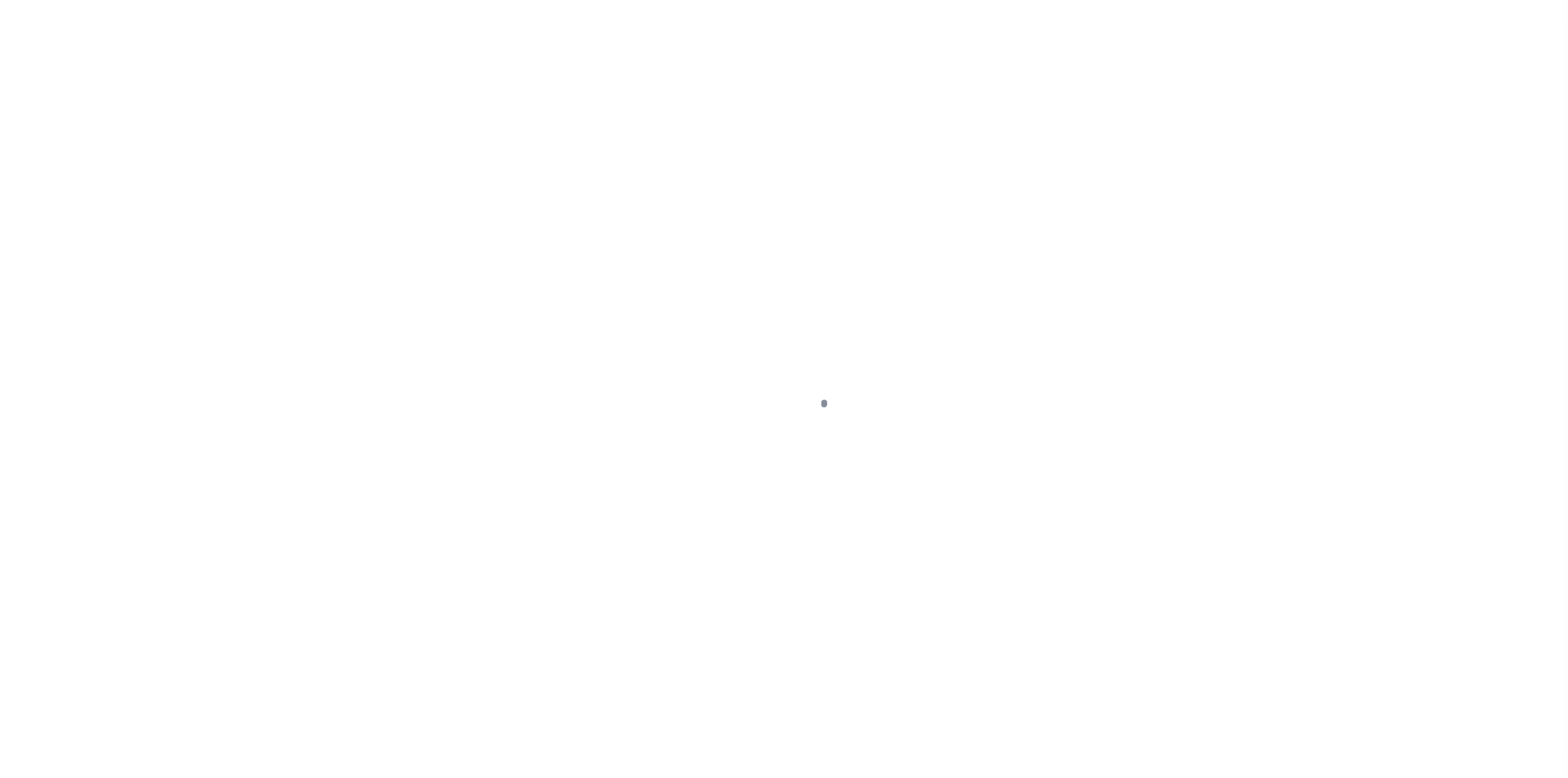
select select "DUE"
select select "26"
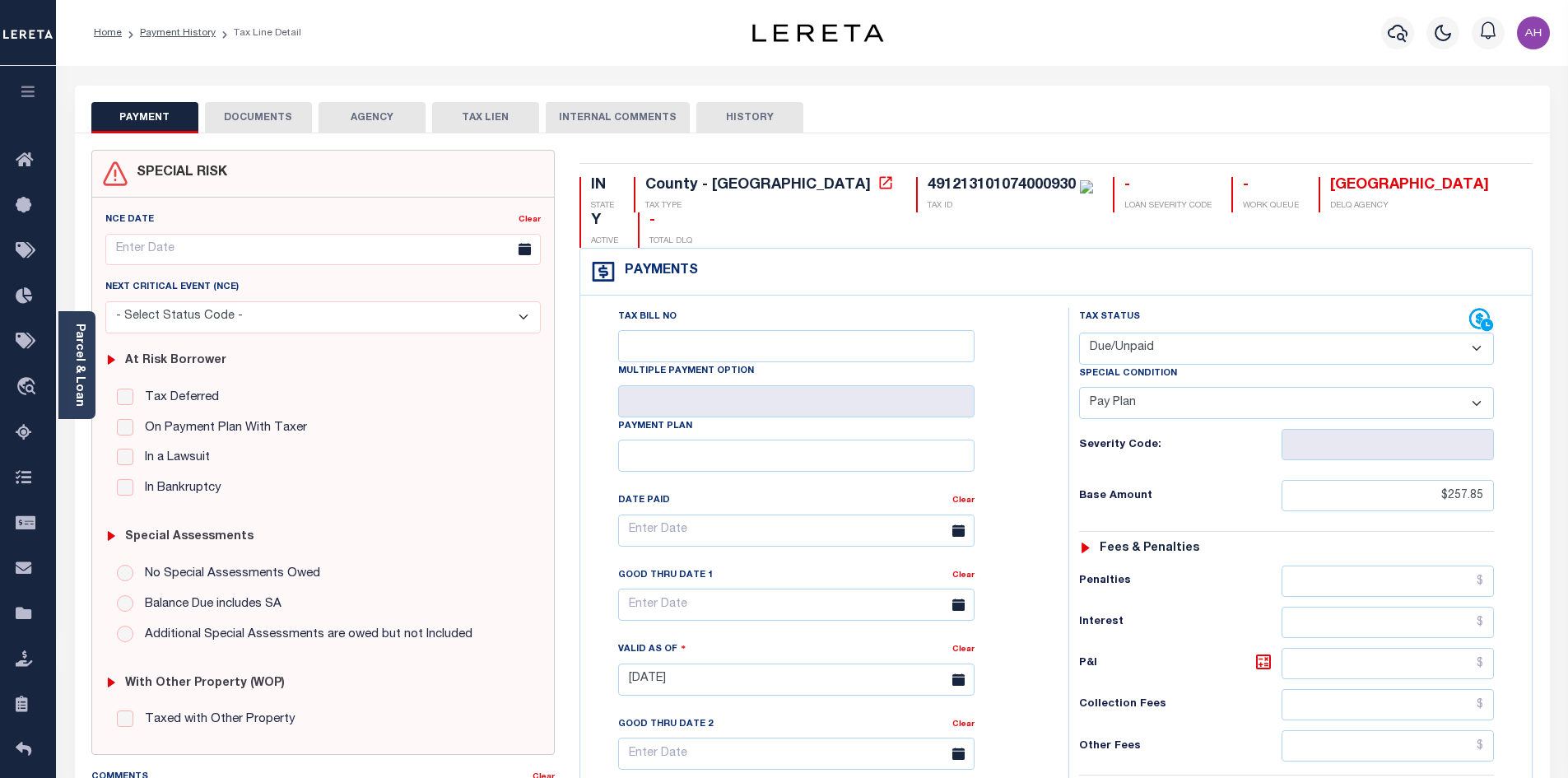
click at [1150, 332] on select "- Select Status Code - Open Due/Unpaid Paid Incomplete No Tax Due Internal Refu…" at bounding box center [1286, 348] width 415 height 32
select select "PYD"
click at [1079, 332] on select "- Select Status Code - Open Due/Unpaid Paid Incomplete No Tax Due Internal Refu…" at bounding box center [1286, 348] width 415 height 32
select select "0"
type input "[DATE]"
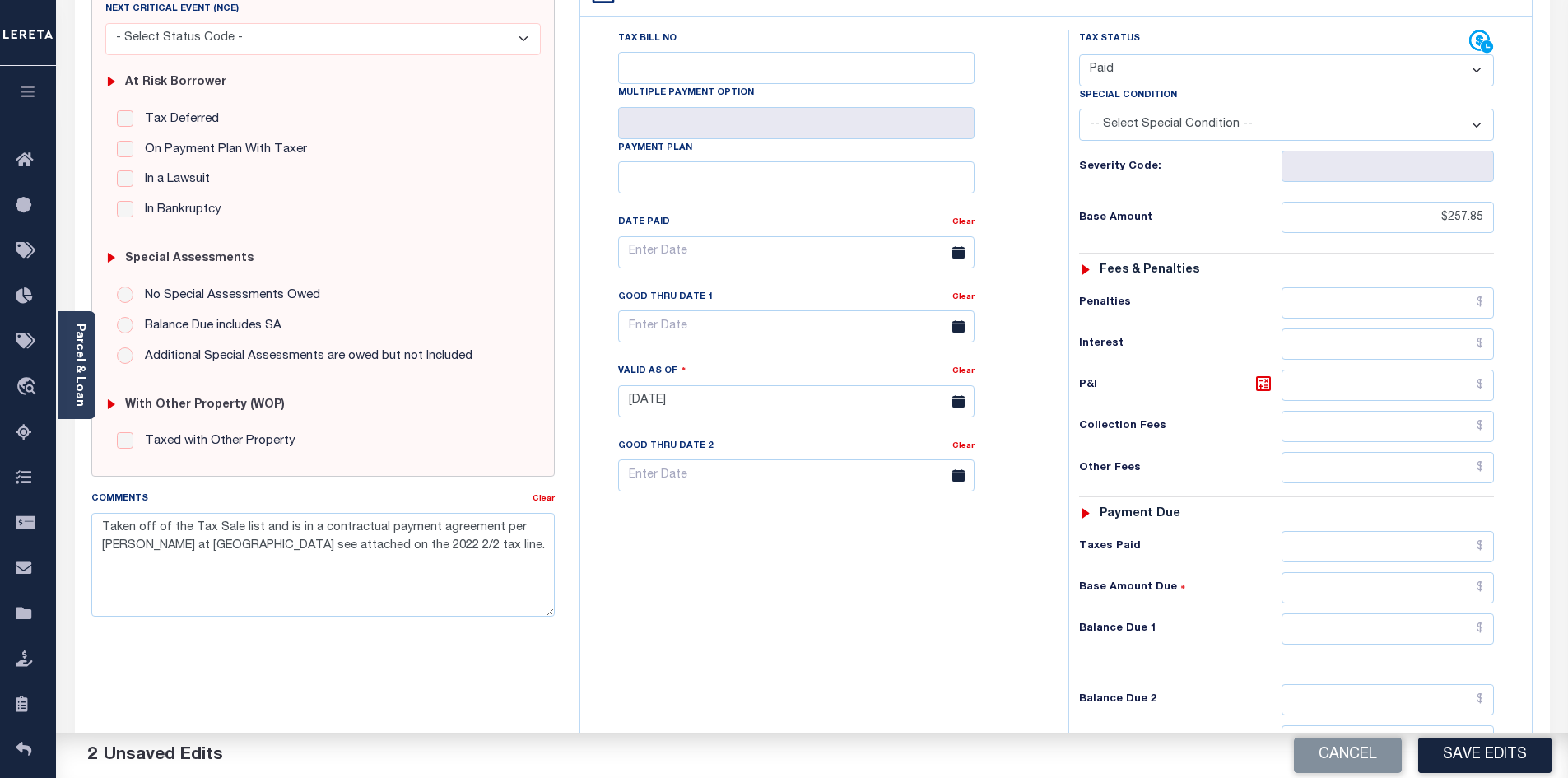
scroll to position [330, 0]
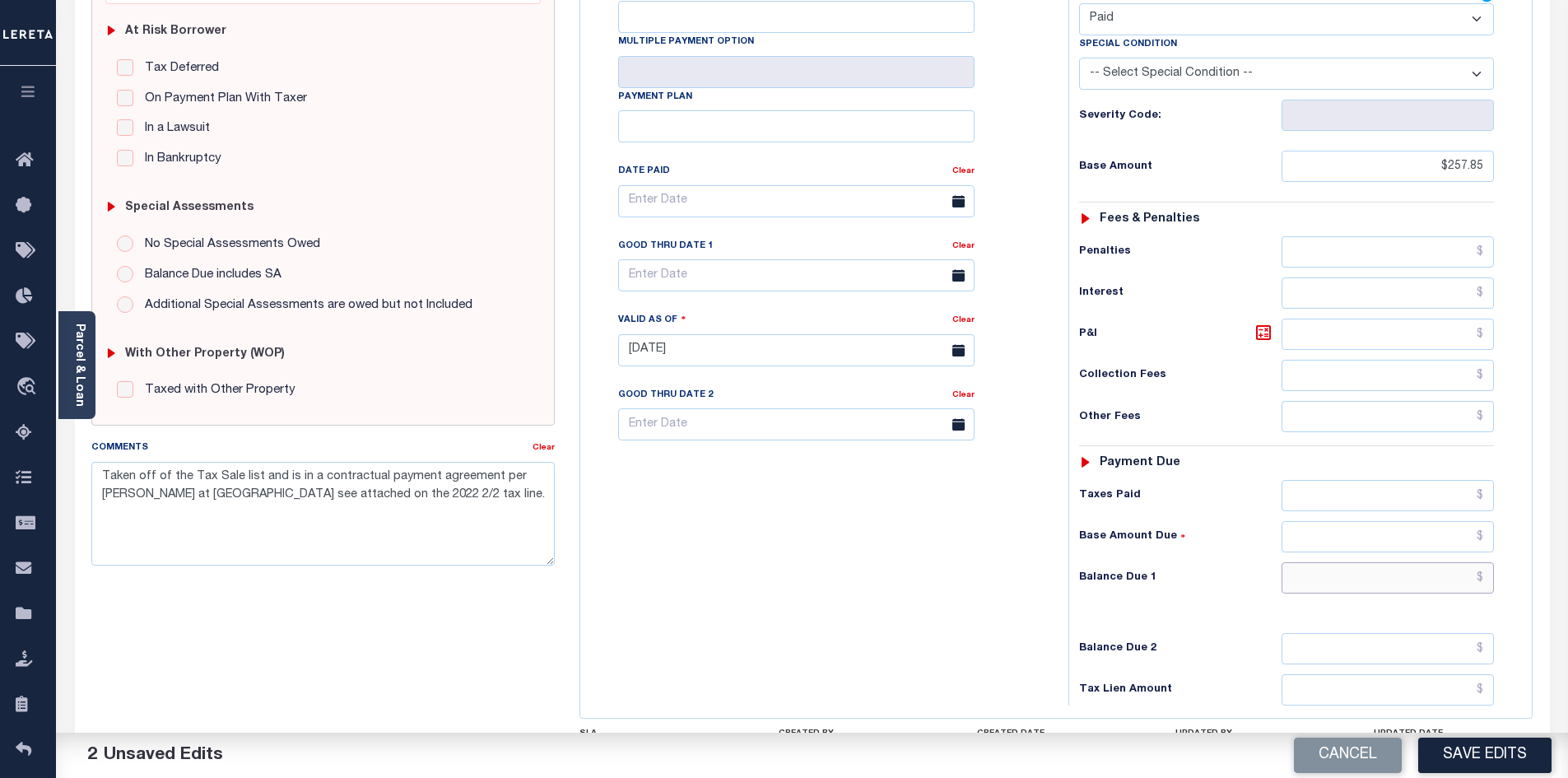
click at [1376, 562] on input "text" at bounding box center [1388, 577] width 213 height 32
type input "$0.00"
click at [543, 450] on link "Clear" at bounding box center [543, 448] width 23 height 8
click at [156, 516] on textarea "Comments" at bounding box center [322, 513] width 464 height 104
paste textarea "info taken verbally - ah"
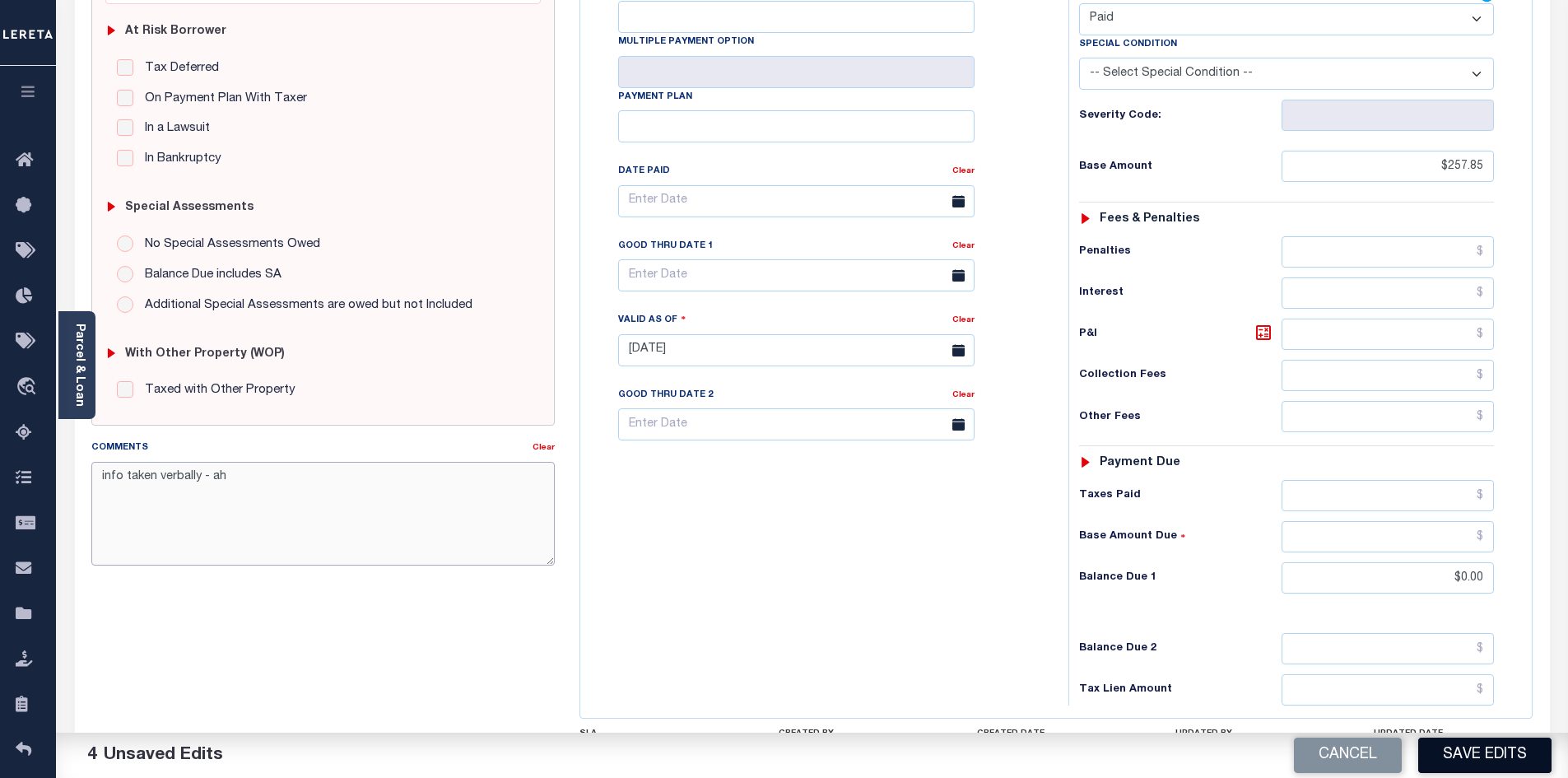
type textarea "info taken verbally - ah"
click at [1500, 750] on button "Save Edits" at bounding box center [1485, 755] width 133 height 35
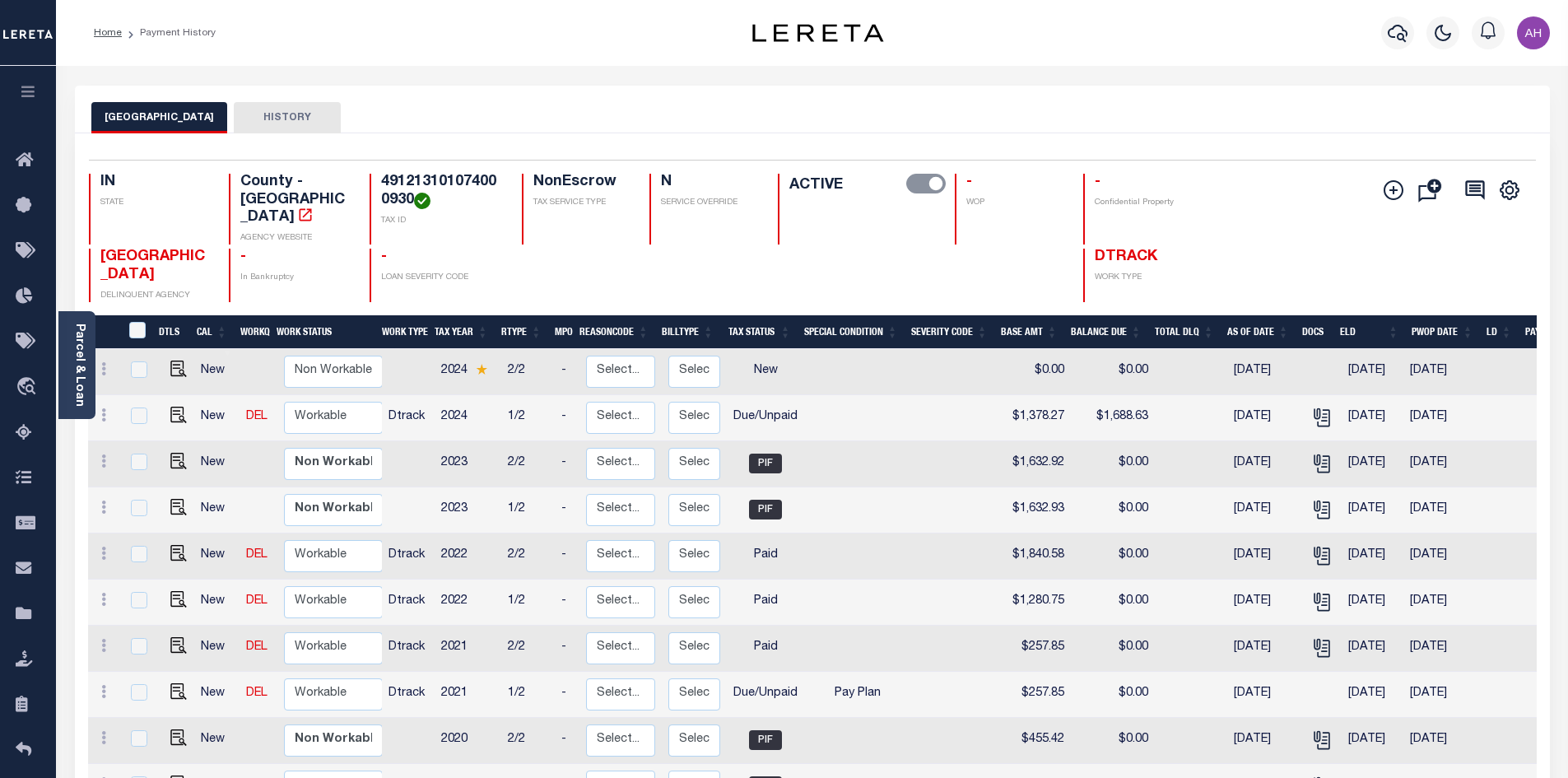
scroll to position [2, 0]
click at [177, 683] on img "" at bounding box center [178, 690] width 16 height 16
checkbox input "true"
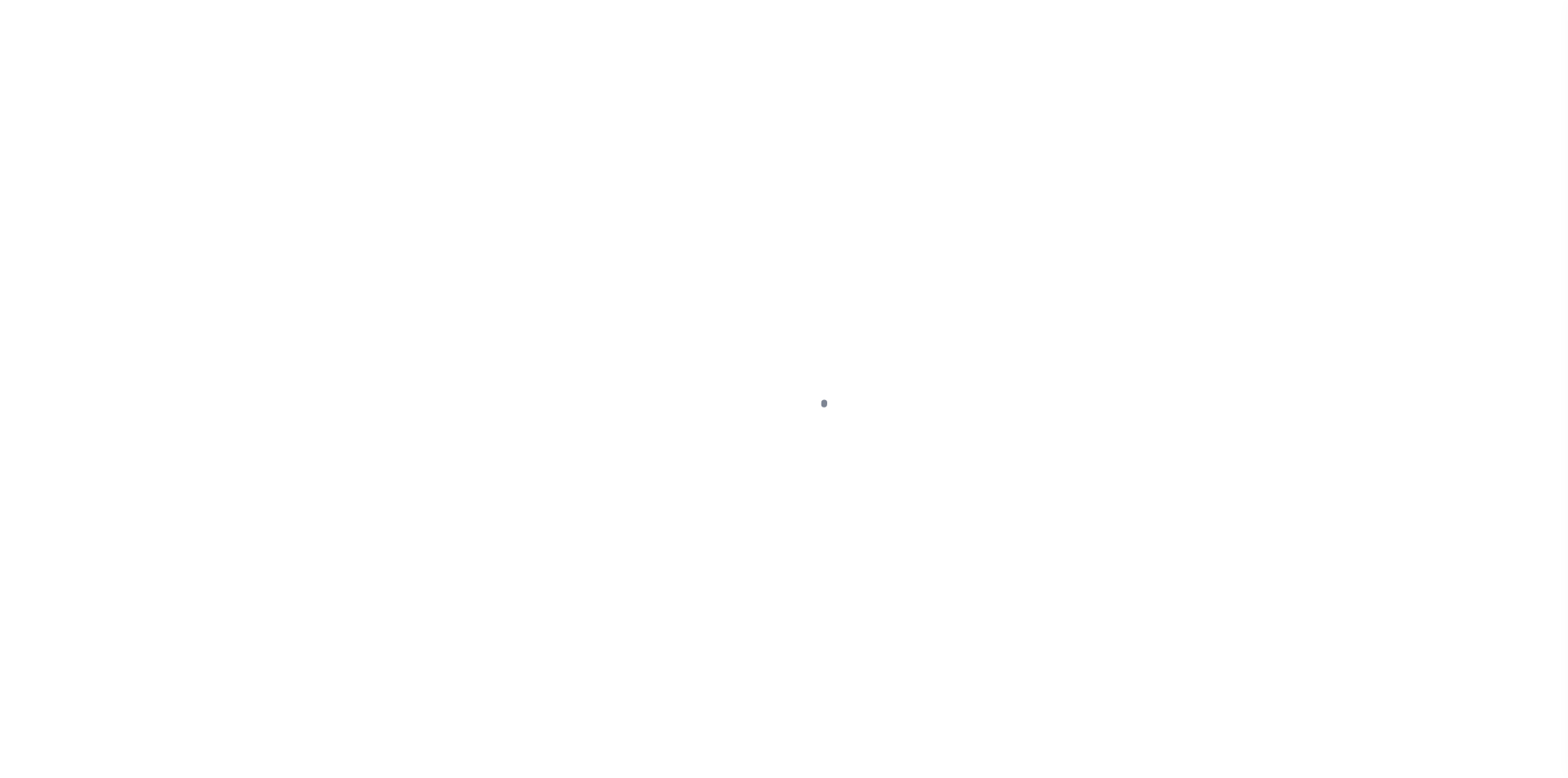
select select "DUE"
select select "26"
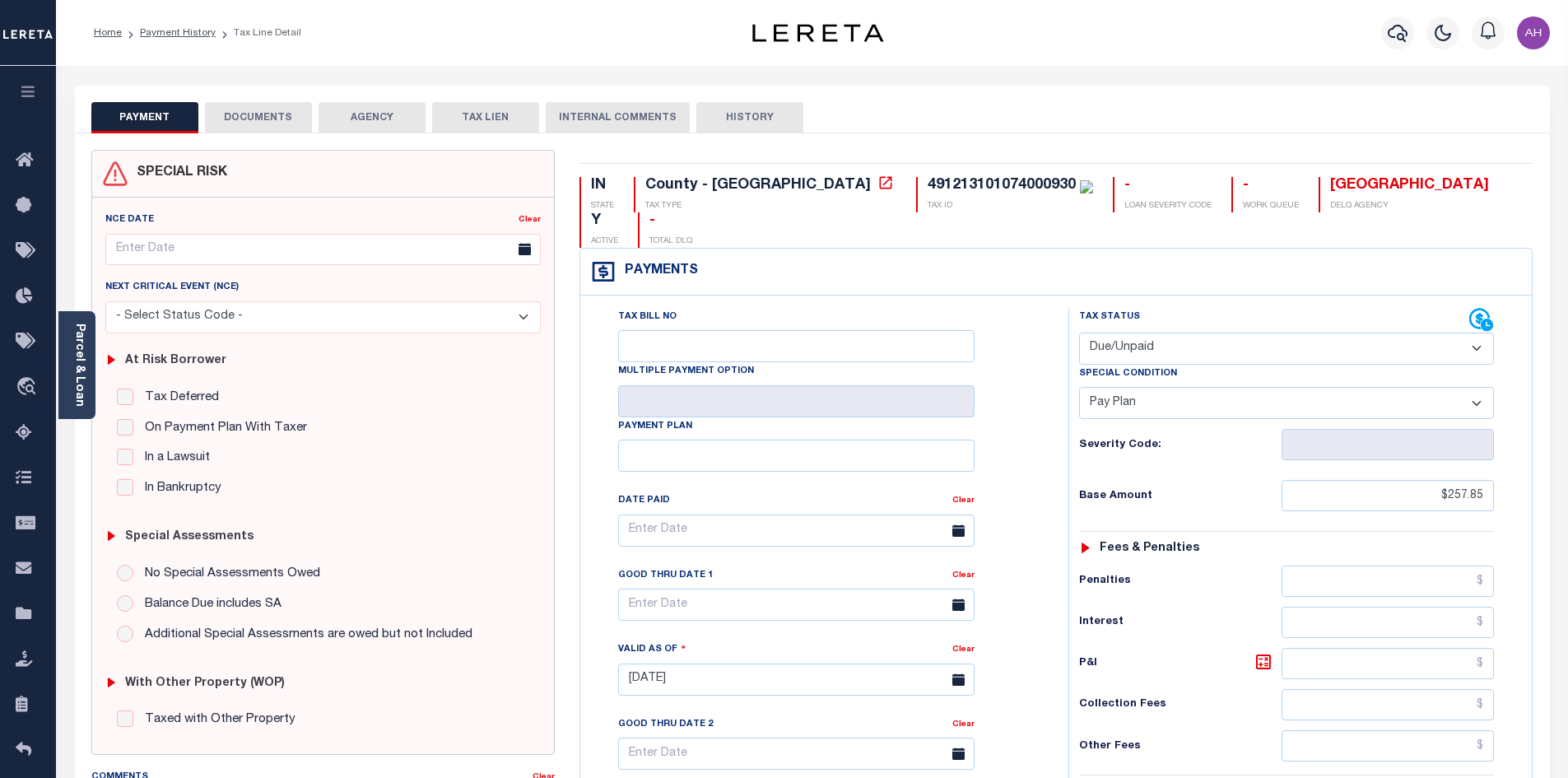
click at [1085, 332] on select "- Select Status Code - Open Due/Unpaid Paid Incomplete No Tax Due Internal Refu…" at bounding box center [1286, 348] width 415 height 32
select select "PYD"
click at [1079, 332] on select "- Select Status Code - Open Due/Unpaid Paid Incomplete No Tax Due Internal Refu…" at bounding box center [1286, 348] width 415 height 32
select select "0"
type input "[DATE]"
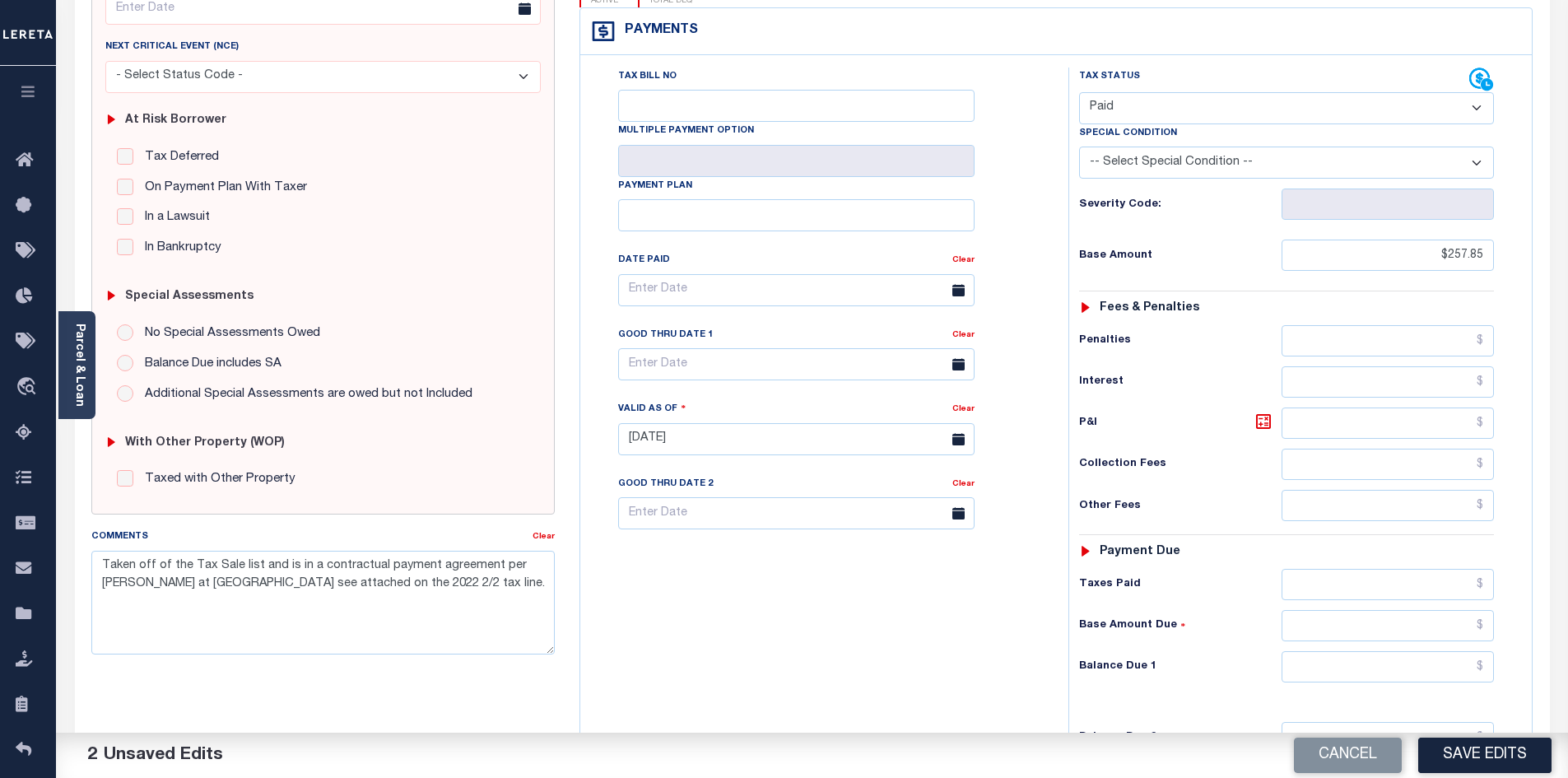
scroll to position [247, 0]
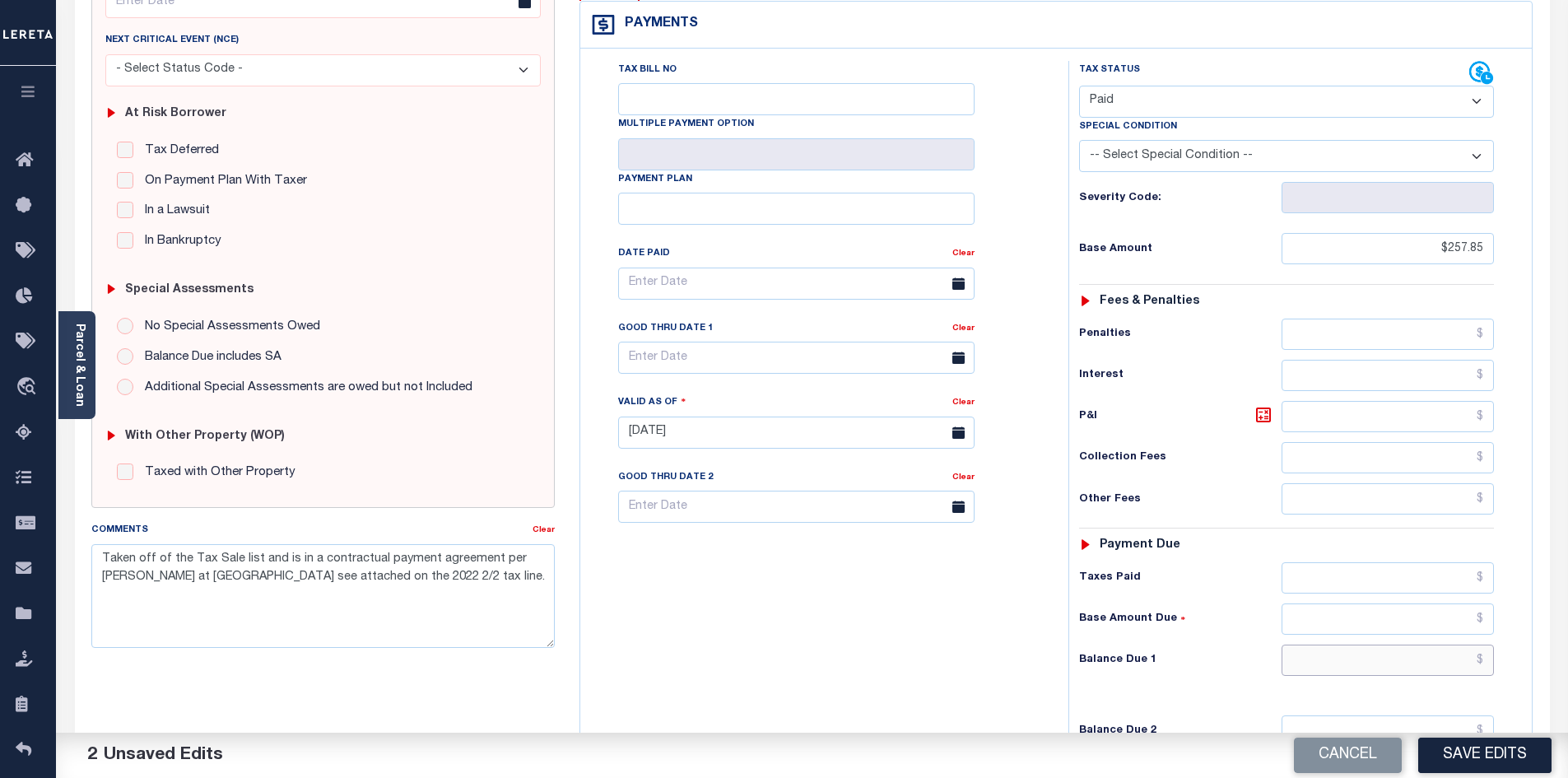
click at [1341, 645] on input "text" at bounding box center [1388, 660] width 213 height 32
type input "$0.00"
click at [543, 533] on link "Clear" at bounding box center [543, 529] width 23 height 8
paste textarea "info taken verbally - ah"
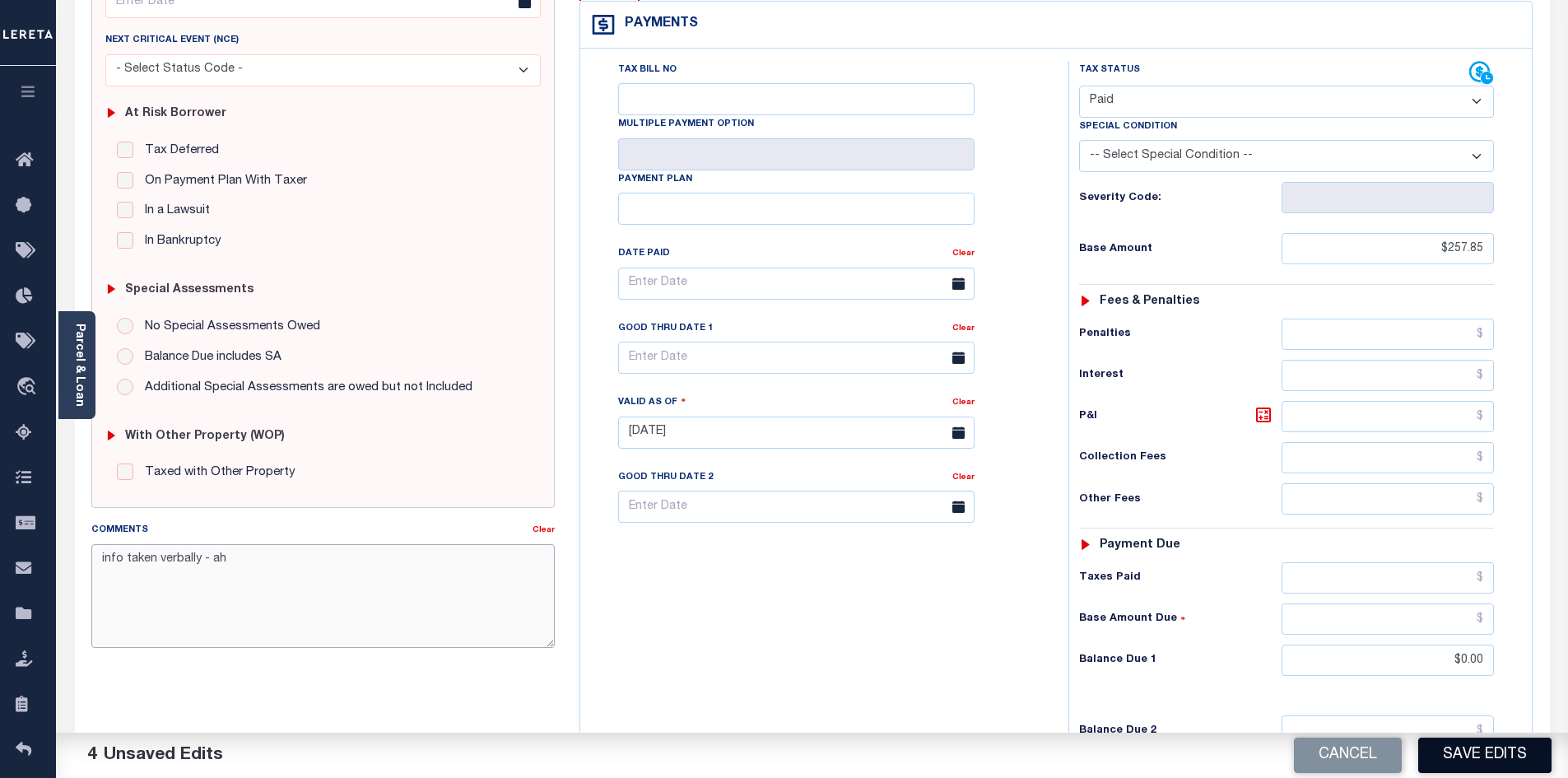
type textarea "info taken verbally - ah"
click at [1453, 752] on button "Save Edits" at bounding box center [1485, 755] width 133 height 35
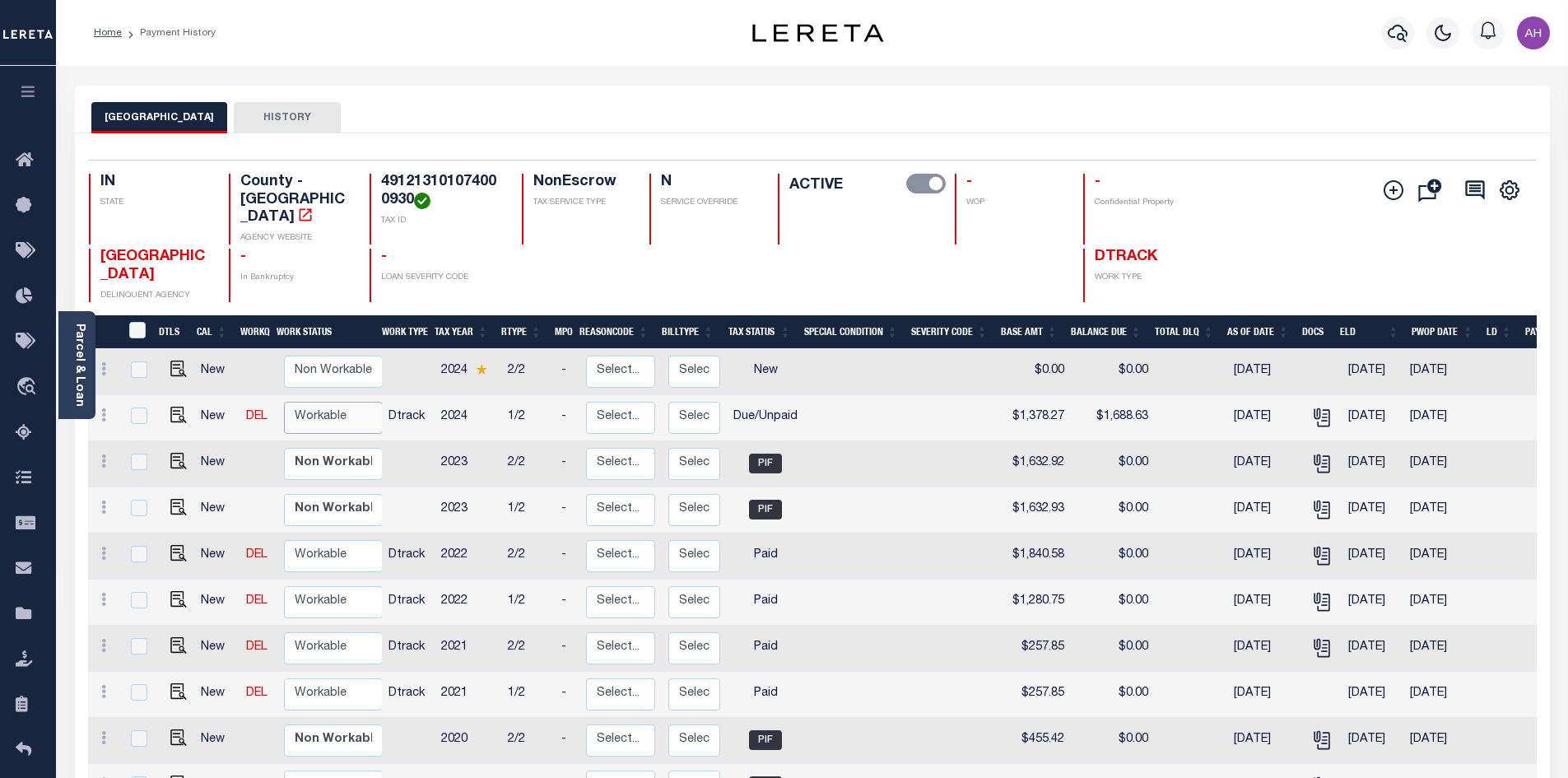
click at [321, 402] on select "Non Workable Workable" at bounding box center [333, 418] width 99 height 32
checkbox input "true"
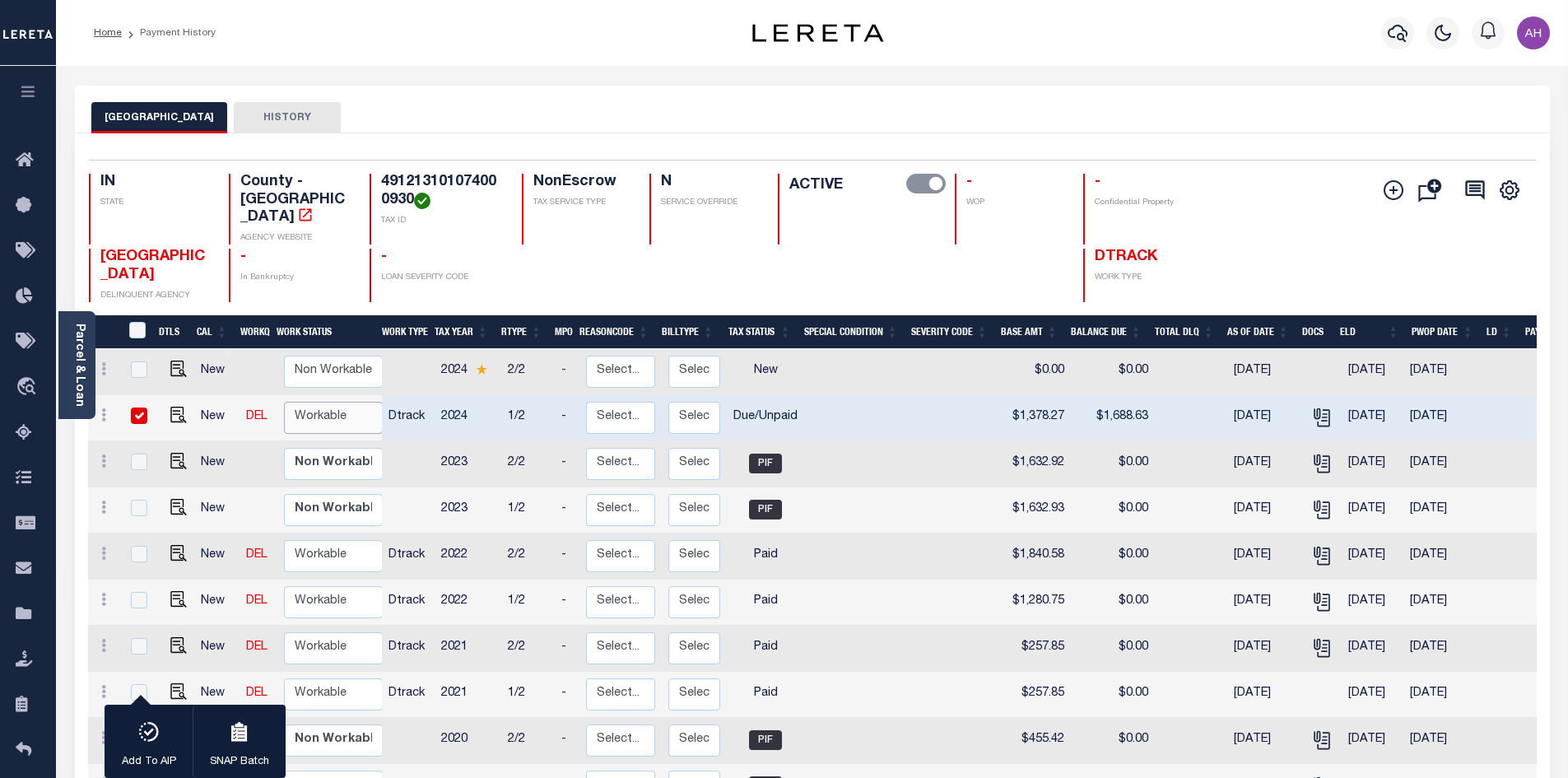
select select "true"
click at [284, 402] on select "Non Workable Workable" at bounding box center [333, 418] width 99 height 32
checkbox input "false"
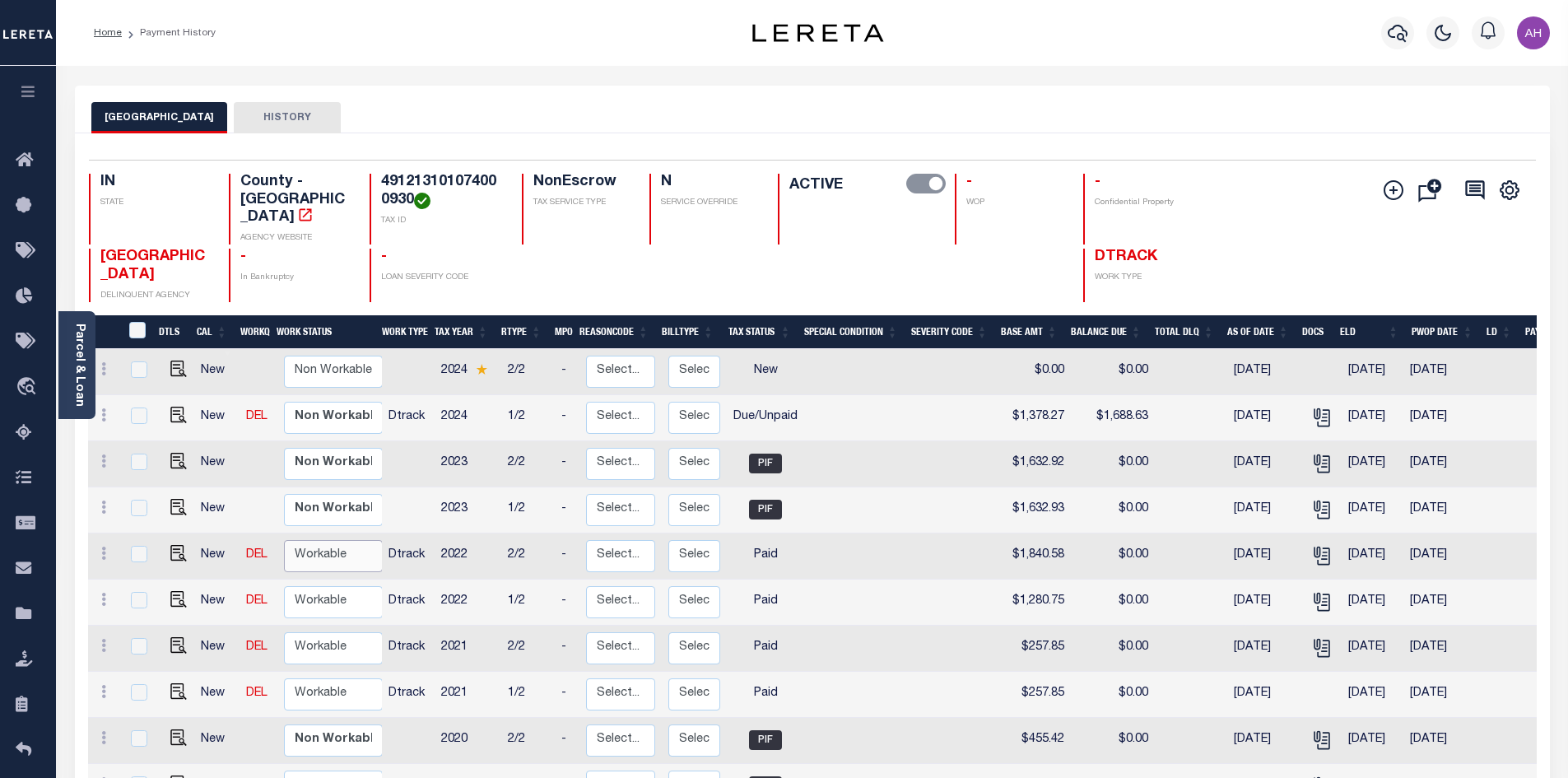
click at [316, 540] on select "Non Workable Workable" at bounding box center [333, 556] width 99 height 32
checkbox input "true"
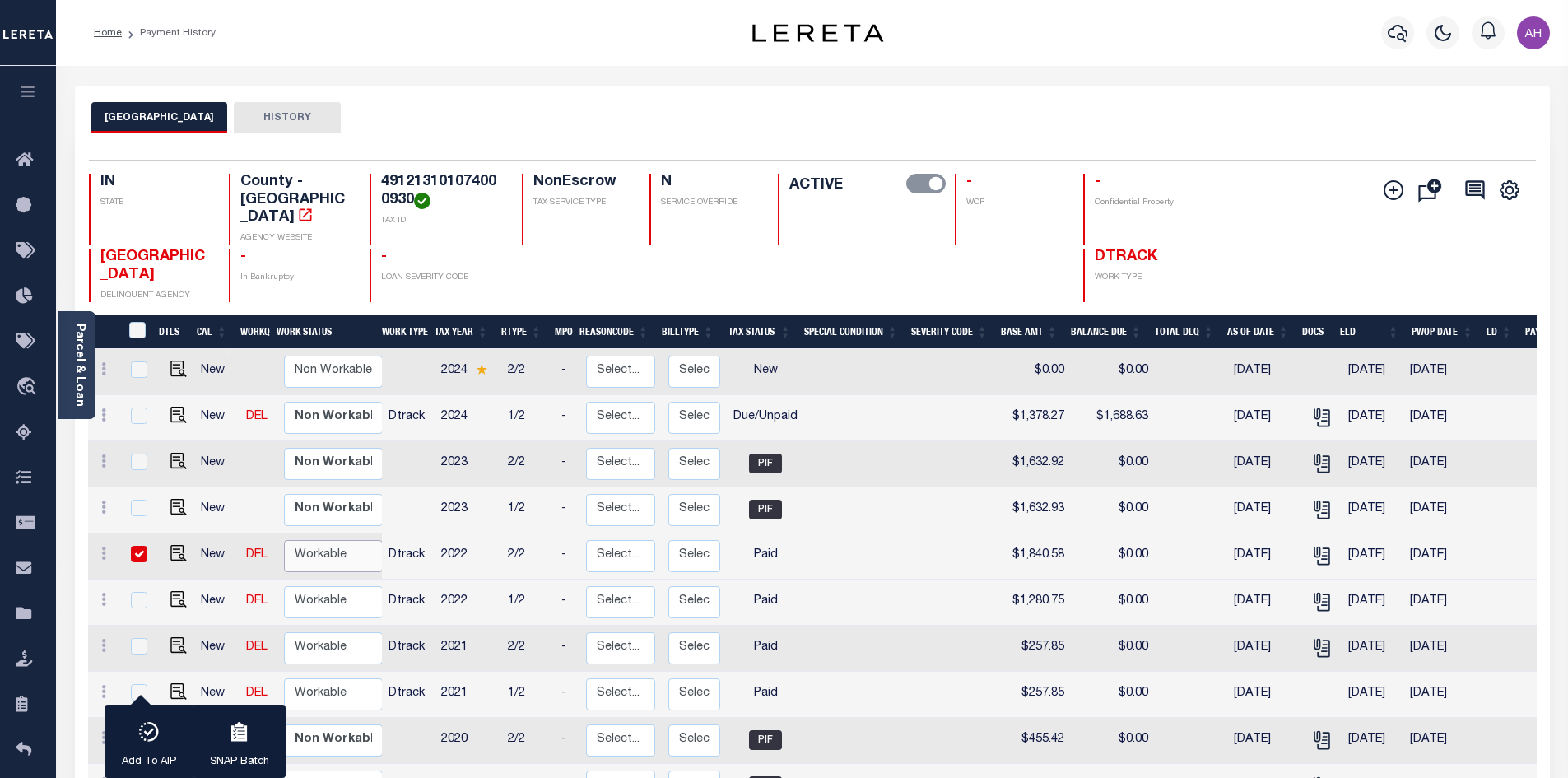
select select "true"
click at [284, 540] on select "Non Workable Workable" at bounding box center [333, 556] width 99 height 32
checkbox input "false"
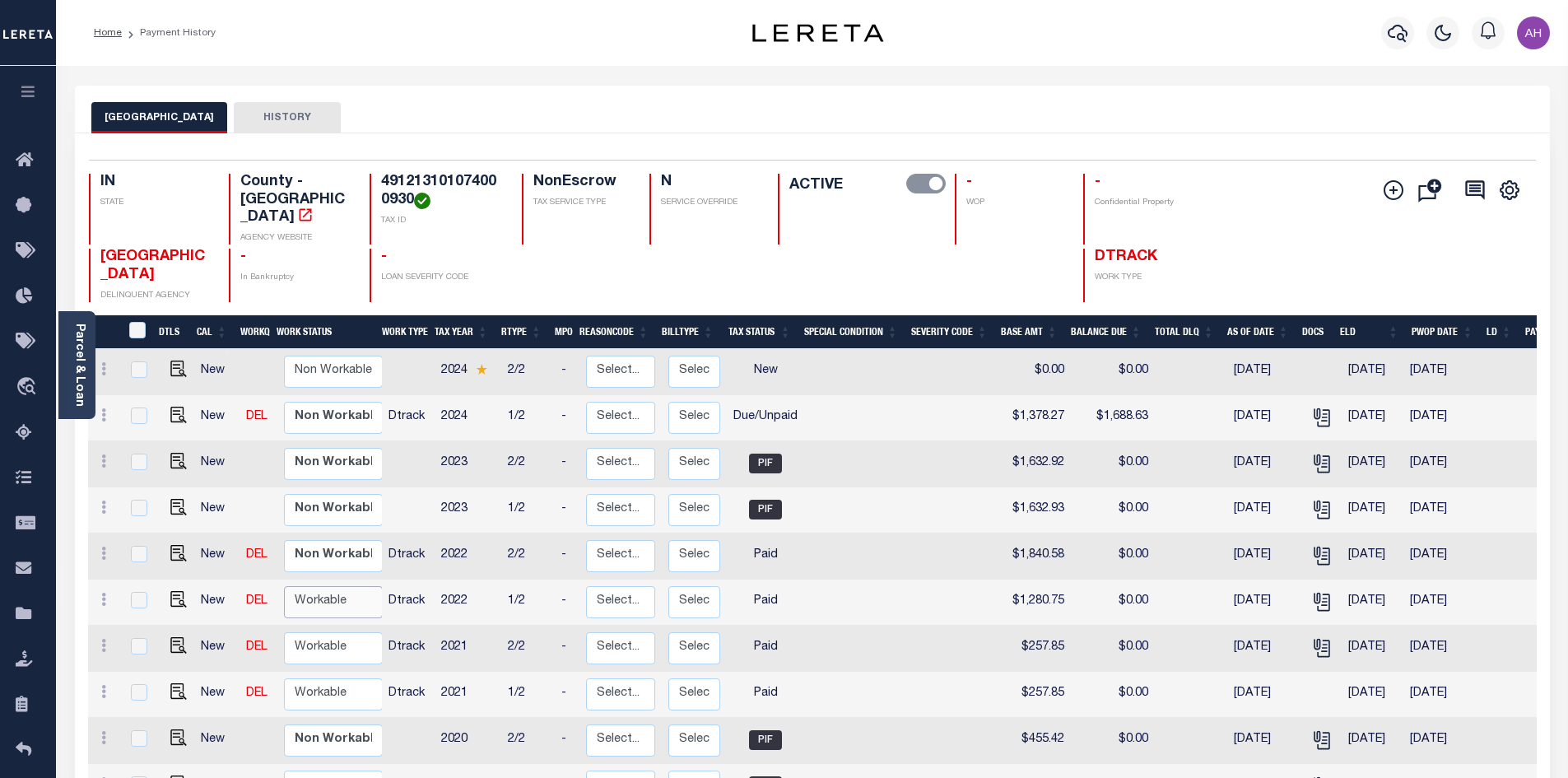
drag, startPoint x: 322, startPoint y: 581, endPoint x: 322, endPoint y: 602, distance: 21.0
click at [322, 586] on select "Non Workable Workable" at bounding box center [333, 602] width 99 height 32
checkbox input "true"
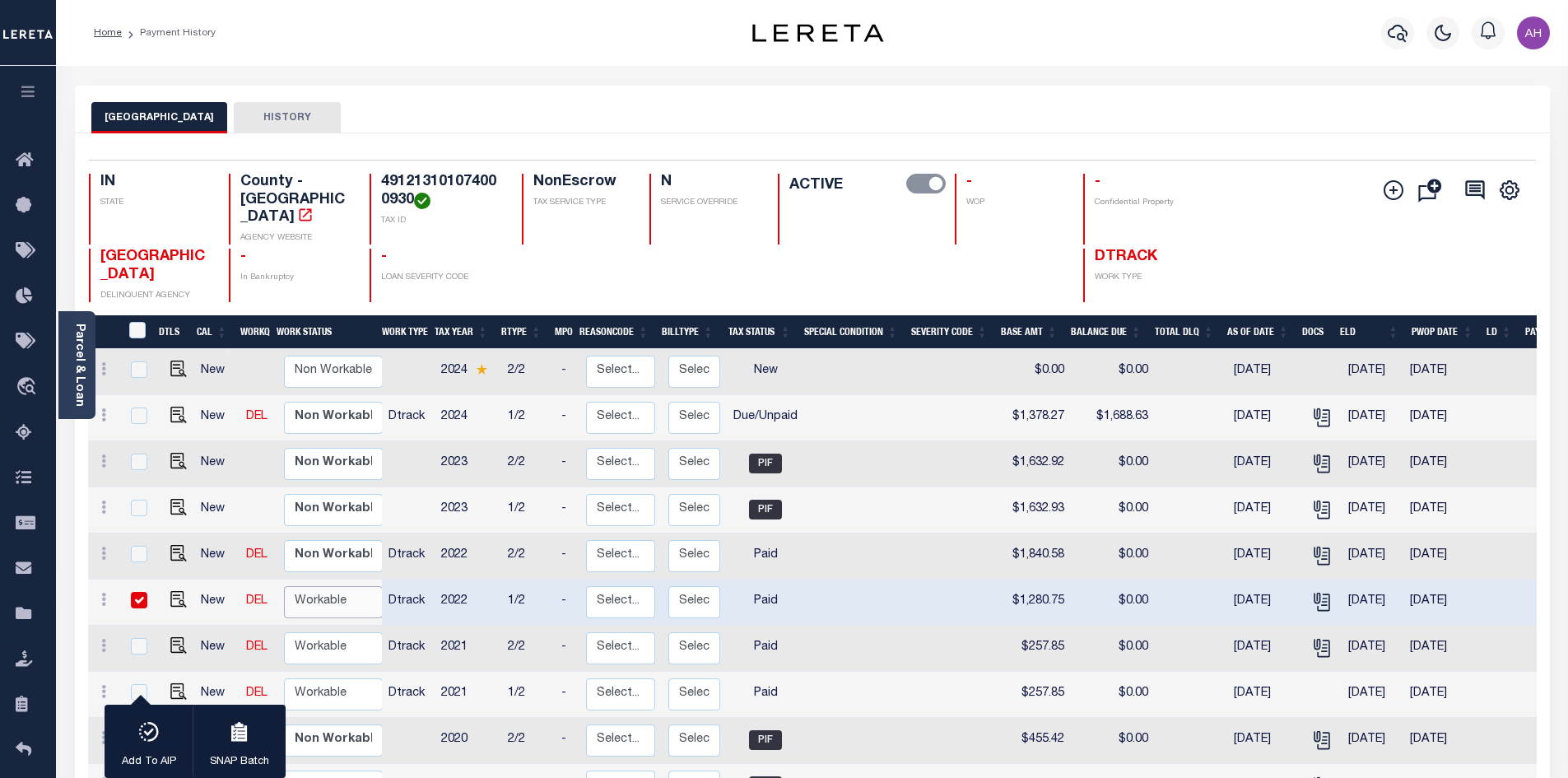
select select "true"
click at [284, 586] on select "Non Workable Workable" at bounding box center [333, 602] width 99 height 32
checkbox input "false"
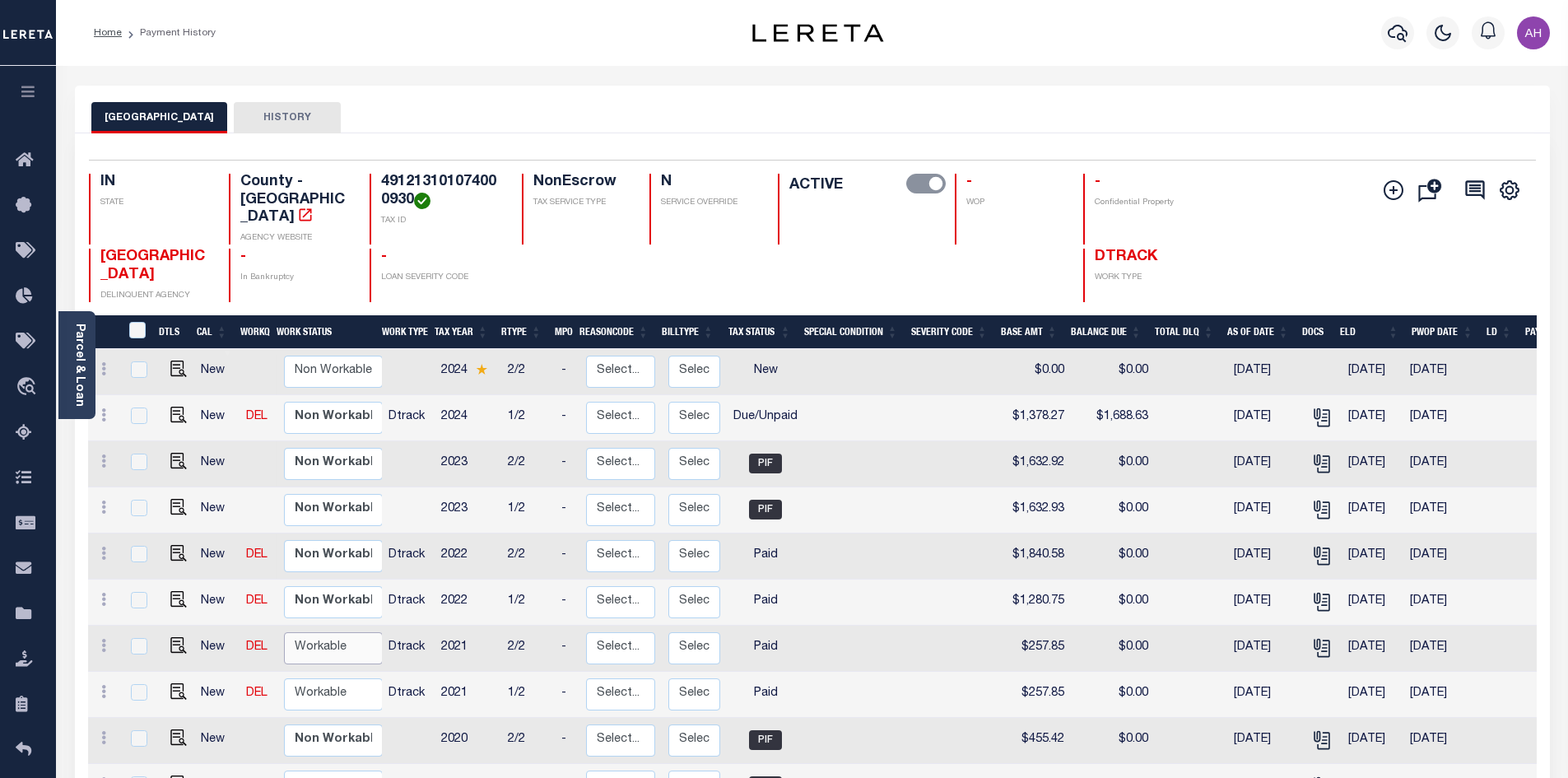
click at [322, 632] on select "Non Workable Workable" at bounding box center [333, 648] width 99 height 32
checkbox input "true"
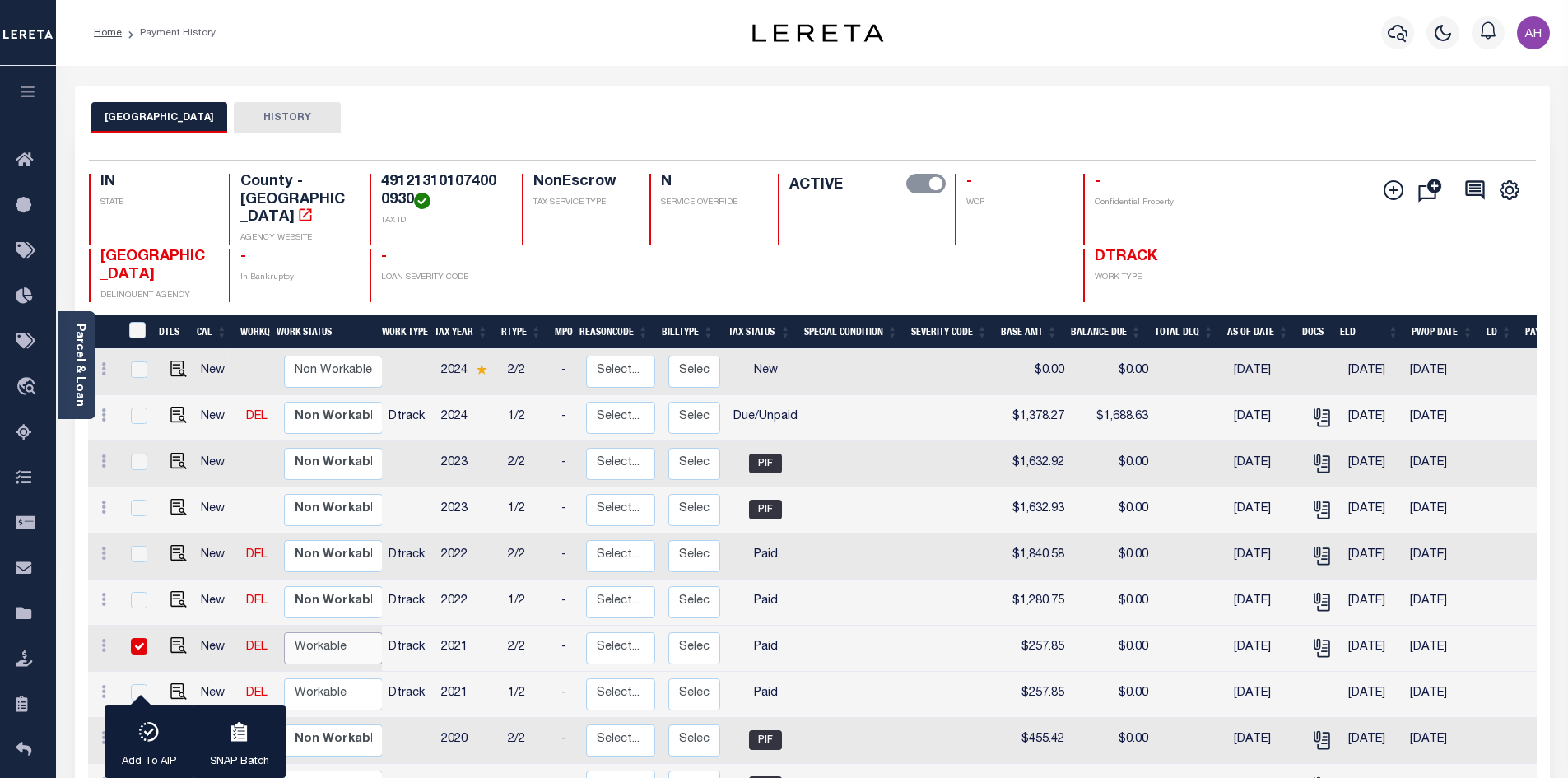
select select "true"
click at [284, 632] on select "Non Workable Workable" at bounding box center [333, 648] width 99 height 32
checkbox input "false"
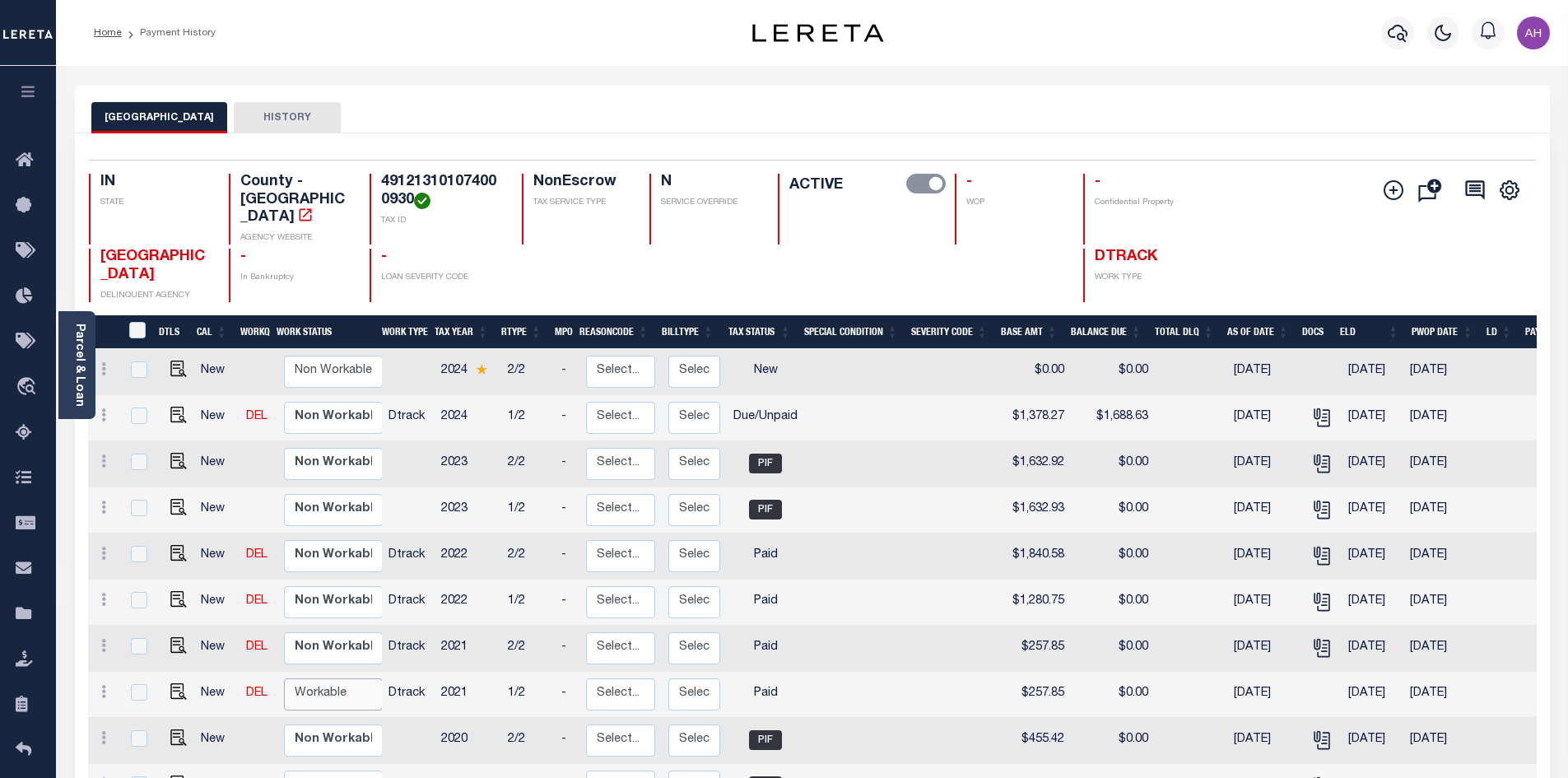
click at [327, 683] on select "Non Workable Workable" at bounding box center [333, 694] width 99 height 32
checkbox input "true"
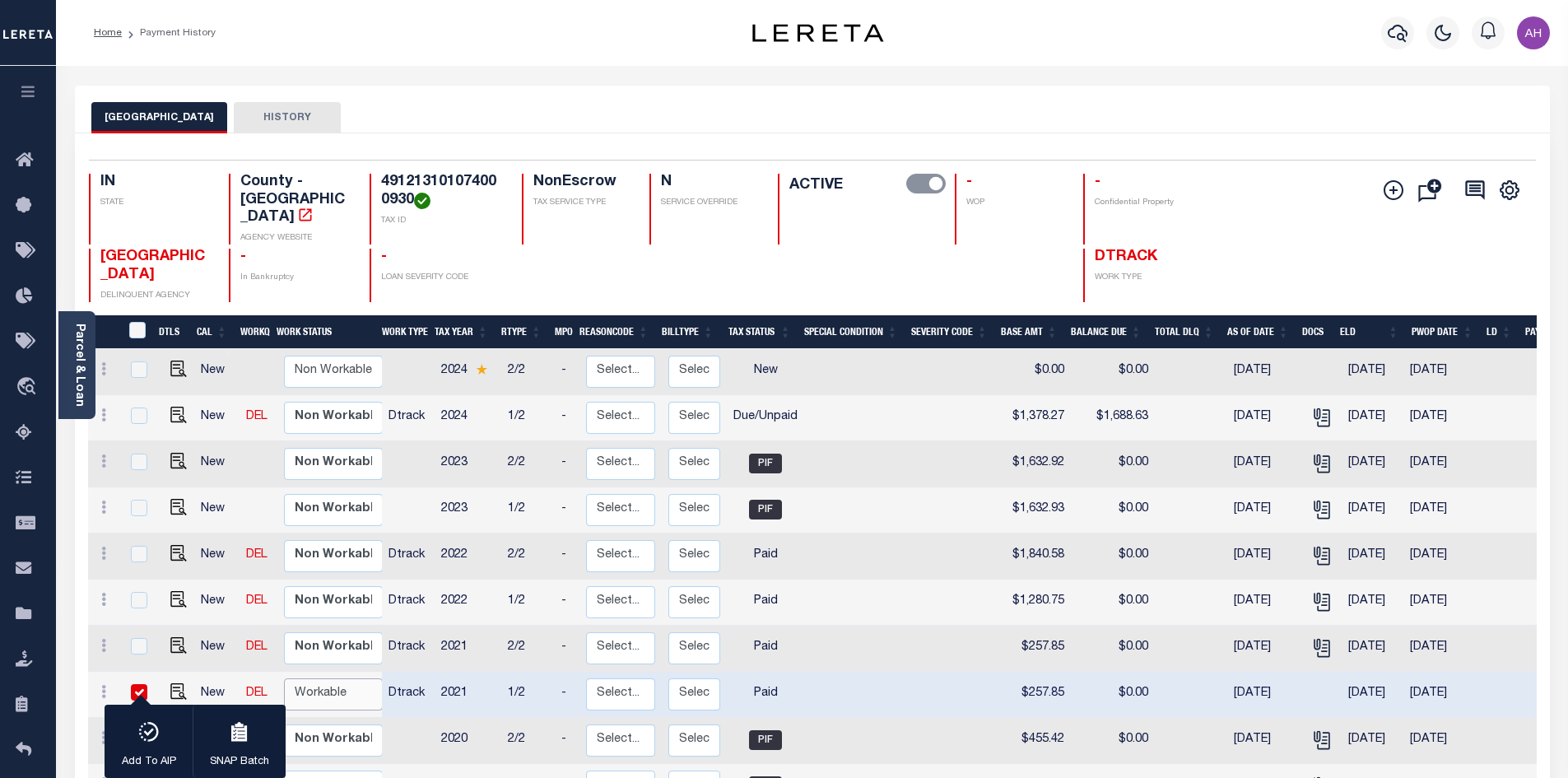
select select "true"
click at [284, 678] on select "Non Workable Workable" at bounding box center [333, 694] width 99 height 32
checkbox input "false"
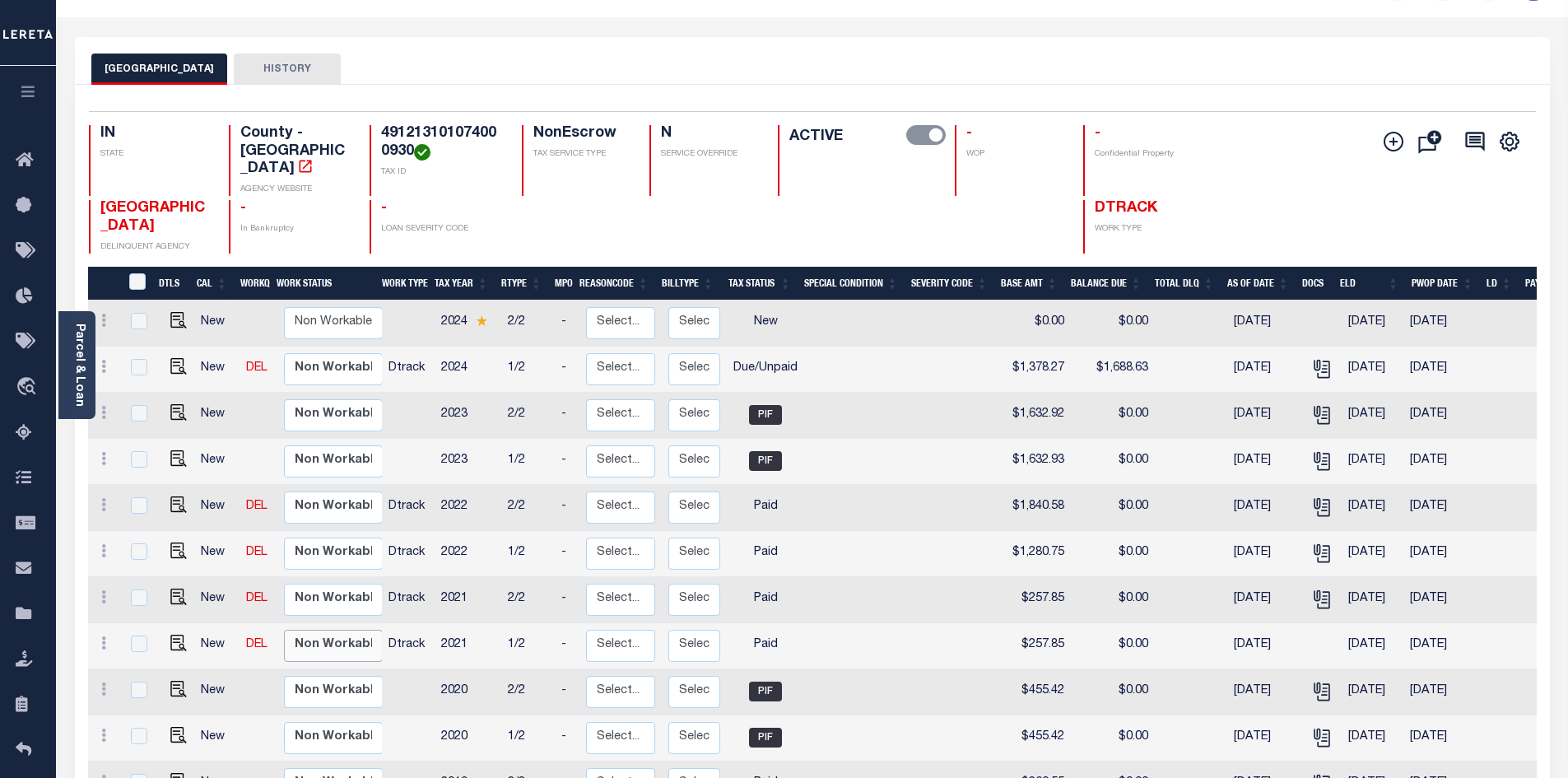
scroll to position [247, 0]
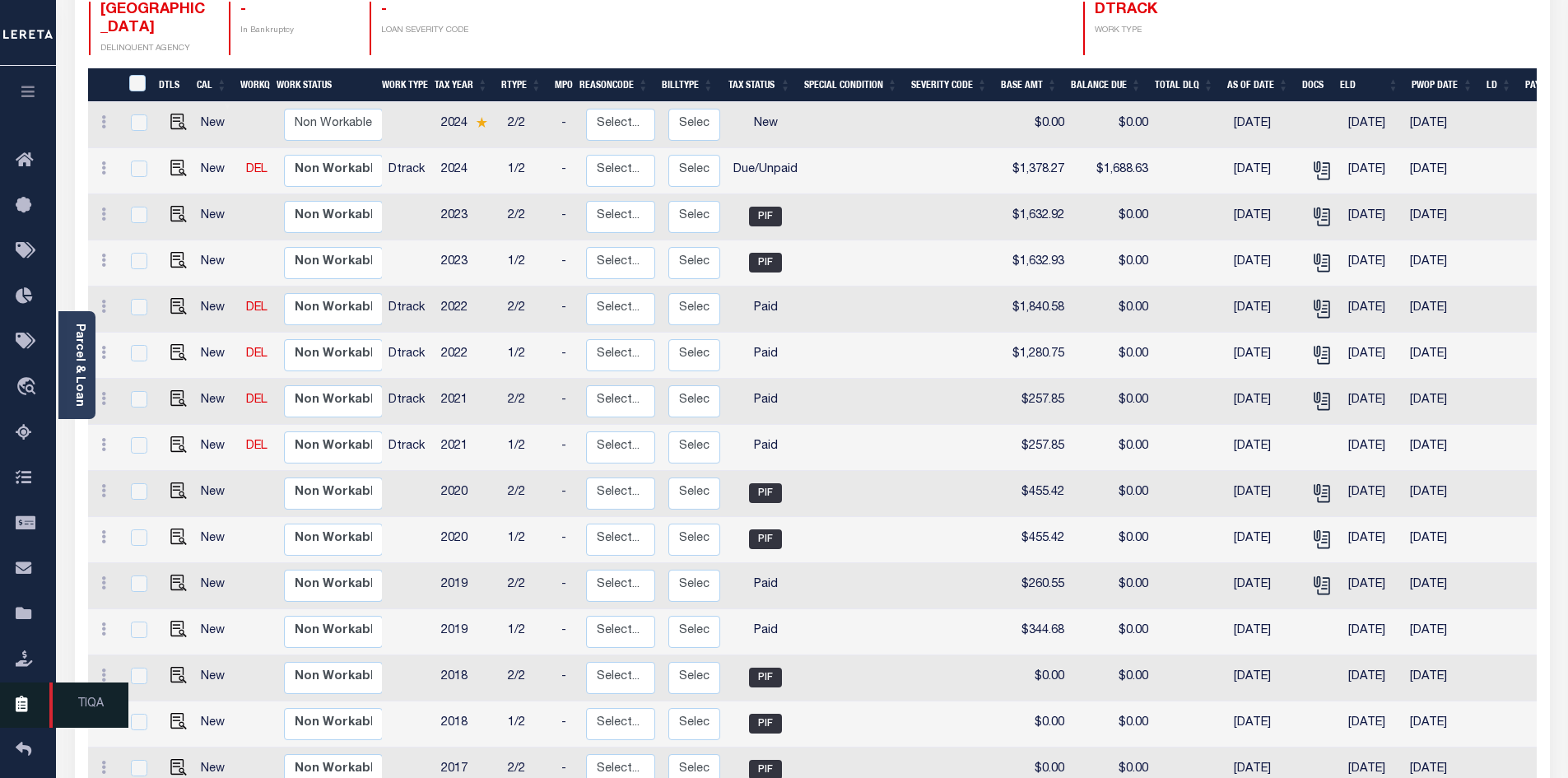
click at [22, 710] on icon at bounding box center [28, 704] width 26 height 21
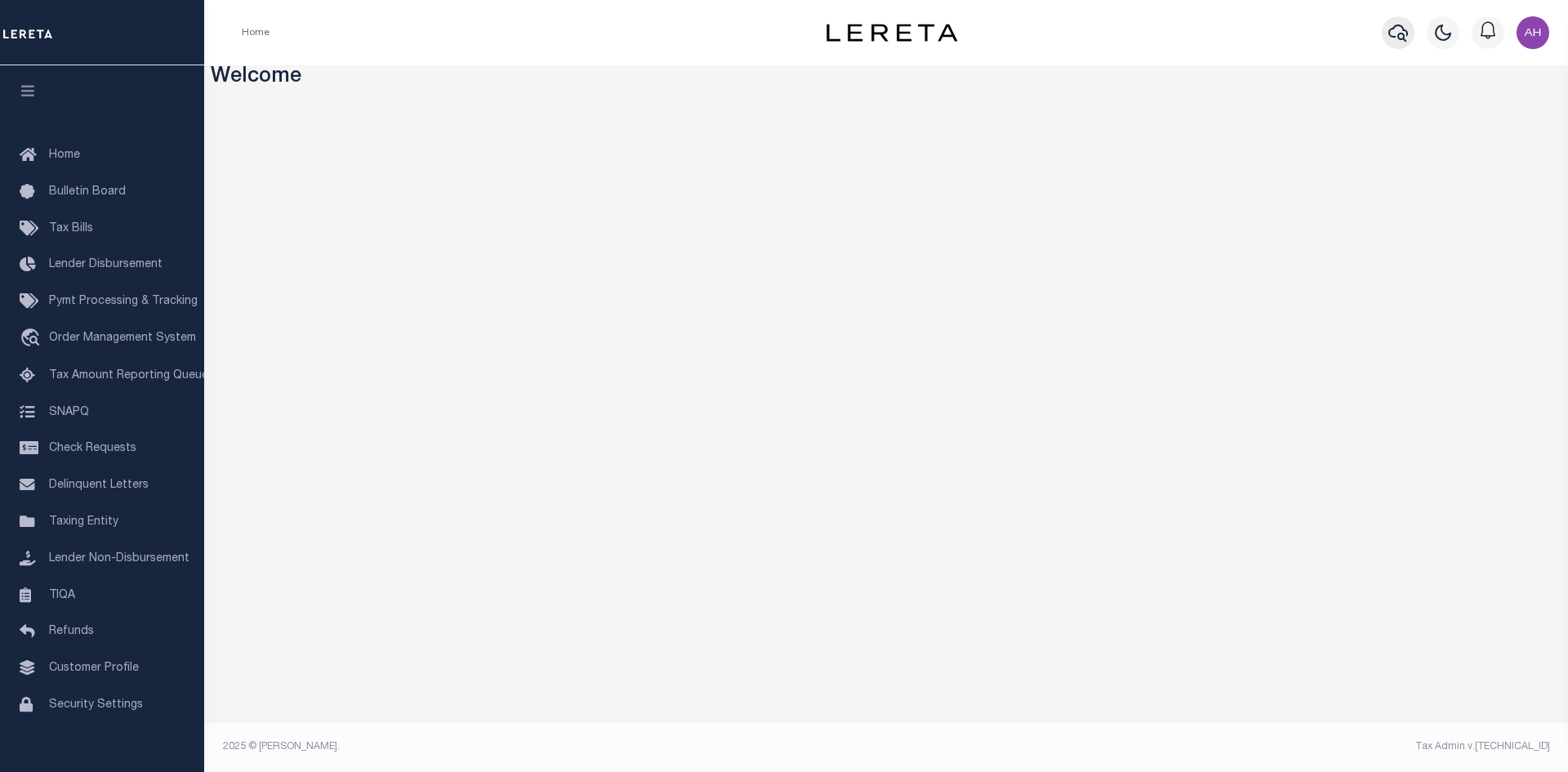
click at [1398, 36] on icon "button" at bounding box center [1398, 32] width 20 height 17
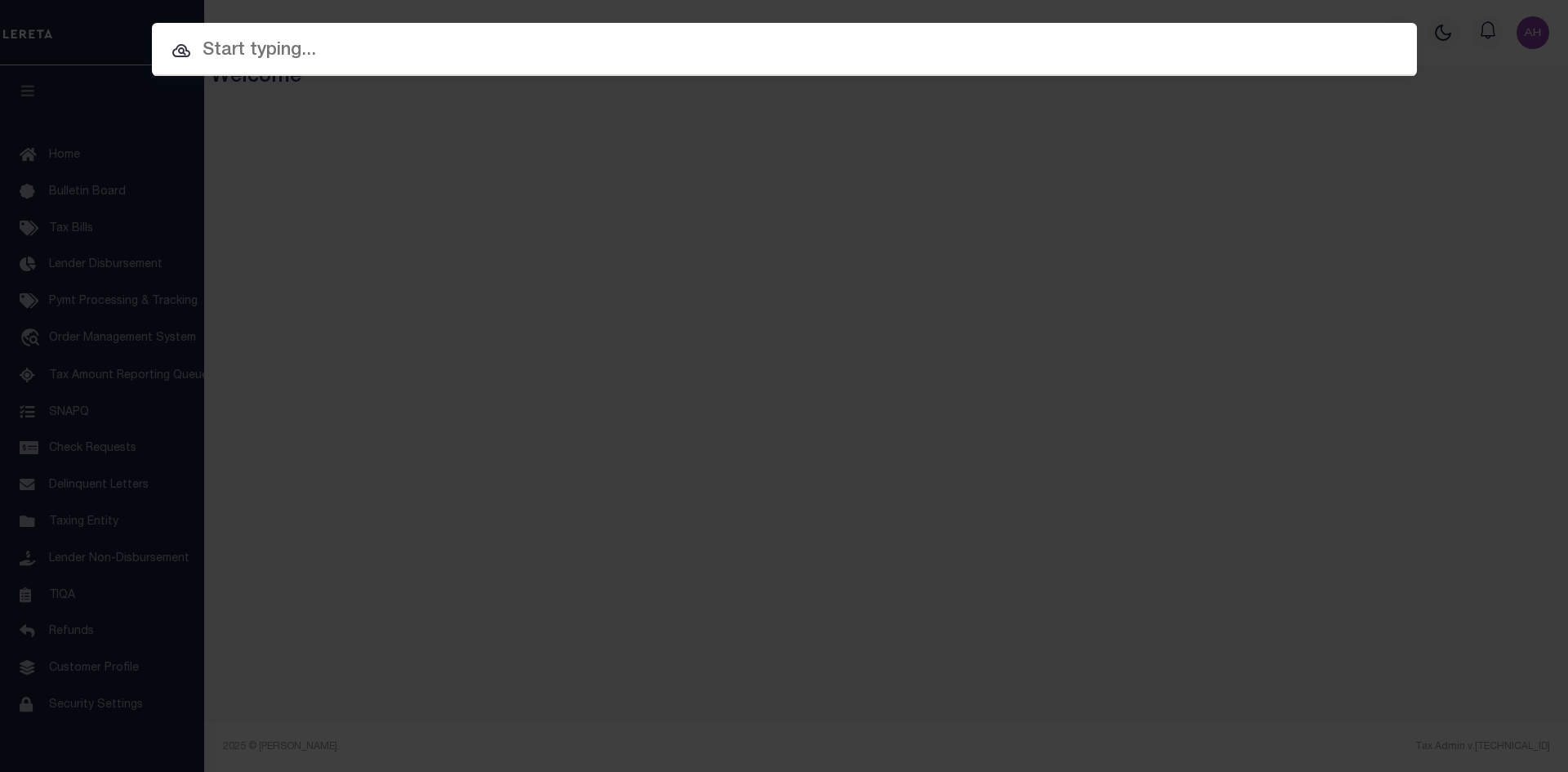
paste input "0100290002 0002 0003"
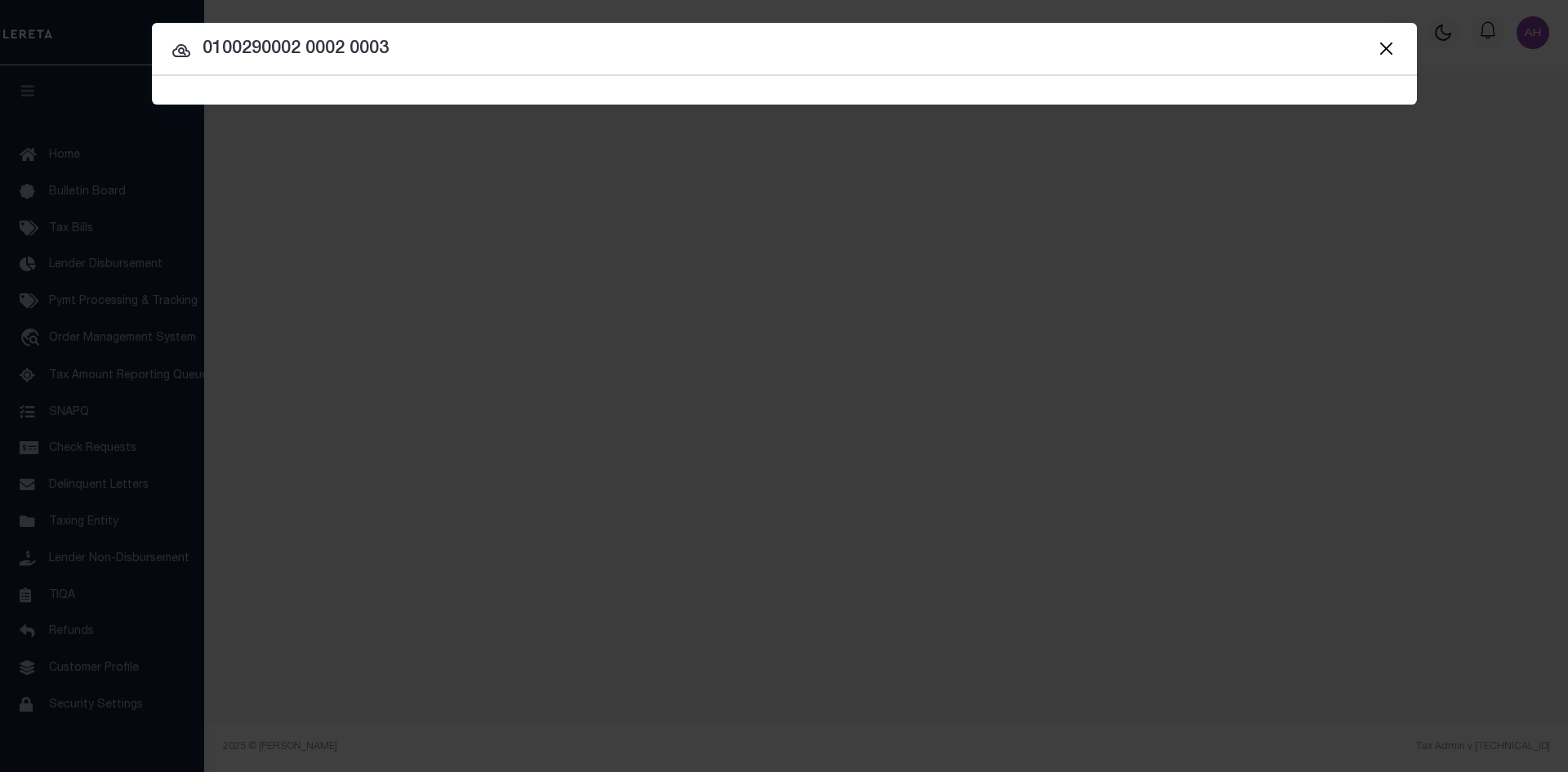
type input "0100290002 0002 0003"
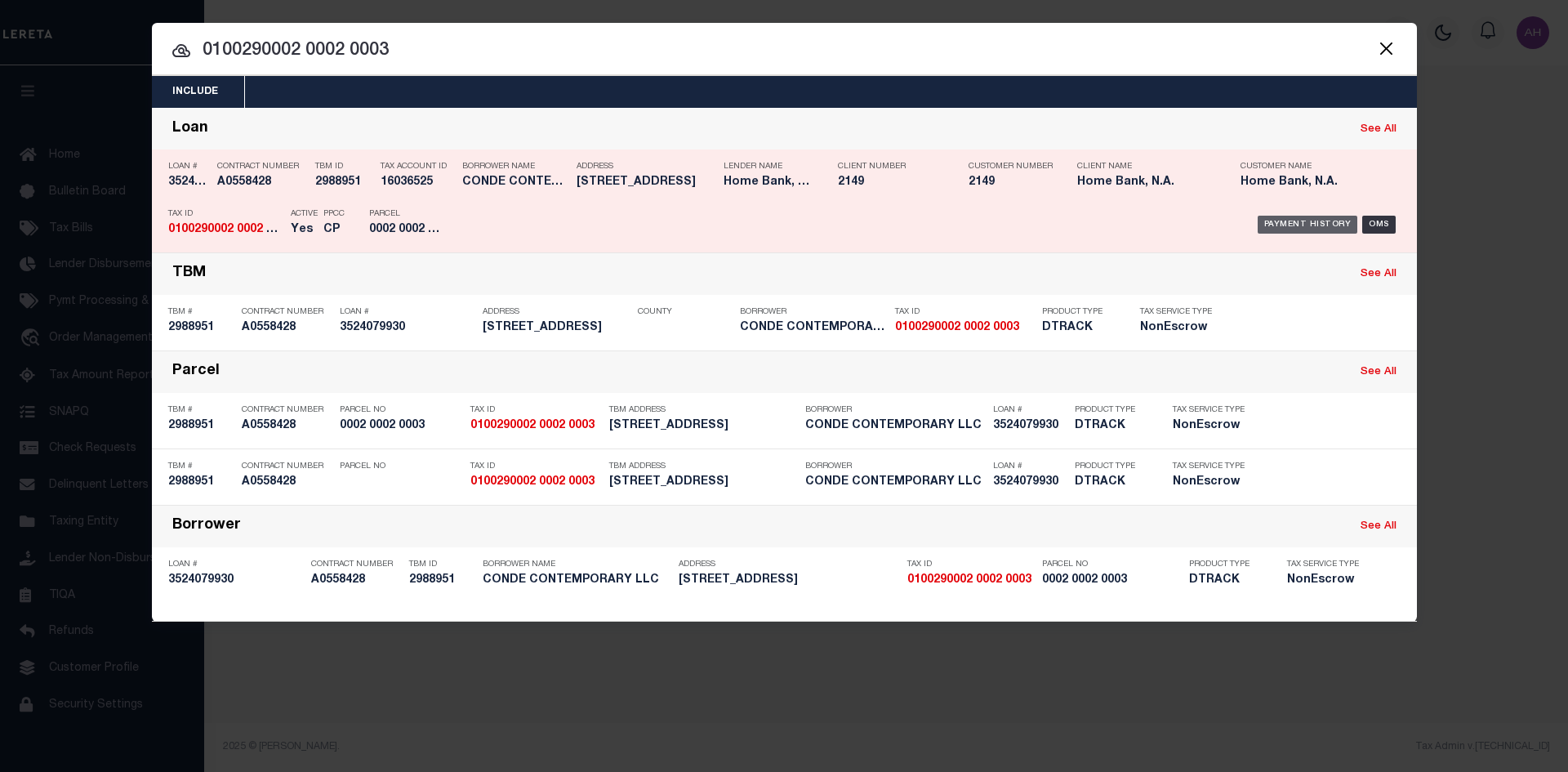
click at [1301, 222] on div "Payment History" at bounding box center [1307, 224] width 100 height 18
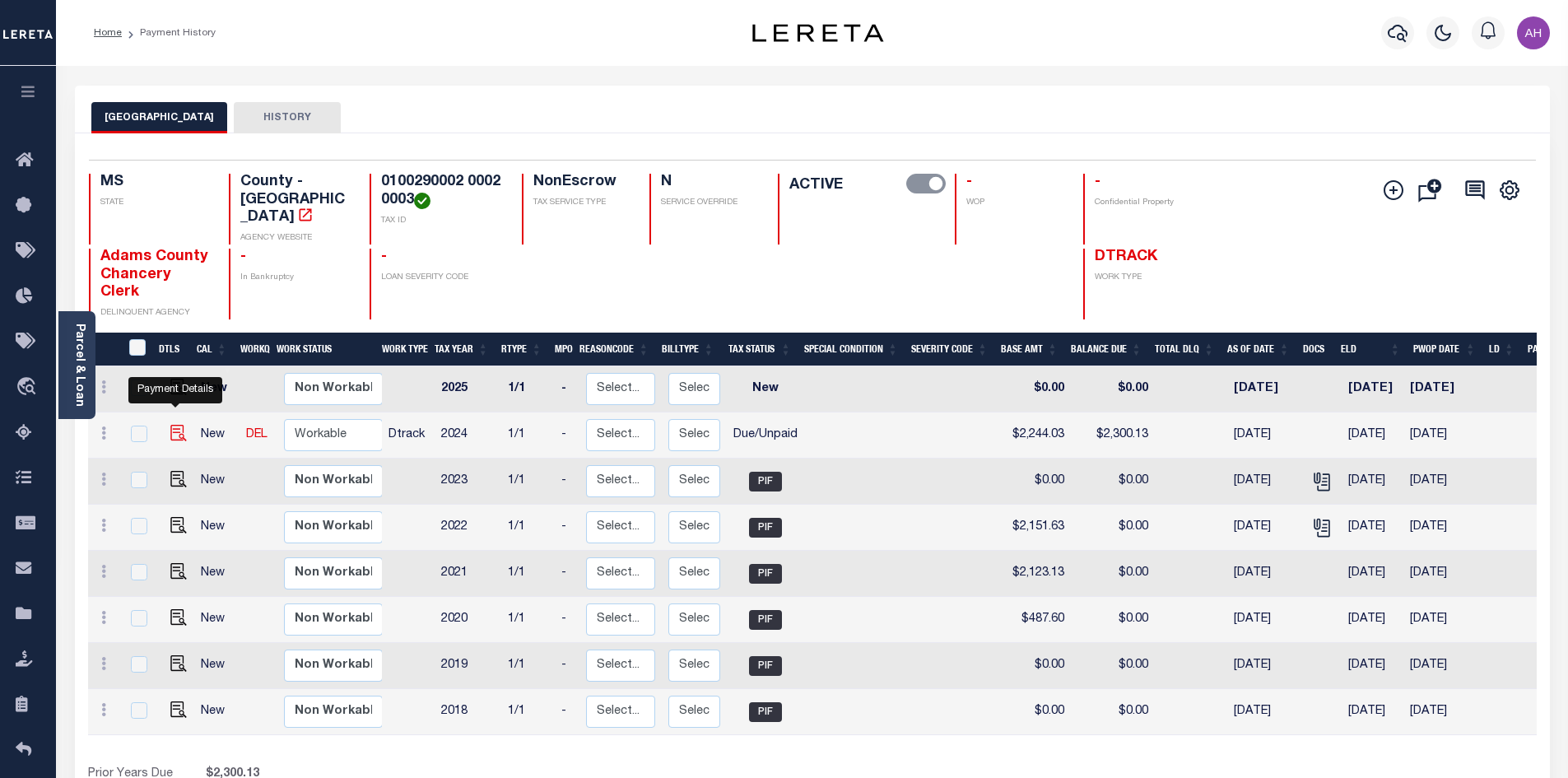
click at [180, 425] on img "" at bounding box center [178, 433] width 16 height 16
checkbox input "true"
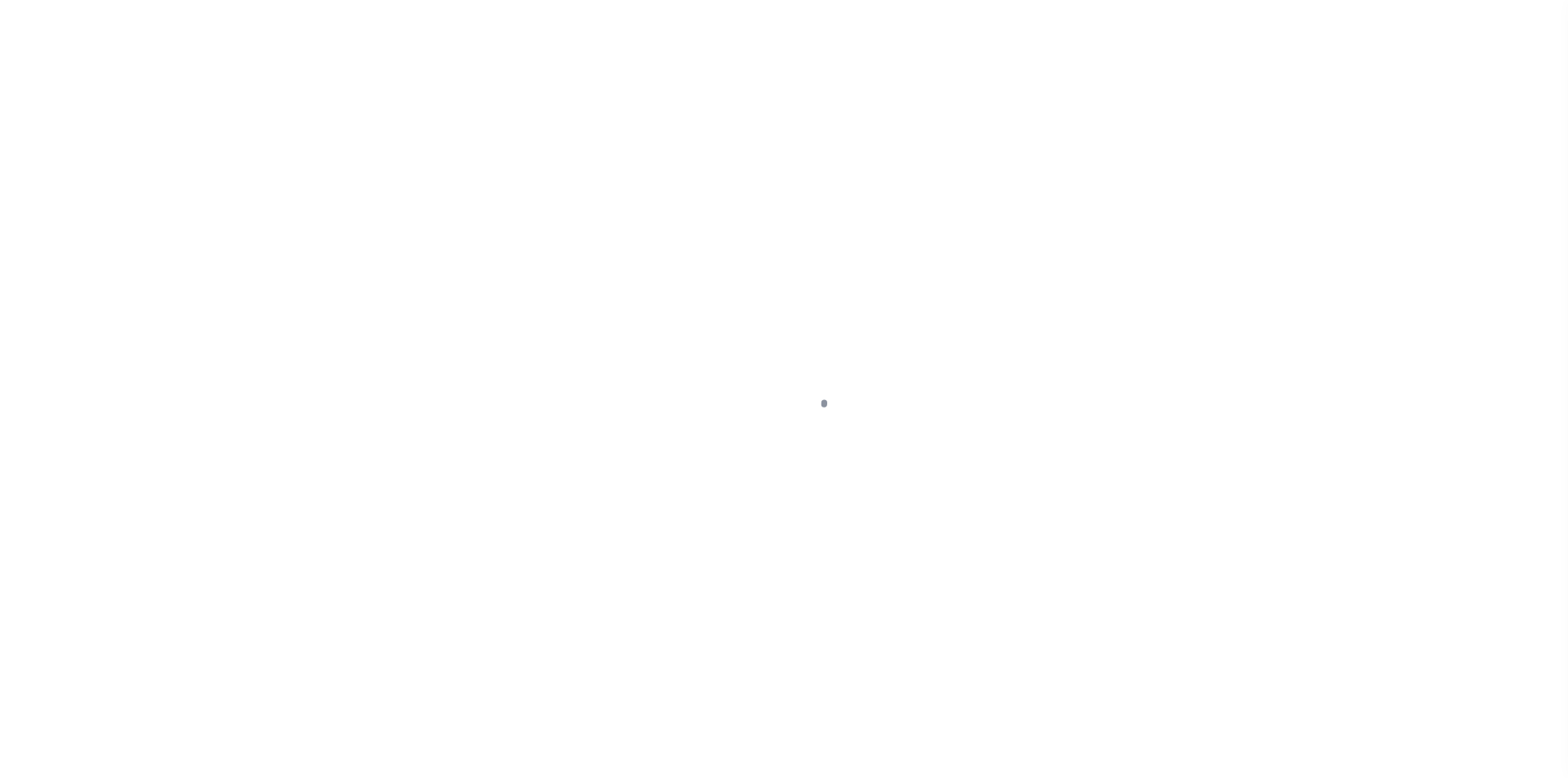
select select "DUE"
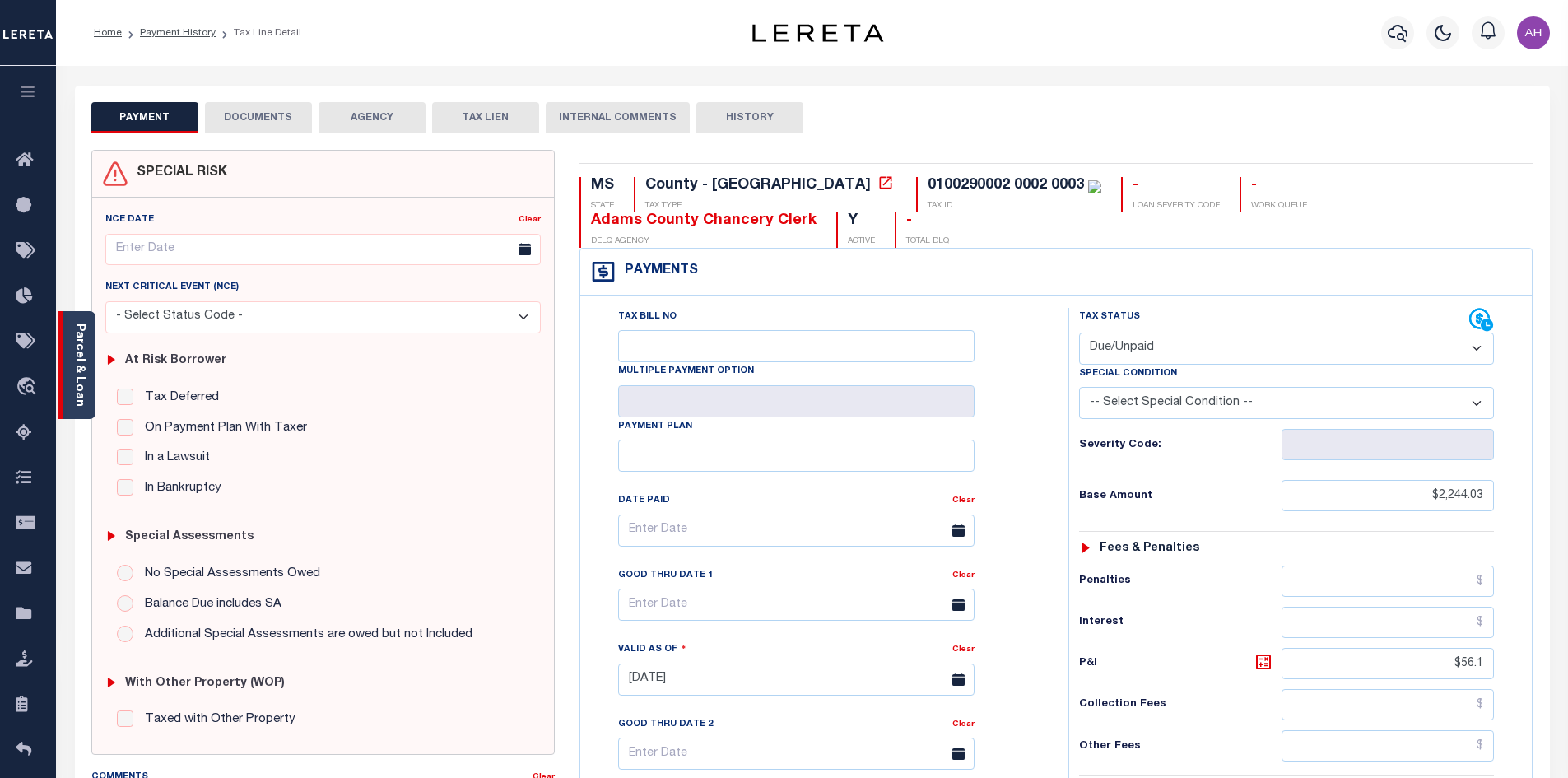
click at [78, 356] on link "Parcel & Loan" at bounding box center [78, 365] width 12 height 83
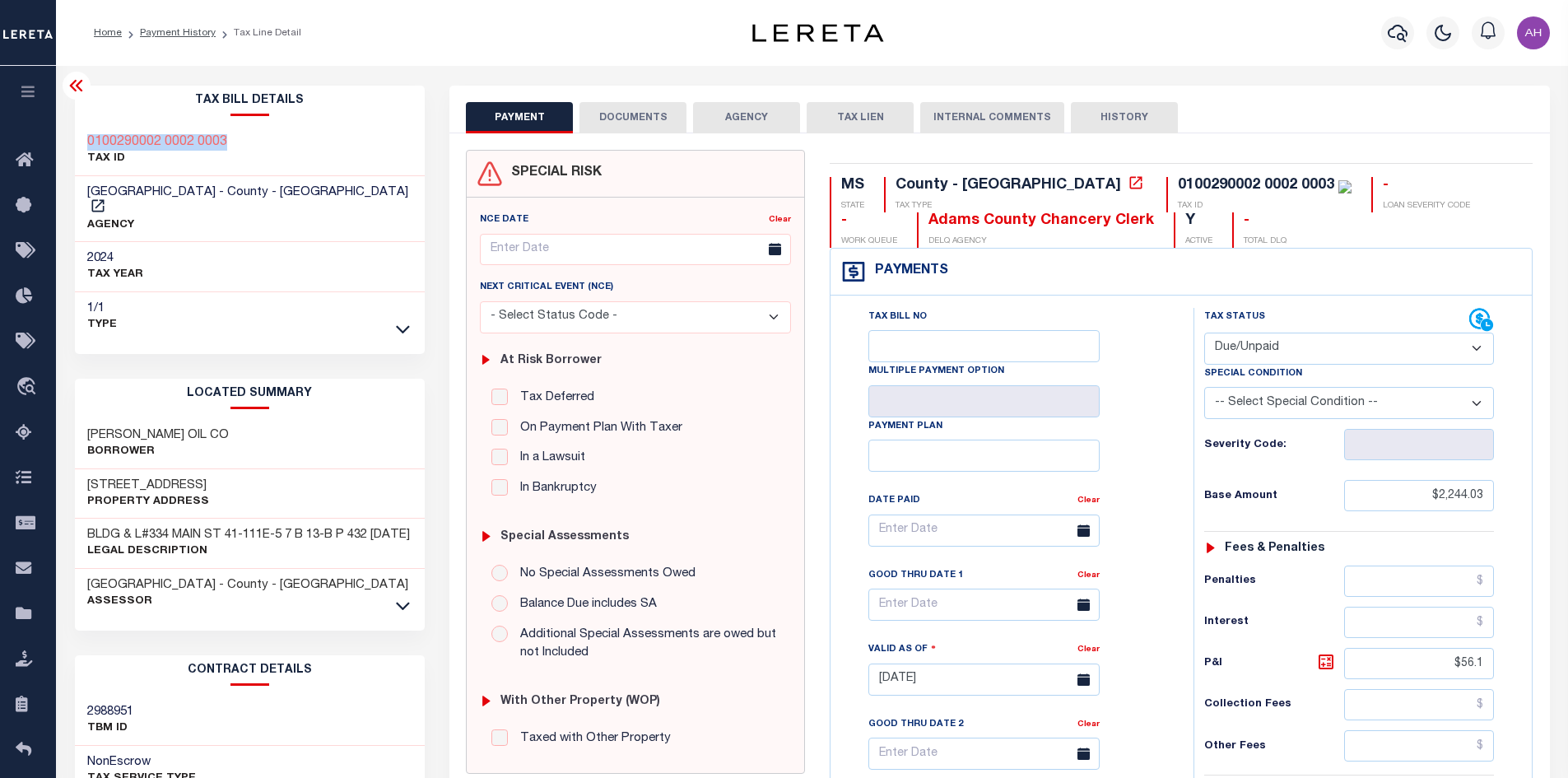
drag, startPoint x: 237, startPoint y: 145, endPoint x: 86, endPoint y: 146, distance: 151.0
click at [86, 146] on div "0100290002 0002 0003 TAX ID" at bounding box center [249, 151] width 350 height 50
drag, startPoint x: 146, startPoint y: 140, endPoint x: 444, endPoint y: 122, distance: 298.5
click at [444, 122] on div "PAYMENT DOCUMENTS AGENCY DELINQUENT PAYEE" at bounding box center [999, 666] width 1125 height 1162
drag, startPoint x: 280, startPoint y: 185, endPoint x: 268, endPoint y: 199, distance: 18.4
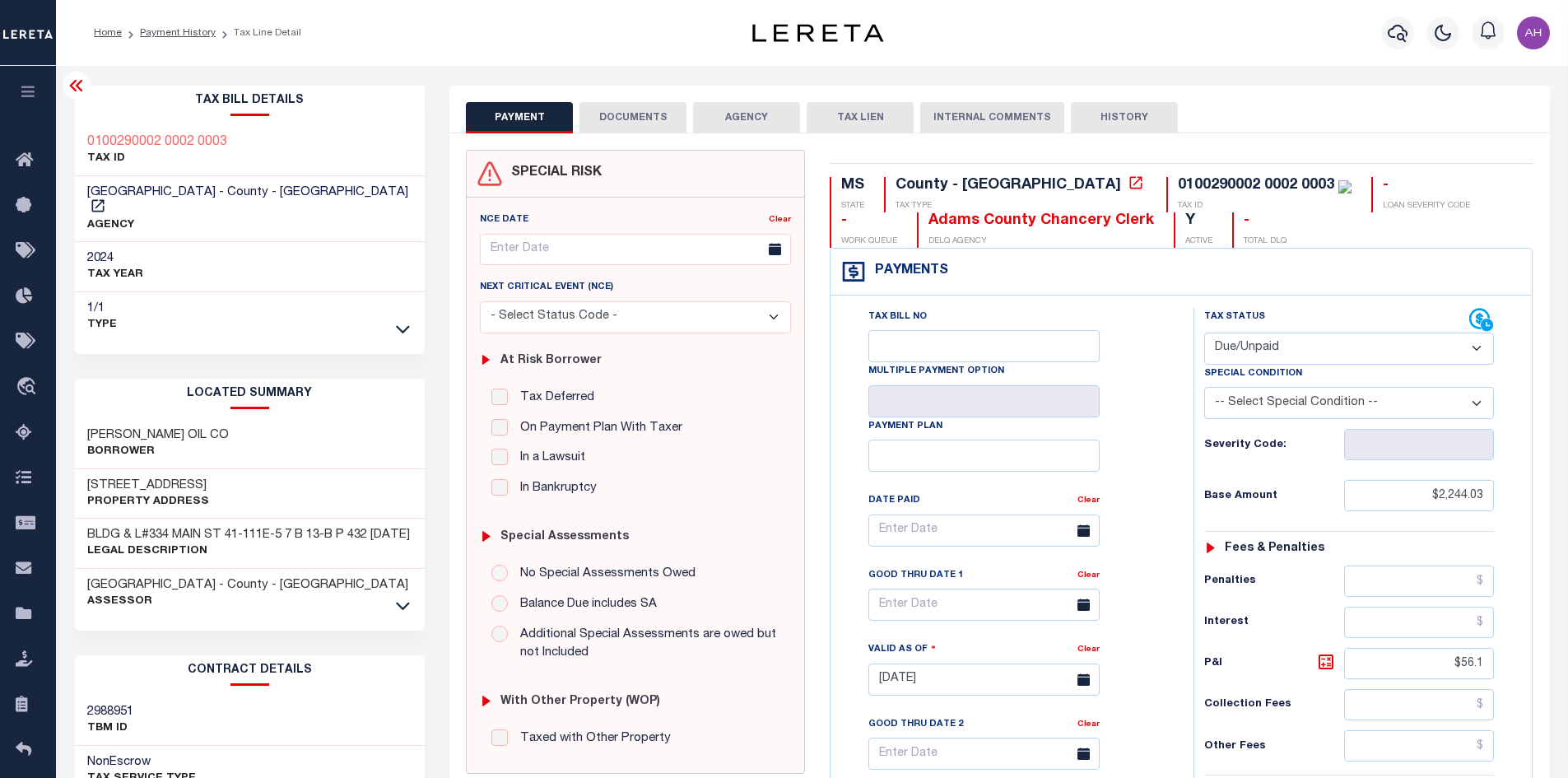
click at [258, 216] on div "ADAMS COUNTY - County - MS AGENCY" at bounding box center [249, 210] width 350 height 67
drag, startPoint x: 276, startPoint y: 191, endPoint x: 238, endPoint y: 196, distance: 38.3
click at [228, 217] on p "AGENCY" at bounding box center [250, 225] width 326 height 16
click at [260, 190] on span "ADAMS COUNTY - County - MS" at bounding box center [248, 193] width 321 height 13
click at [260, 189] on span "ADAMS COUNTY - County - MS" at bounding box center [248, 193] width 321 height 13
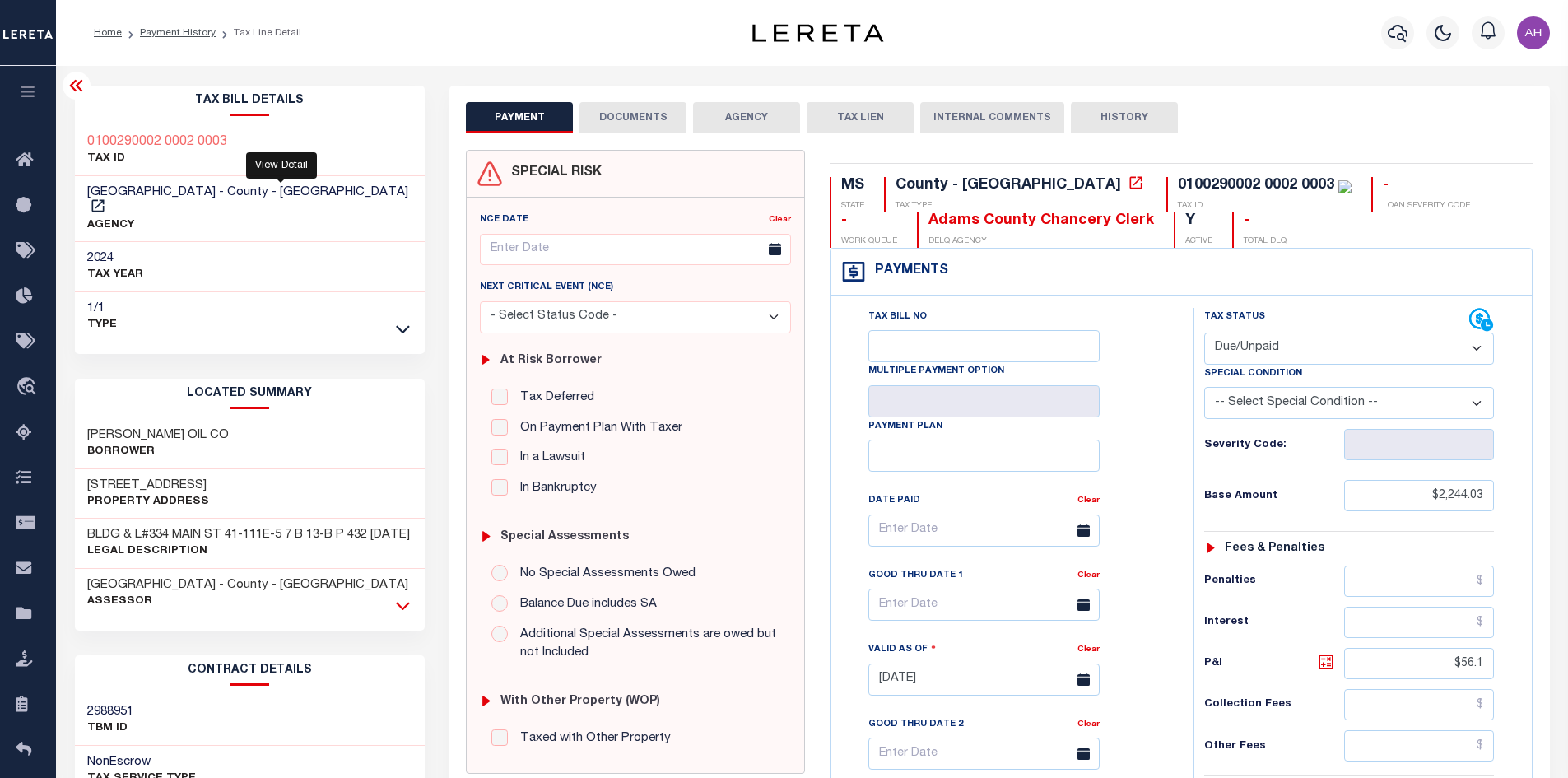
click at [400, 600] on icon at bounding box center [403, 605] width 14 height 17
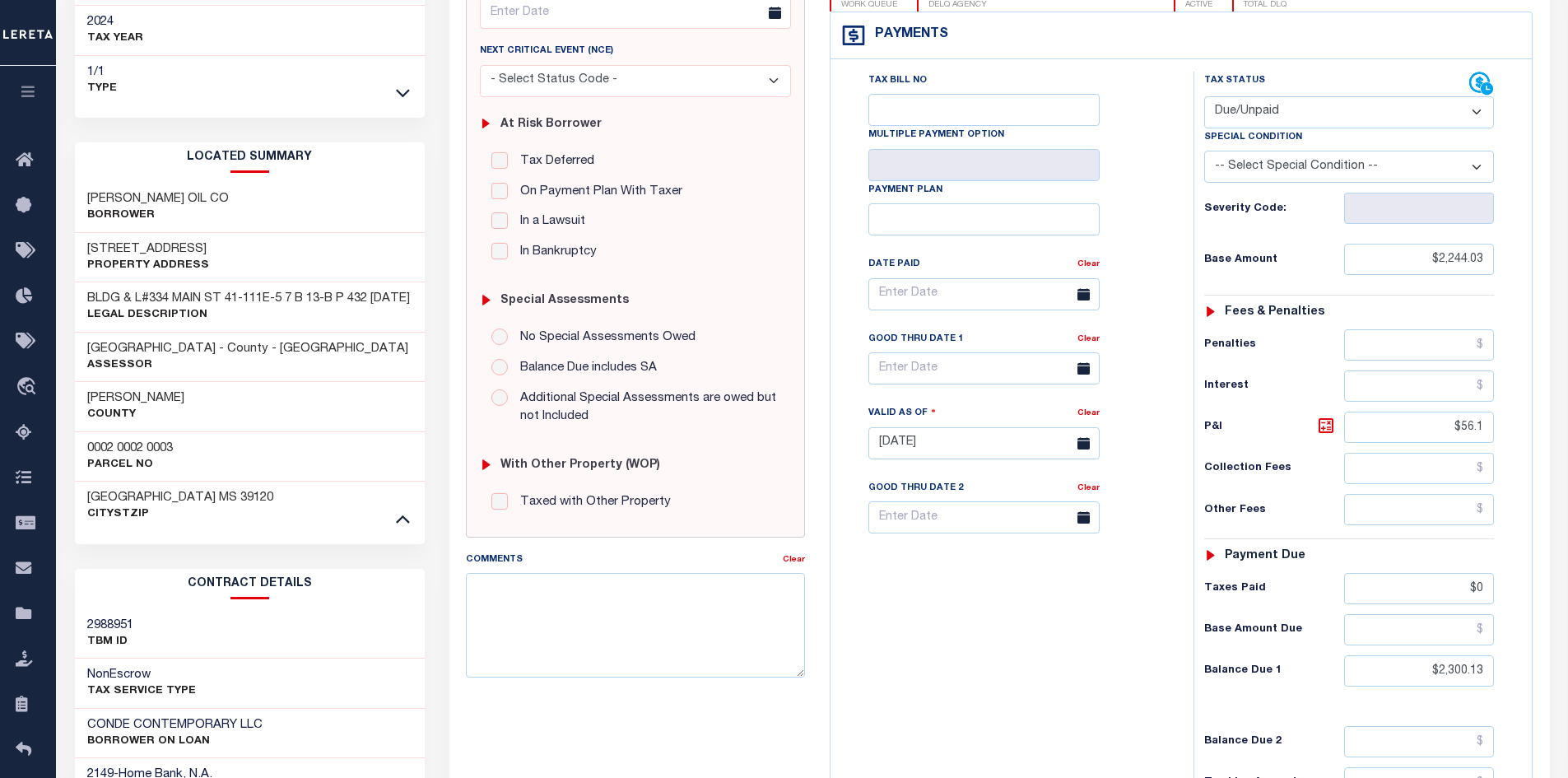
scroll to position [247, 0]
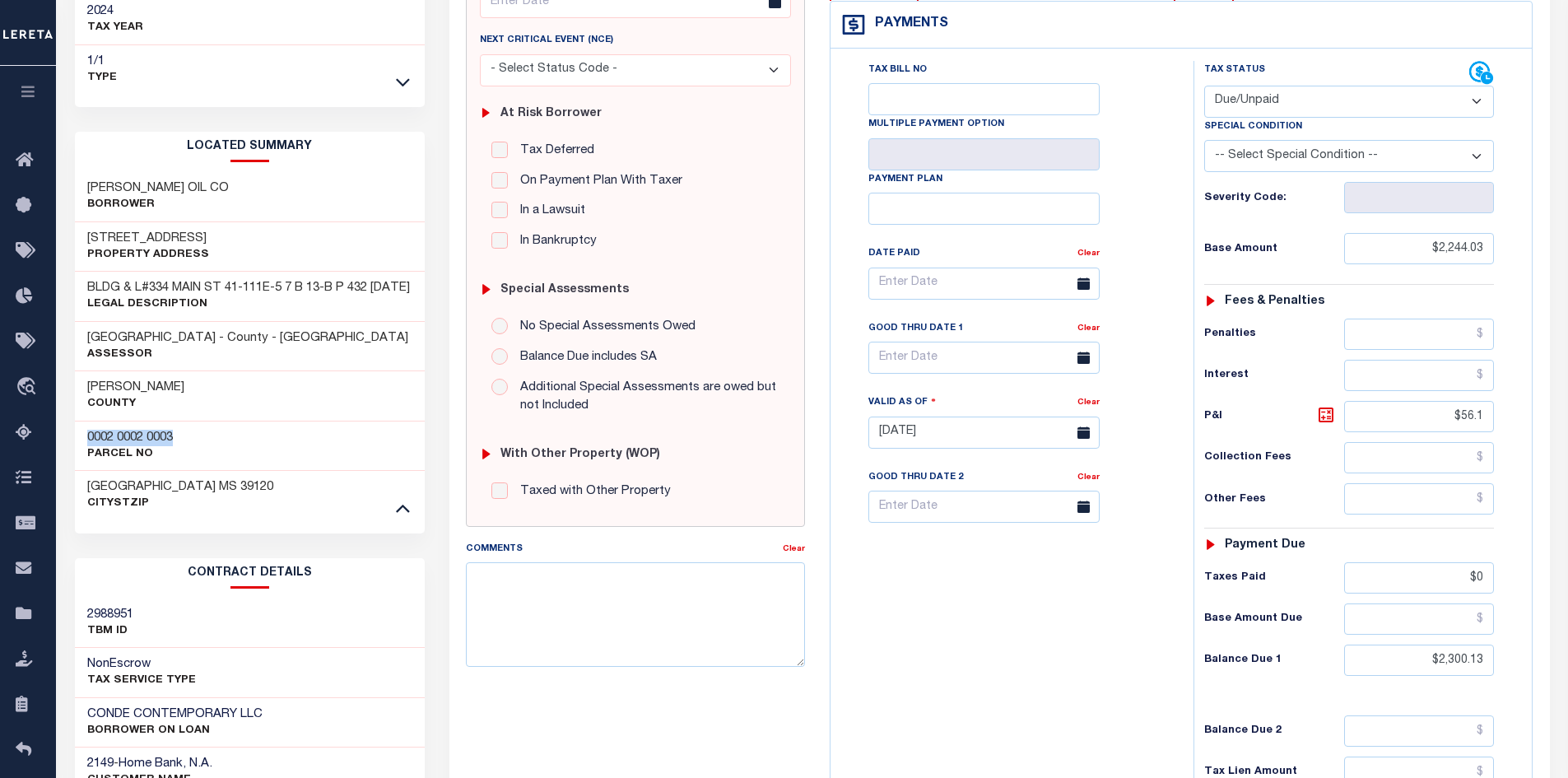
drag, startPoint x: 186, startPoint y: 433, endPoint x: 133, endPoint y: 448, distance: 55.1
click at [73, 435] on div "Tax Bill Details 0100290002 0002 0003 TAX ID AGENCY 2024 TAX YEAR 2025 1/1" at bounding box center [249, 436] width 376 height 1194
drag, startPoint x: 152, startPoint y: 448, endPoint x: 169, endPoint y: 457, distance: 19.2
click at [169, 457] on p "Parcel No" at bounding box center [130, 454] width 86 height 16
drag, startPoint x: 185, startPoint y: 440, endPoint x: 110, endPoint y: 436, distance: 75.1
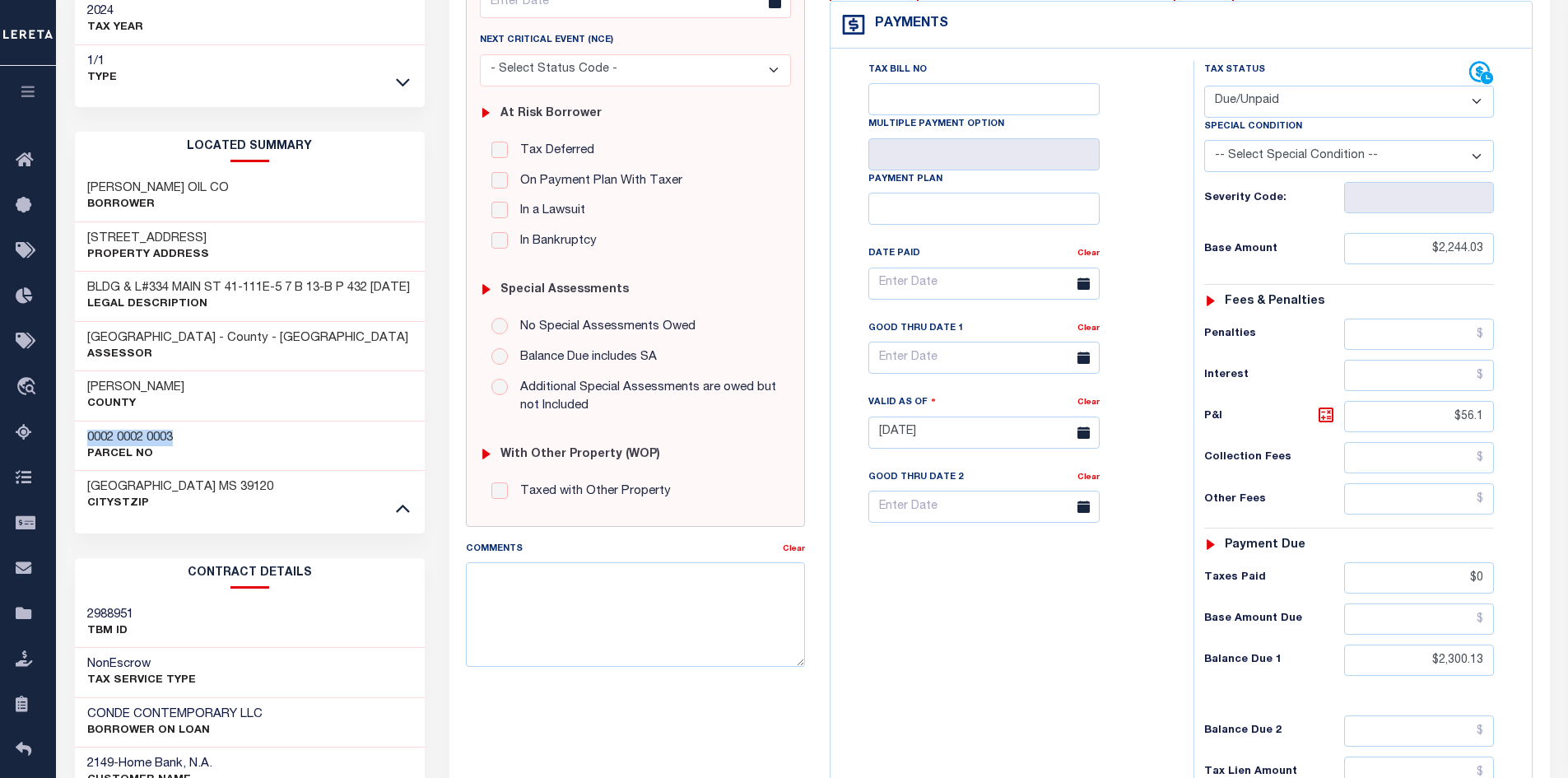
click at [88, 435] on div "0002 0002 0003 Parcel No" at bounding box center [249, 446] width 350 height 50
copy h3 "0002 0002 0003"
drag, startPoint x: 177, startPoint y: 225, endPoint x: 75, endPoint y: 222, distance: 102.0
click at [75, 222] on div "334 MAIN ST Property Address" at bounding box center [249, 248] width 350 height 50
copy h3 "334 MAIN ST"
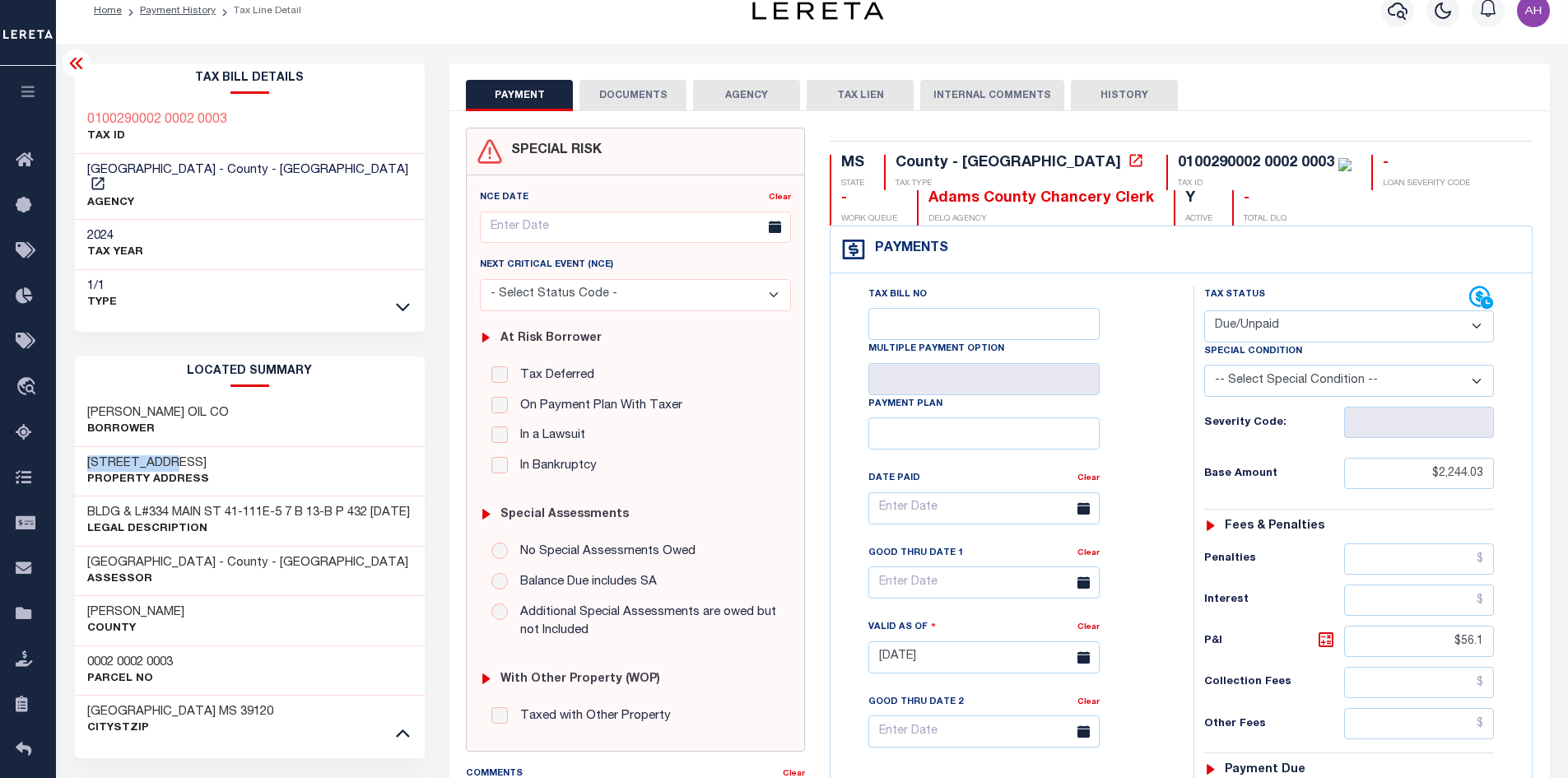
scroll to position [0, 0]
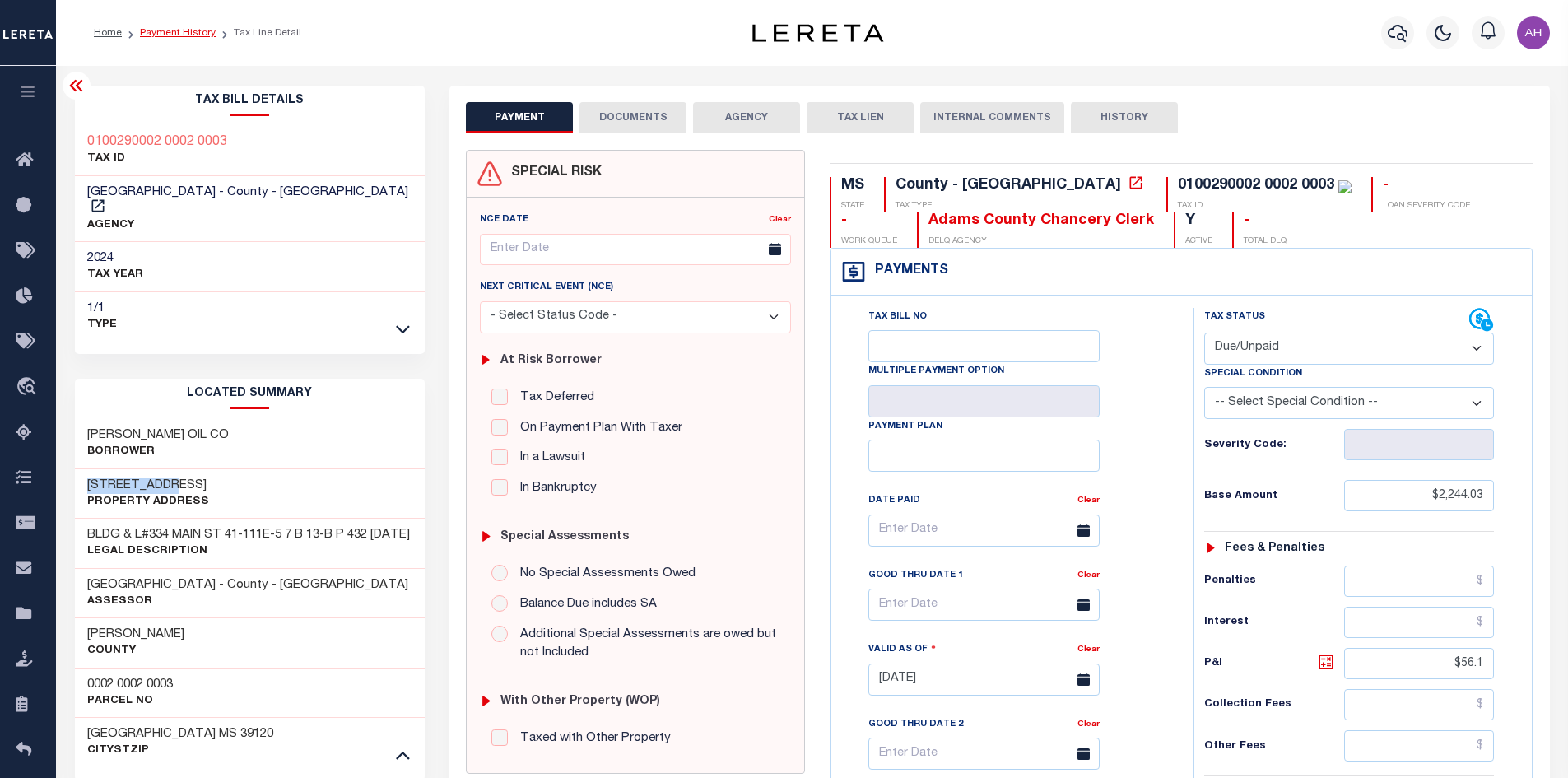
click at [150, 31] on link "Payment History" at bounding box center [177, 32] width 76 height 10
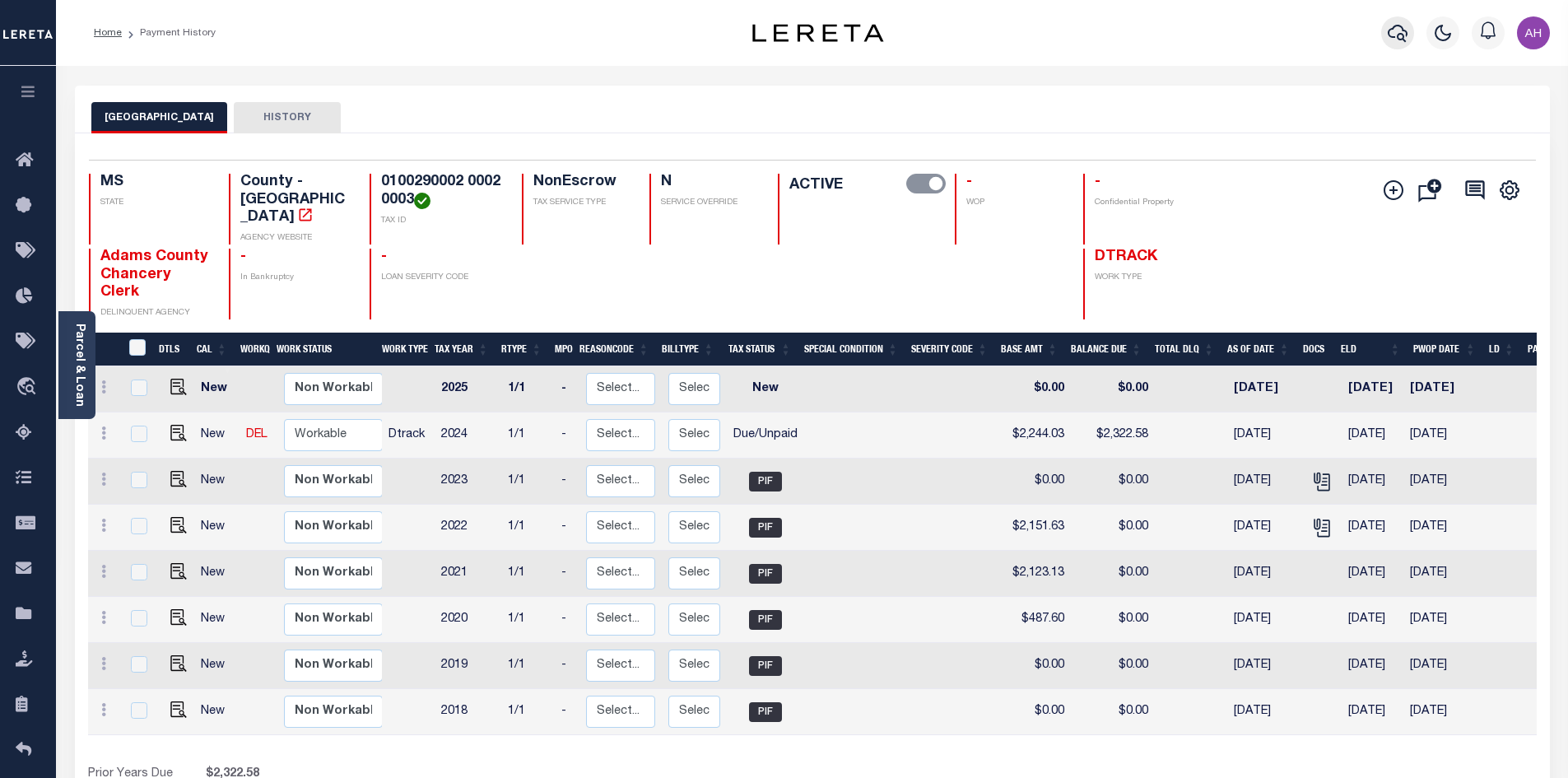
click at [1396, 33] on icon "button" at bounding box center [1398, 33] width 20 height 20
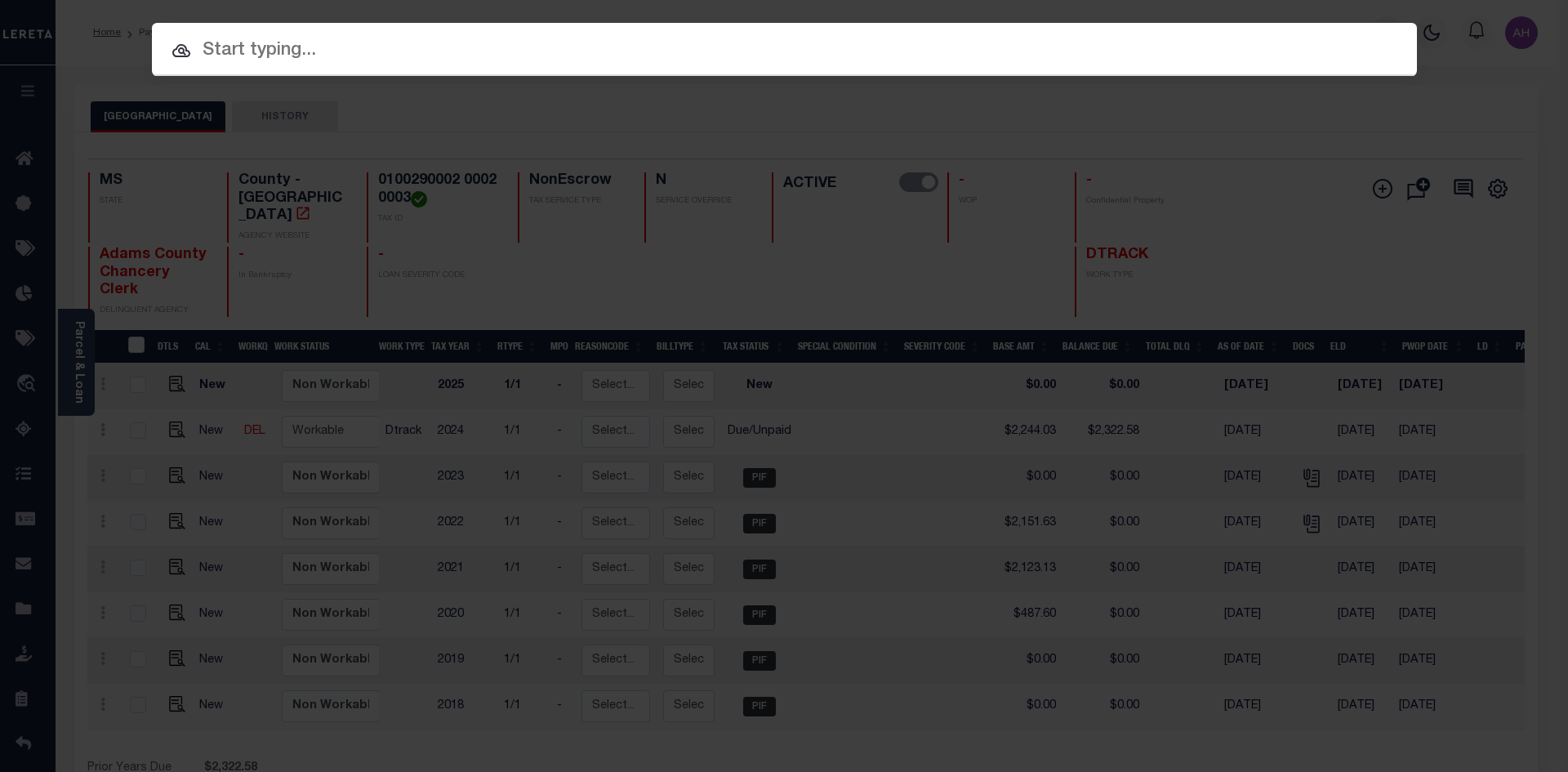
paste input "21.030.20.34.0028"
type input "21.030.20.34.0028"
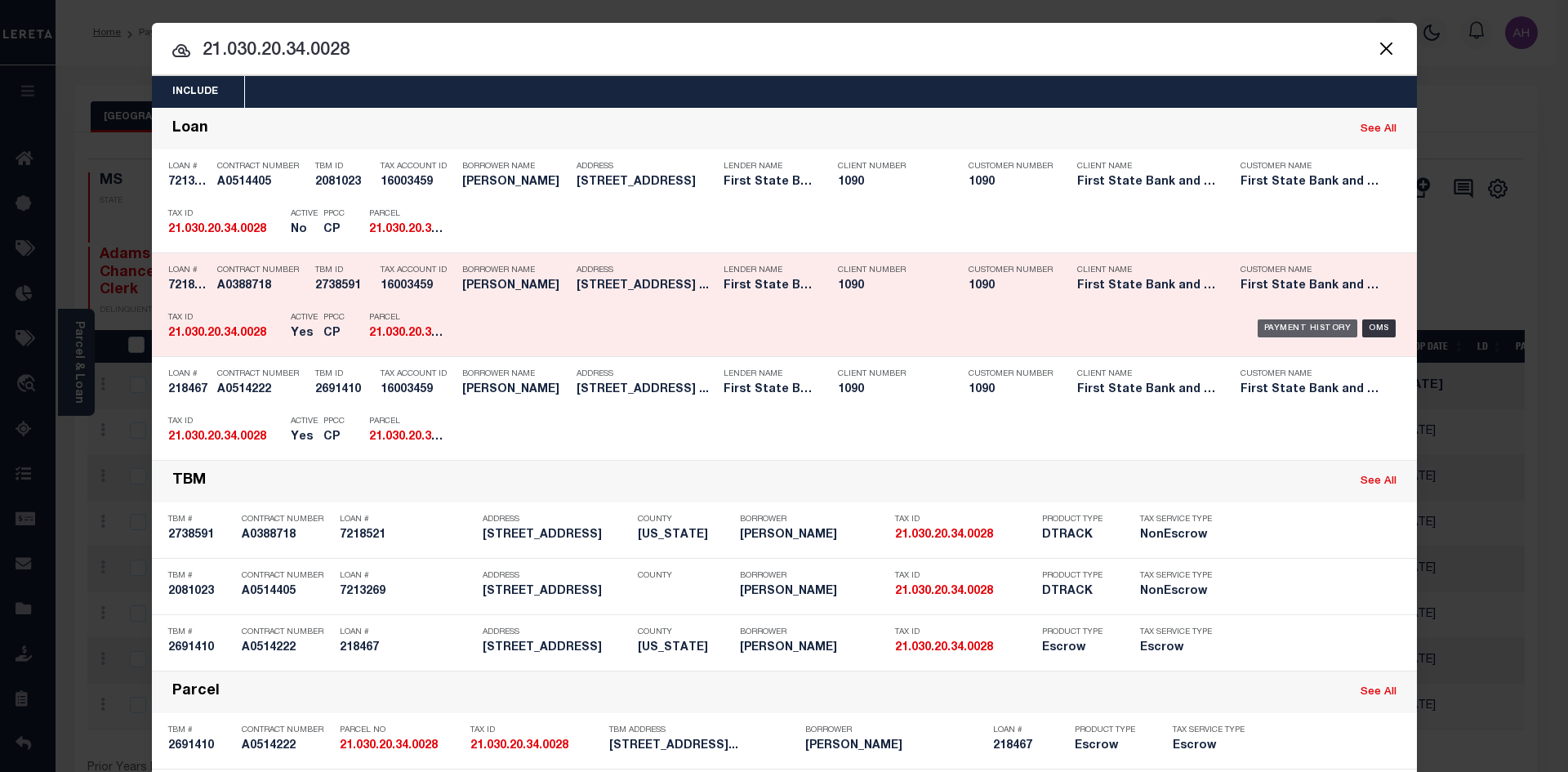
click at [1288, 331] on div "Payment History" at bounding box center [1307, 328] width 100 height 18
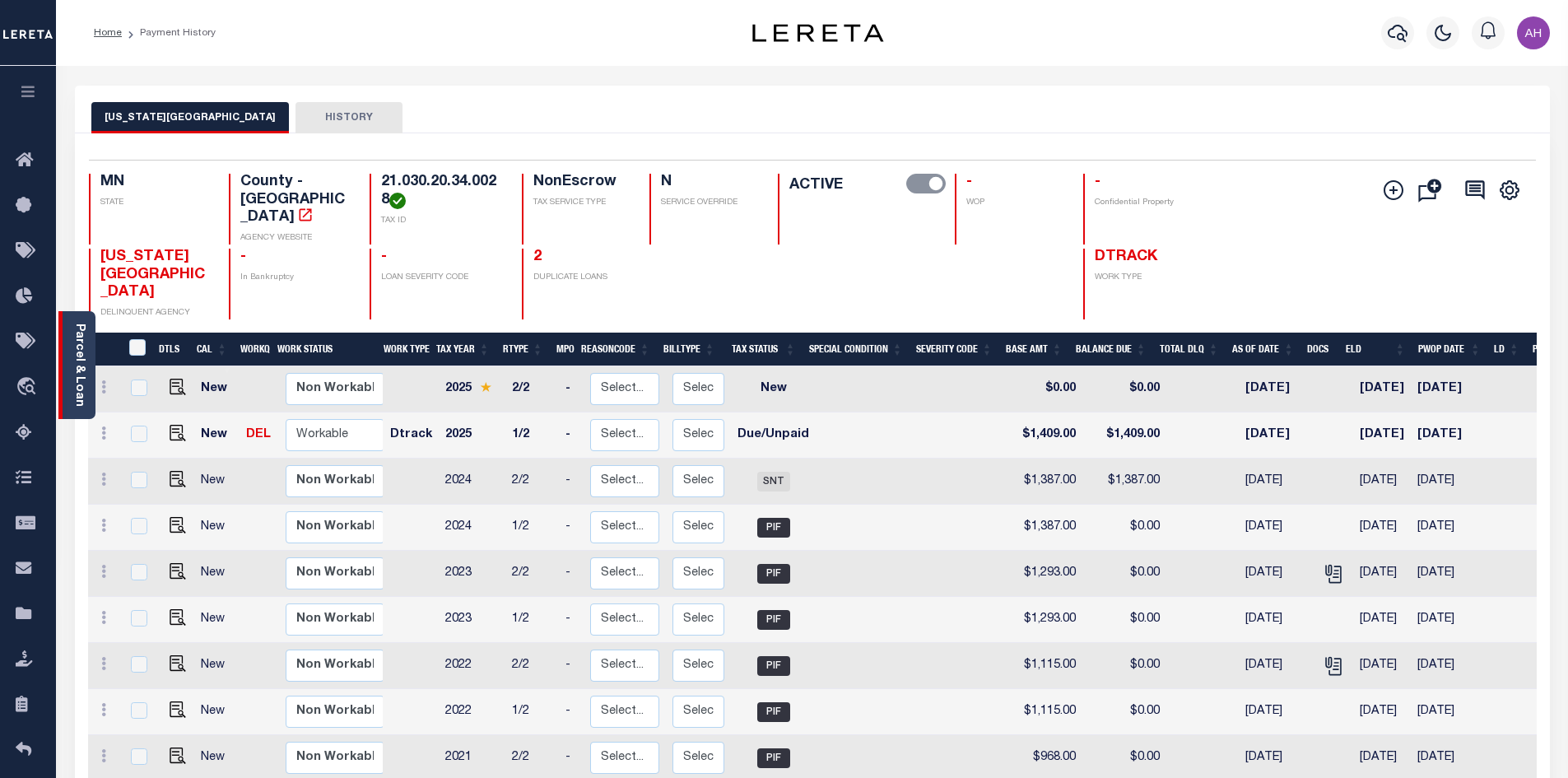
click at [77, 370] on link "Parcel & Loan" at bounding box center [78, 365] width 12 height 83
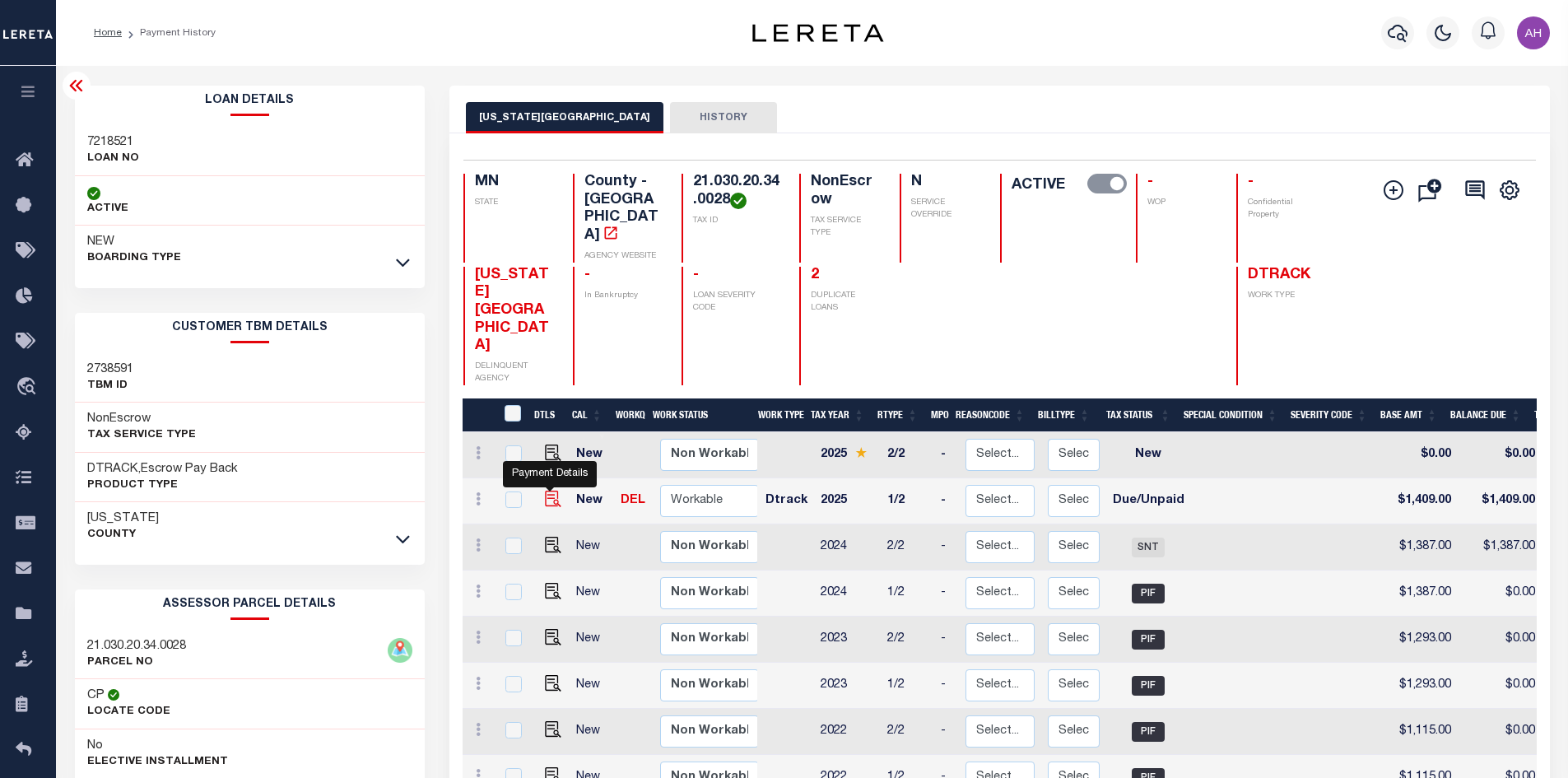
click at [549, 491] on img "" at bounding box center [553, 499] width 16 height 16
checkbox input "true"
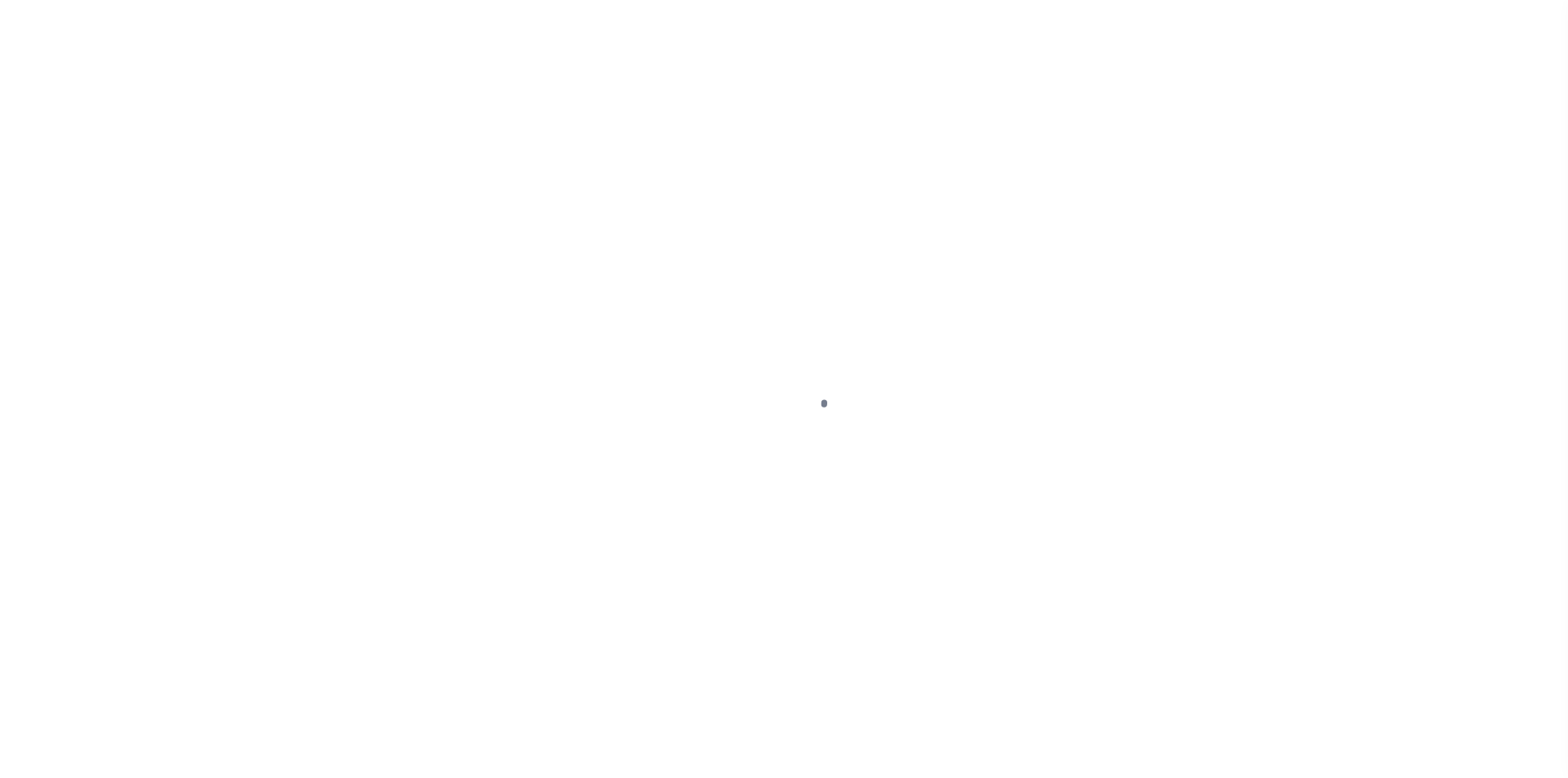
select select "DUE"
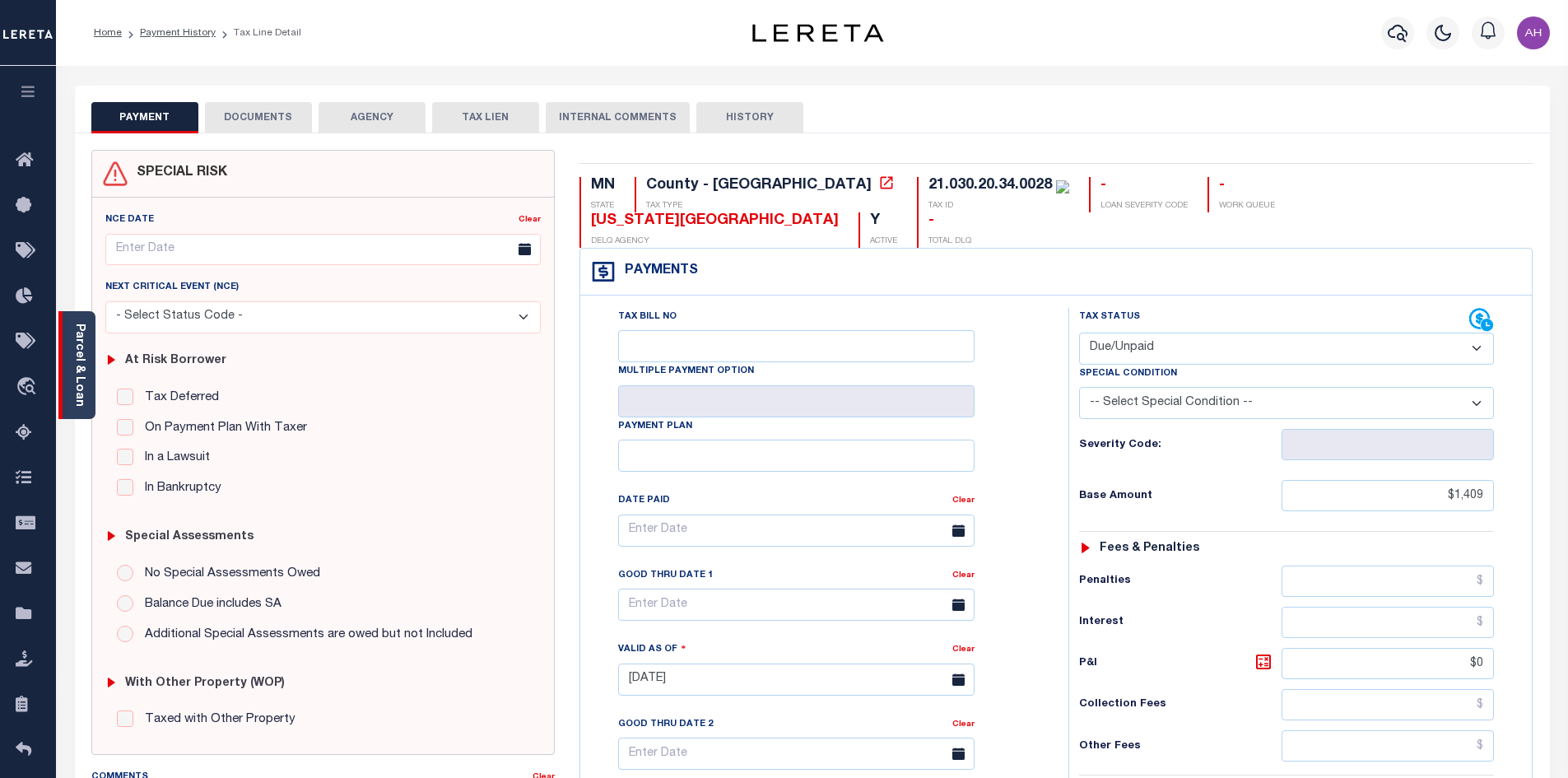
click at [75, 369] on link "Parcel & Loan" at bounding box center [78, 365] width 12 height 83
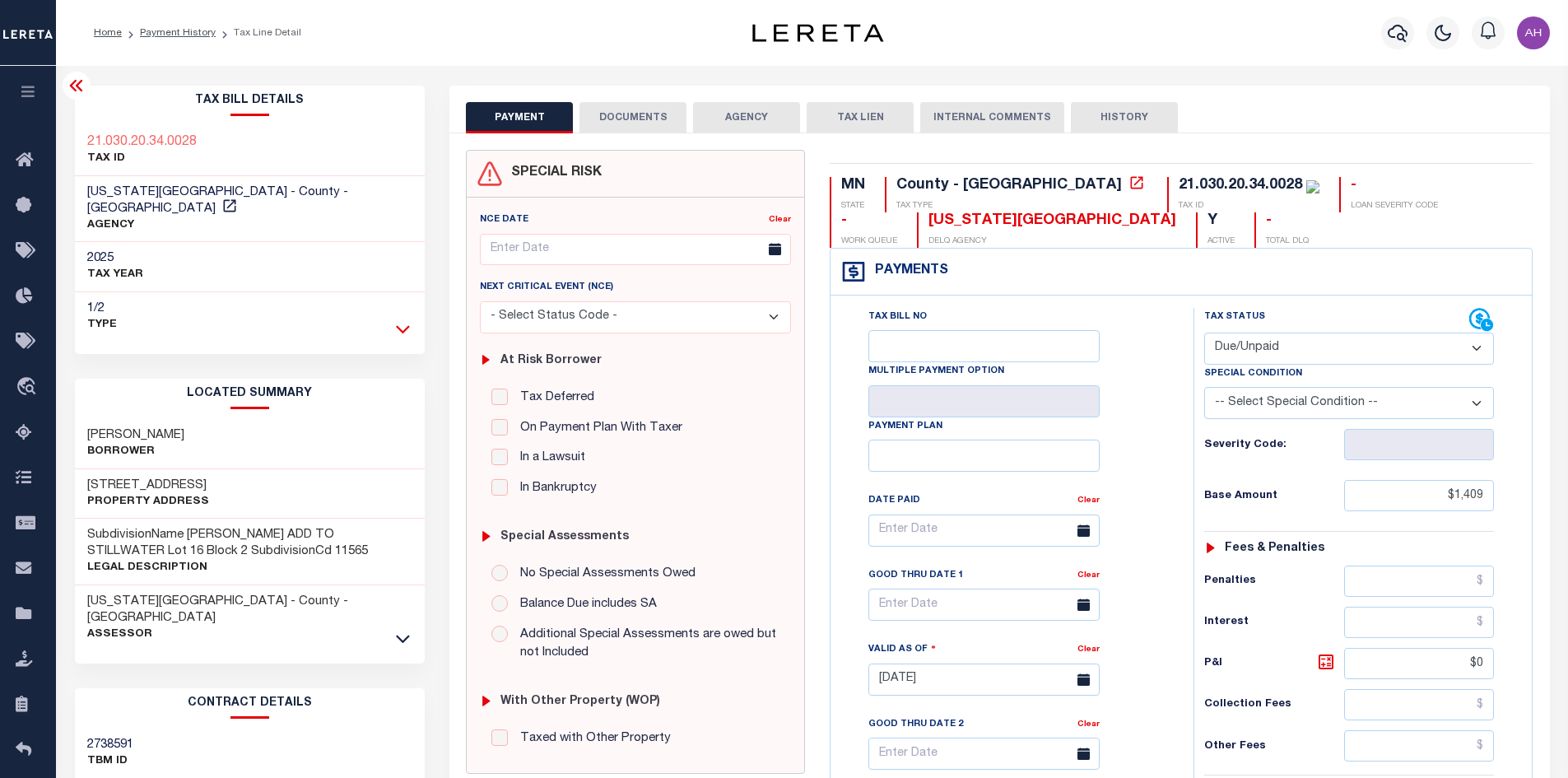
click at [407, 321] on icon at bounding box center [403, 329] width 14 height 17
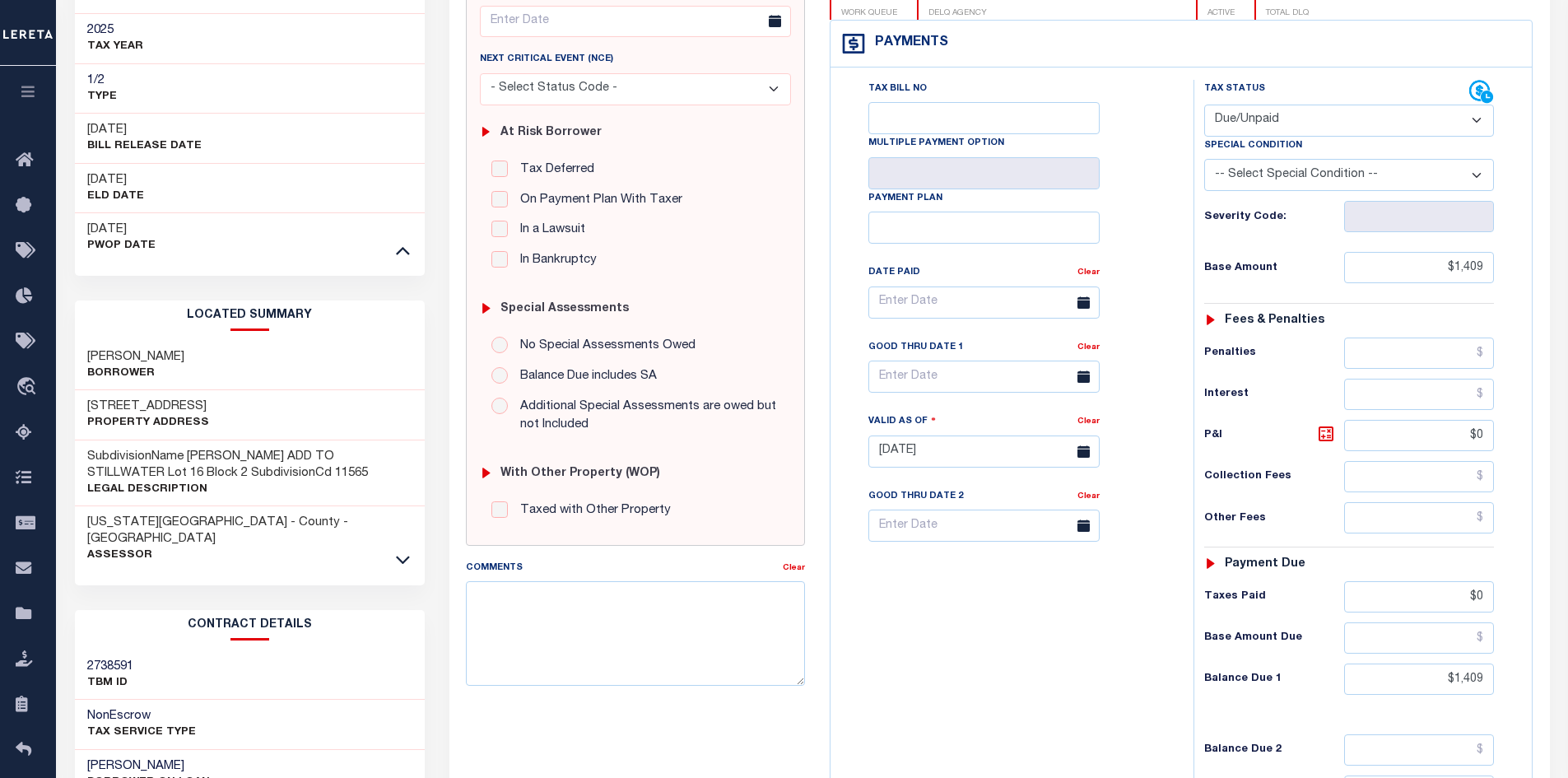
scroll to position [247, 0]
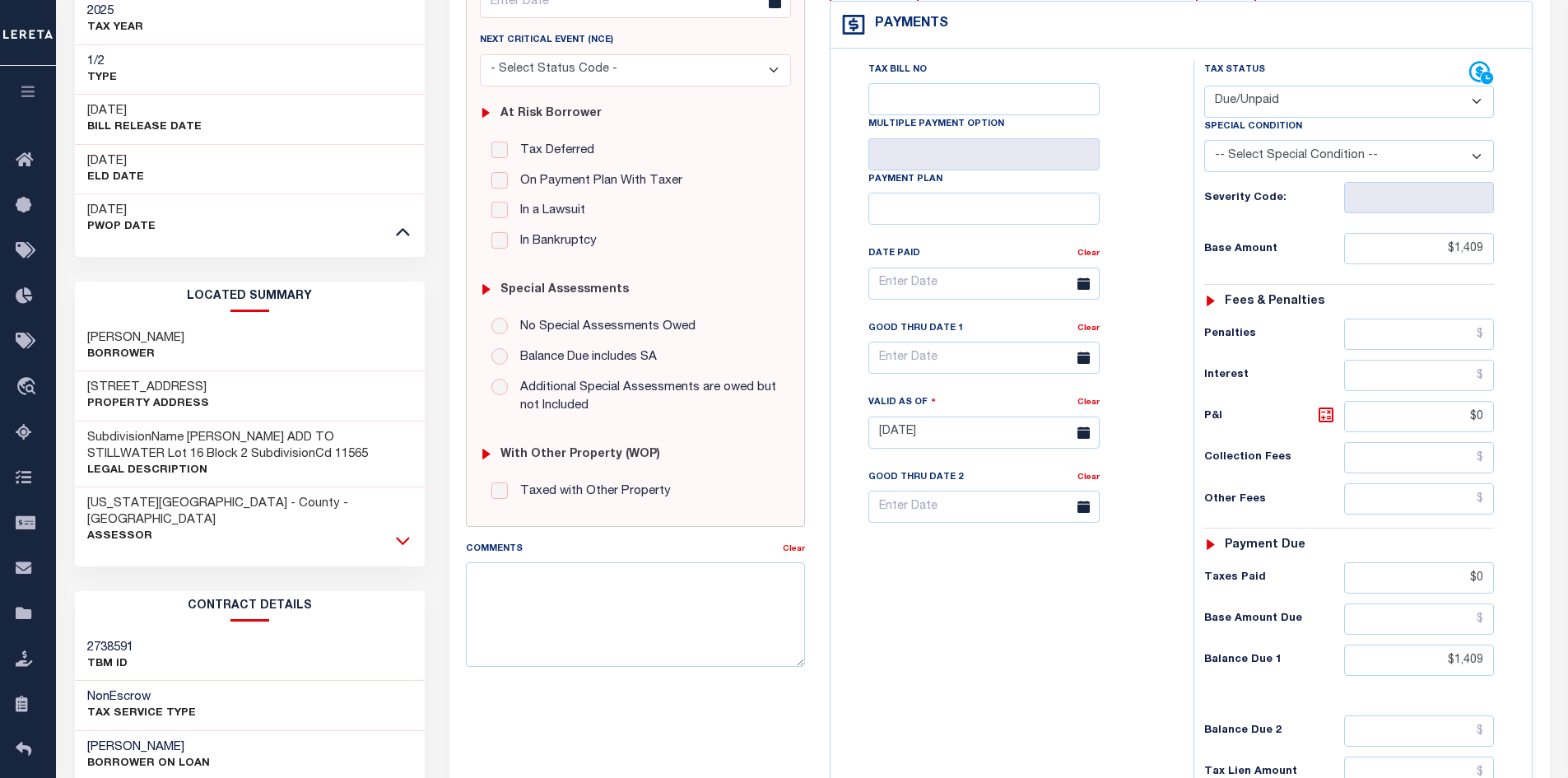
click at [400, 531] on icon at bounding box center [403, 539] width 14 height 17
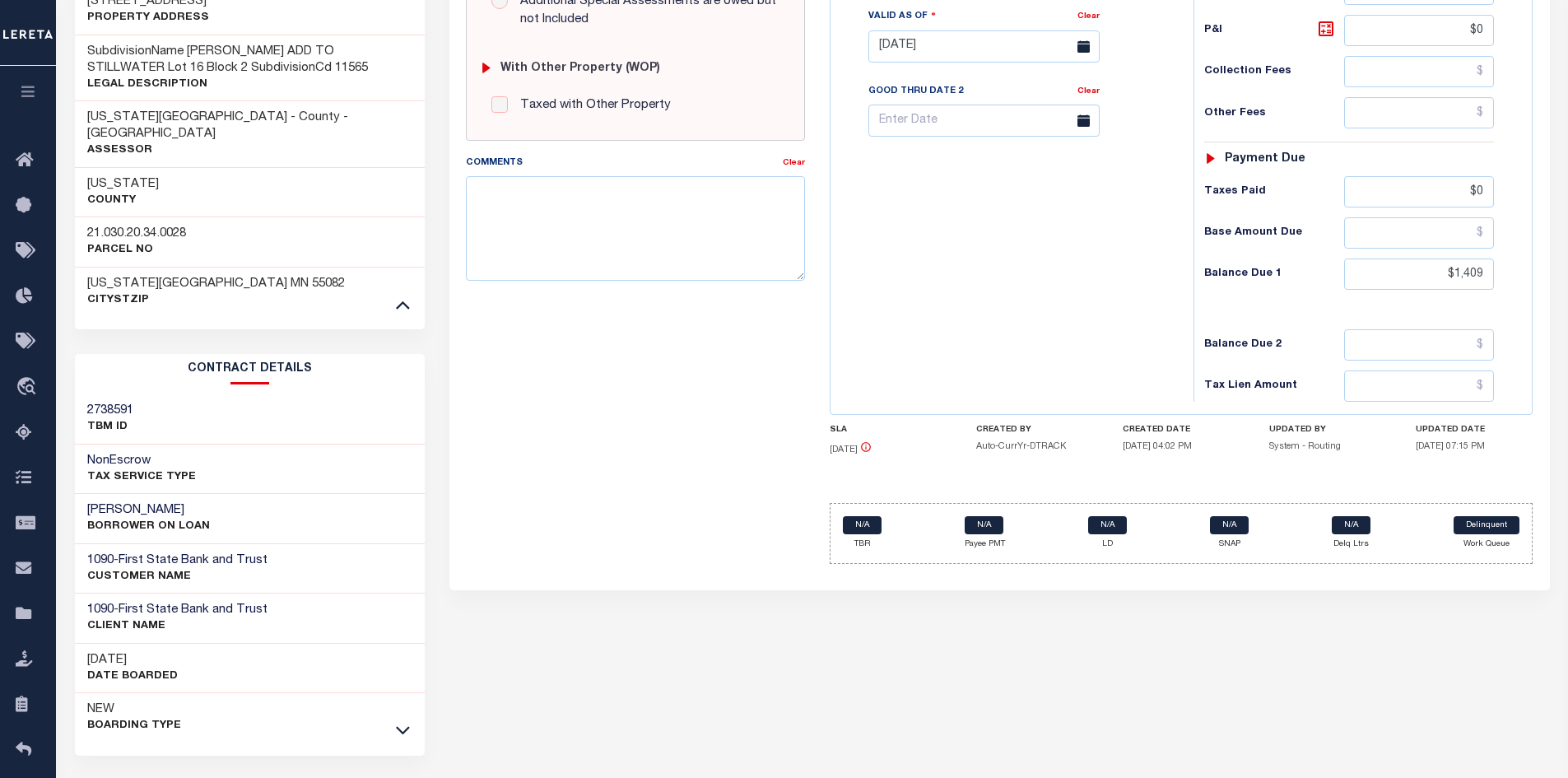
scroll to position [652, 0]
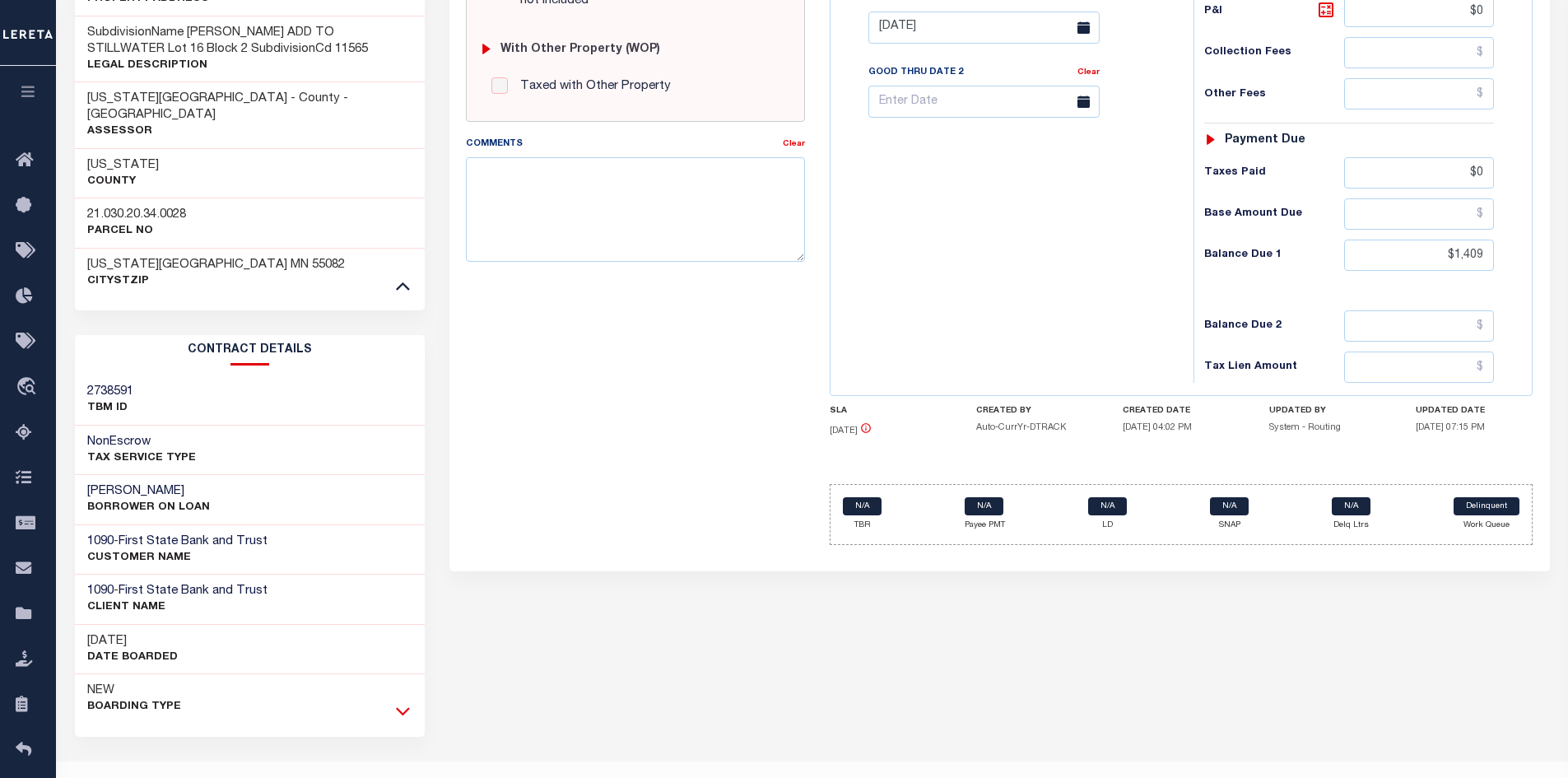
click at [396, 702] on icon at bounding box center [403, 710] width 14 height 17
drag, startPoint x: 200, startPoint y: 703, endPoint x: 68, endPoint y: 705, distance: 132.0
click at [68, 705] on div "Tax Bill Details 21.030.20.34.0028 TAX ID AGENCY 2025 TAX YEAR 2025 1/2" at bounding box center [249, 222] width 376 height 1576
copy h3 "510 W. Sycamore St"
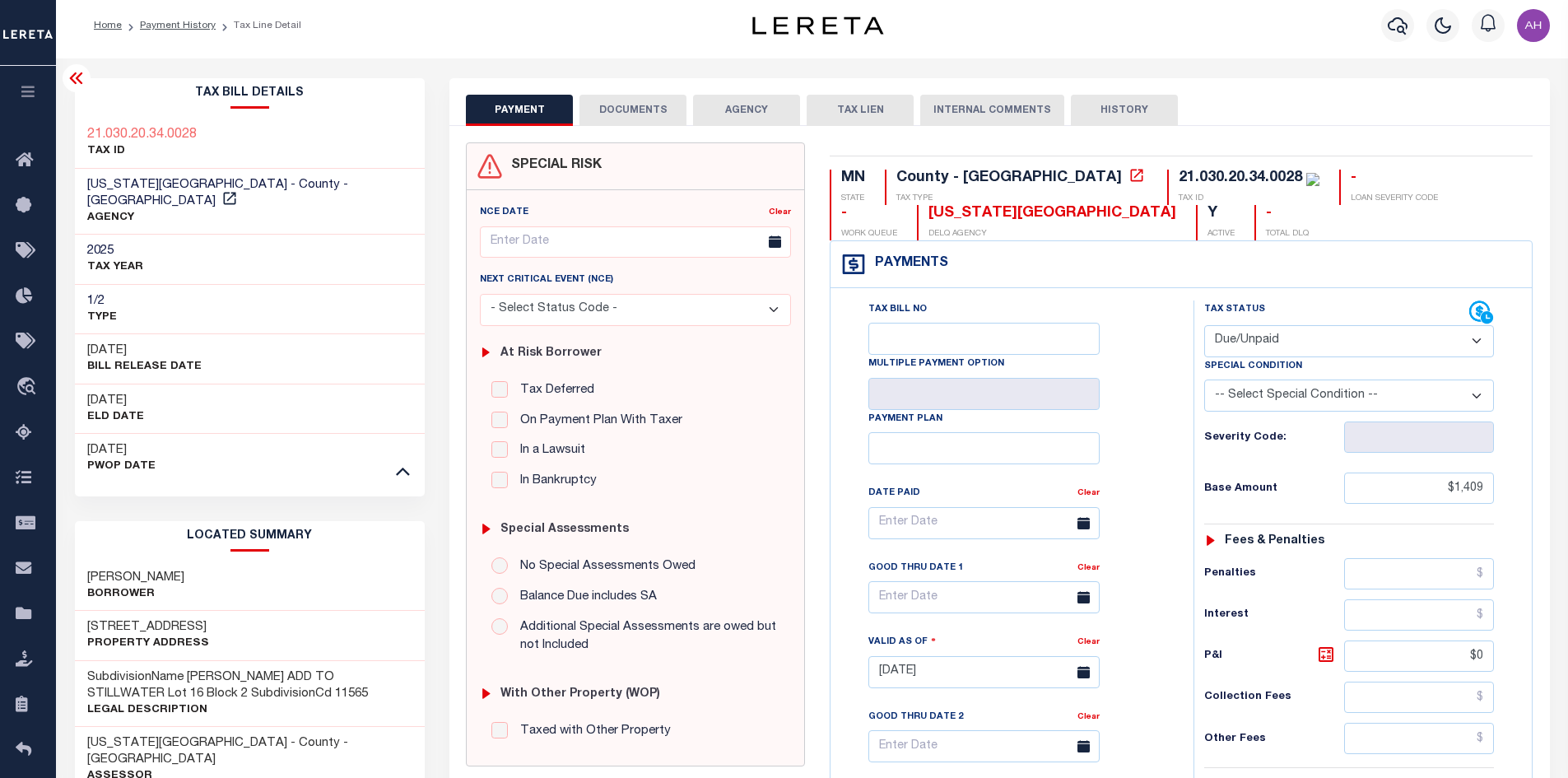
scroll to position [0, 0]
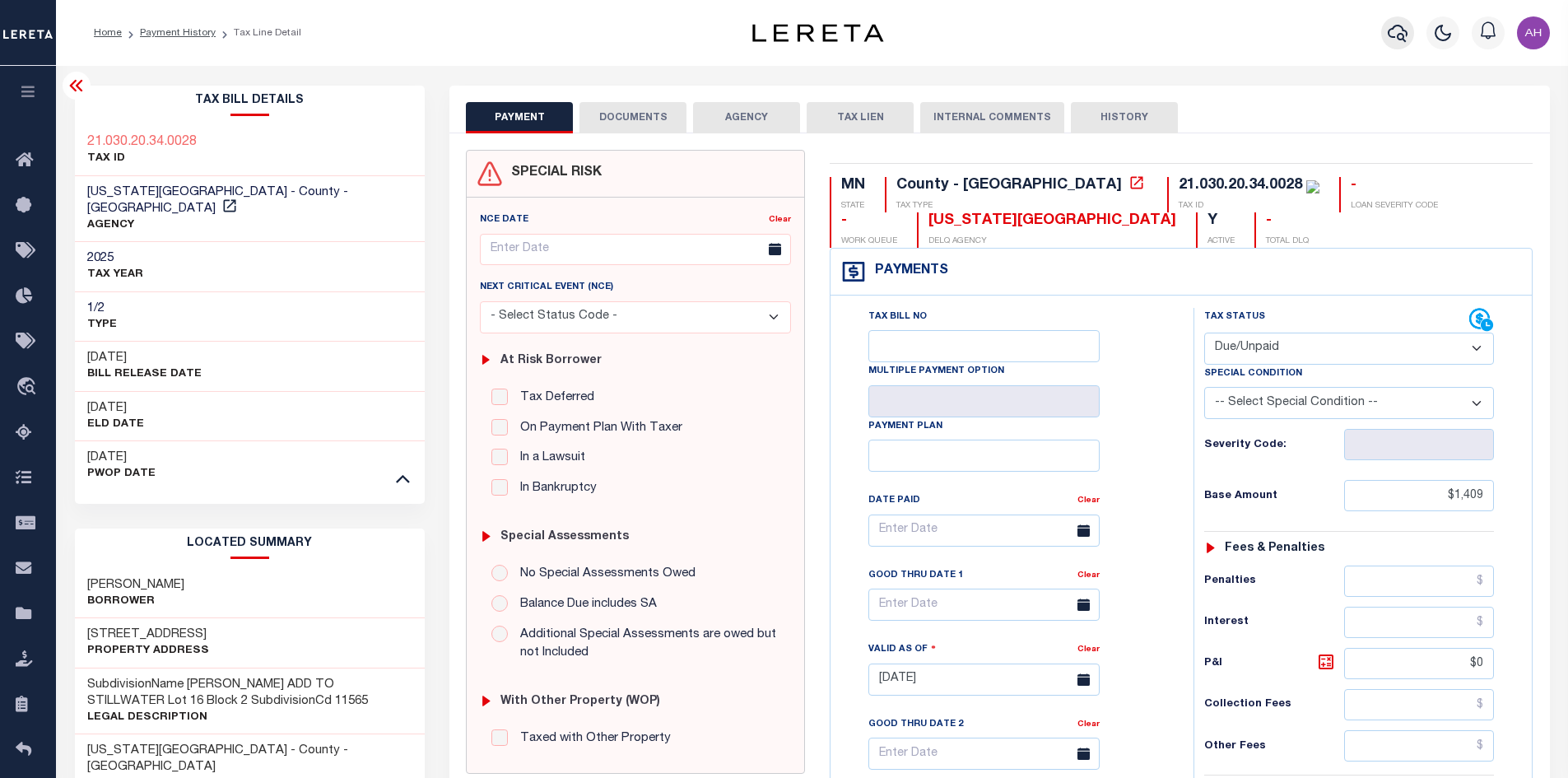
click at [1404, 34] on icon "button" at bounding box center [1398, 33] width 20 height 20
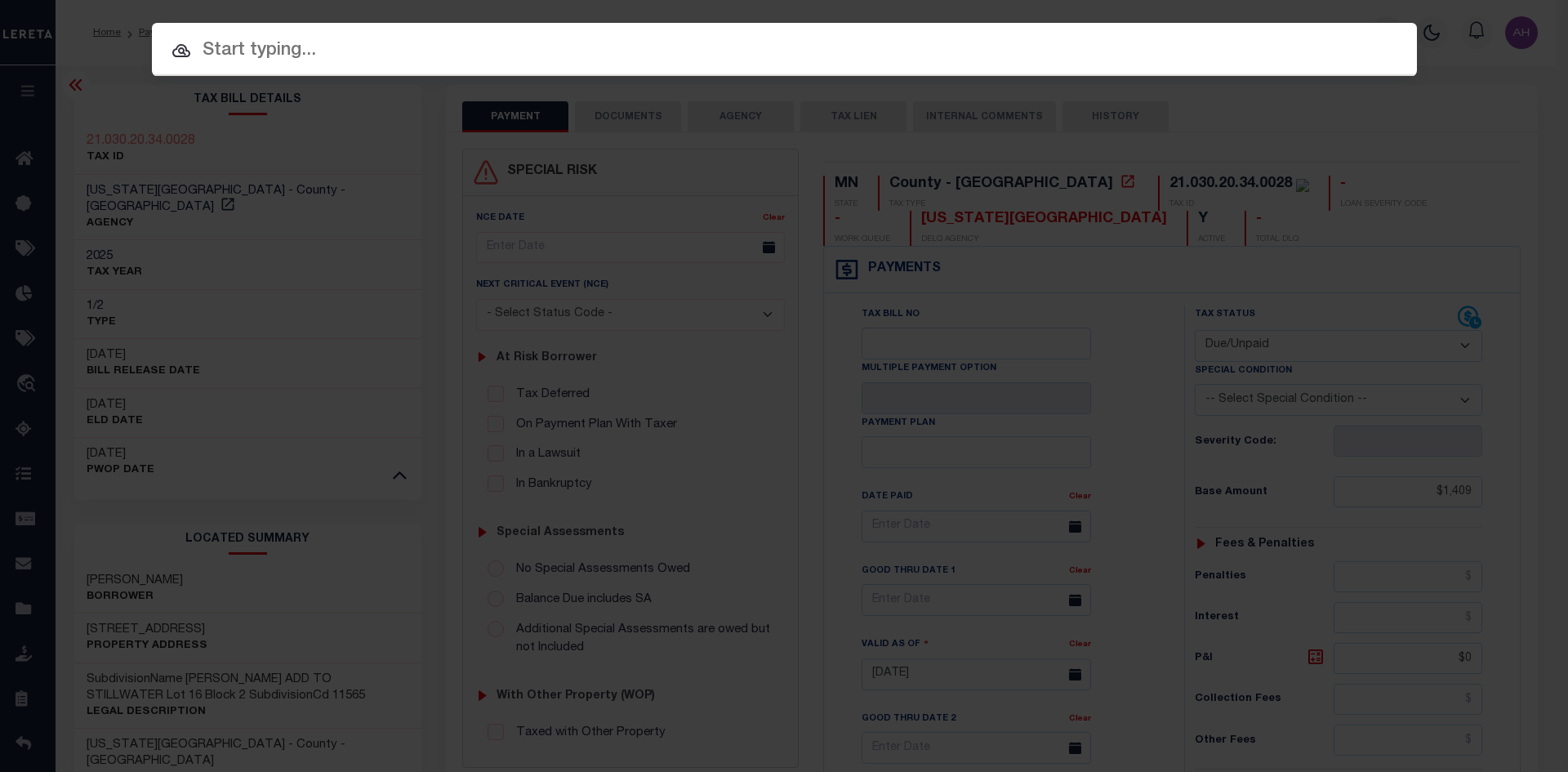
paste input "017470180160"
type input "017470180160"
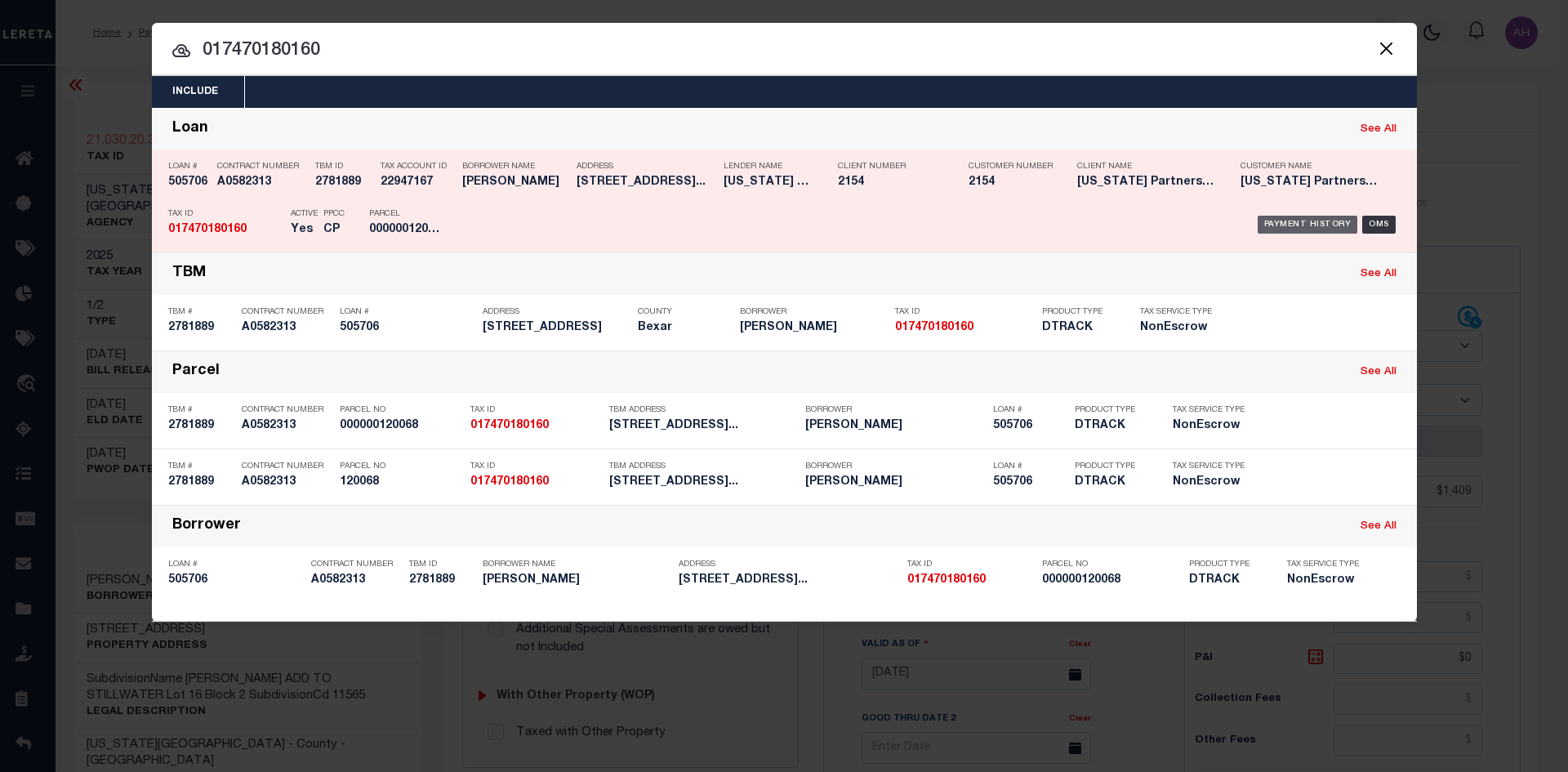
click at [1294, 220] on div "Payment History" at bounding box center [1307, 224] width 100 height 18
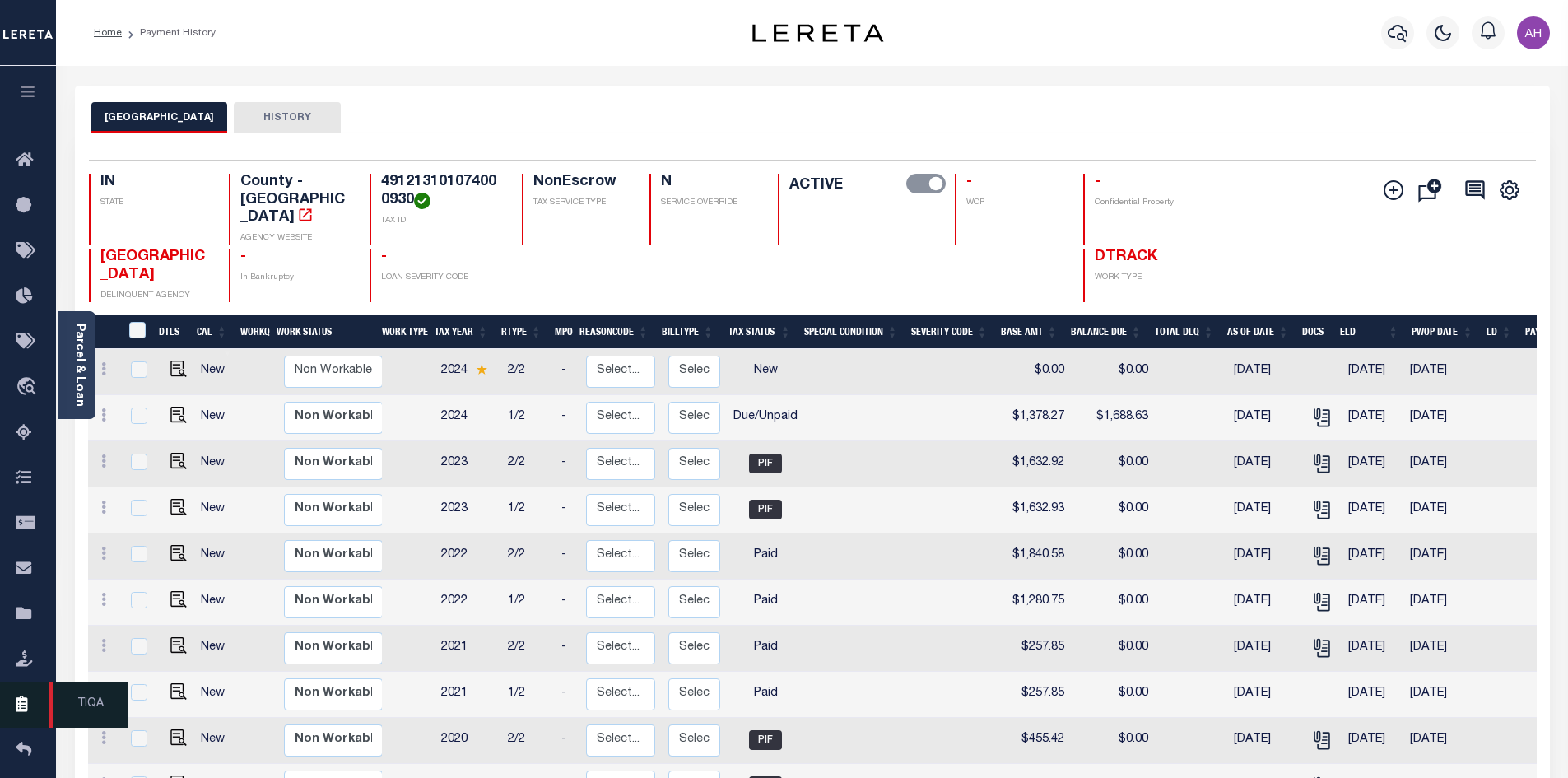
click at [22, 706] on icon at bounding box center [28, 704] width 26 height 21
click at [25, 709] on icon at bounding box center [28, 704] width 26 height 21
click at [24, 715] on icon at bounding box center [28, 704] width 26 height 21
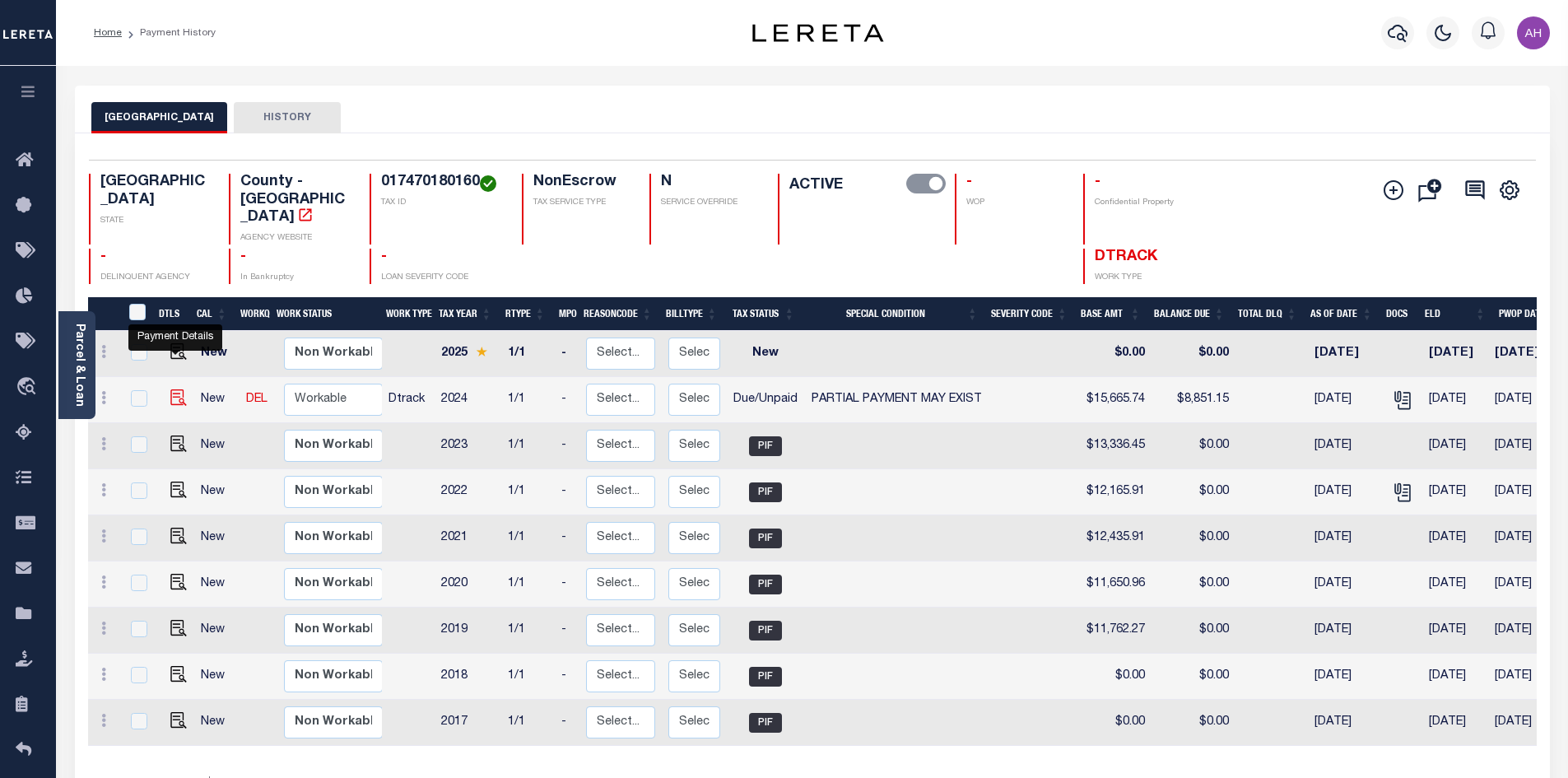
click at [170, 389] on img "" at bounding box center [178, 397] width 16 height 16
checkbox input "true"
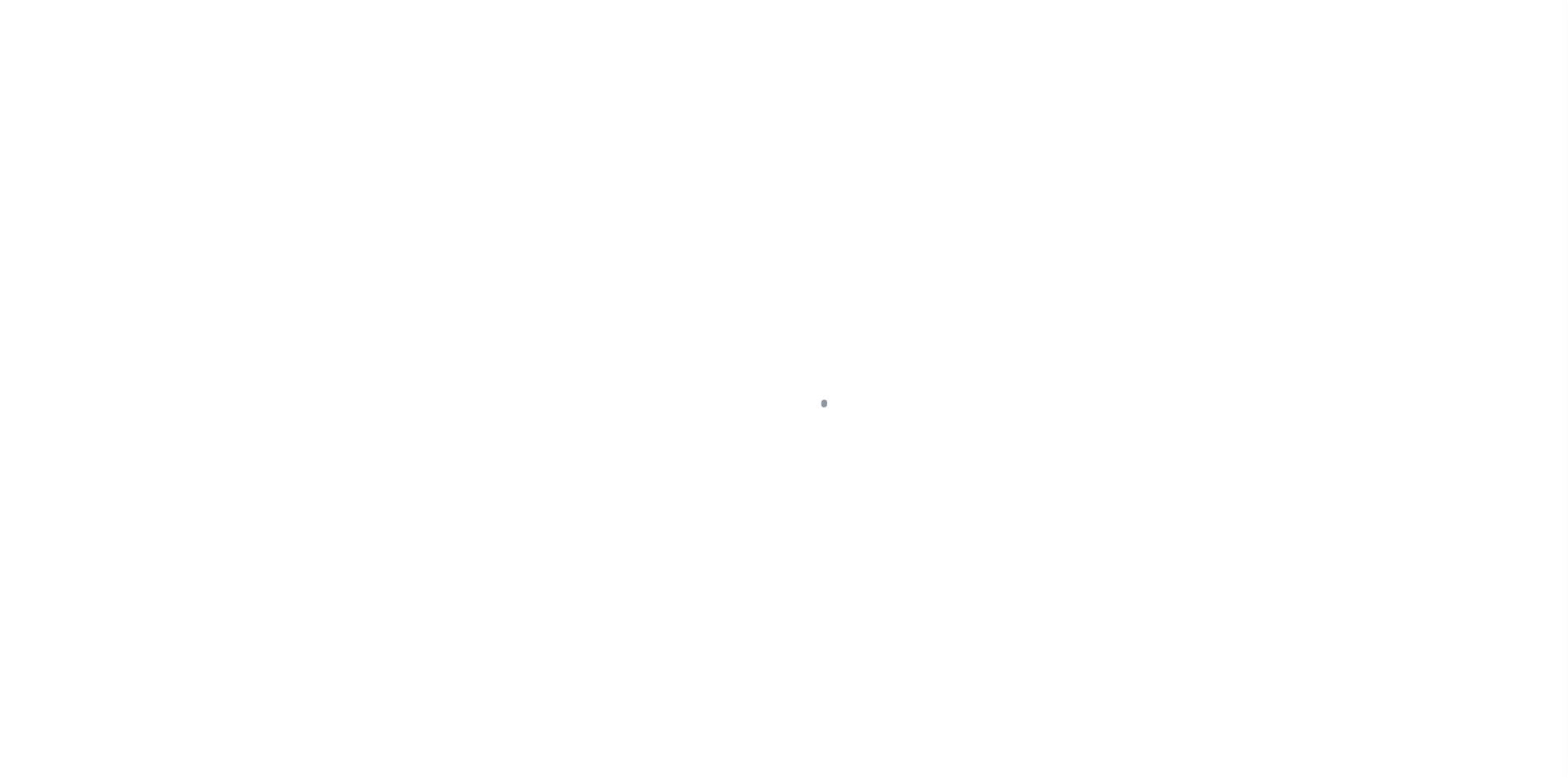
select select "DUE"
select select "15"
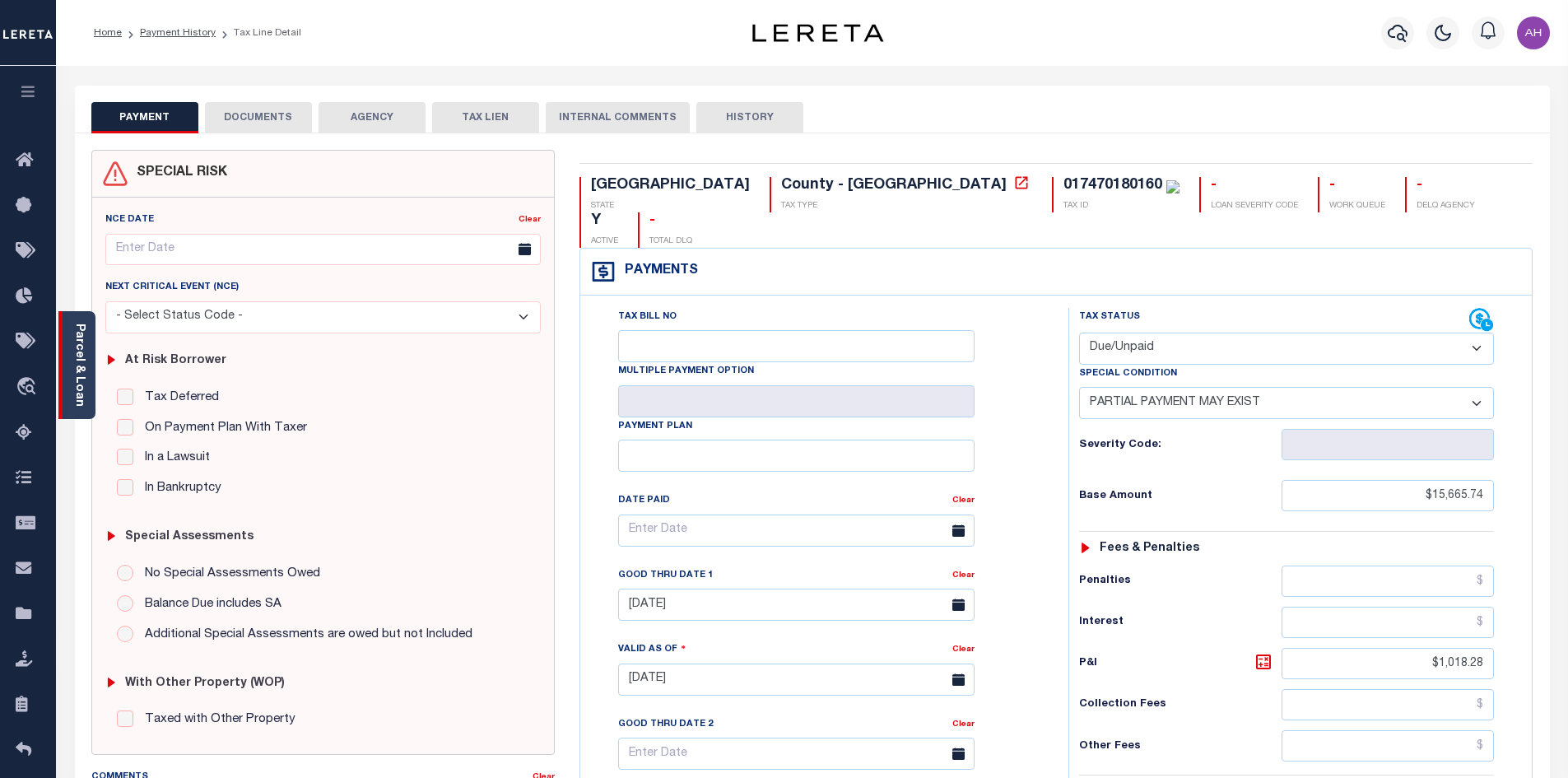
click at [75, 324] on link "Parcel & Loan" at bounding box center [78, 365] width 12 height 83
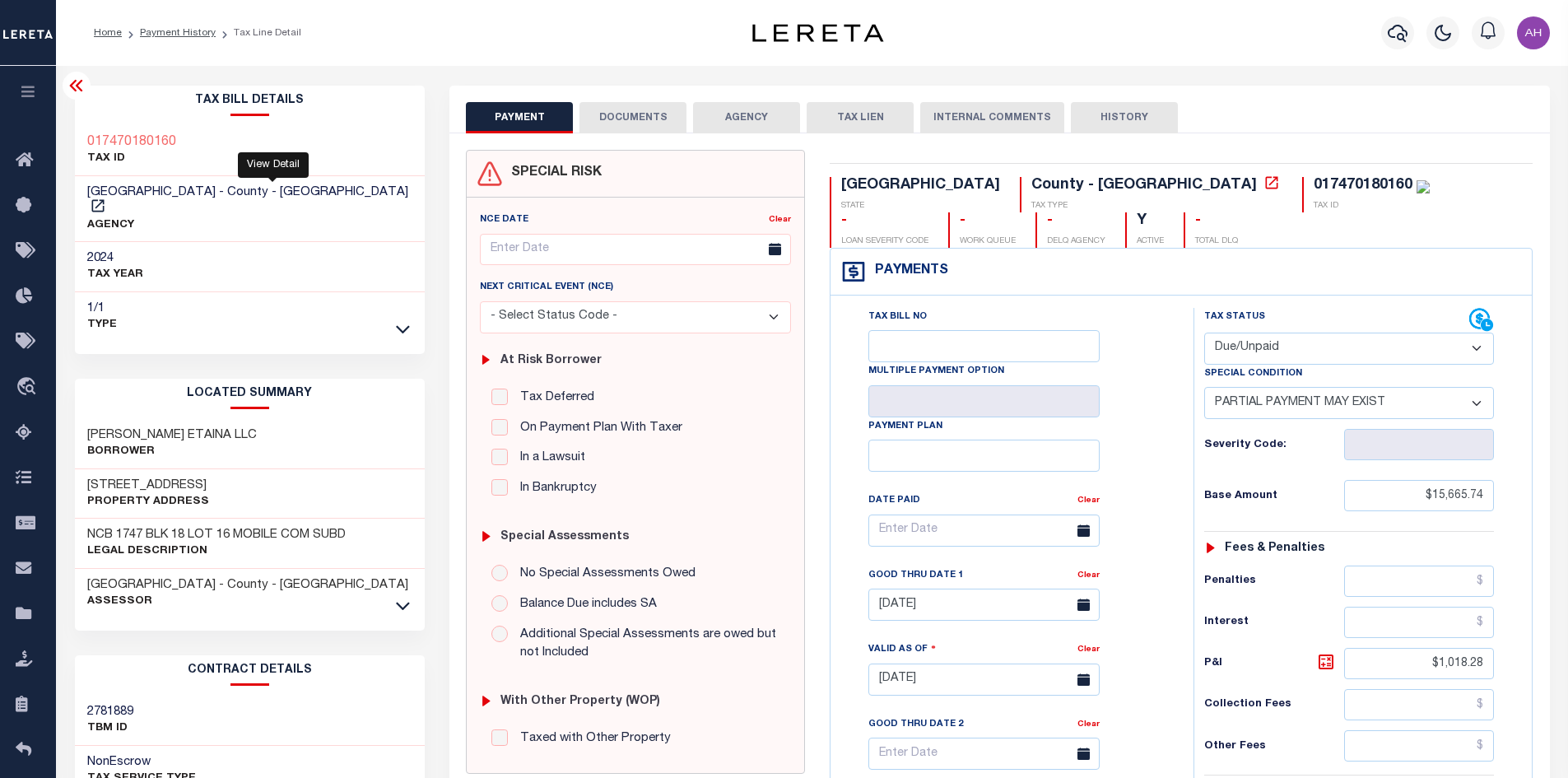
click at [109, 203] on link at bounding box center [98, 209] width 22 height 13
click at [1400, 32] on icon "button" at bounding box center [1398, 33] width 20 height 20
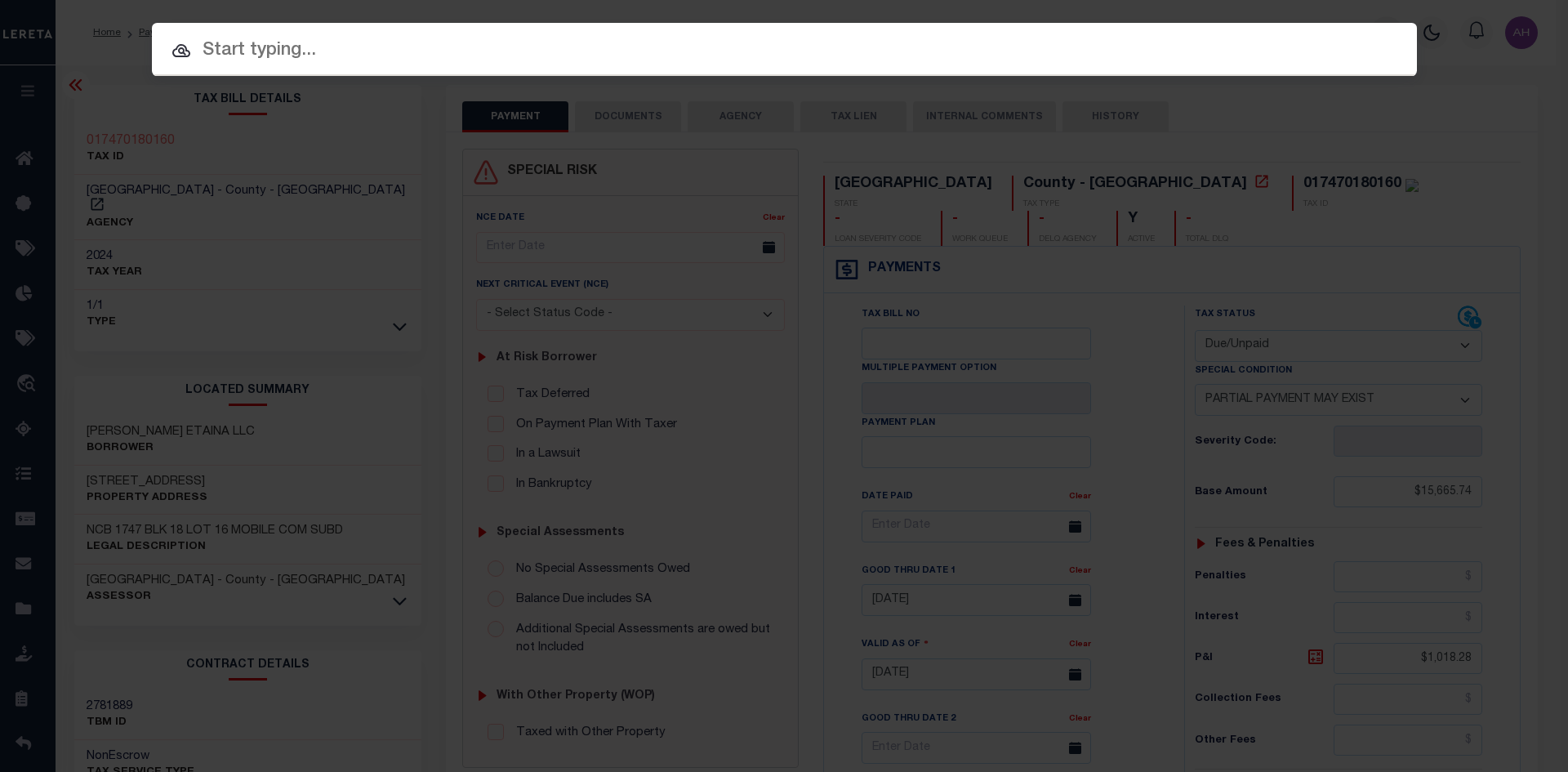
paste input "0262470000006"
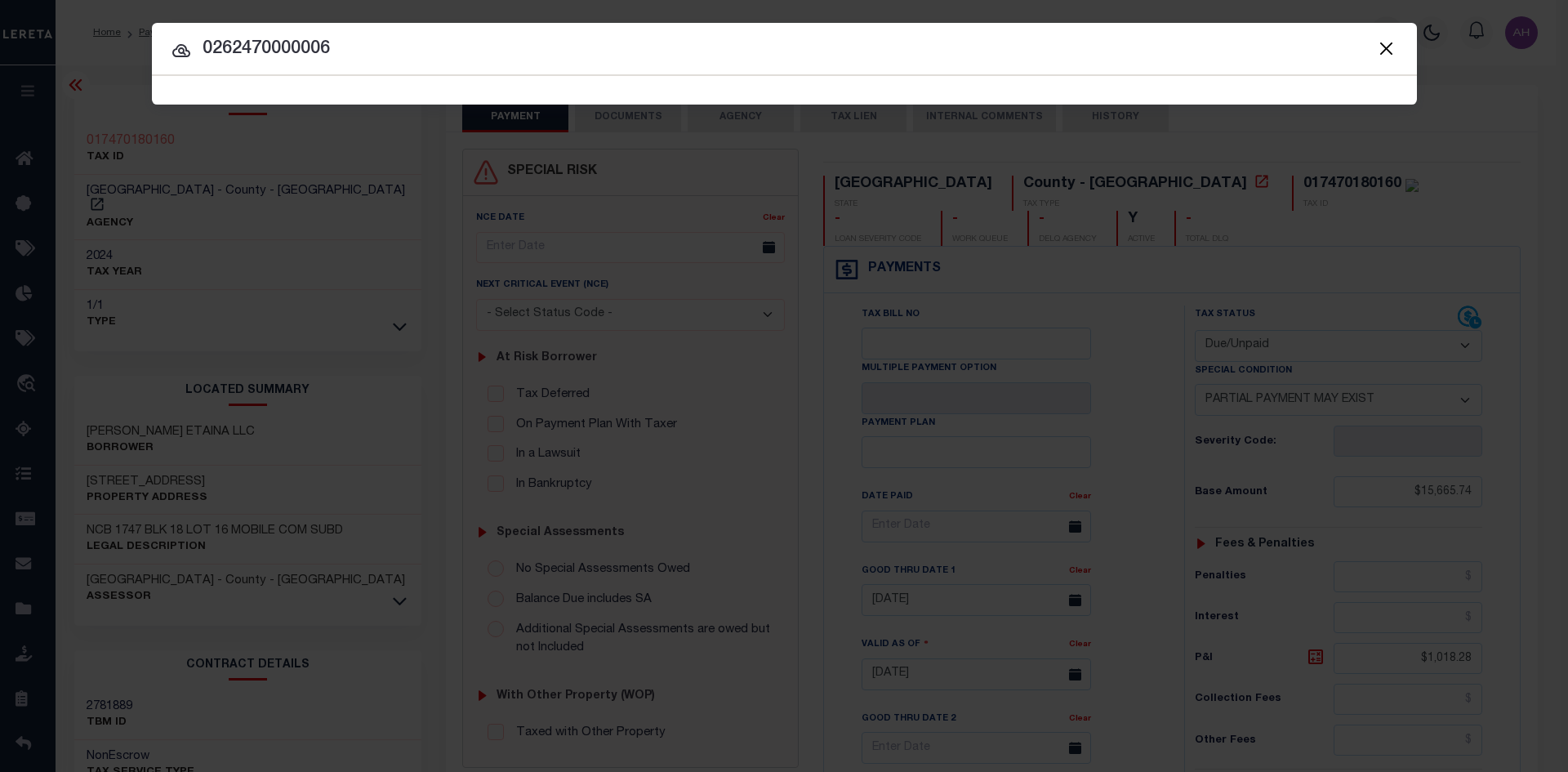
type input "0262470000006"
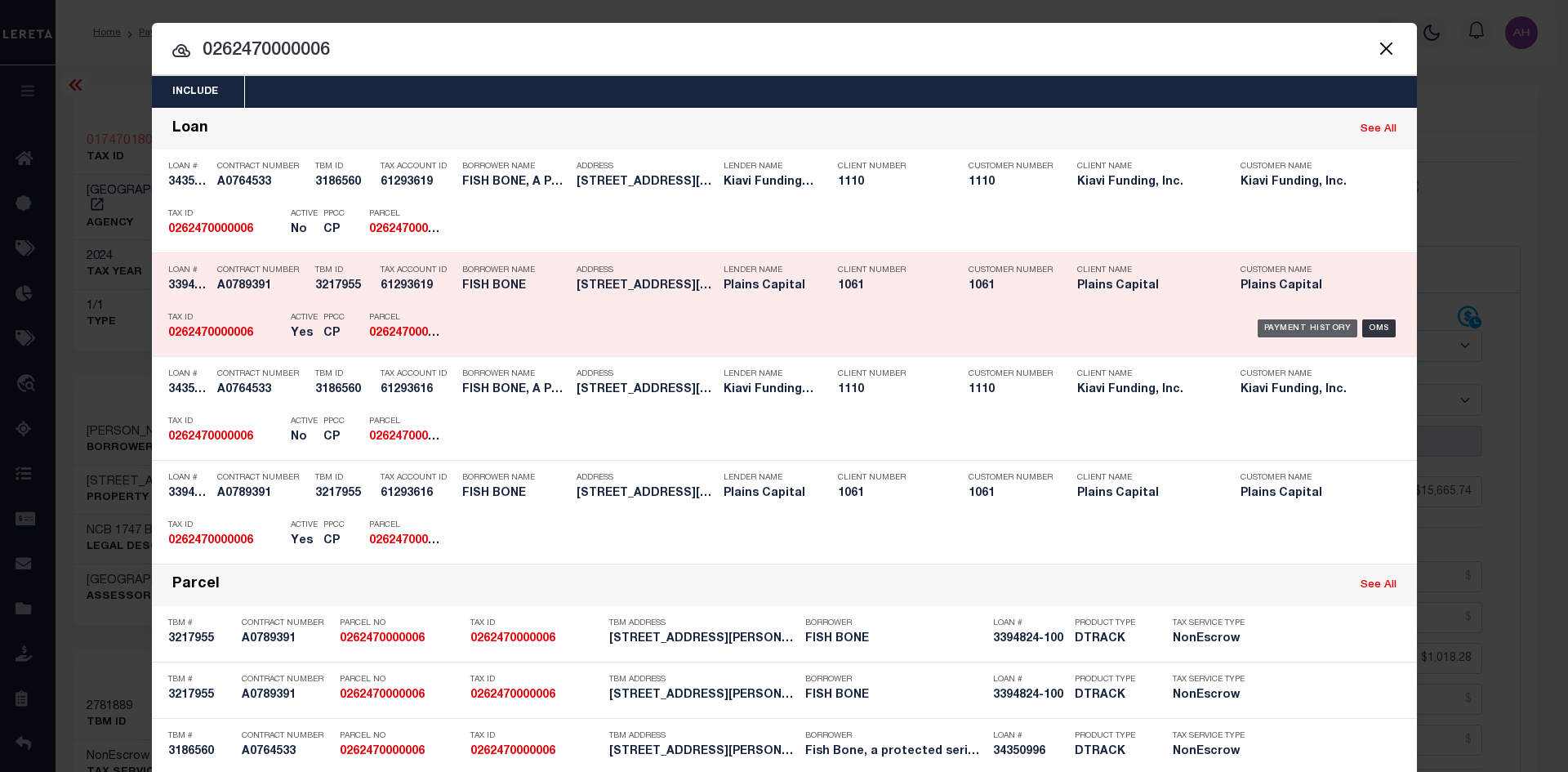
click at [1280, 323] on div "Payment History" at bounding box center [1307, 328] width 100 height 18
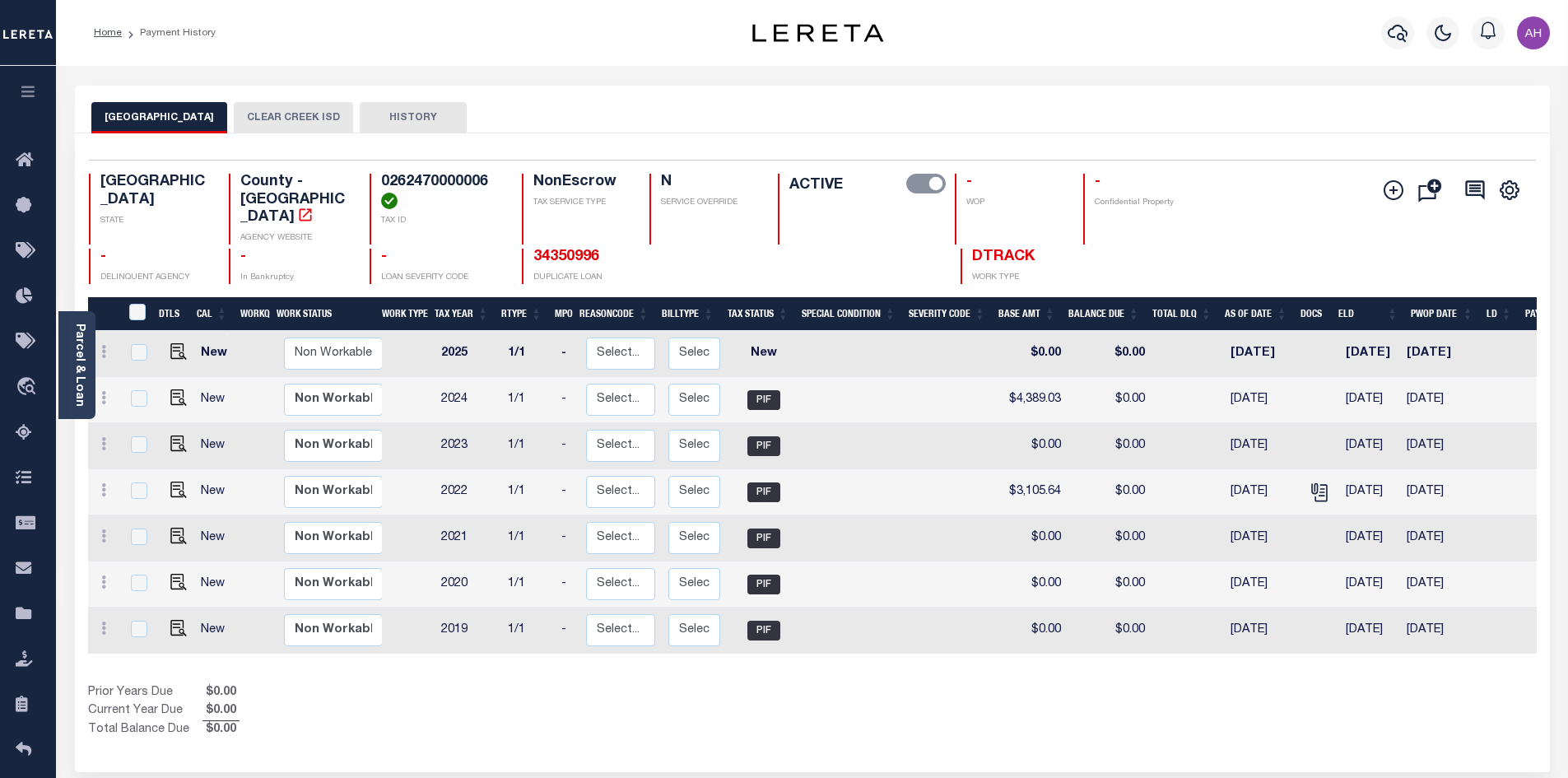
click at [243, 119] on button "CLEAR CREEK ISD" at bounding box center [294, 117] width 120 height 32
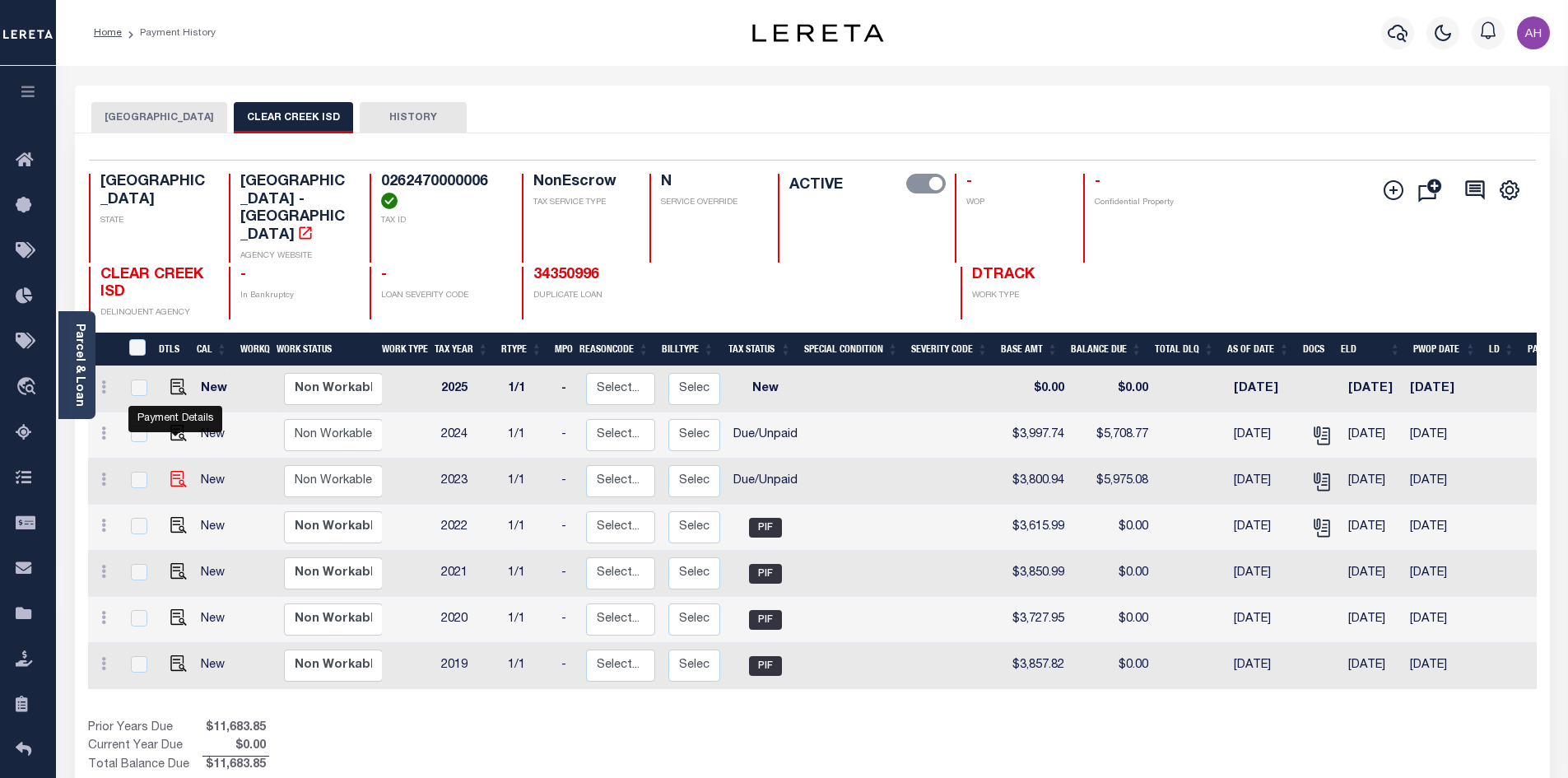
click at [171, 471] on img "" at bounding box center [178, 479] width 16 height 16
checkbox input "true"
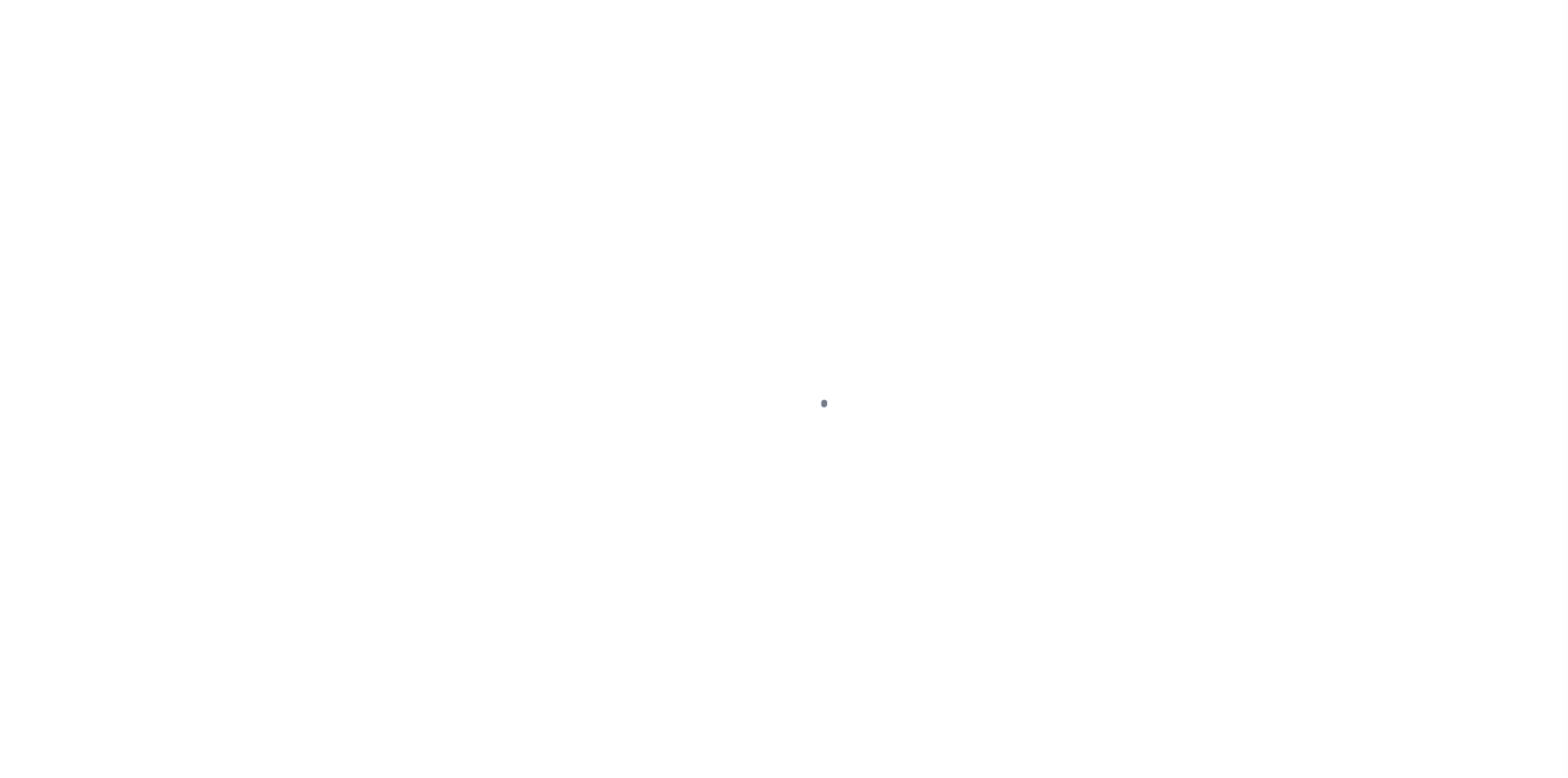
select select "DUE"
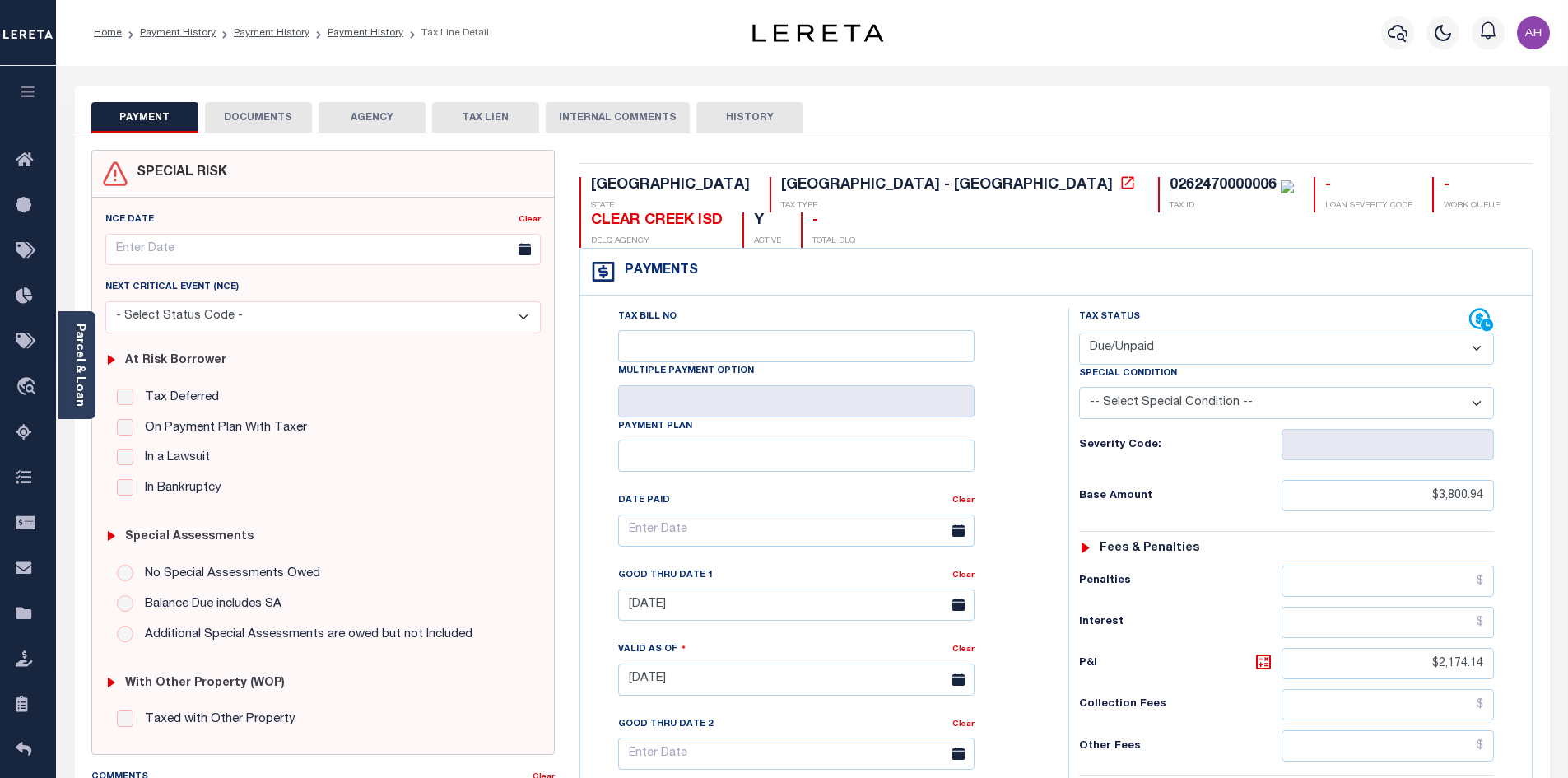
click at [84, 372] on link "Parcel & Loan" at bounding box center [78, 365] width 12 height 83
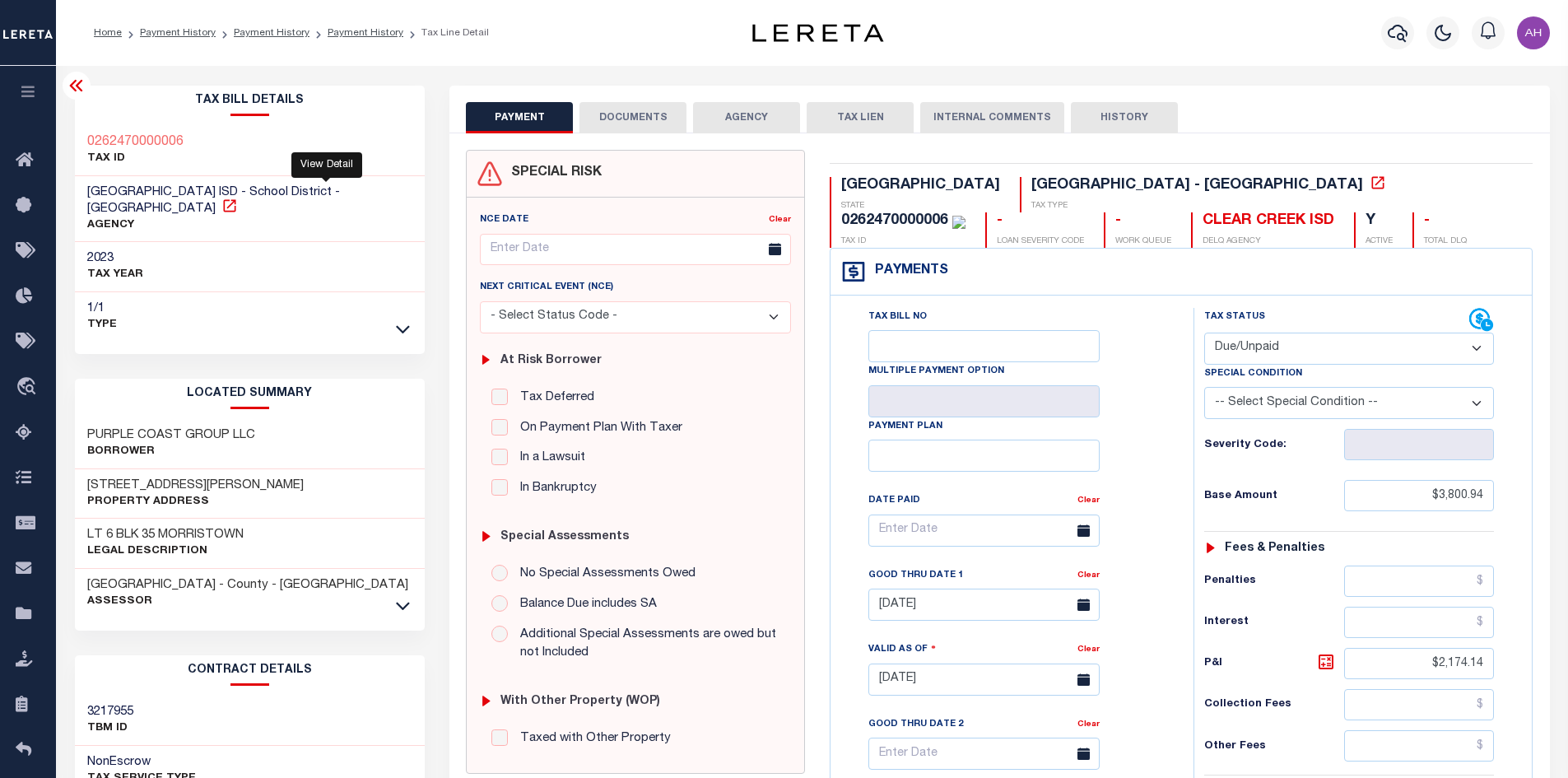
click at [238, 197] on icon at bounding box center [230, 205] width 16 height 16
click at [1400, 27] on icon "button" at bounding box center [1398, 32] width 20 height 17
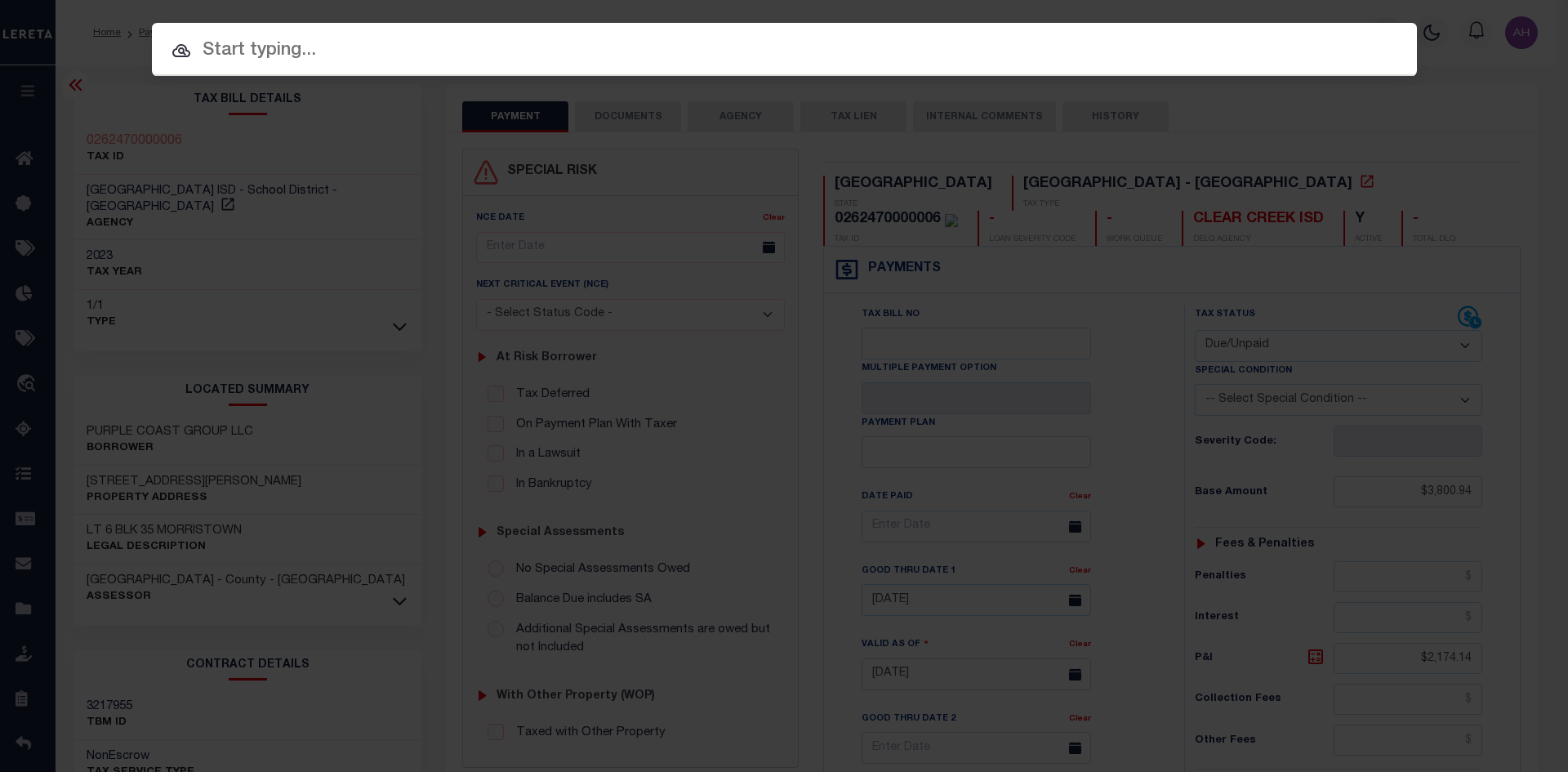
paste input "566000000037000"
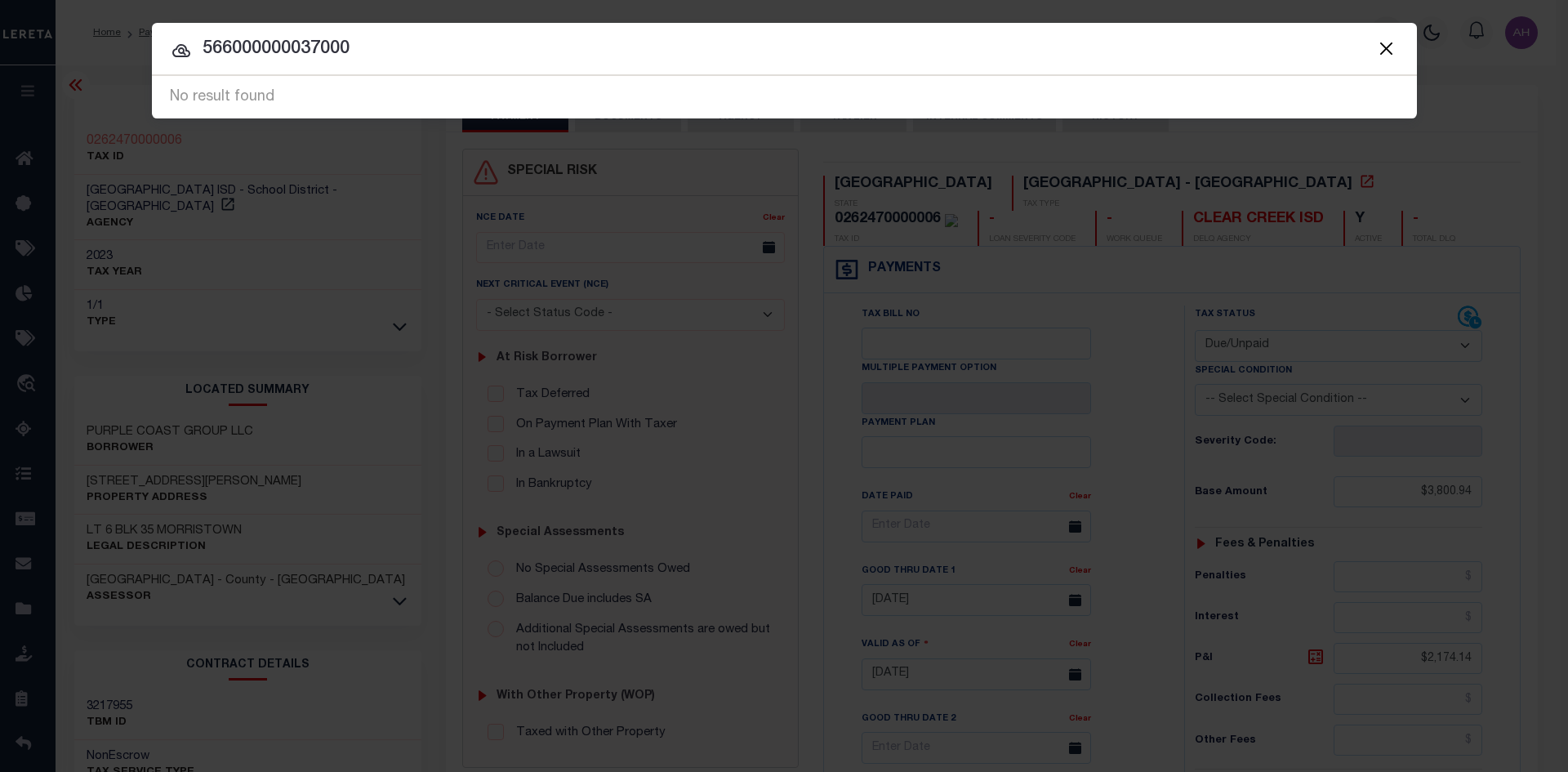
click at [392, 61] on input "566000000037000" at bounding box center [784, 49] width 1265 height 29
click at [288, 62] on input "566000000037000" at bounding box center [784, 49] width 1265 height 29
drag, startPoint x: 403, startPoint y: 41, endPoint x: 166, endPoint y: 50, distance: 237.2
click at [166, 50] on input "566000000037000" at bounding box center [784, 49] width 1265 height 29
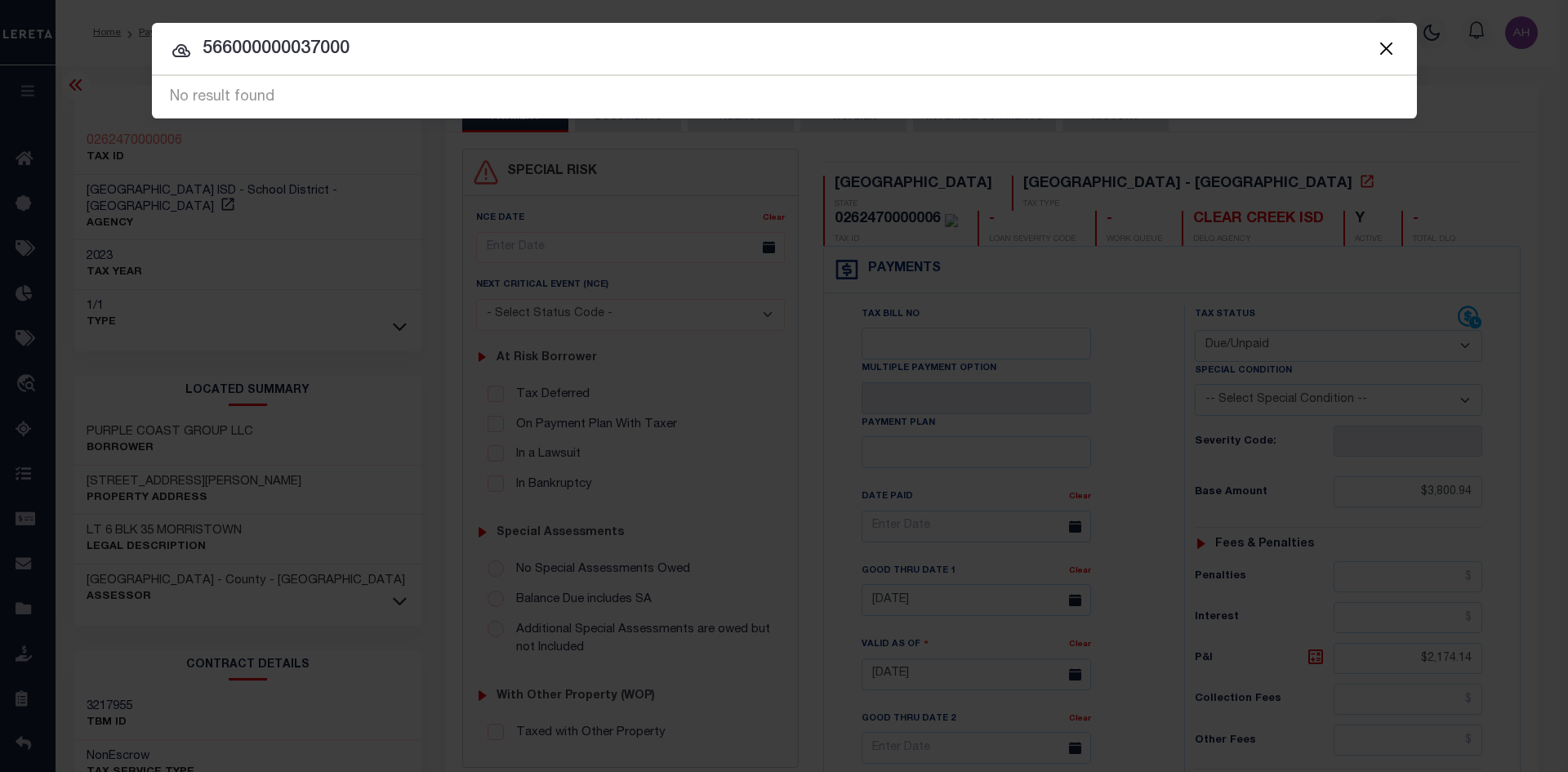
paste input "0410080060241"
click at [374, 63] on input "0410080060241" at bounding box center [784, 49] width 1265 height 29
click at [374, 62] on input "0410080060241" at bounding box center [784, 49] width 1265 height 29
paste input "118432001000"
drag, startPoint x: 345, startPoint y: 45, endPoint x: 356, endPoint y: 98, distance: 54.1
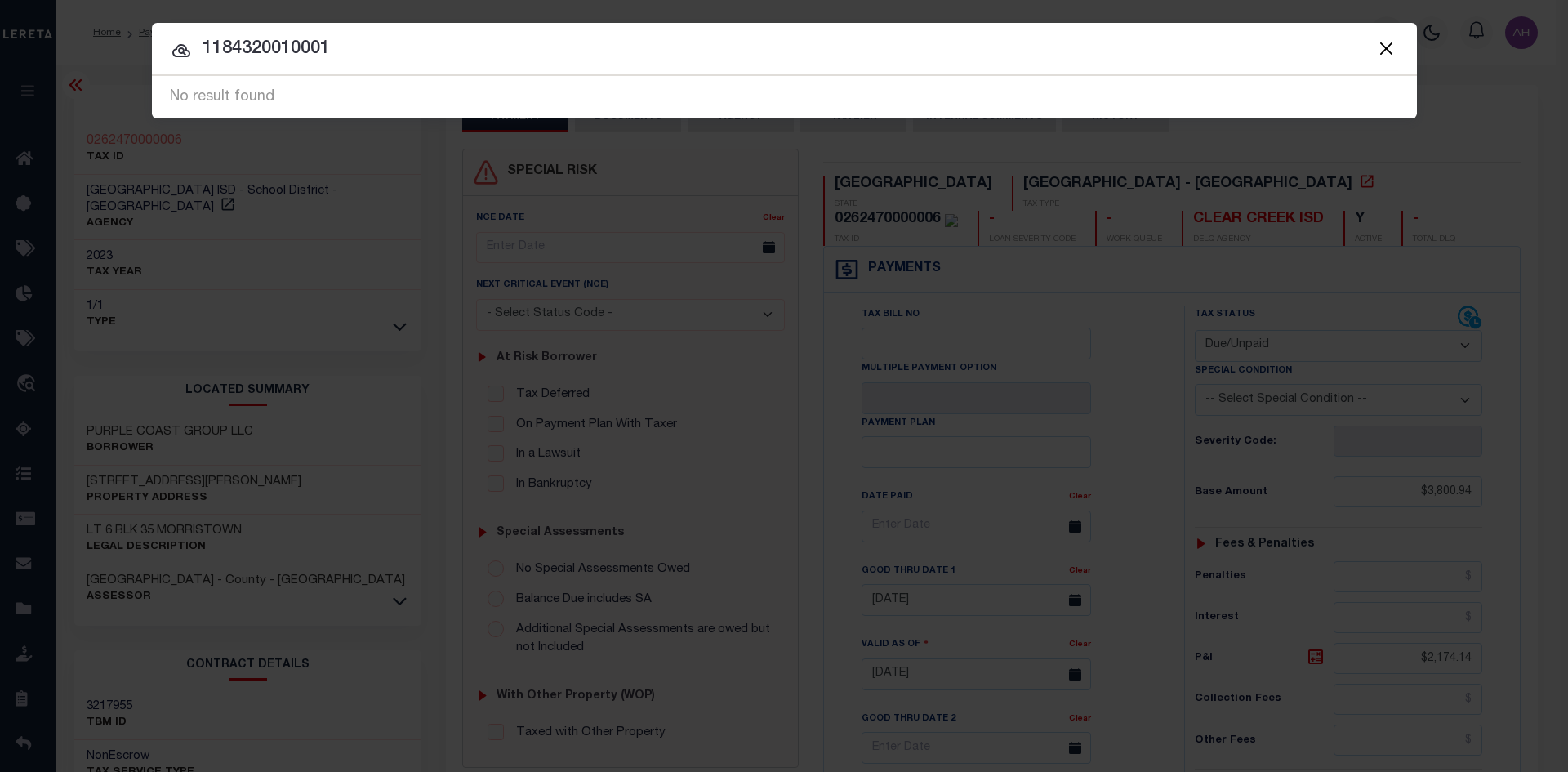
click at [192, 58] on input "1184320010001" at bounding box center [784, 49] width 1265 height 29
paste input "text"
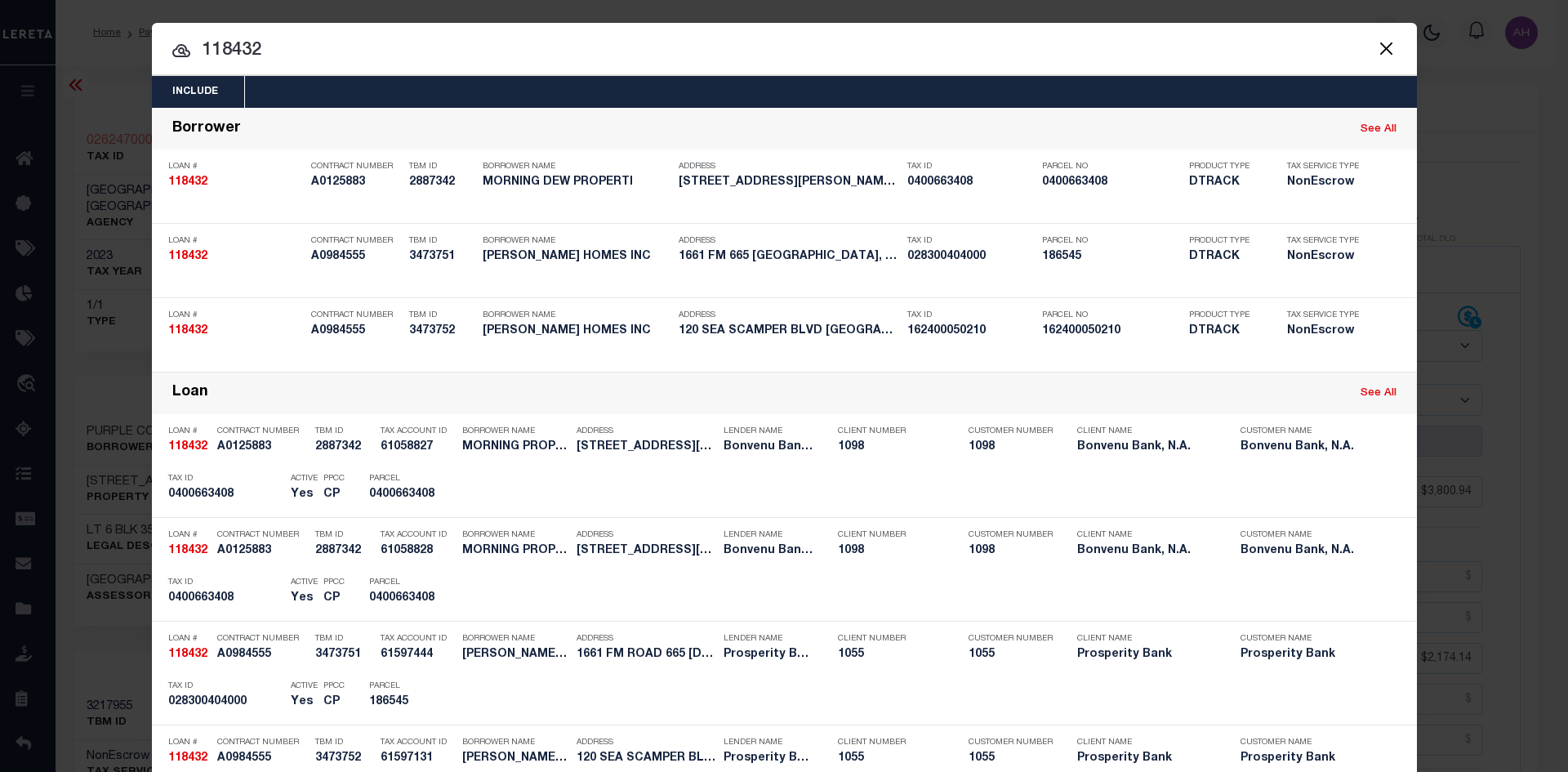
click at [292, 42] on input "118432" at bounding box center [784, 51] width 1265 height 29
click at [292, 43] on input "118432" at bounding box center [784, 51] width 1265 height 29
paste input "ORANGE RE VENTURE LLC"
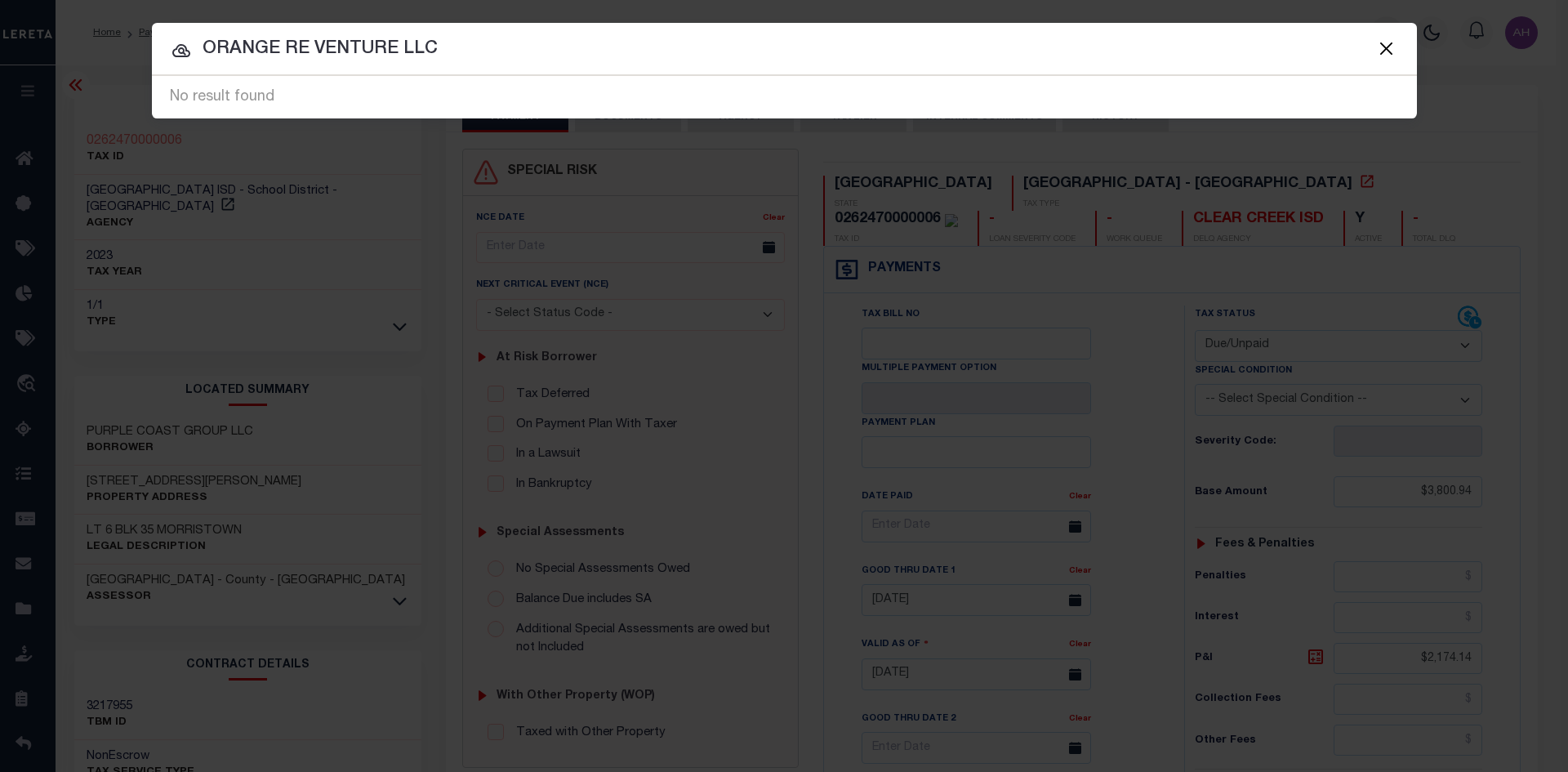
drag, startPoint x: 457, startPoint y: 49, endPoint x: 202, endPoint y: 44, distance: 255.0
click at [202, 44] on input "ORANGE RE VENTURE LLC" at bounding box center [784, 49] width 1265 height 29
paste input "TREATY CREEK INVESTMENTS,"
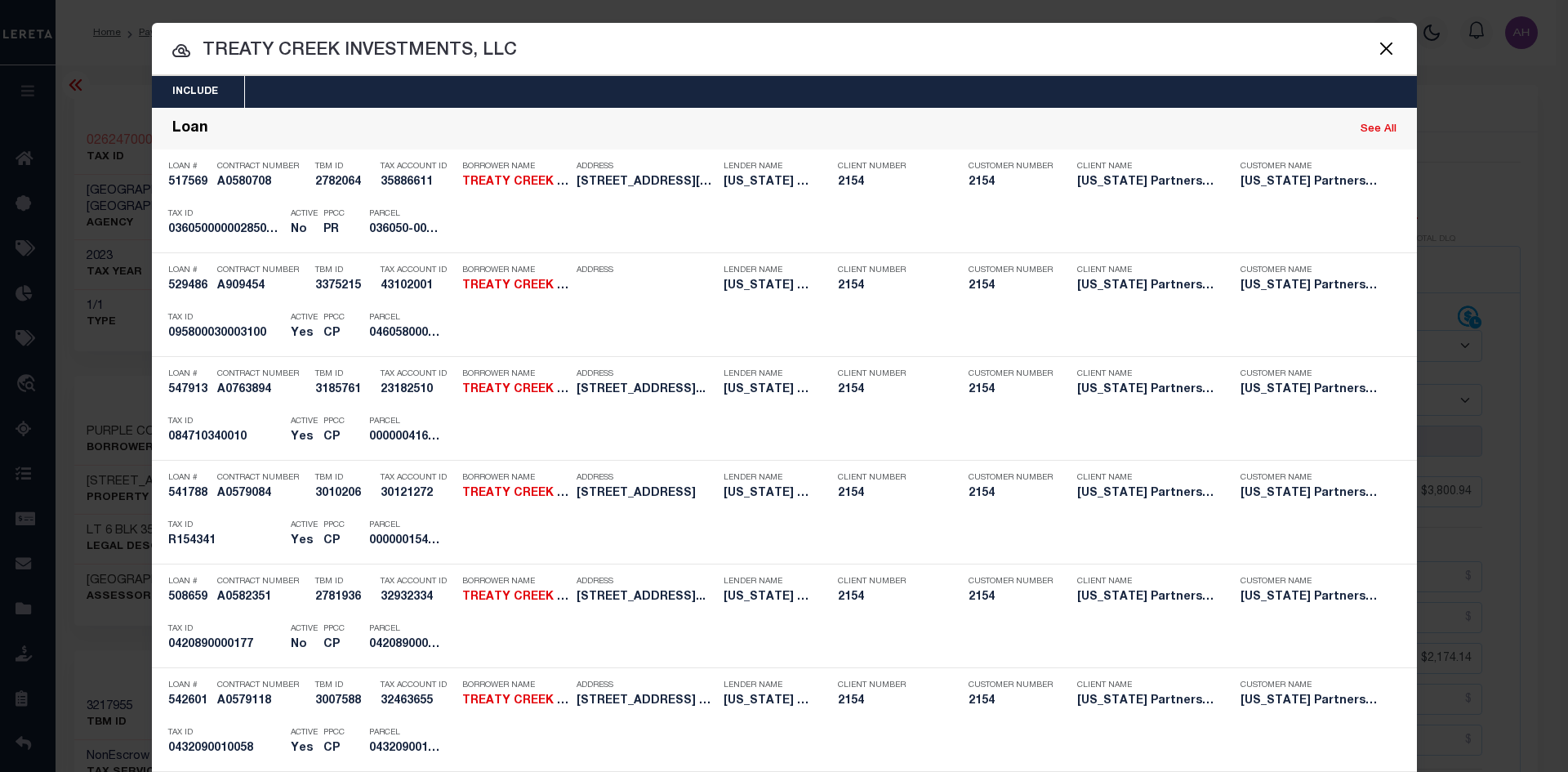
click at [588, 67] on div at bounding box center [784, 49] width 1265 height 52
click at [571, 39] on input "TREATY CREEK INVESTMENTS, LLC" at bounding box center [784, 51] width 1265 height 29
paste input "3504 E FM 528 RD"
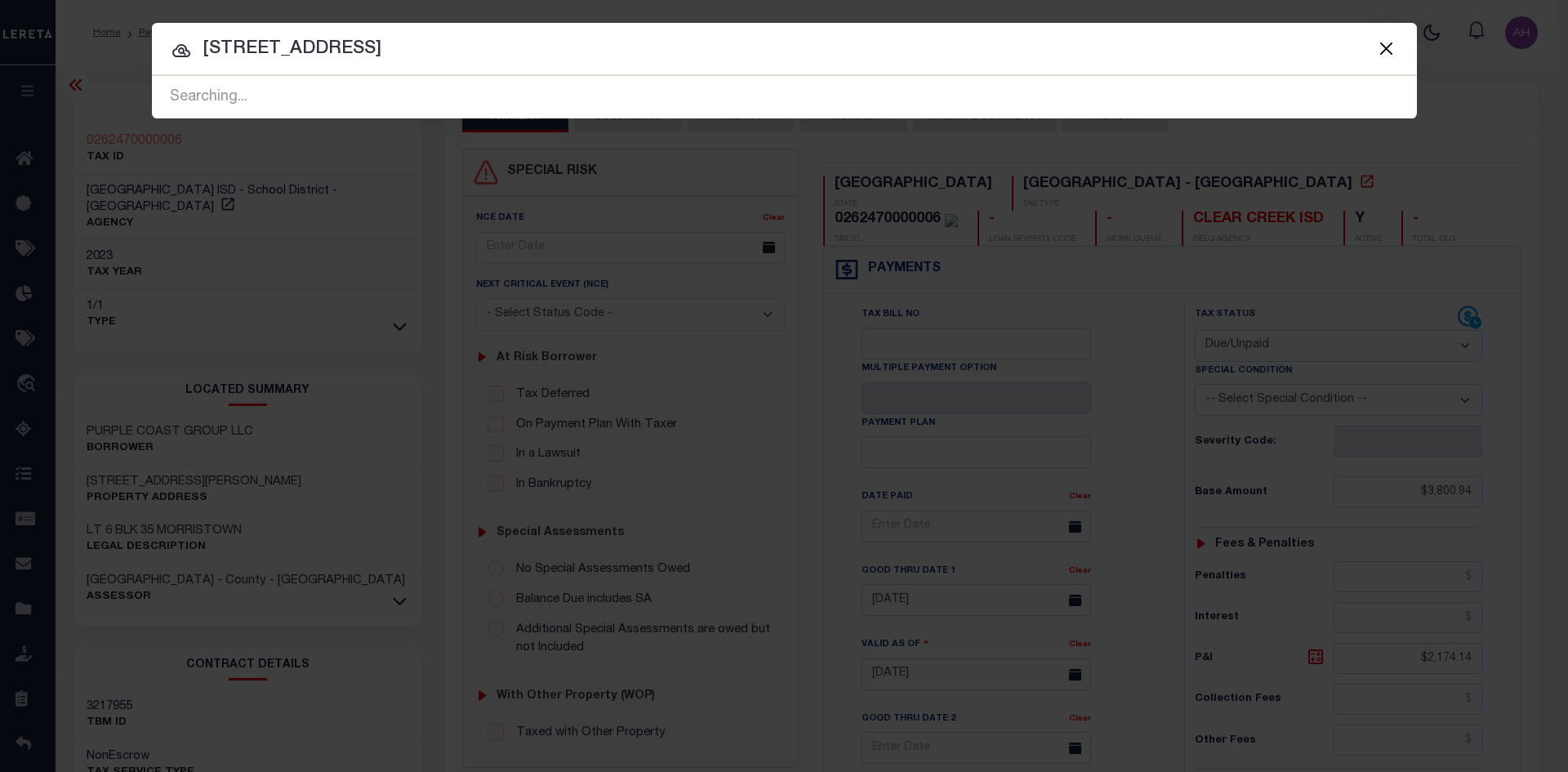
type input "3504 E FM 528 RD"
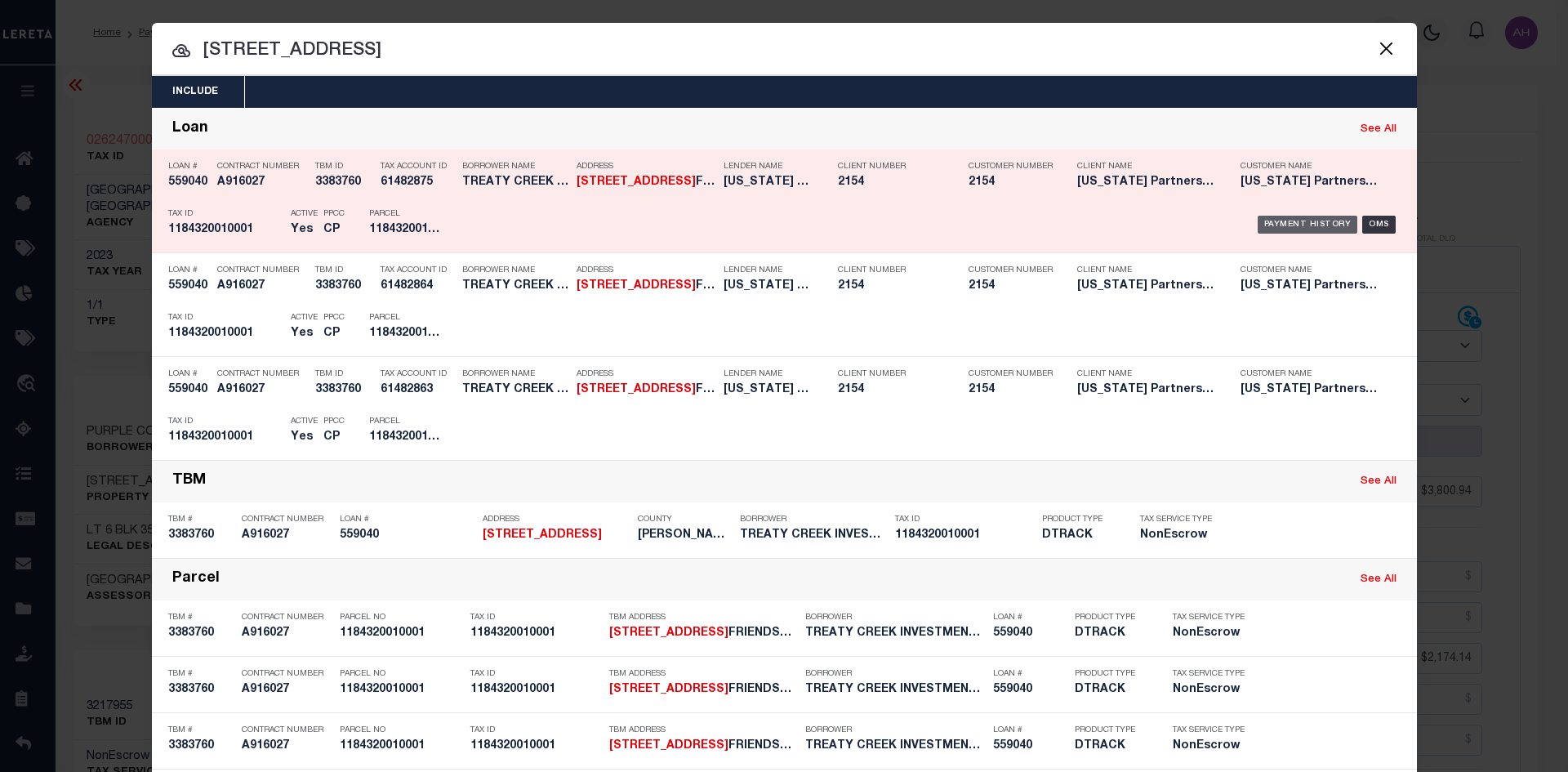
click at [1297, 228] on div "Payment History" at bounding box center [1307, 224] width 100 height 18
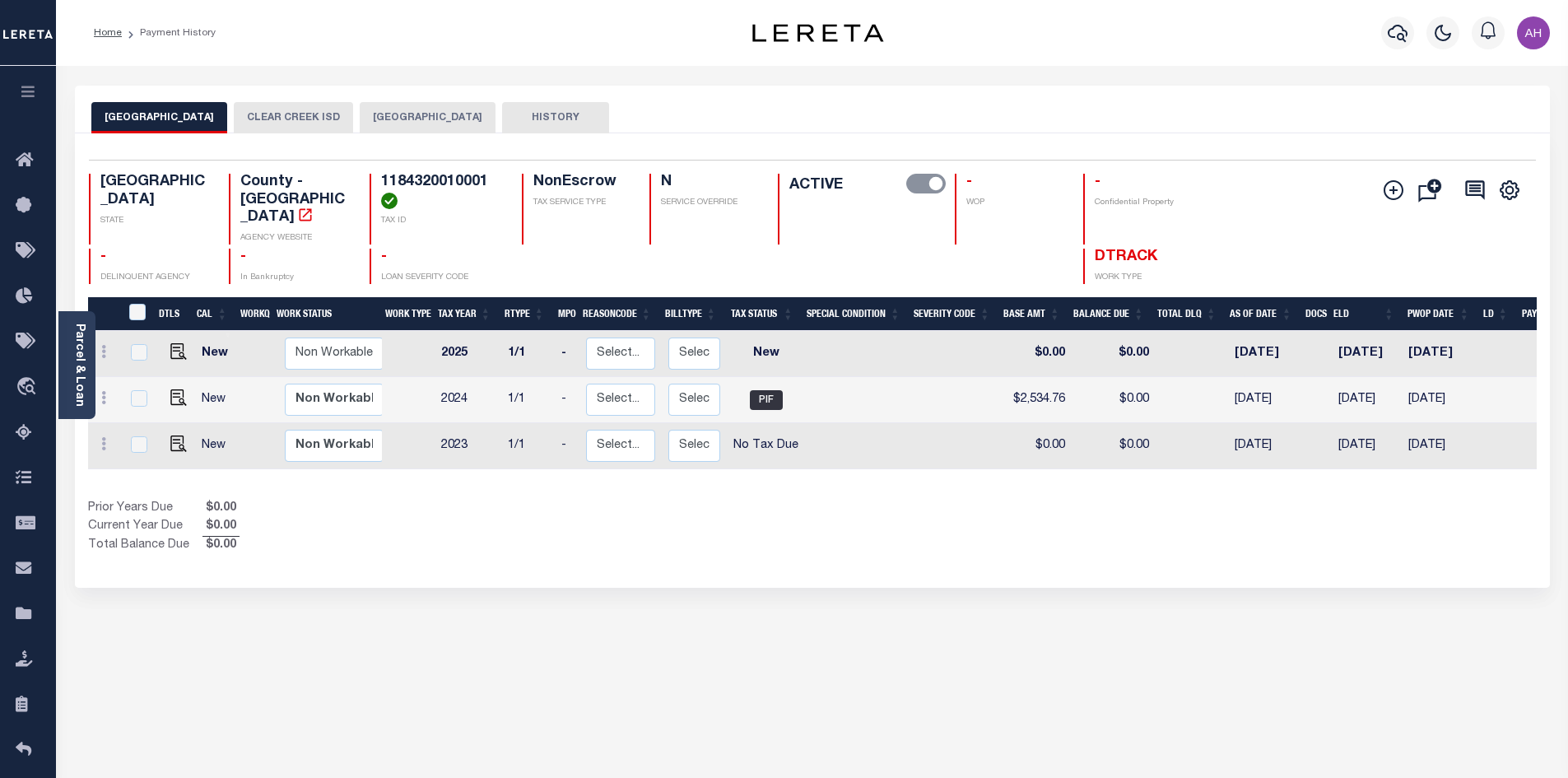
click at [424, 122] on button "[GEOGRAPHIC_DATA]" at bounding box center [427, 117] width 136 height 32
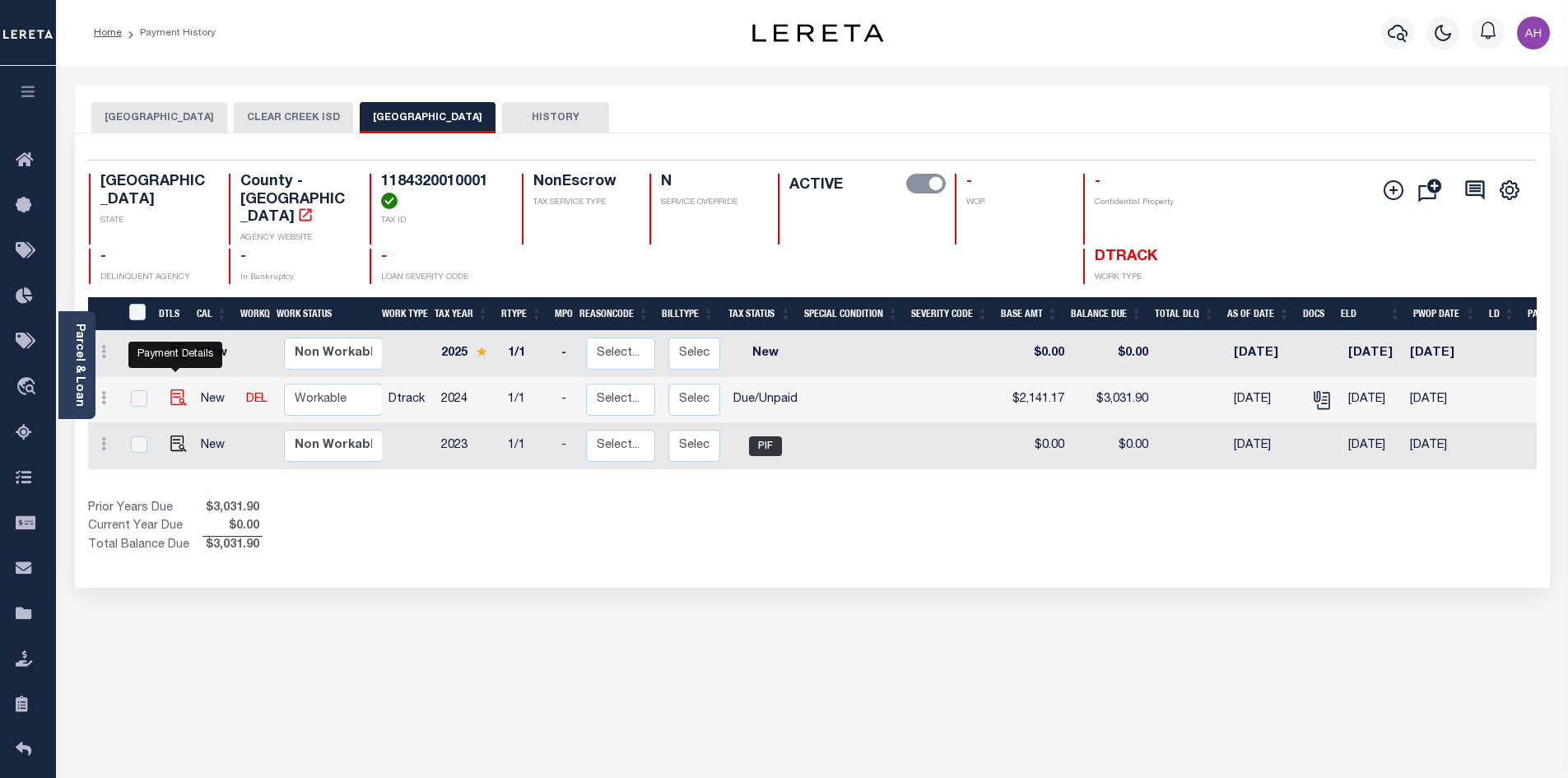
click at [177, 389] on img "" at bounding box center [178, 397] width 16 height 16
checkbox input "true"
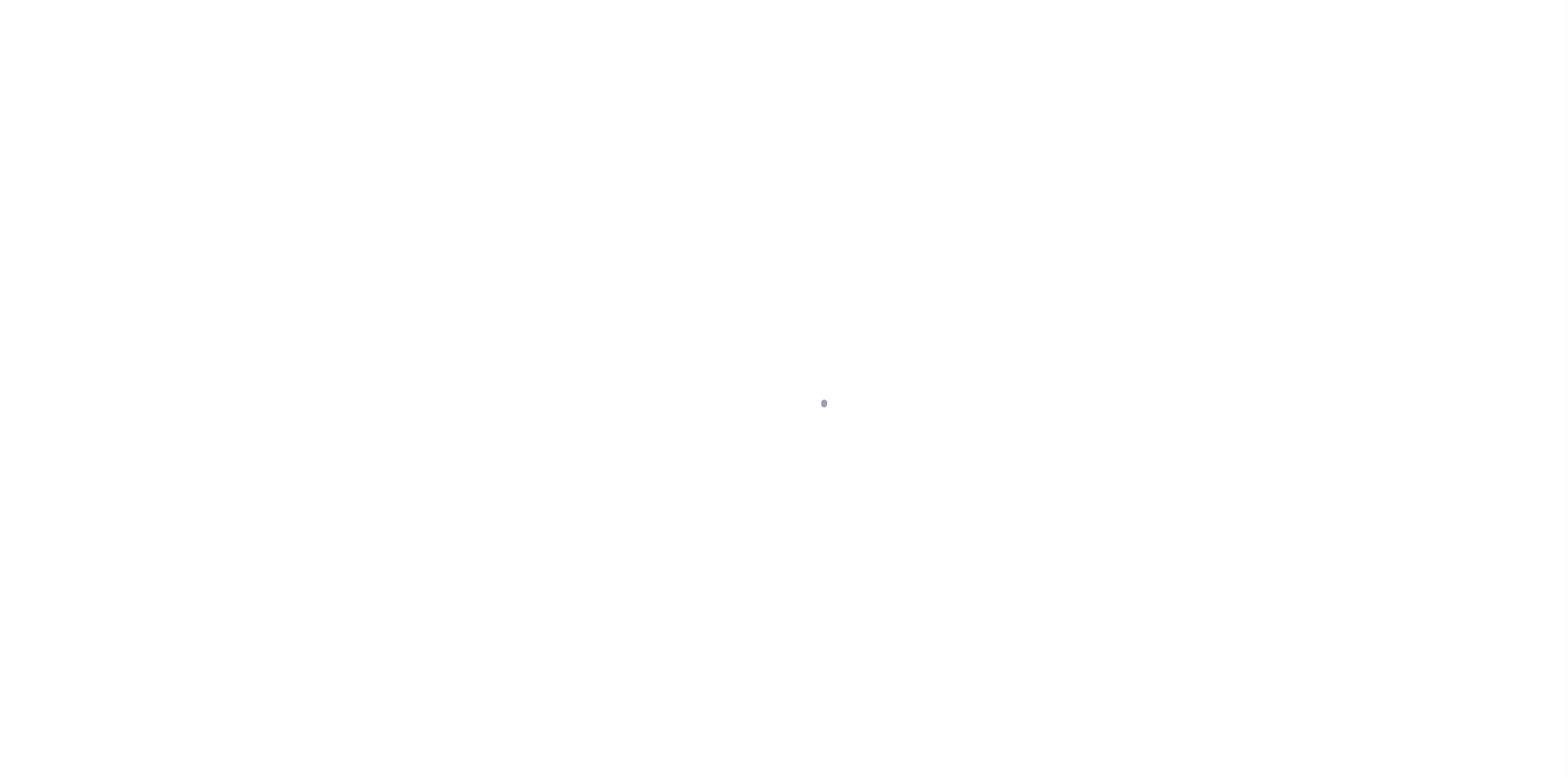
select select "DUE"
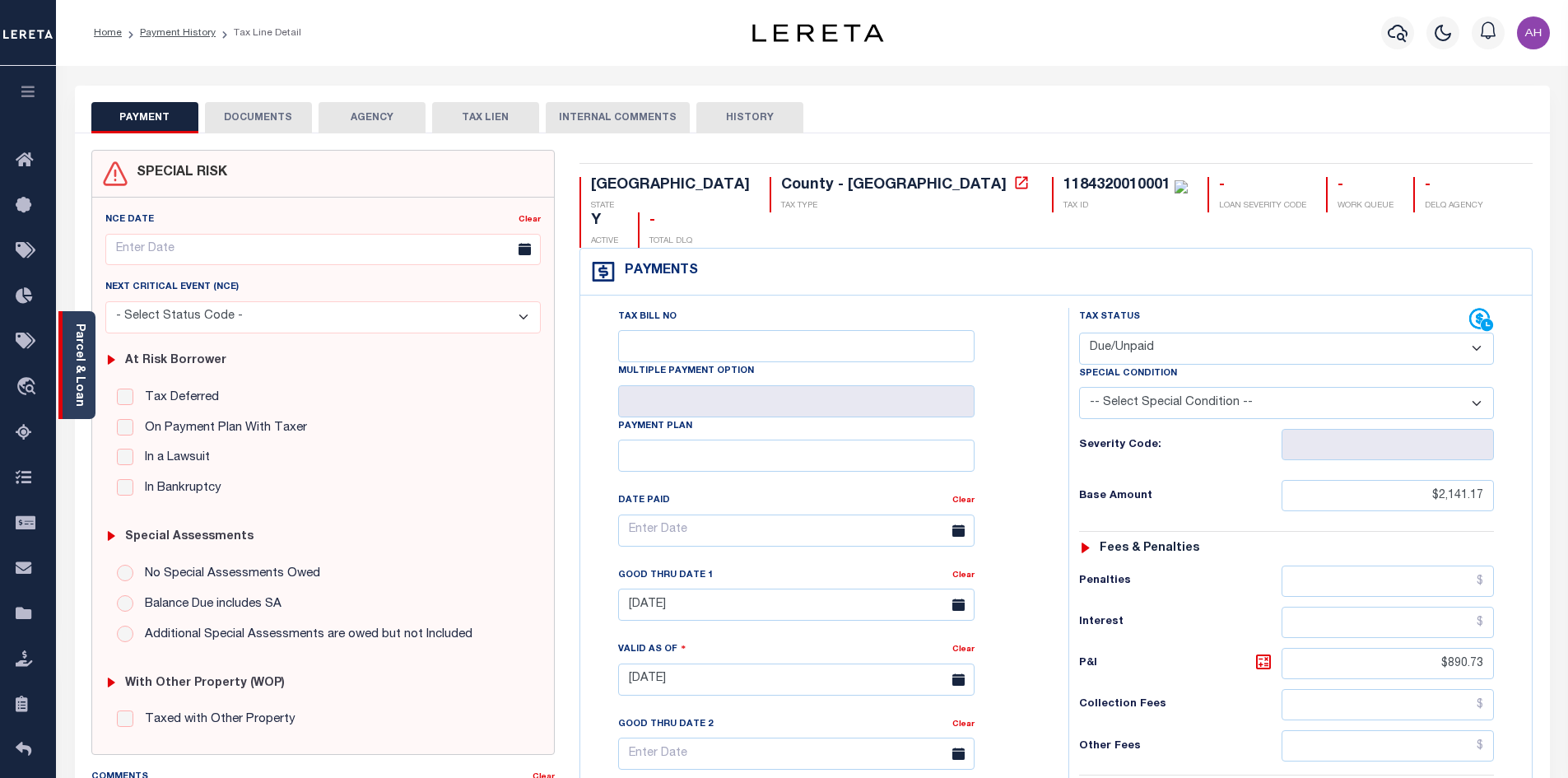
click at [81, 355] on link "Parcel & Loan" at bounding box center [78, 365] width 12 height 83
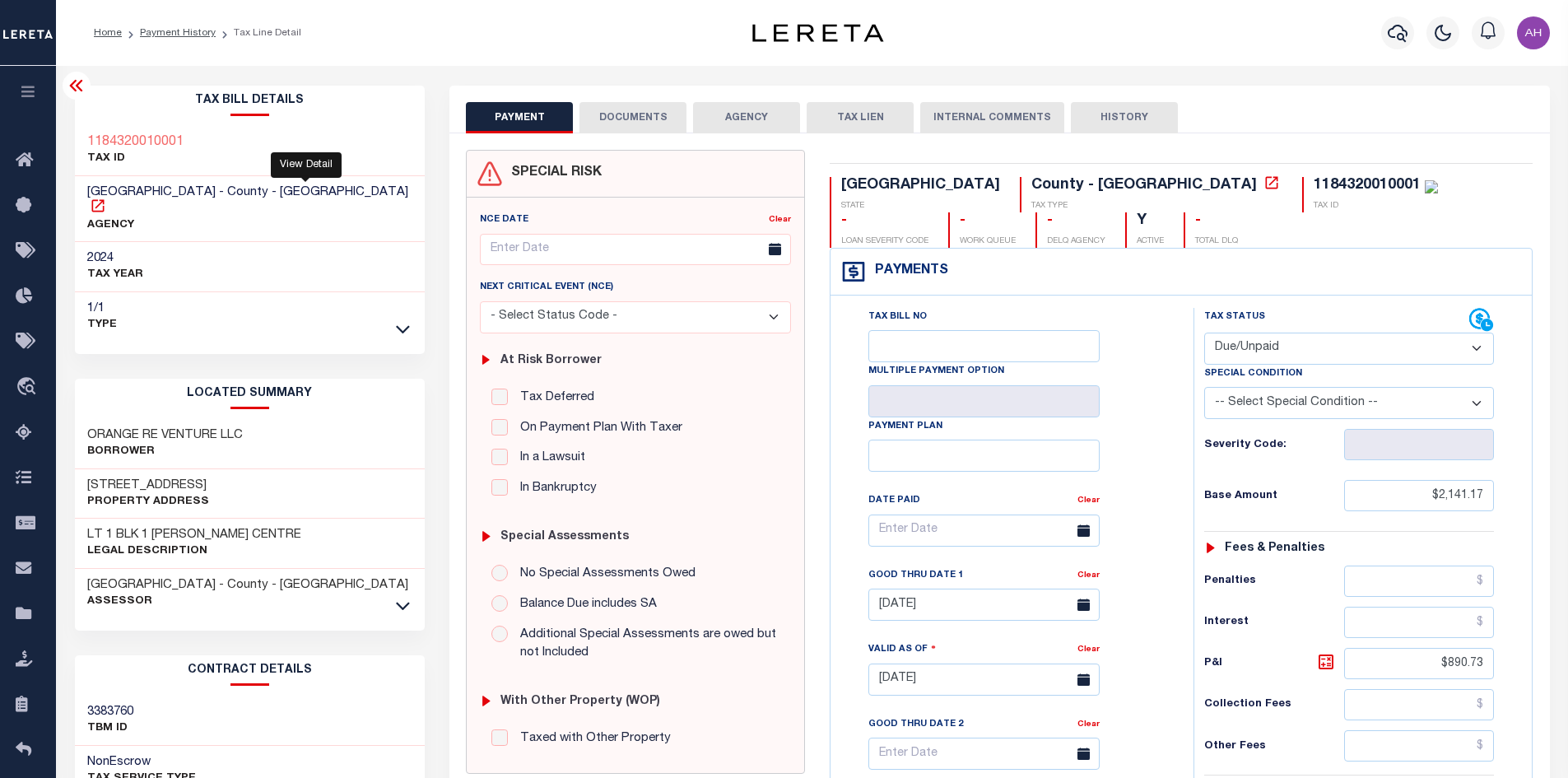
click at [106, 197] on icon at bounding box center [98, 205] width 16 height 16
drag, startPoint x: 196, startPoint y: 139, endPoint x: 84, endPoint y: 141, distance: 112.0
click at [84, 141] on div "1184320010001 TAX ID" at bounding box center [249, 151] width 350 height 50
copy h3 "1184320010001"
click at [1394, 46] on button "button" at bounding box center [1398, 32] width 33 height 33
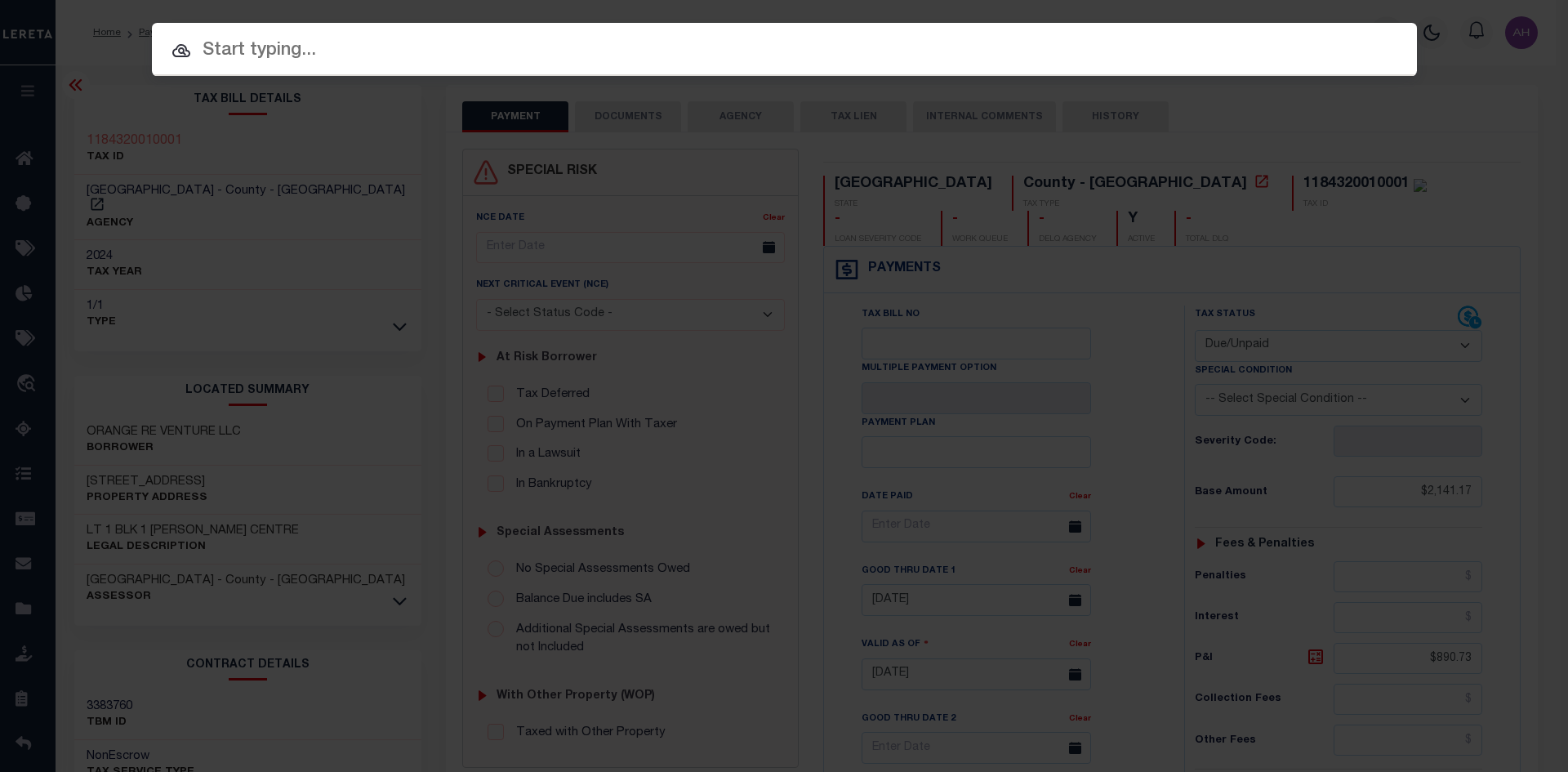
paste input "D434000000005200"
type input "D434000000005200"
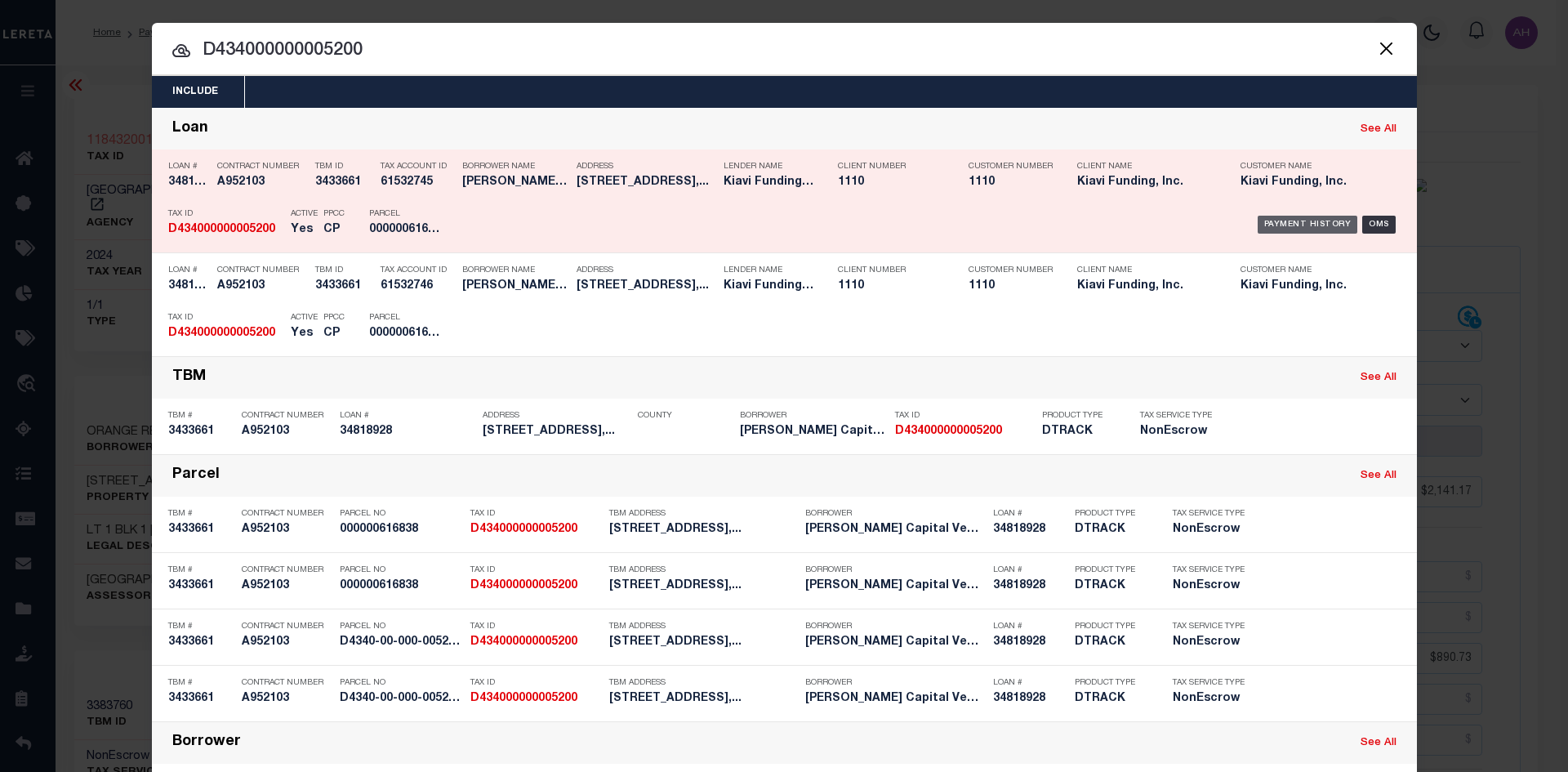
click at [1292, 218] on div "Payment History" at bounding box center [1307, 224] width 100 height 18
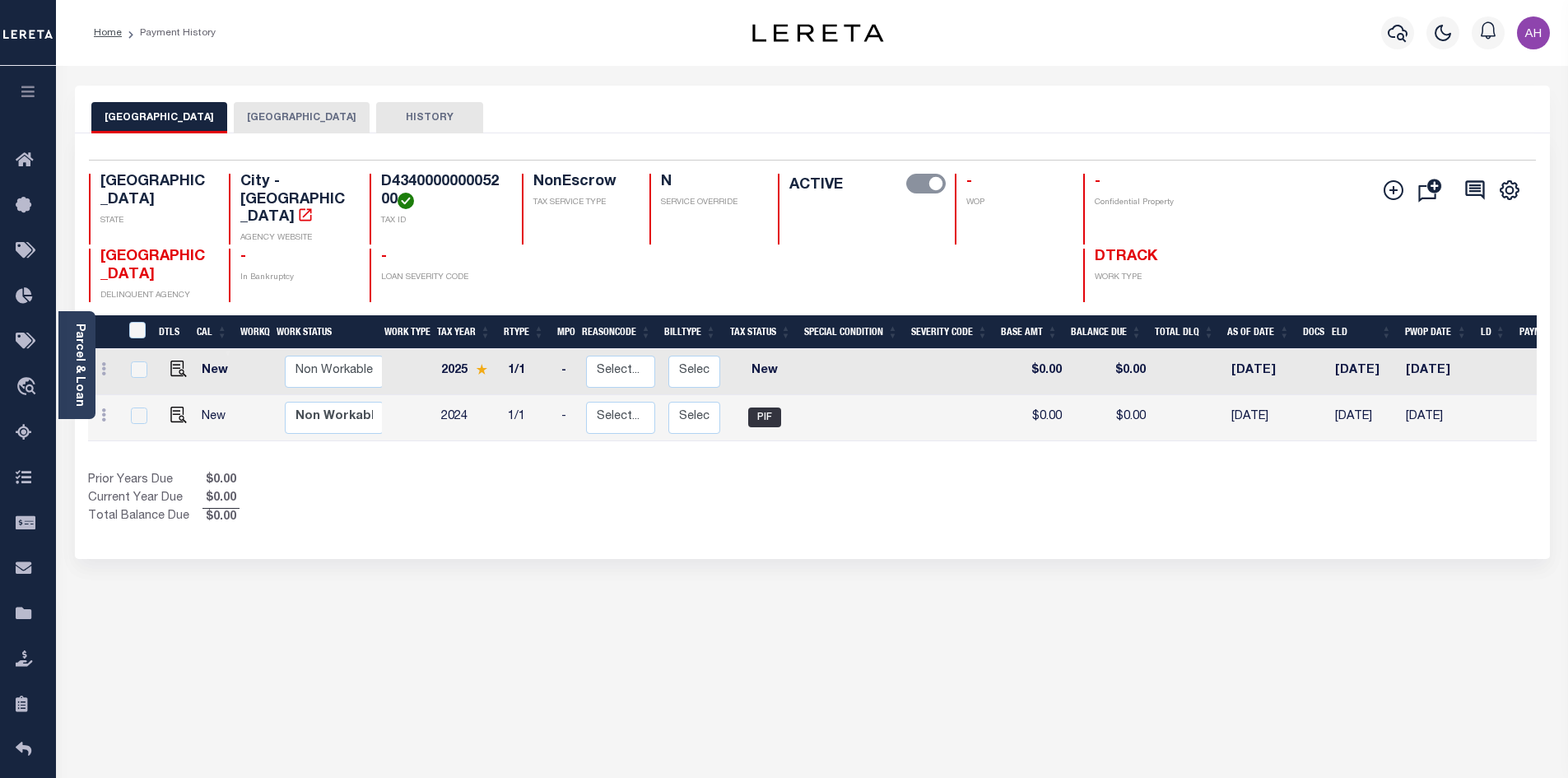
click at [252, 115] on button "HIDALGO COUNTY" at bounding box center [302, 117] width 136 height 32
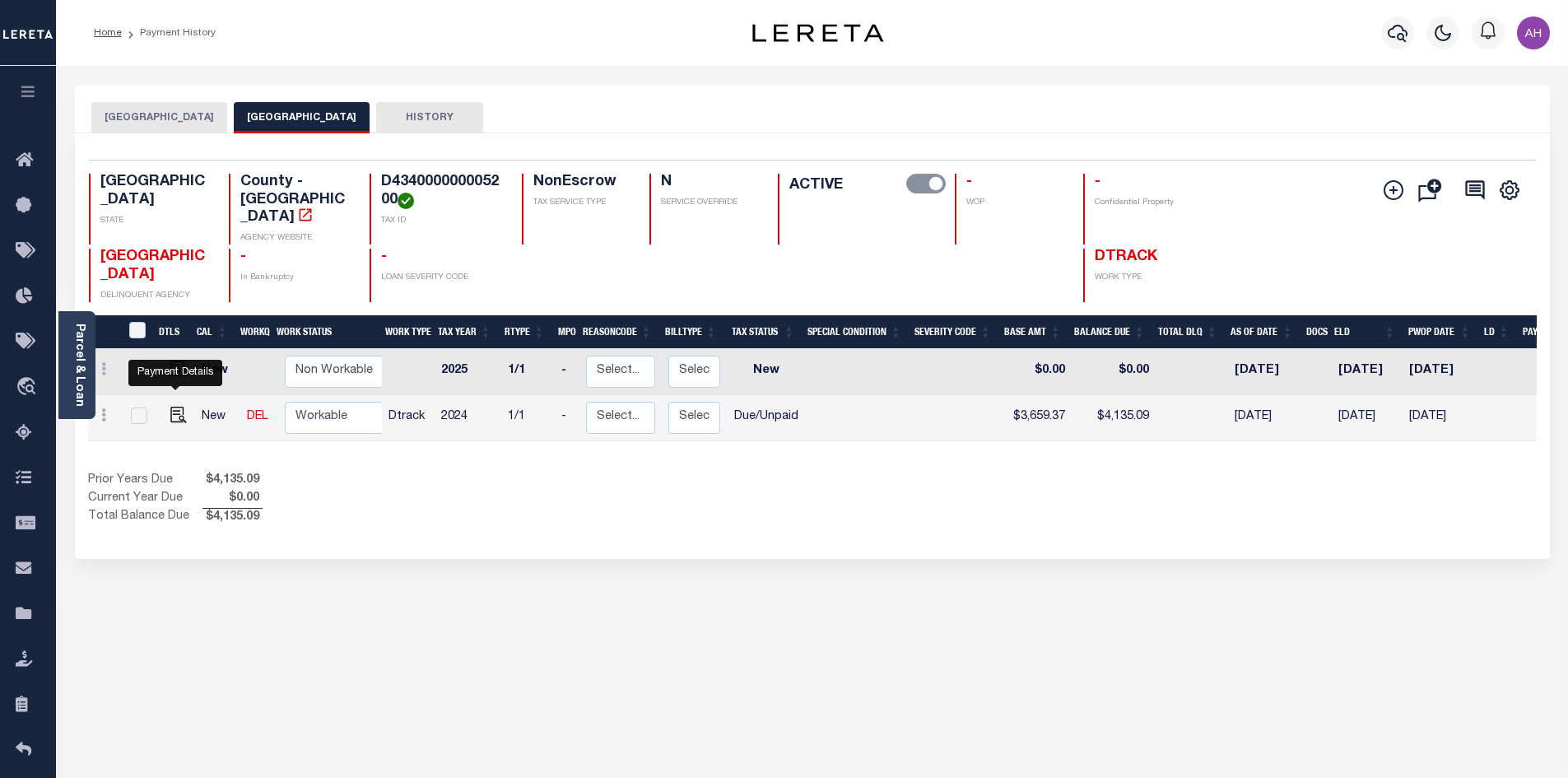
drag, startPoint x: 176, startPoint y: 397, endPoint x: 190, endPoint y: 390, distance: 15.7
click at [176, 406] on img "" at bounding box center [178, 414] width 16 height 16
checkbox input "true"
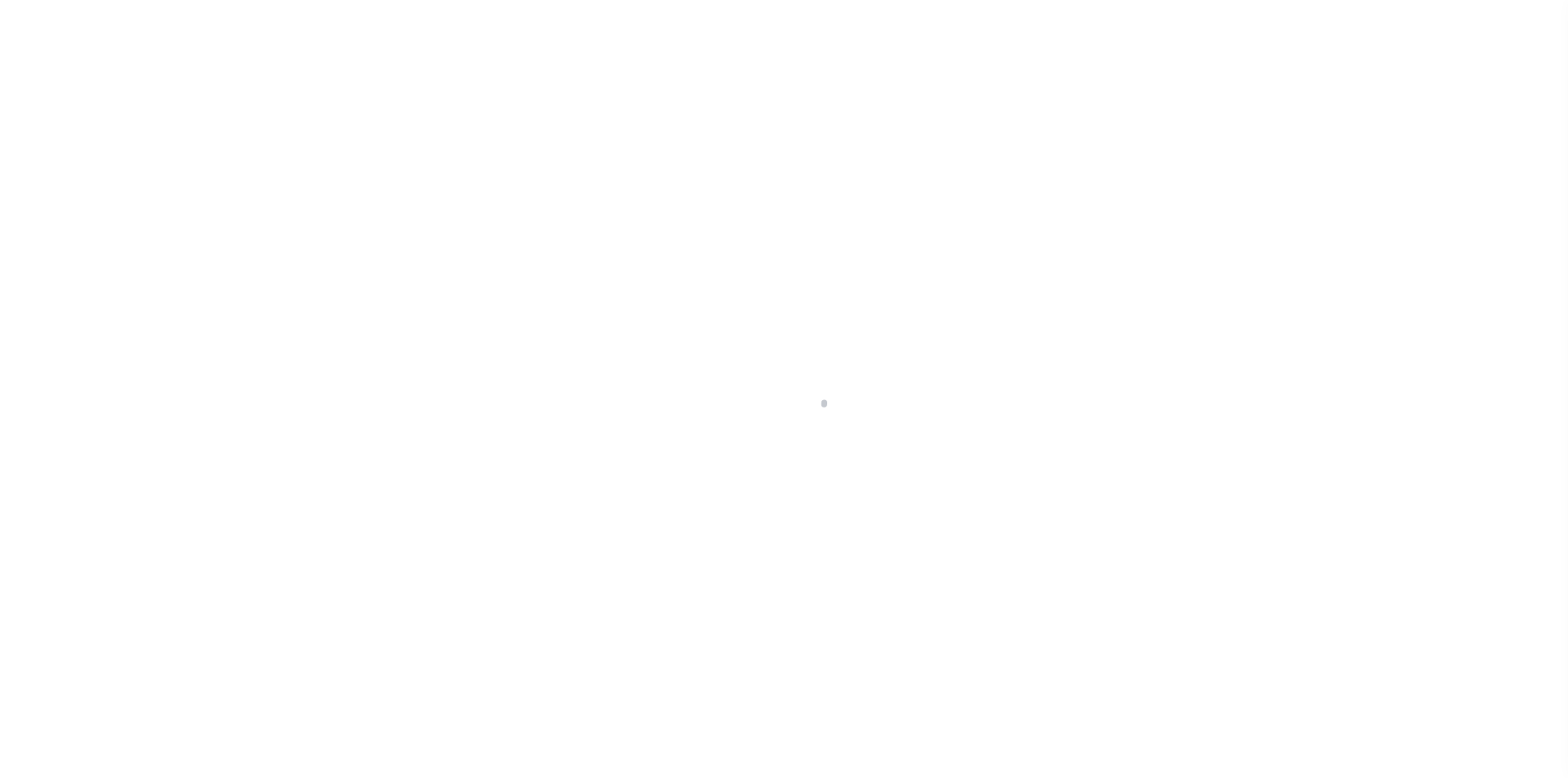
select select "DUE"
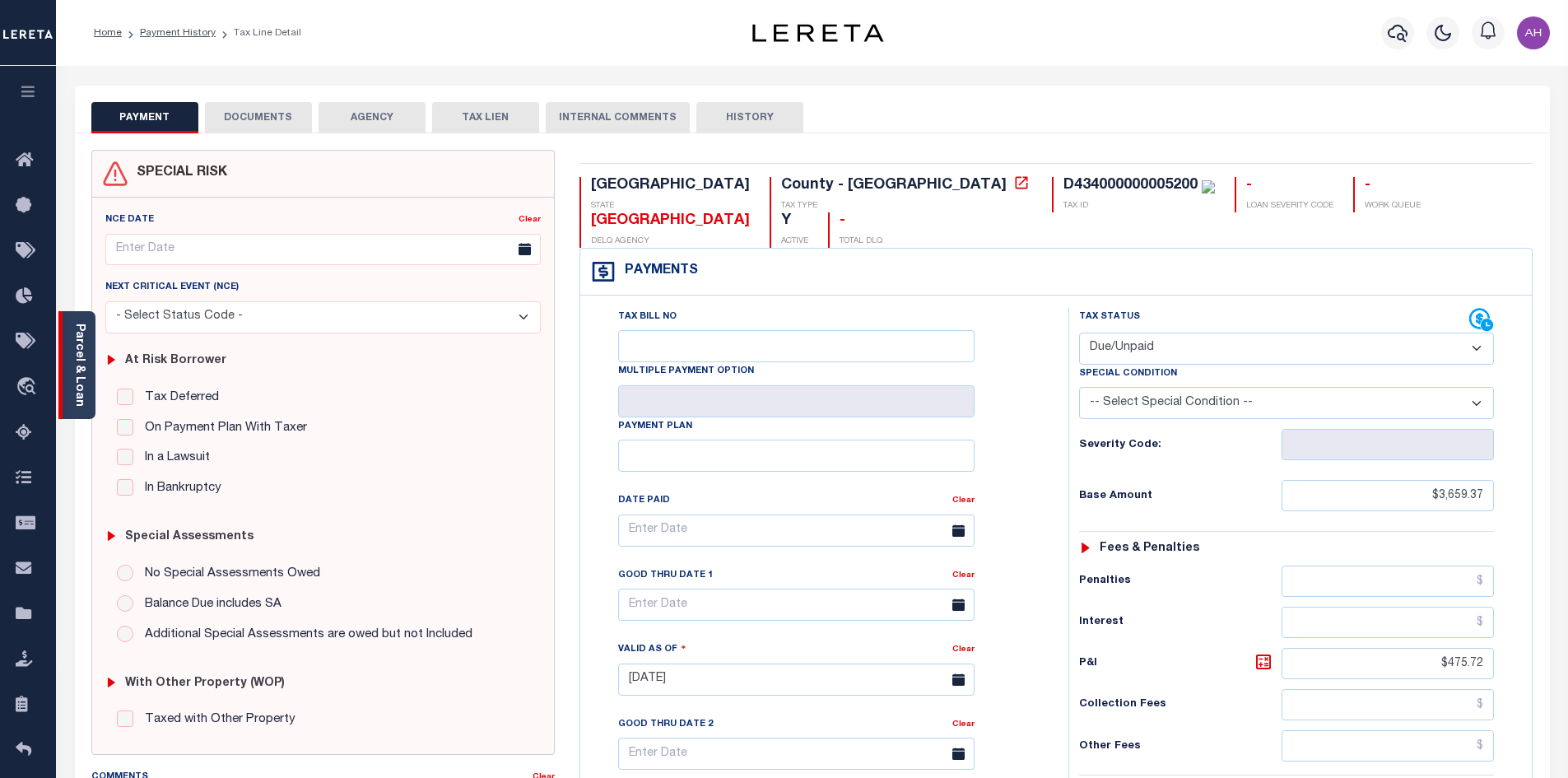
click at [73, 361] on link "Parcel & Loan" at bounding box center [78, 365] width 12 height 83
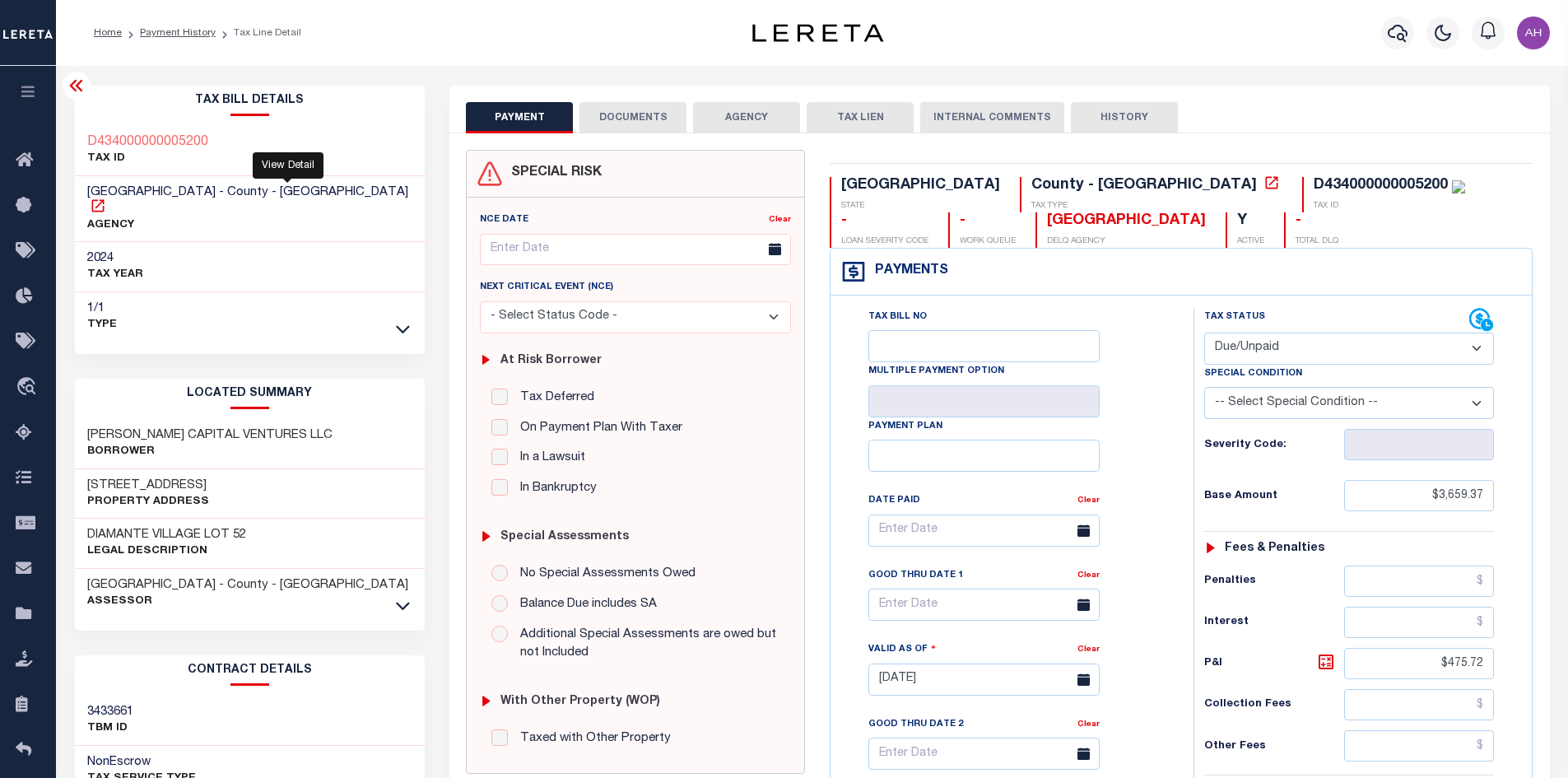
click at [106, 197] on icon at bounding box center [98, 205] width 16 height 16
click at [113, 33] on link "Home" at bounding box center [107, 32] width 28 height 10
